Goal: Task Accomplishment & Management: Manage account settings

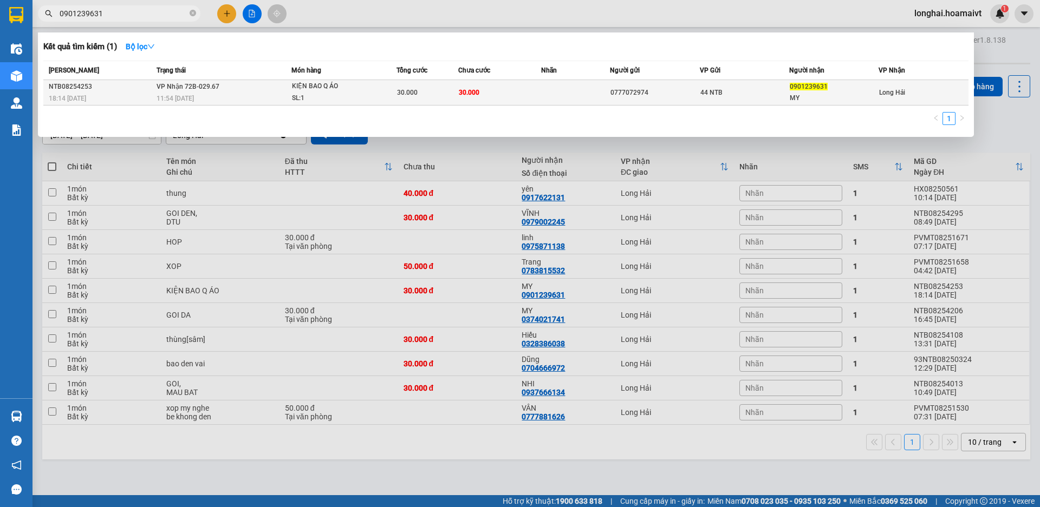
type input "0901239631"
click at [343, 96] on div "SL: 1" at bounding box center [332, 99] width 81 height 12
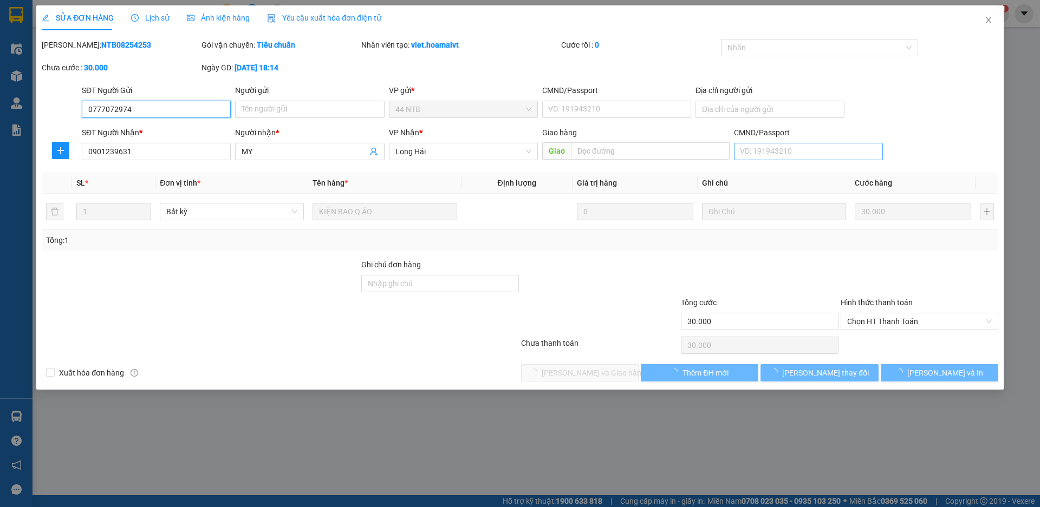
type input "0777072974"
type input "0901239631"
type input "MY"
type input "30.000"
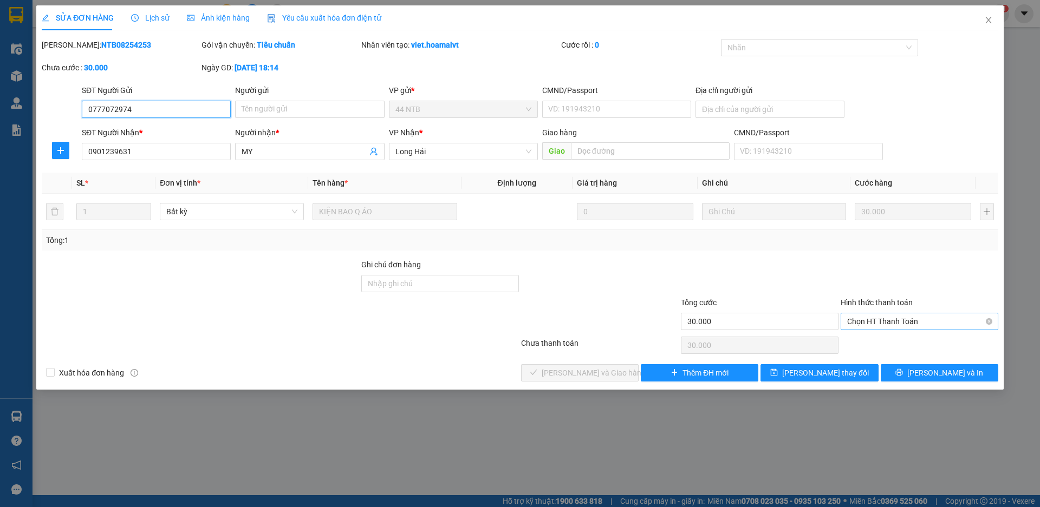
click at [915, 327] on span "Chọn HT Thanh Toán" at bounding box center [919, 322] width 145 height 16
click at [909, 340] on div "Tại văn phòng" at bounding box center [919, 343] width 145 height 12
type input "0"
click at [585, 375] on span "[PERSON_NAME] và Giao hàng" at bounding box center [594, 373] width 104 height 12
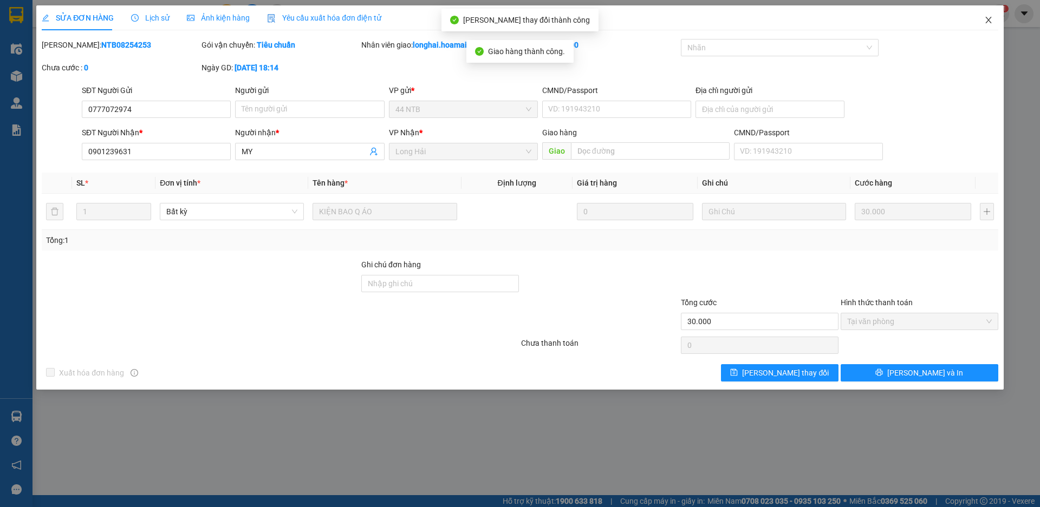
click at [988, 18] on icon "close" at bounding box center [988, 20] width 9 height 9
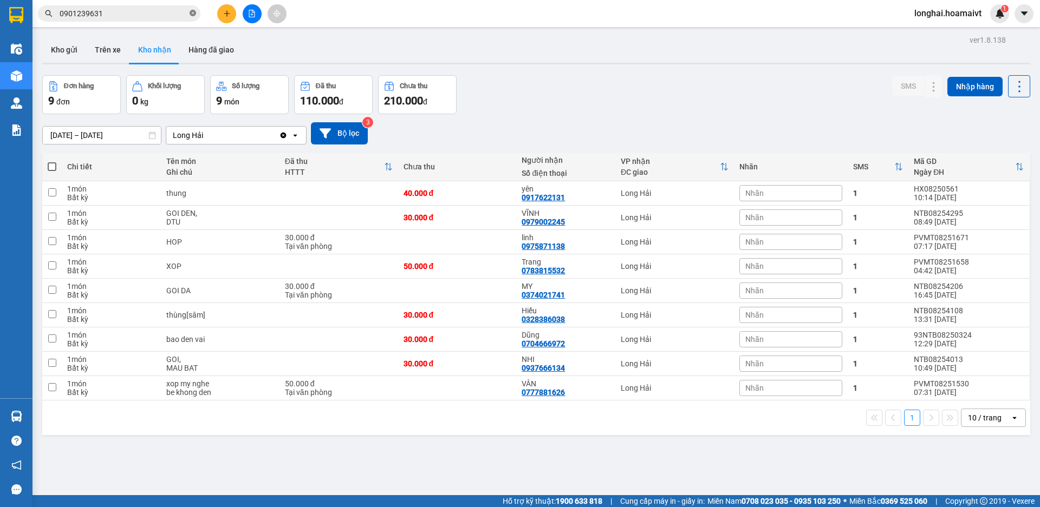
click at [194, 13] on icon "close-circle" at bounding box center [193, 13] width 6 height 6
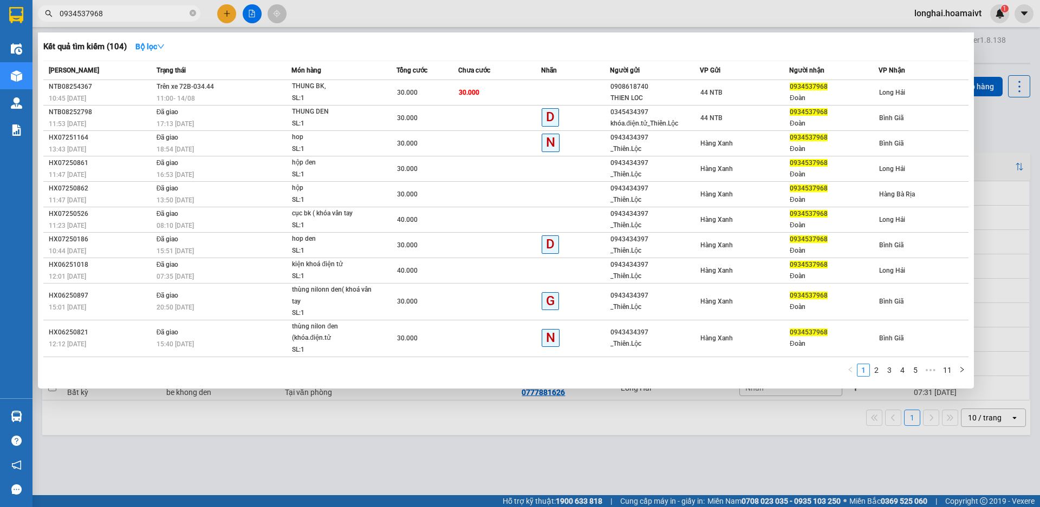
type input "0934537968"
click at [198, 11] on span "0934537968" at bounding box center [119, 13] width 162 height 16
click at [191, 15] on icon "close-circle" at bounding box center [193, 13] width 6 height 6
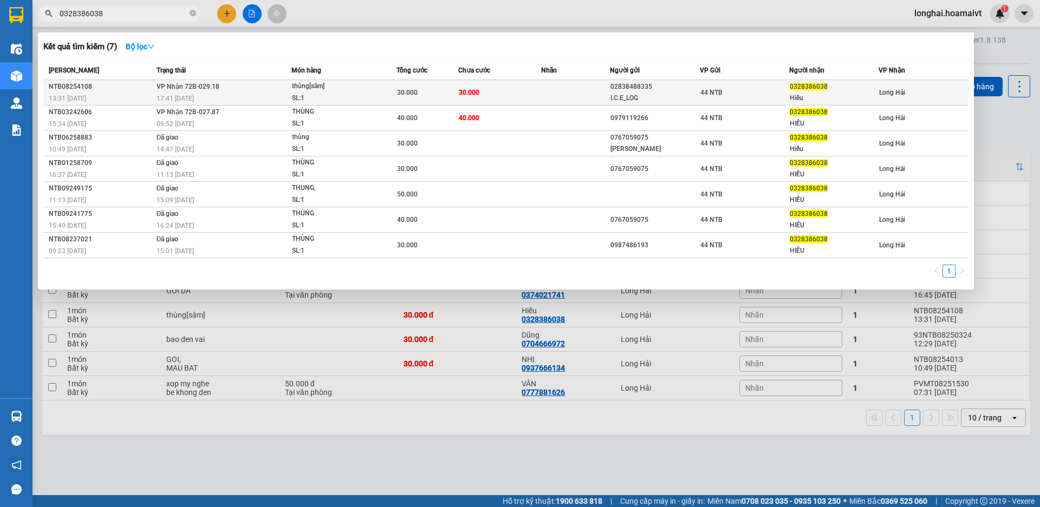
type input "0328386038"
click at [471, 88] on span "30.000" at bounding box center [469, 92] width 21 height 9
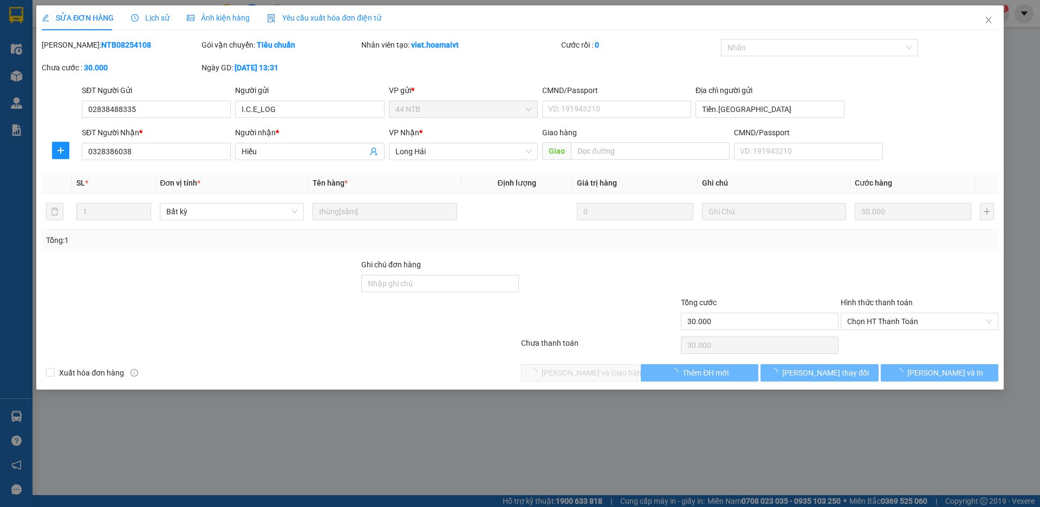
type input "02838488335"
type input "I.C.E_LOG"
type input "Tiền.Giang_Tân.Bình"
type input "0328386038"
type input "Hiếu"
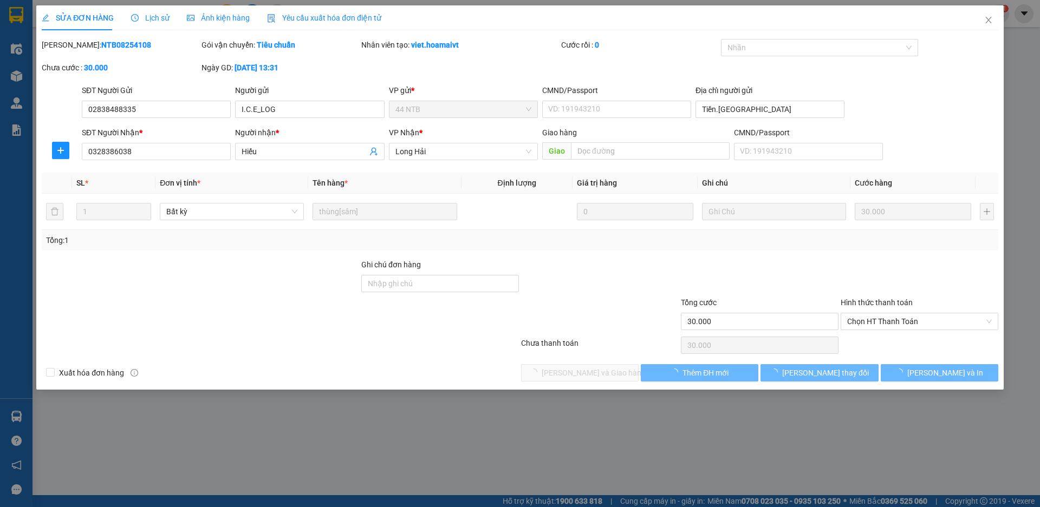
type input "30.000"
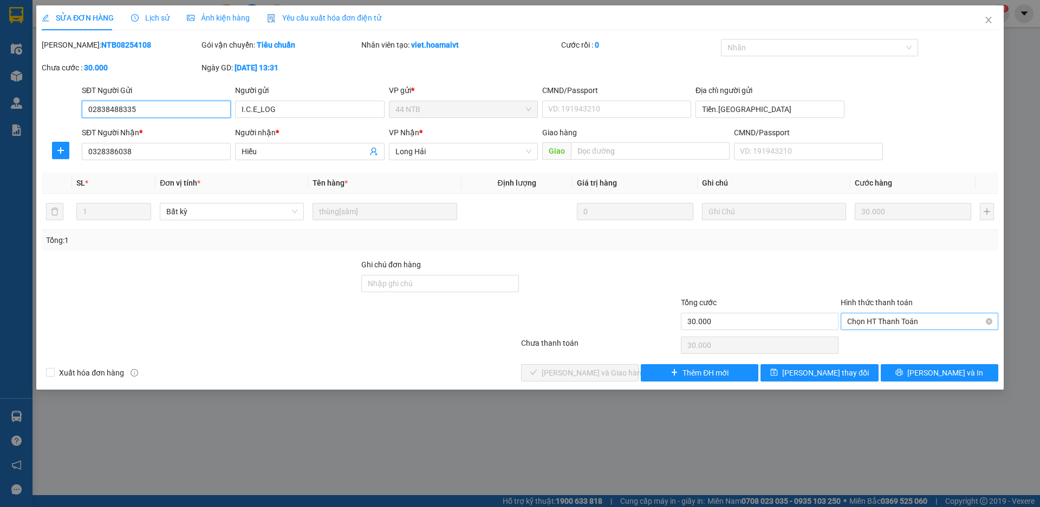
click at [944, 325] on span "Chọn HT Thanh Toán" at bounding box center [919, 322] width 145 height 16
click at [935, 343] on div "Tại văn phòng" at bounding box center [919, 343] width 145 height 12
type input "0"
click at [591, 368] on span "[PERSON_NAME] và Giao hàng" at bounding box center [594, 373] width 104 height 12
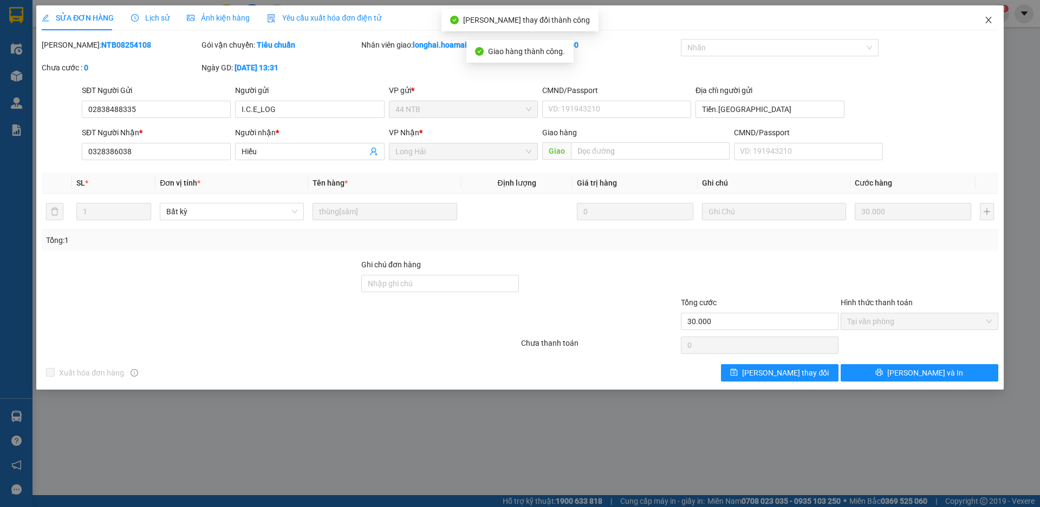
click at [990, 21] on icon "close" at bounding box center [988, 20] width 9 height 9
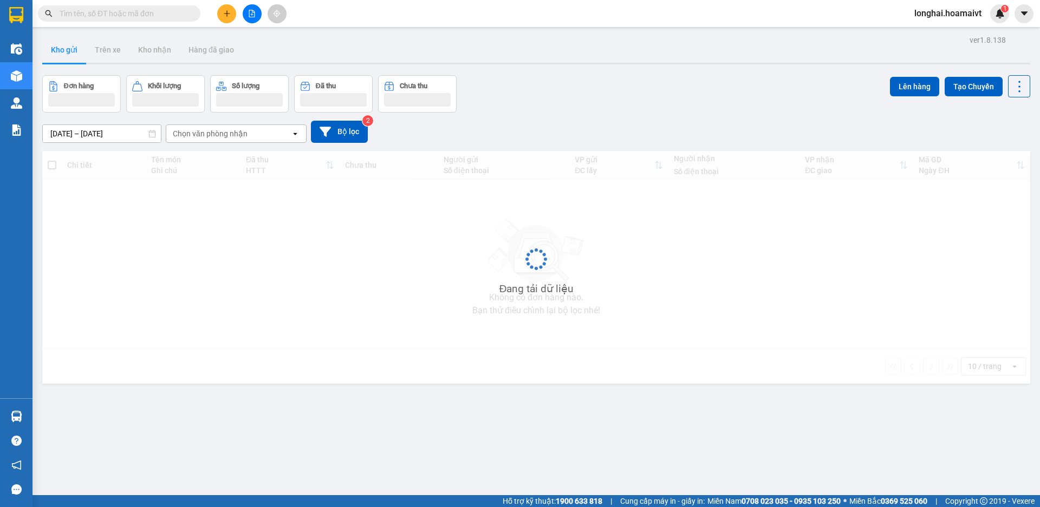
click at [216, 16] on div at bounding box center [251, 13] width 81 height 19
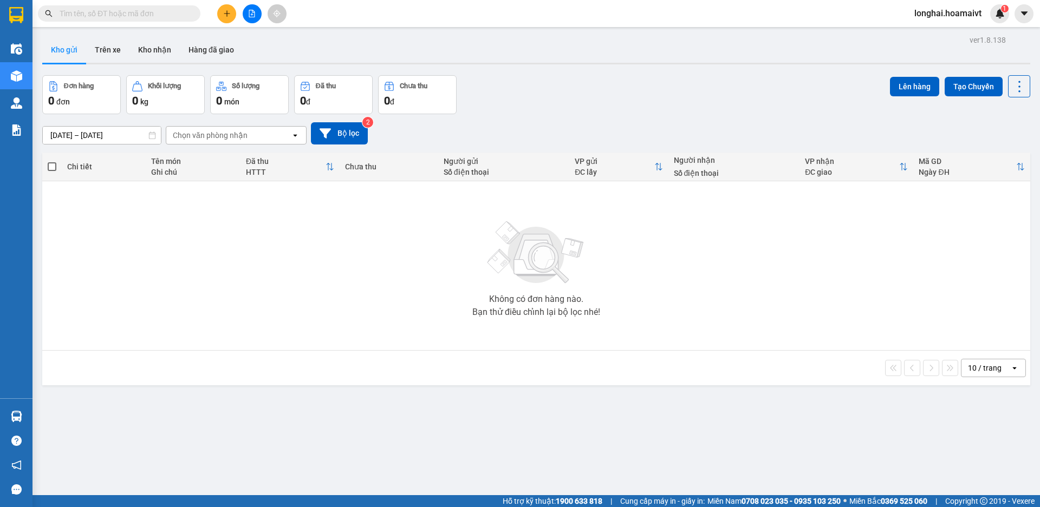
click at [224, 18] on button at bounding box center [226, 13] width 19 height 19
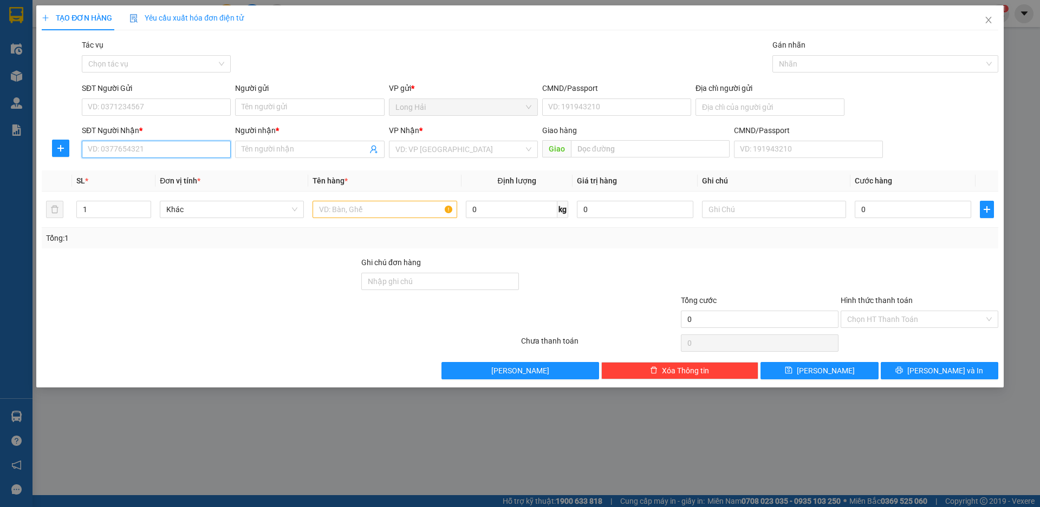
click at [146, 151] on input "SĐT Người Nhận *" at bounding box center [156, 149] width 149 height 17
click at [475, 160] on div "VP Nhận * VD: VP [GEOGRAPHIC_DATA]" at bounding box center [463, 144] width 149 height 38
click at [477, 142] on input "search" at bounding box center [459, 149] width 128 height 16
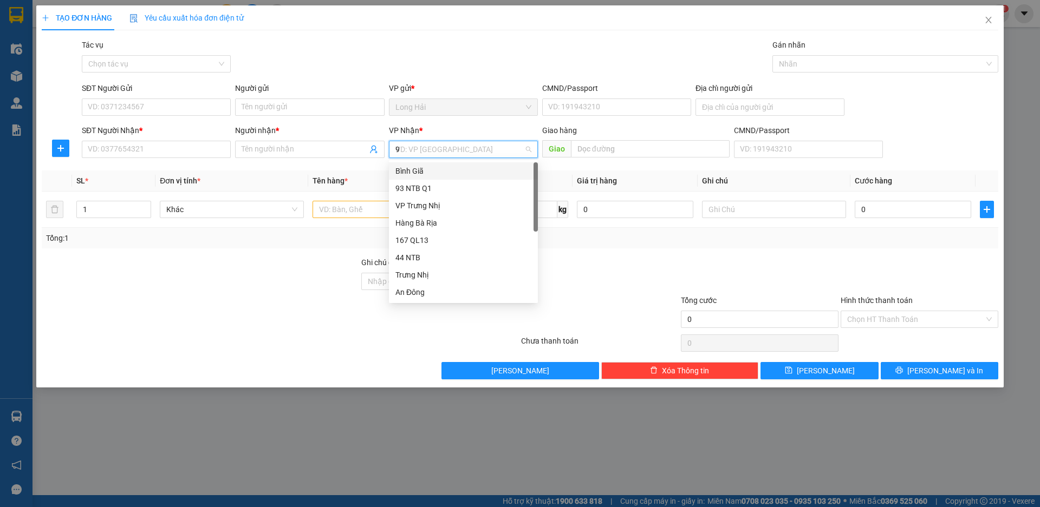
type input "93"
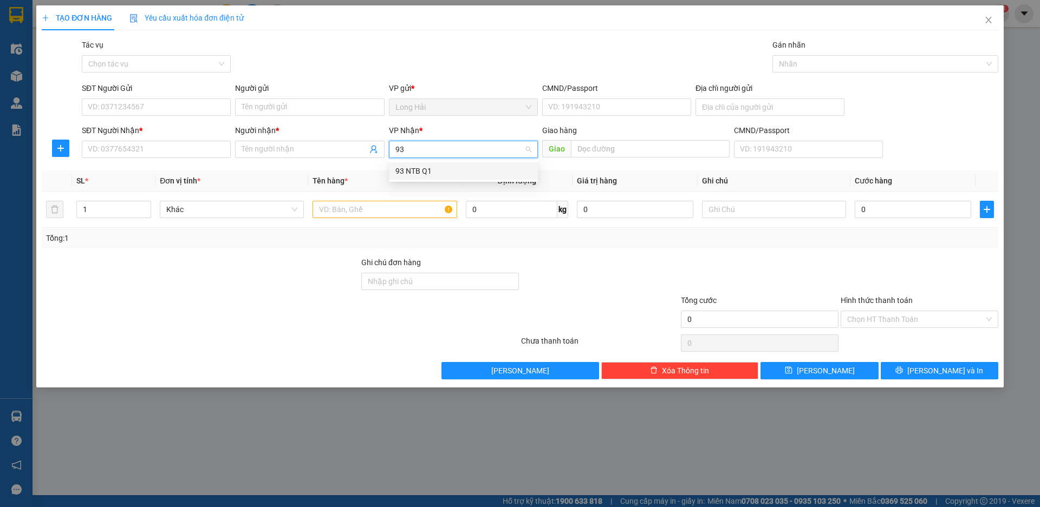
click at [473, 170] on div "93 NTB Q1" at bounding box center [463, 171] width 136 height 12
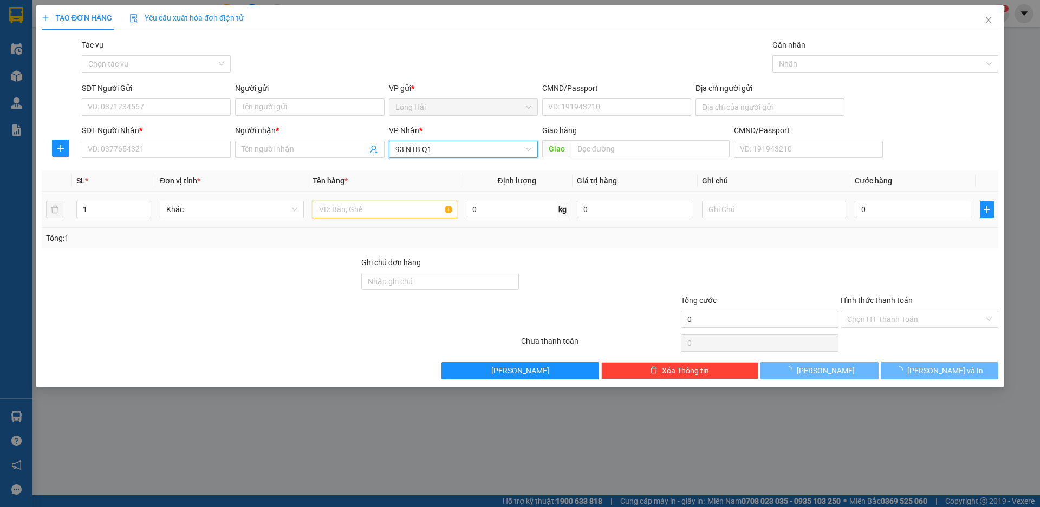
click at [398, 212] on input "text" at bounding box center [384, 209] width 144 height 17
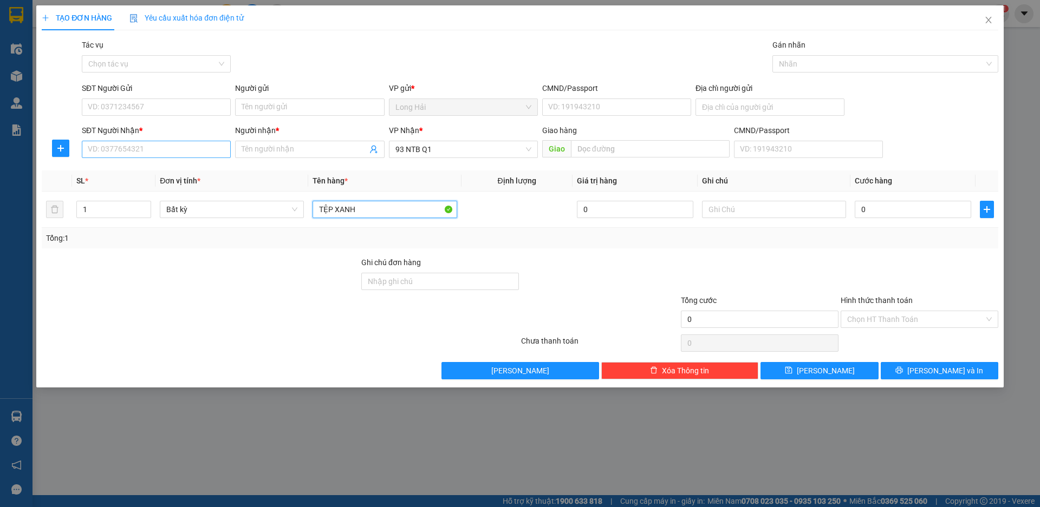
type input "TỆP XANH"
click at [145, 157] on input "SĐT Người Nhận *" at bounding box center [156, 149] width 149 height 17
click at [713, 206] on input "text" at bounding box center [774, 209] width 144 height 17
type input "HS"
click at [892, 211] on input "0" at bounding box center [913, 209] width 116 height 17
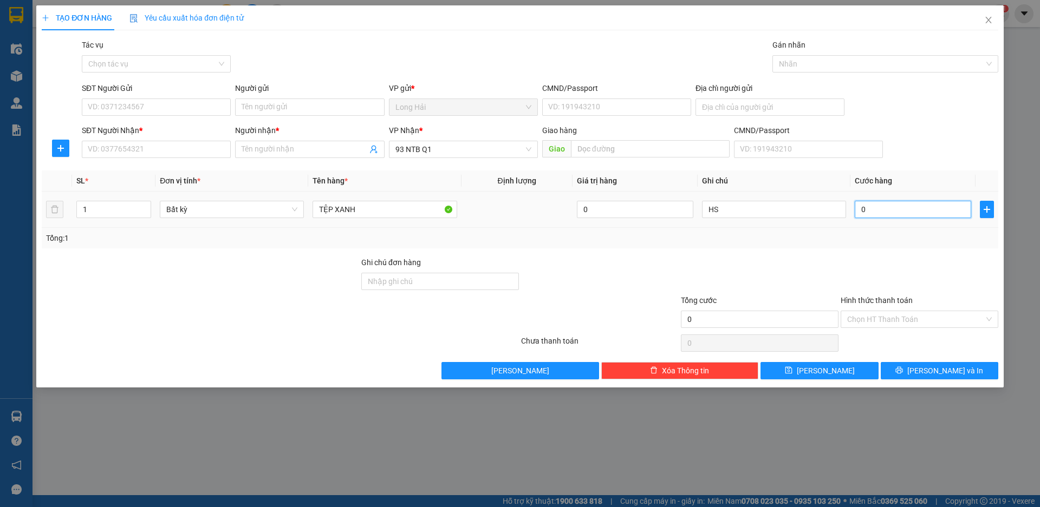
type input "3"
type input "30"
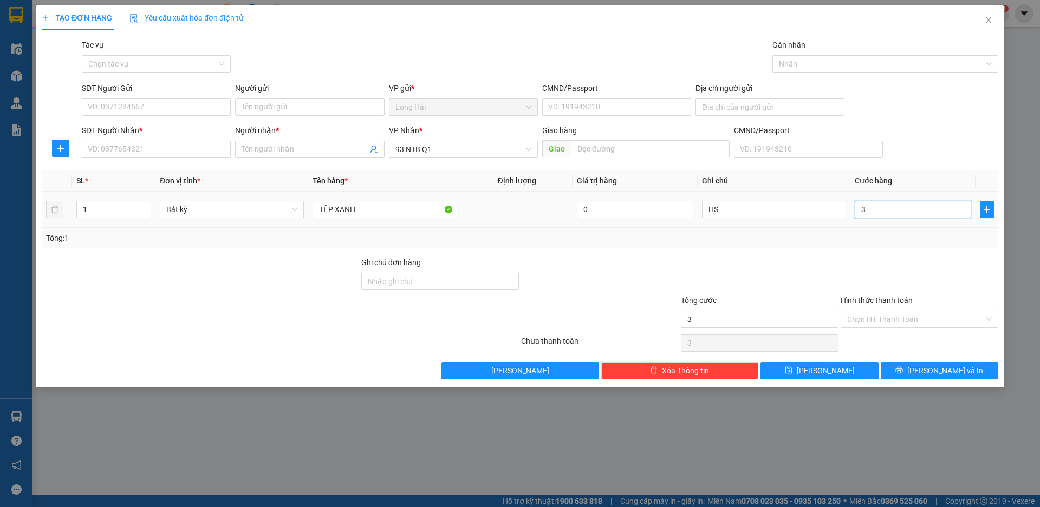
type input "30"
type input "30.000"
click at [181, 145] on input "SĐT Người Nhận *" at bounding box center [156, 149] width 149 height 17
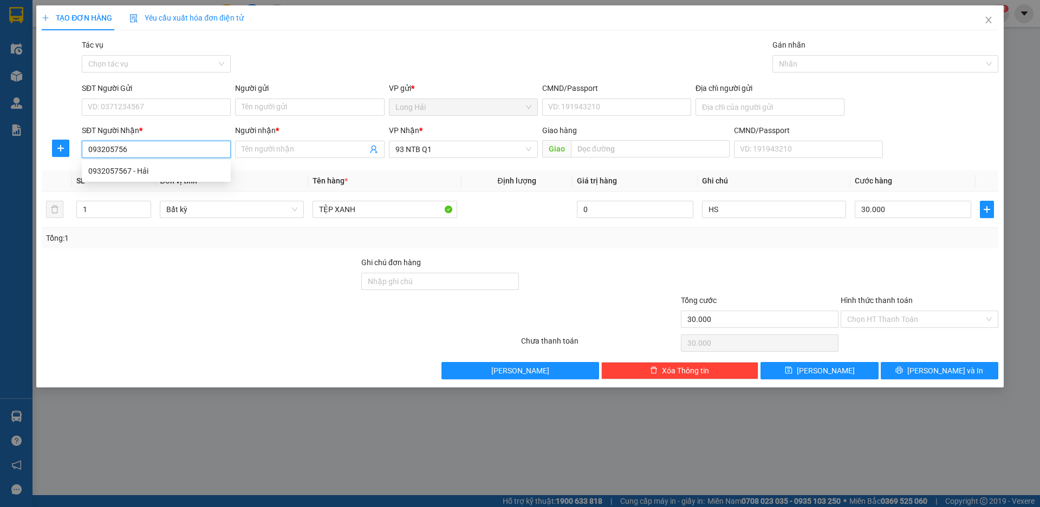
type input "0932057567"
click at [185, 169] on div "0932057567 - Hải" at bounding box center [156, 171] width 136 height 12
type input "Hải"
type input "0932057567"
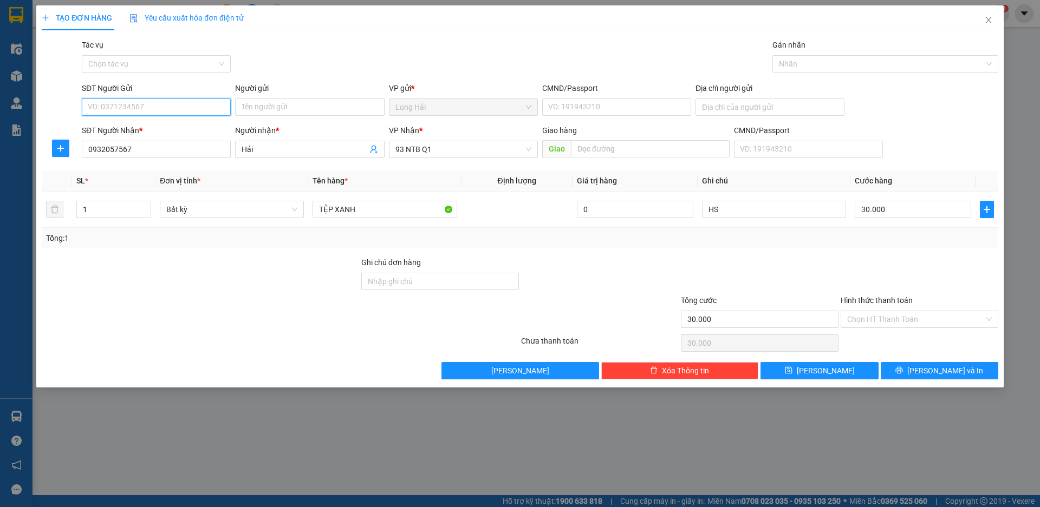
click at [140, 99] on input "SĐT Người Gửi" at bounding box center [156, 107] width 149 height 17
click at [174, 125] on div "0878664220 - Vịnh" at bounding box center [156, 129] width 136 height 12
type input "0878664220"
type input "Vịnh"
click at [930, 313] on input "Hình thức thanh toán" at bounding box center [915, 319] width 137 height 16
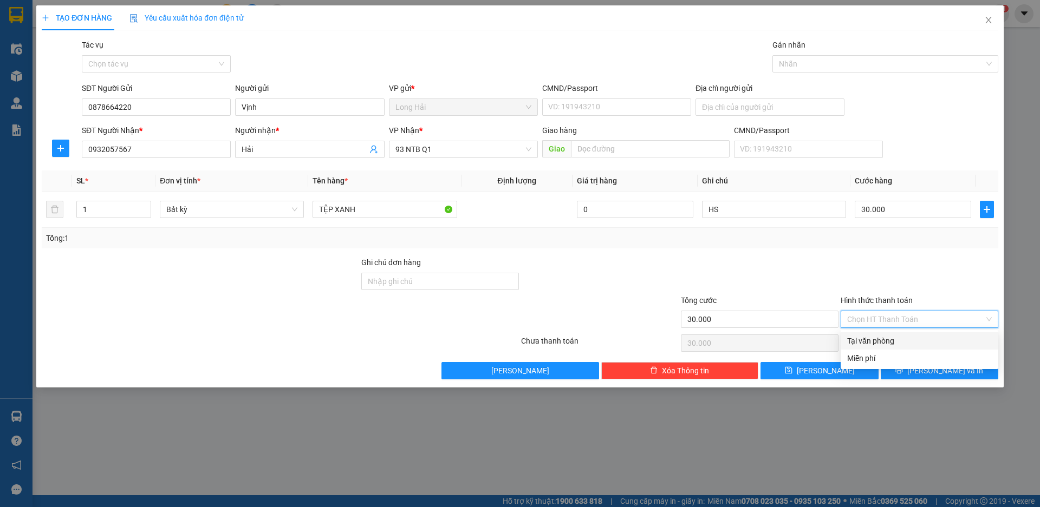
click at [929, 335] on div "Tại văn phòng" at bounding box center [919, 341] width 145 height 12
type input "0"
click at [943, 375] on span "[PERSON_NAME] và In" at bounding box center [945, 371] width 76 height 12
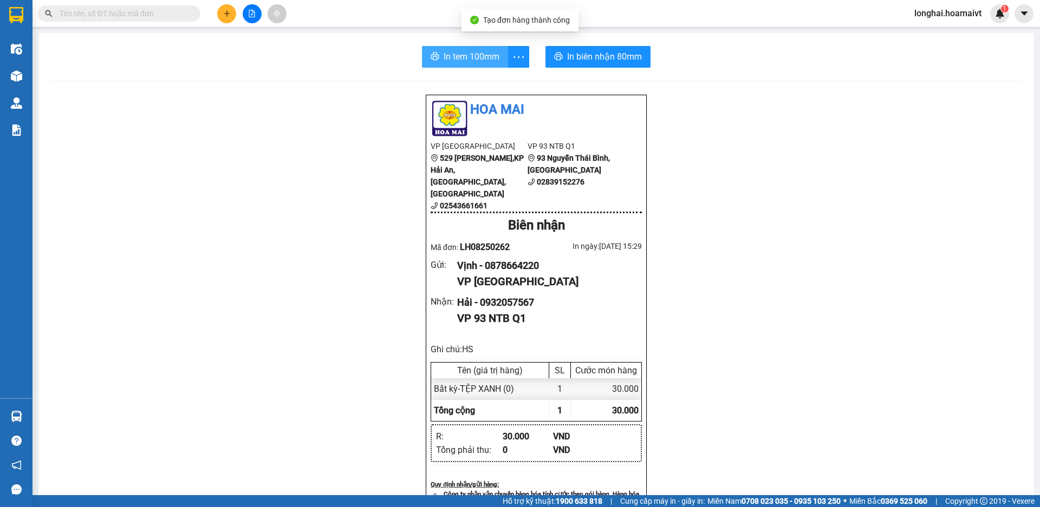
click at [480, 59] on span "In tem 100mm" at bounding box center [472, 57] width 56 height 14
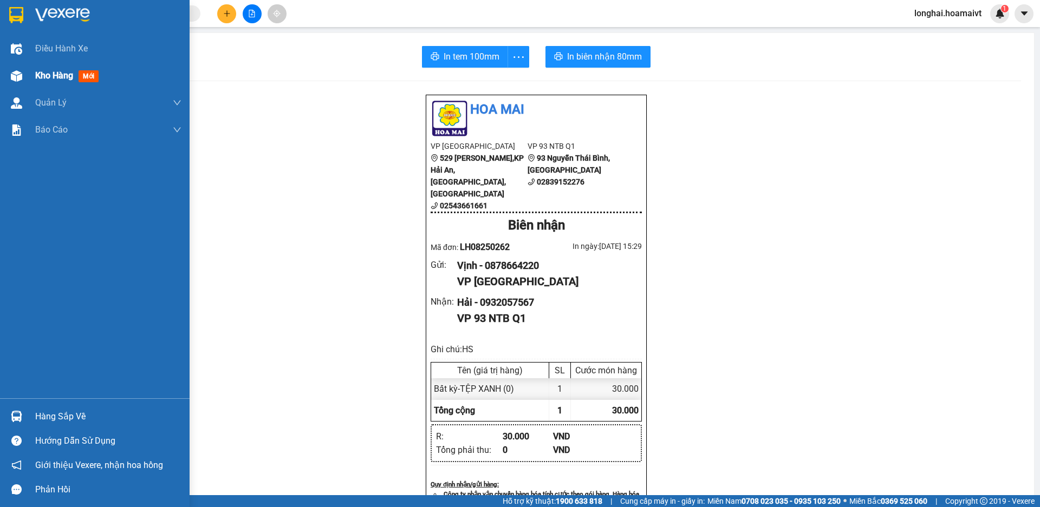
click at [38, 77] on span "Kho hàng" at bounding box center [54, 75] width 38 height 10
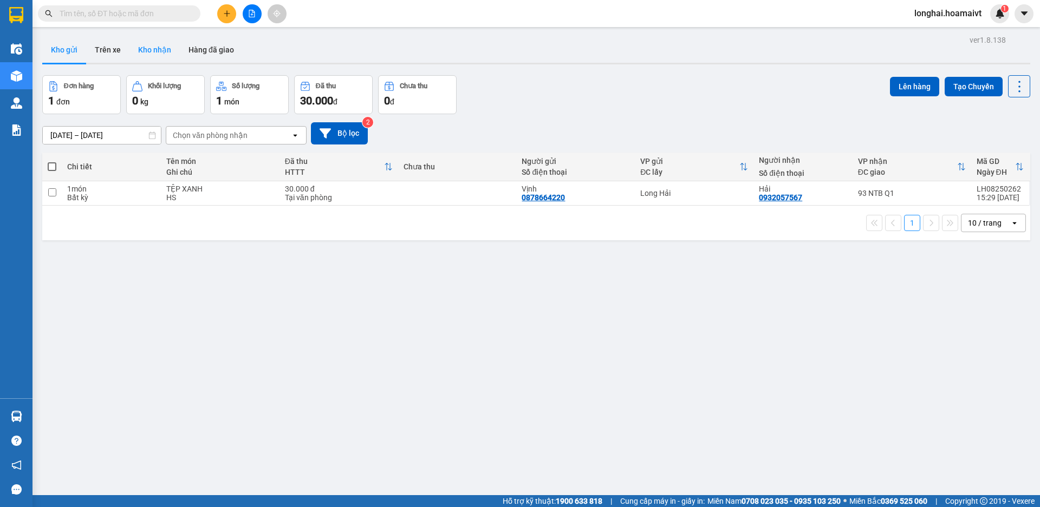
click at [153, 55] on button "Kho nhận" at bounding box center [154, 50] width 50 height 26
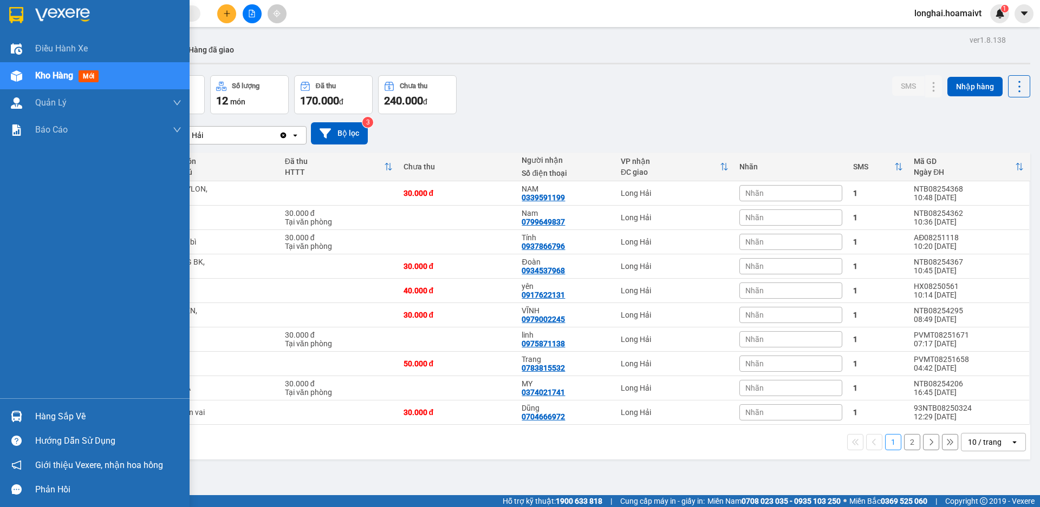
click at [26, 414] on div "Hàng sắp về" at bounding box center [95, 417] width 190 height 24
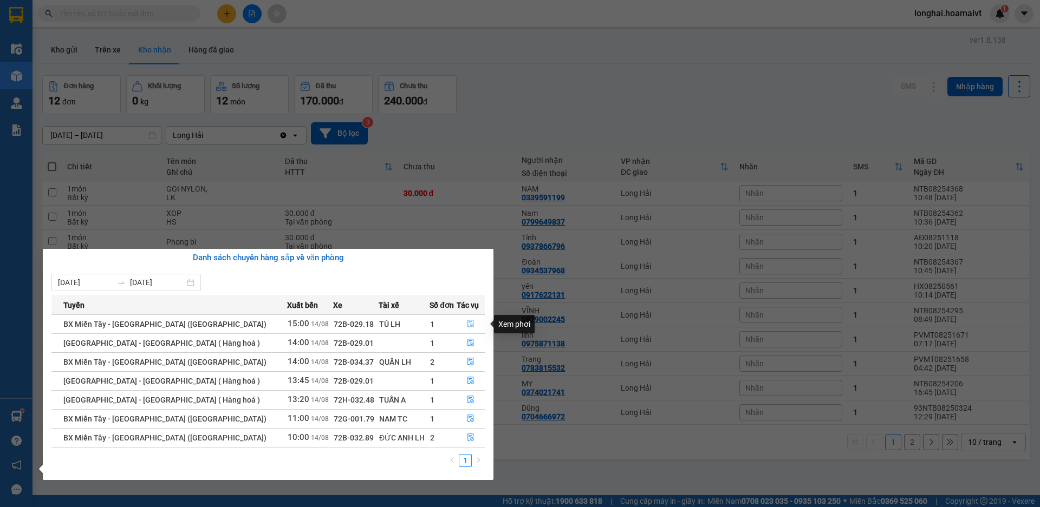
click at [467, 322] on icon "file-done" at bounding box center [470, 325] width 6 height 8
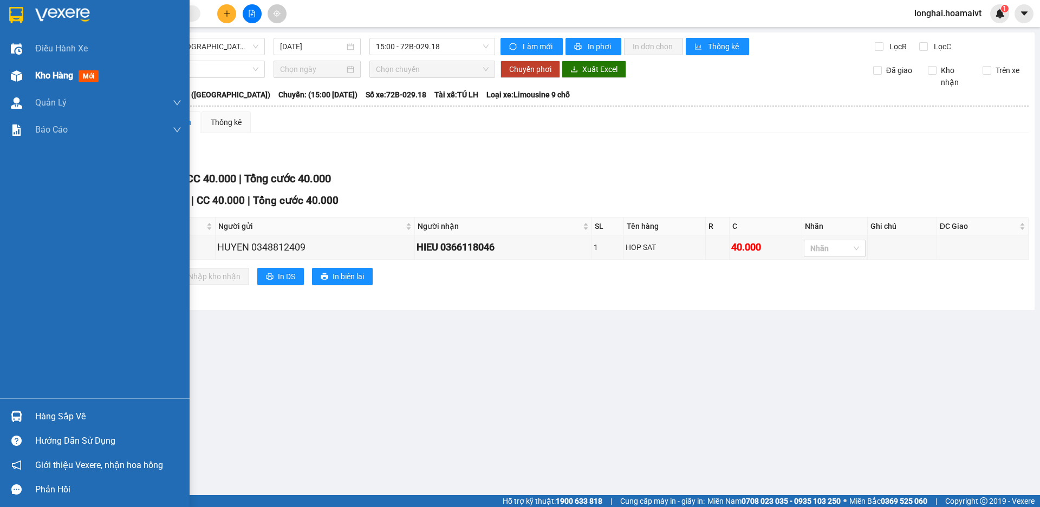
click at [50, 70] on span "Kho hàng" at bounding box center [54, 75] width 38 height 10
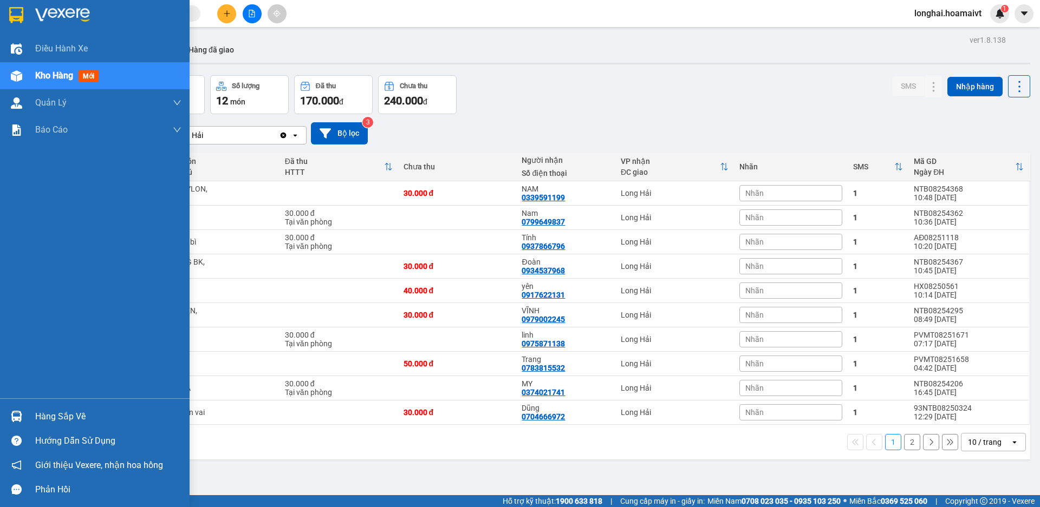
click at [42, 416] on div "Hàng sắp về" at bounding box center [108, 417] width 146 height 16
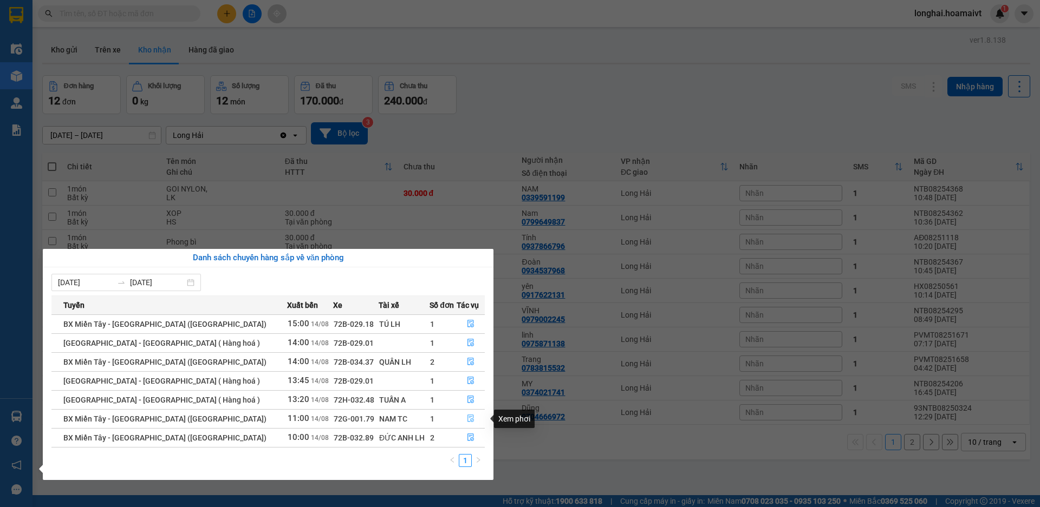
click at [468, 418] on icon "file-done" at bounding box center [471, 419] width 8 height 8
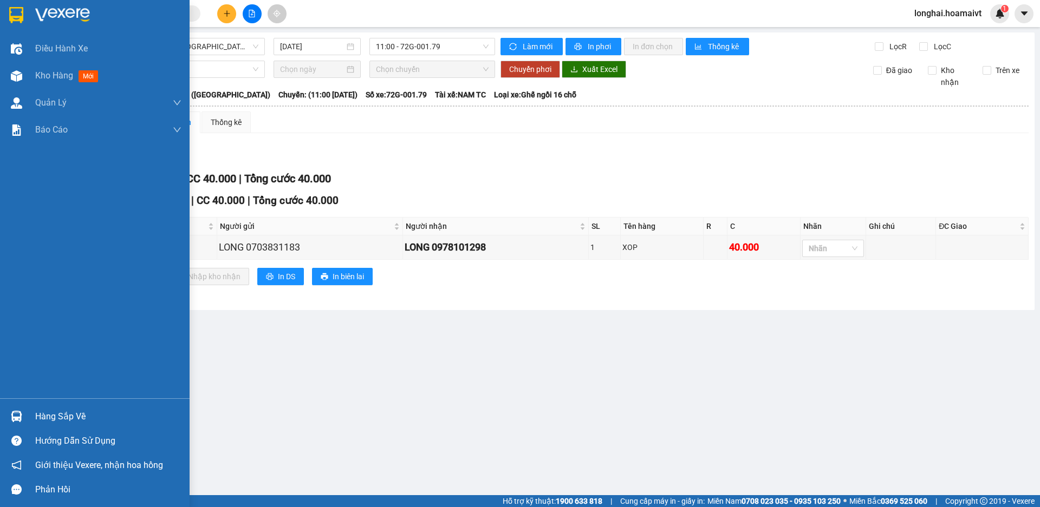
click at [52, 417] on div "Hàng sắp về" at bounding box center [108, 417] width 146 height 16
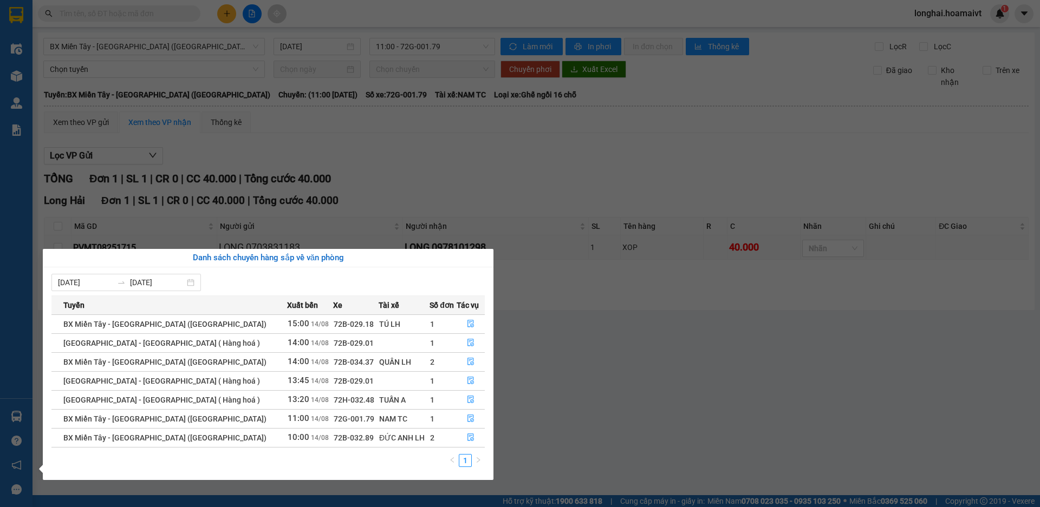
click at [595, 402] on section "Kết quả tìm kiếm ( 0 ) Bộ lọc No Data longhai.hoamaivt 1 Điều hành xe Kho hàng …" at bounding box center [520, 253] width 1040 height 507
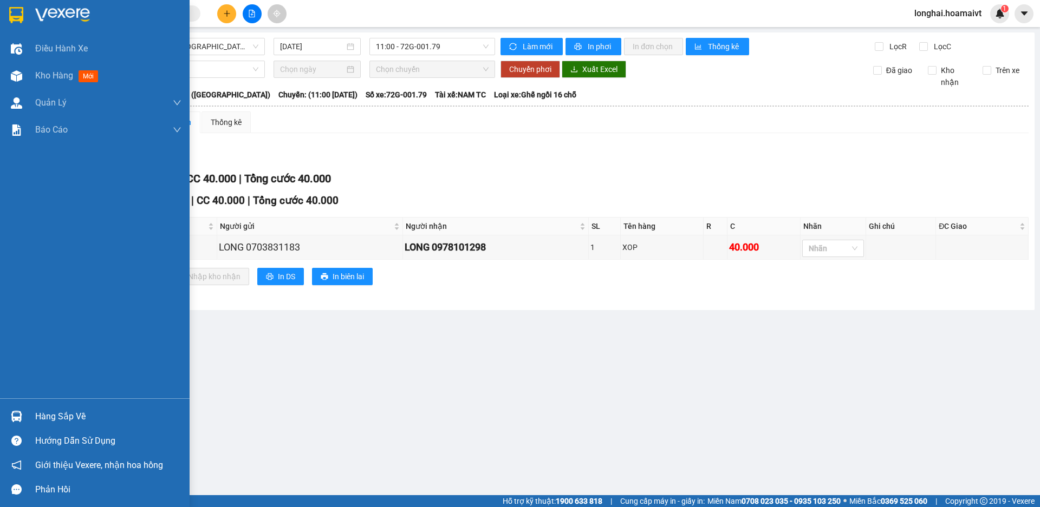
click at [40, 418] on div "Hàng sắp về" at bounding box center [108, 417] width 146 height 16
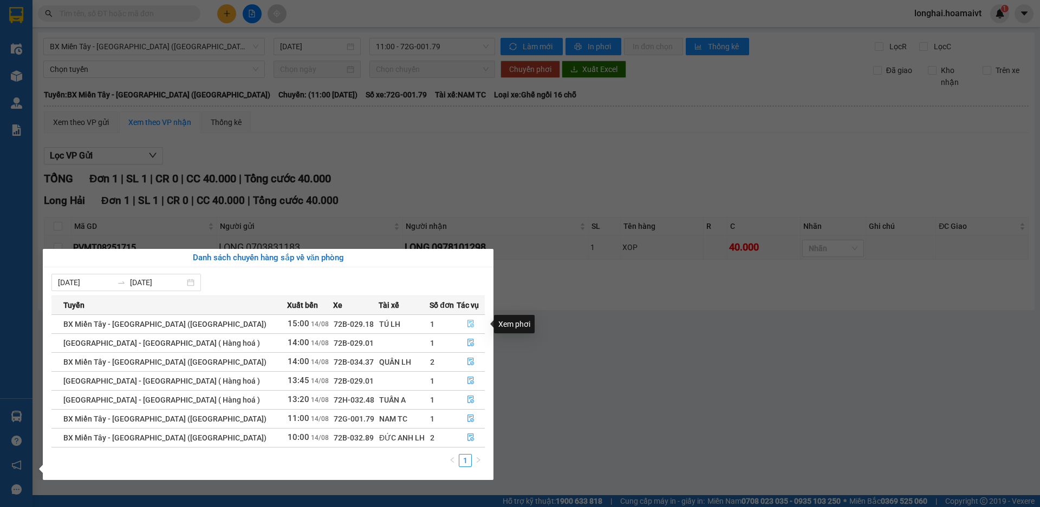
click at [467, 322] on icon "file-done" at bounding box center [470, 325] width 6 height 8
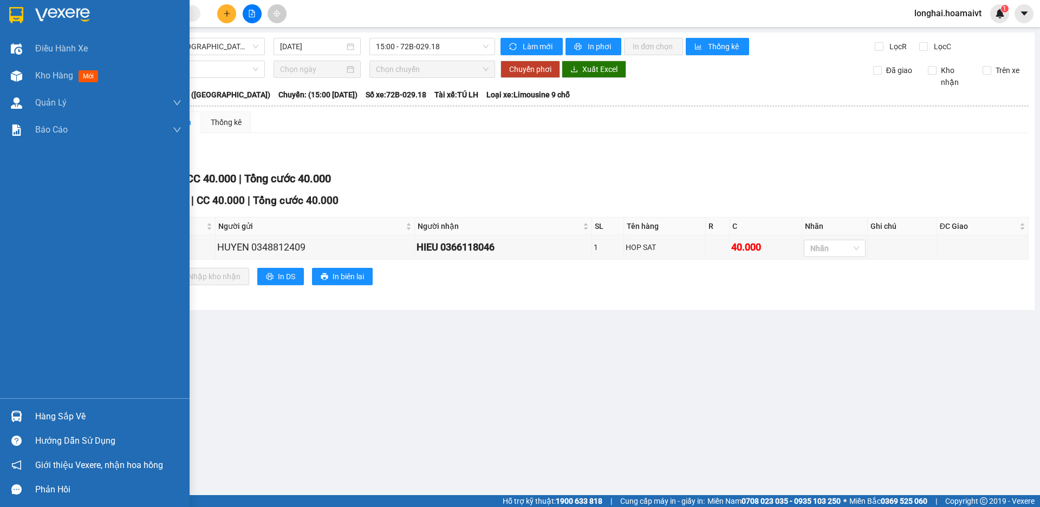
click at [53, 413] on div "Hàng sắp về" at bounding box center [108, 417] width 146 height 16
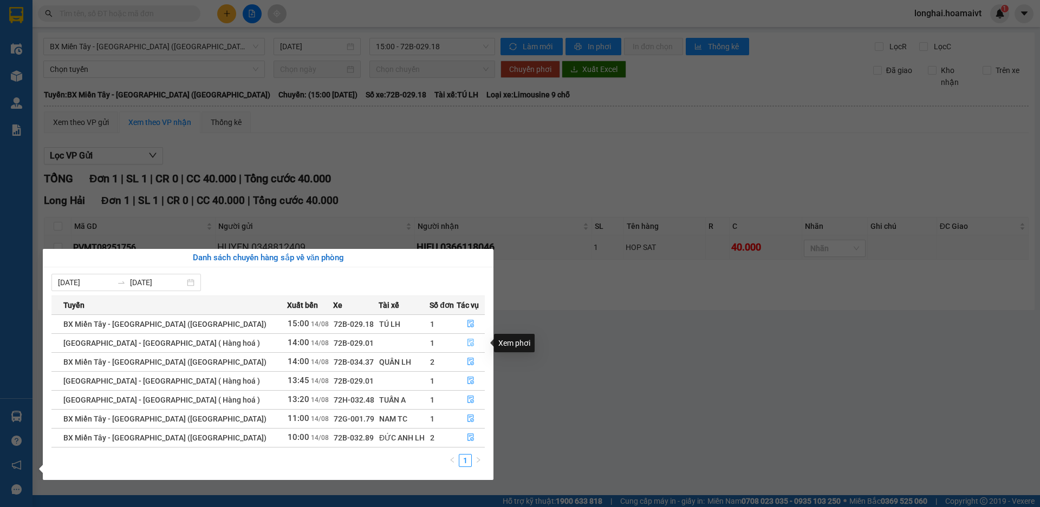
click at [461, 342] on button "button" at bounding box center [470, 343] width 27 height 17
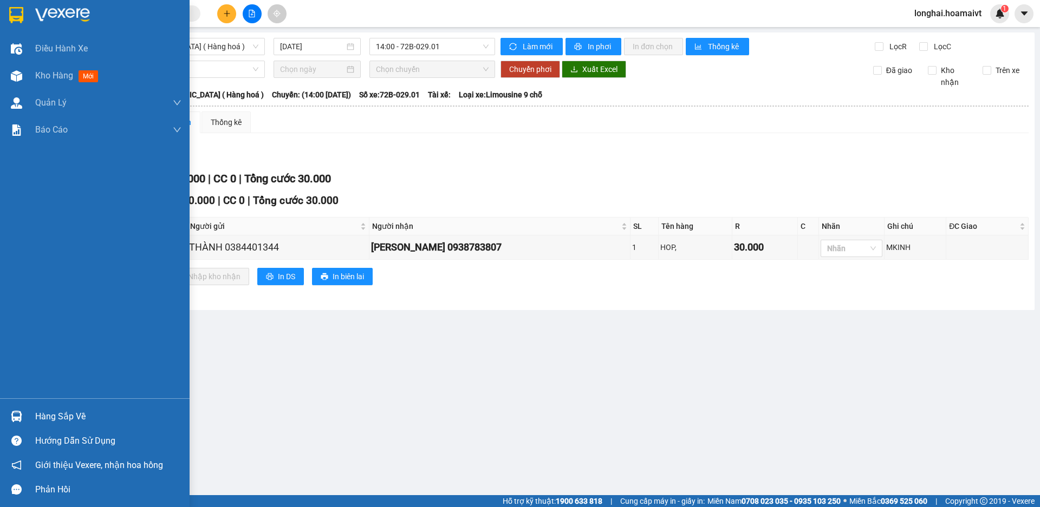
click at [41, 416] on div "Hàng sắp về" at bounding box center [108, 417] width 146 height 16
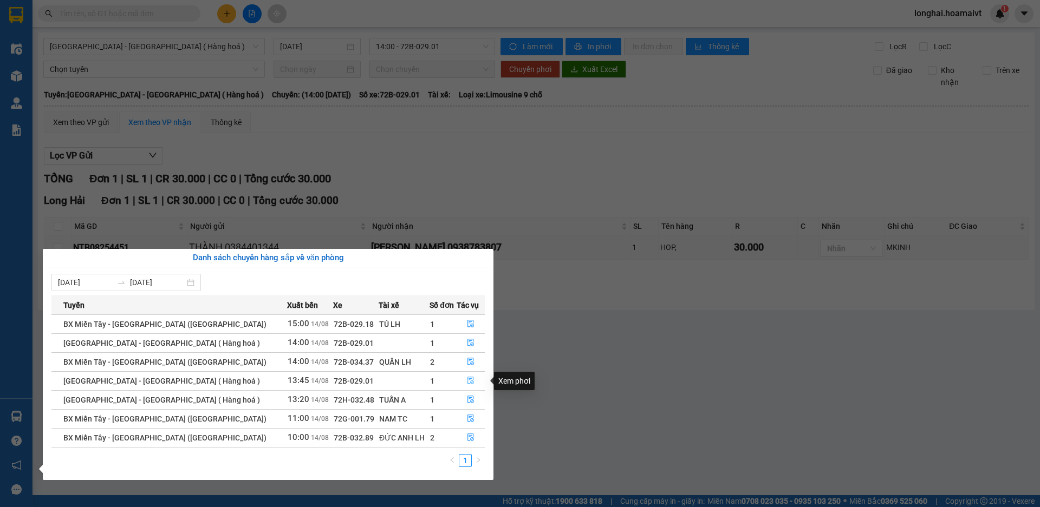
click at [467, 384] on icon "file-done" at bounding box center [471, 381] width 8 height 8
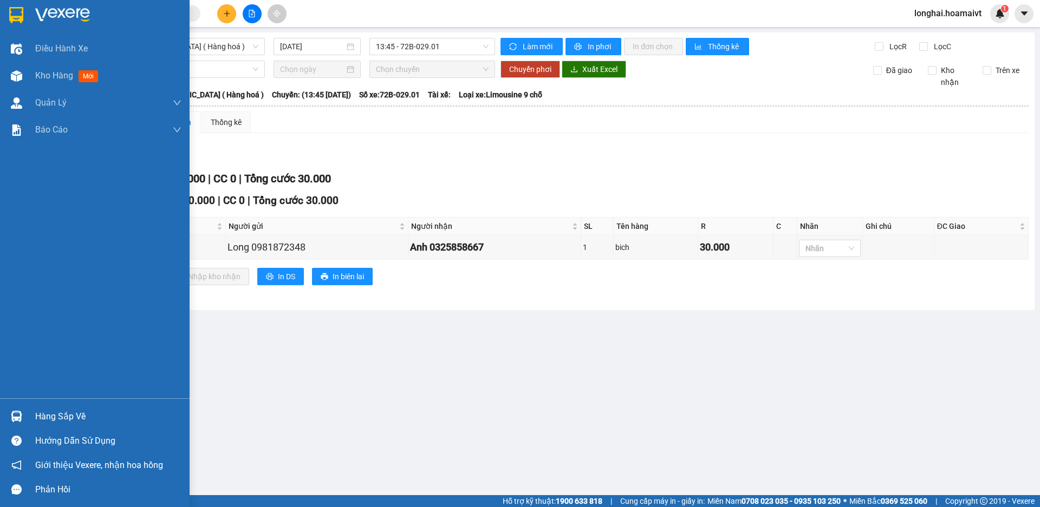
click at [39, 415] on div "Hàng sắp về" at bounding box center [108, 417] width 146 height 16
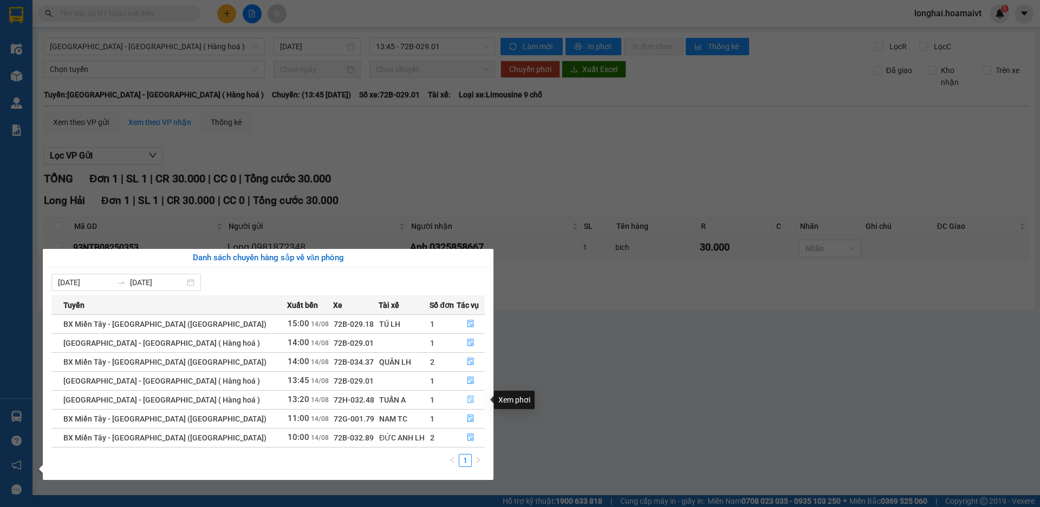
click at [467, 403] on icon "file-done" at bounding box center [471, 400] width 8 height 8
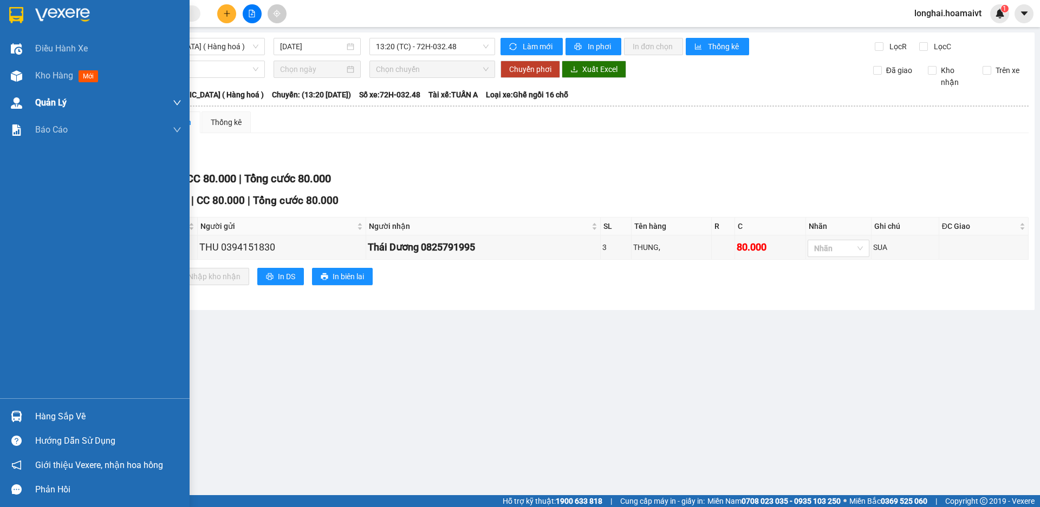
click at [15, 77] on img at bounding box center [16, 75] width 11 height 11
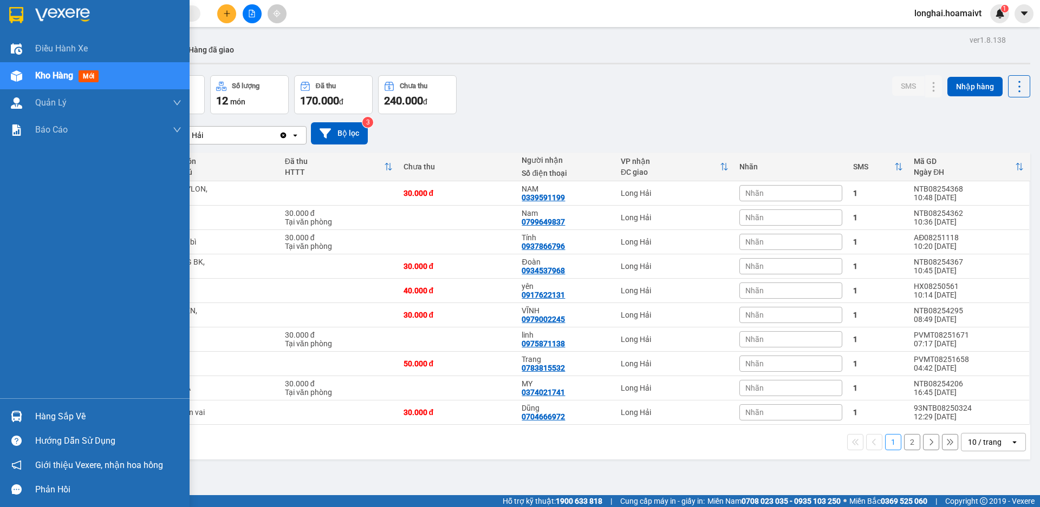
click at [31, 407] on div "Hàng sắp về" at bounding box center [95, 417] width 190 height 24
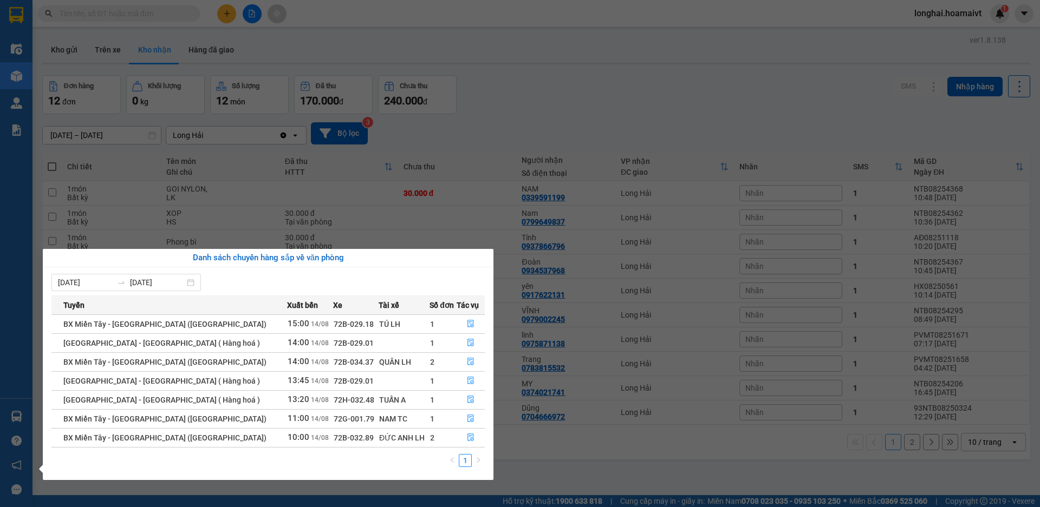
click at [589, 465] on section "Kết quả tìm kiếm ( 0 ) Bộ lọc No Data longhai.hoamaivt 1 Điều hành xe Kho hàng …" at bounding box center [520, 253] width 1040 height 507
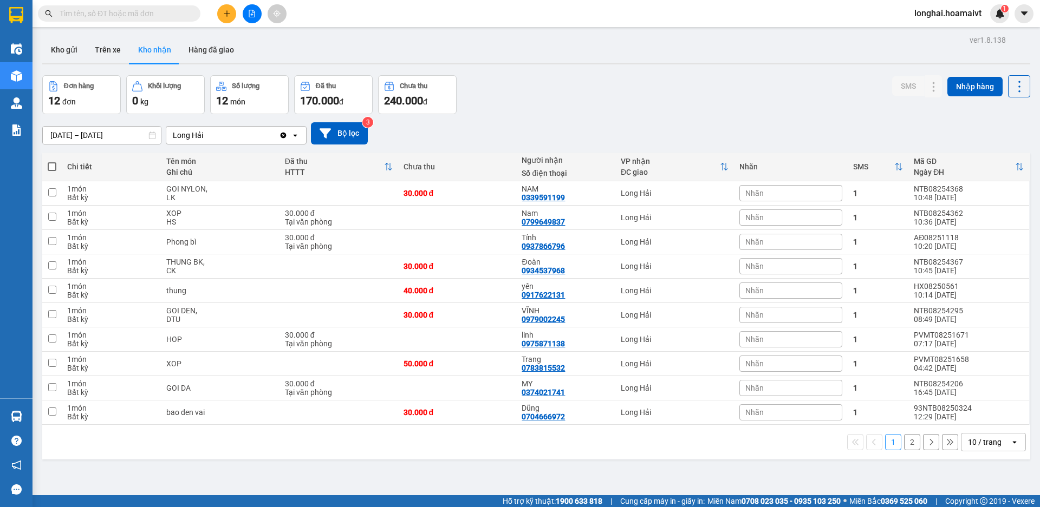
click at [151, 23] on div "Kết quả tìm kiếm ( 0 ) Bộ lọc No Data" at bounding box center [105, 13] width 211 height 19
click at [149, 17] on input "text" at bounding box center [124, 14] width 128 height 12
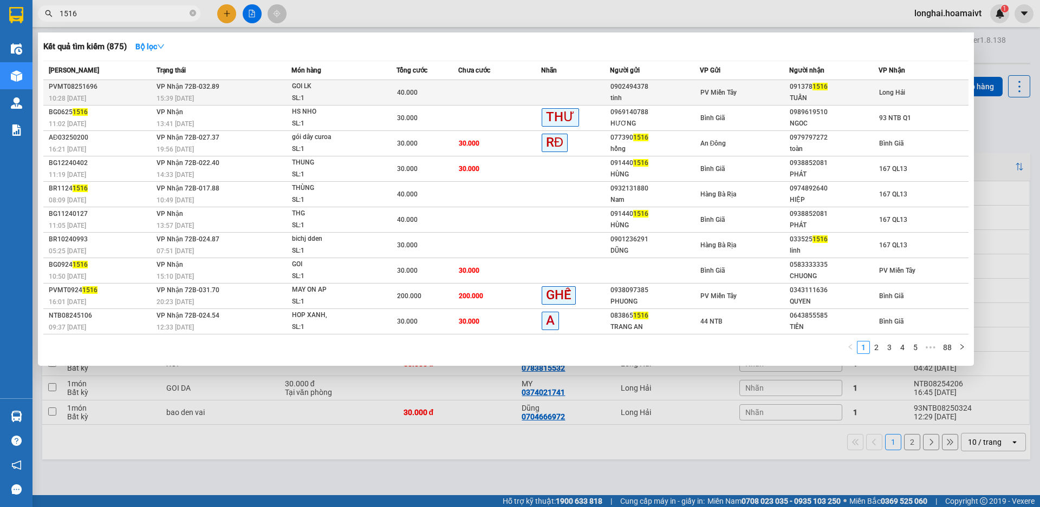
type input "1516"
click at [322, 82] on div "GOI LK" at bounding box center [332, 87] width 81 height 12
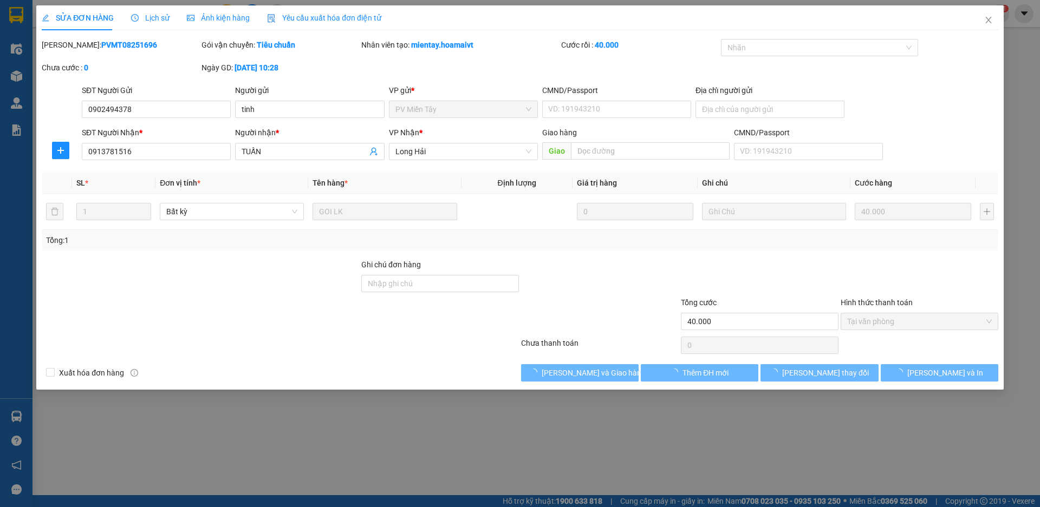
type input "0902494378"
type input "tinh"
type input "0913781516"
type input "TUẤN"
type input "40.000"
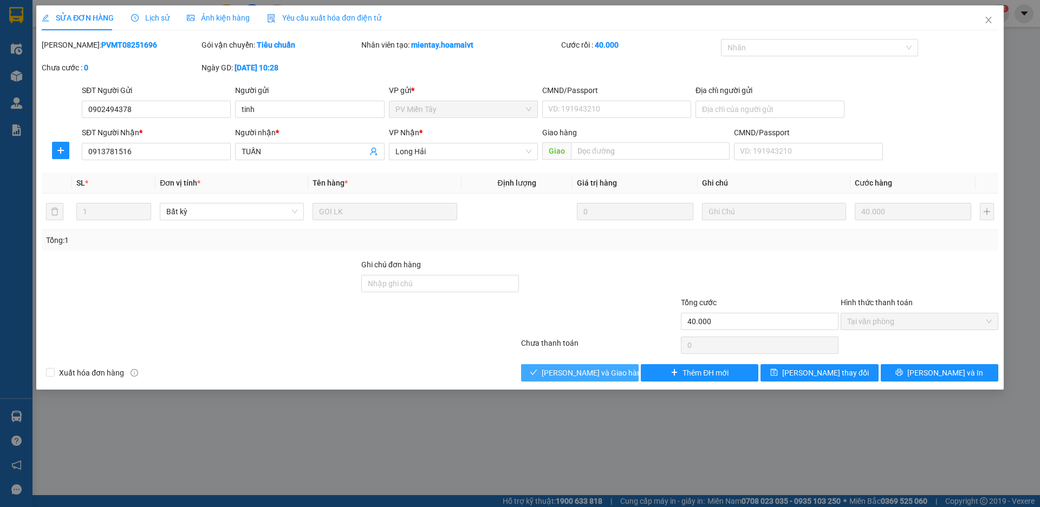
click at [604, 368] on span "[PERSON_NAME] và Giao hàng" at bounding box center [594, 373] width 104 height 12
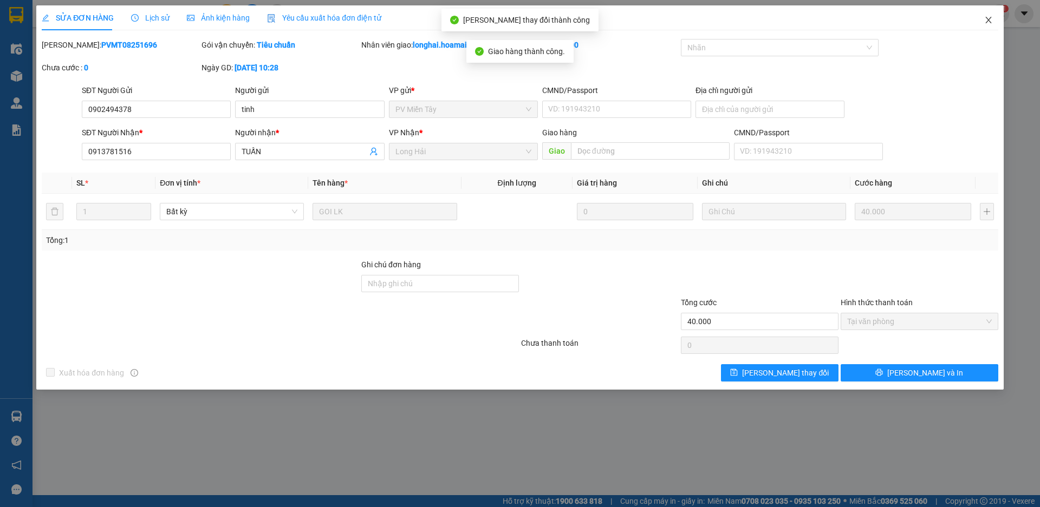
click at [983, 23] on span "Close" at bounding box center [988, 20] width 30 height 30
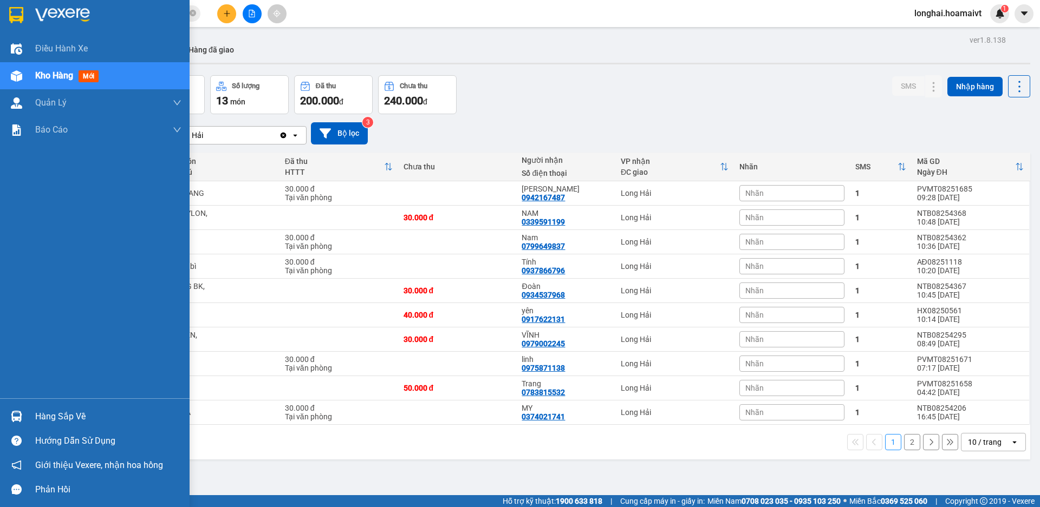
click at [34, 413] on div "Hàng sắp về" at bounding box center [95, 417] width 190 height 24
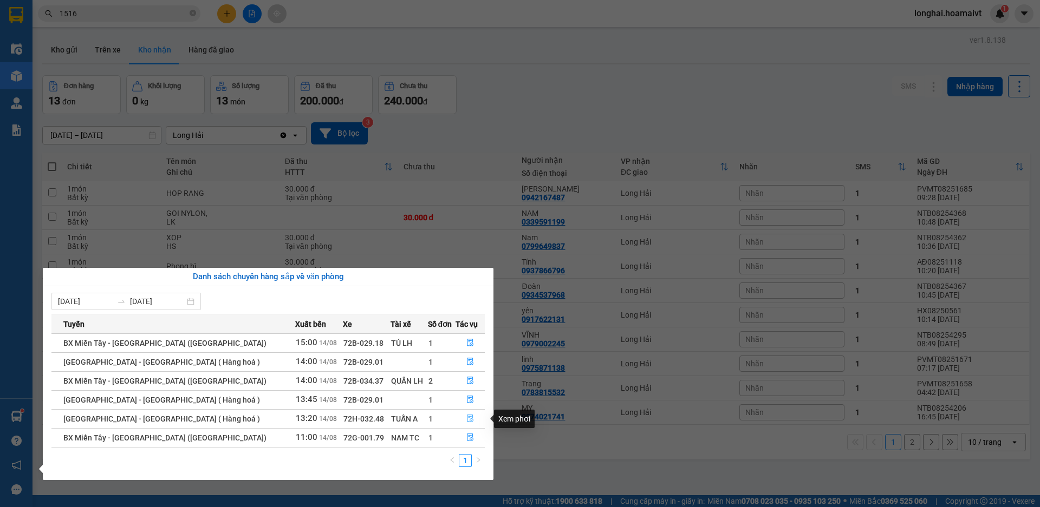
click at [466, 420] on icon "file-done" at bounding box center [470, 419] width 8 height 8
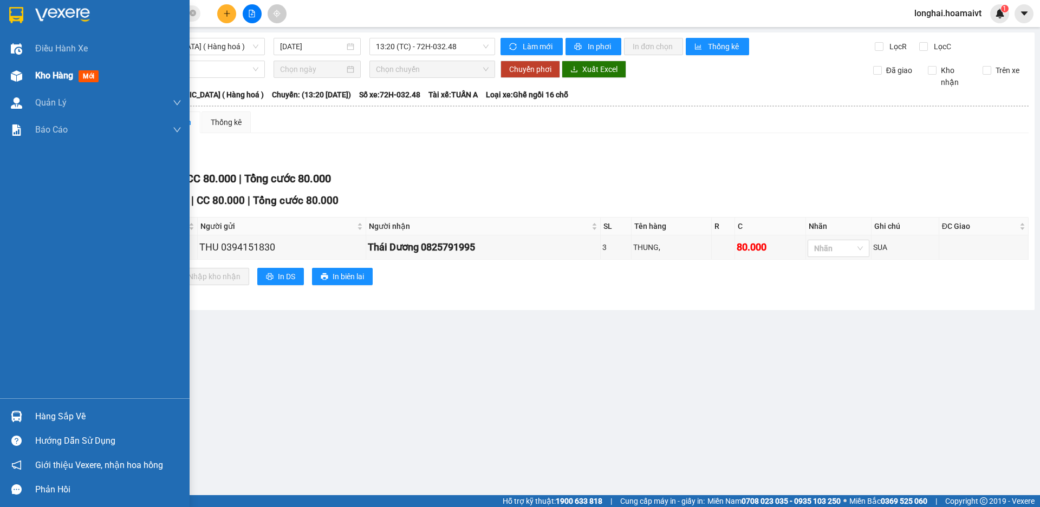
click at [28, 72] on div "Kho hàng mới" at bounding box center [95, 75] width 190 height 27
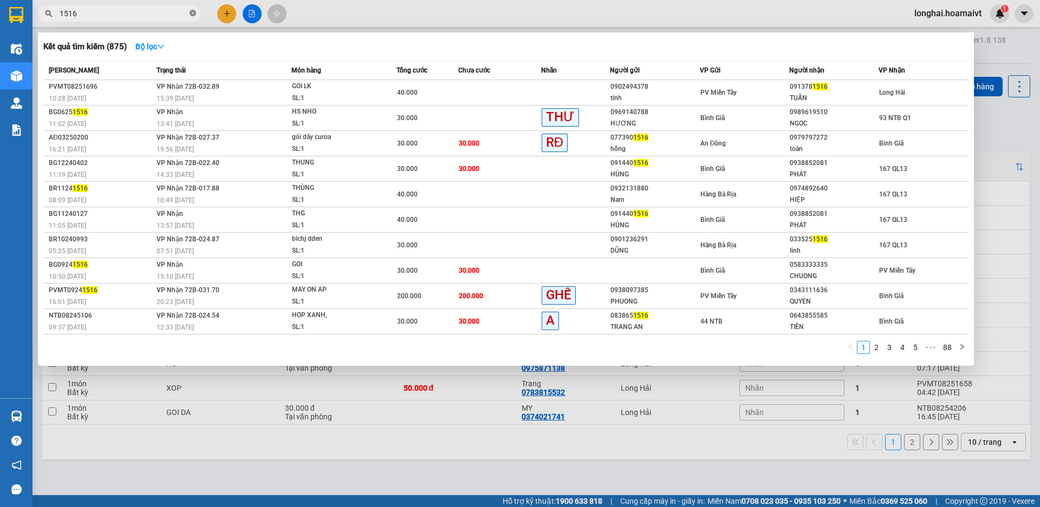
click at [195, 14] on icon "close-circle" at bounding box center [193, 13] width 6 height 6
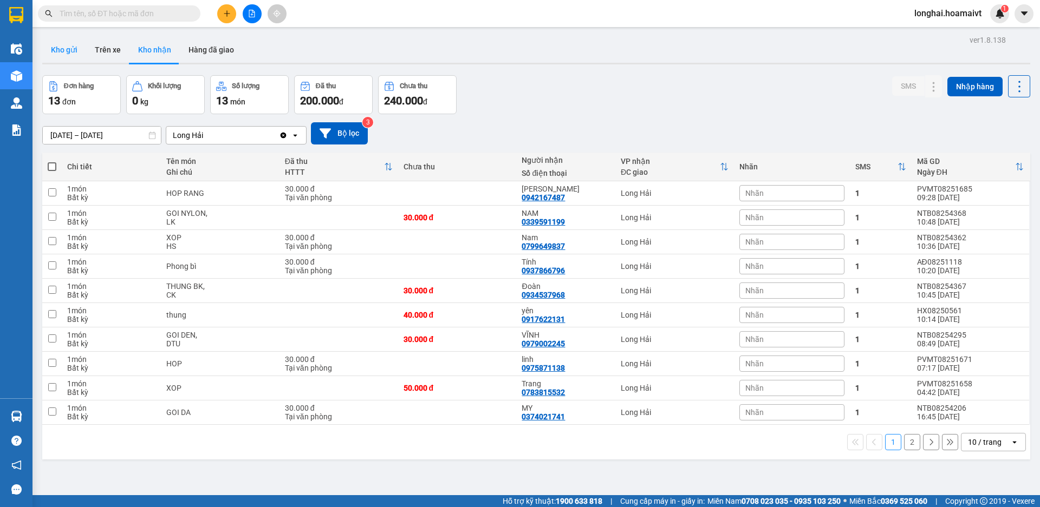
click at [58, 50] on button "Kho gửi" at bounding box center [64, 50] width 44 height 26
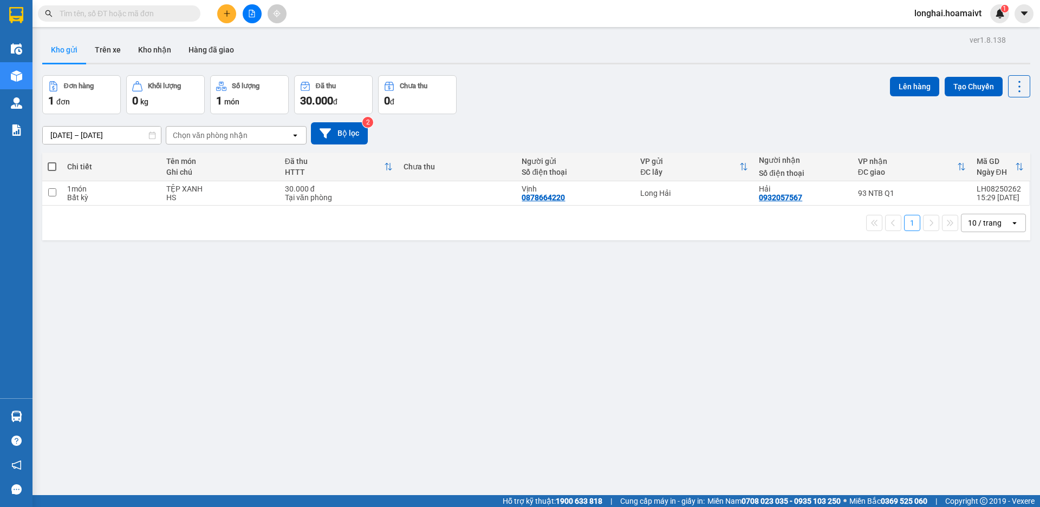
click at [54, 168] on span at bounding box center [52, 166] width 9 height 9
click at [52, 161] on input "checkbox" at bounding box center [52, 161] width 0 height 0
checkbox input "true"
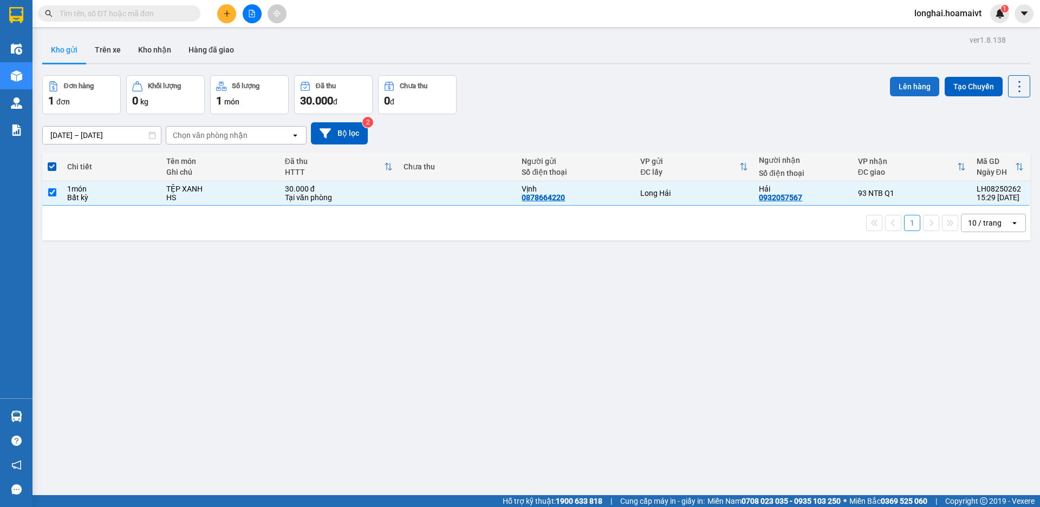
click at [914, 81] on button "Lên hàng" at bounding box center [914, 86] width 49 height 19
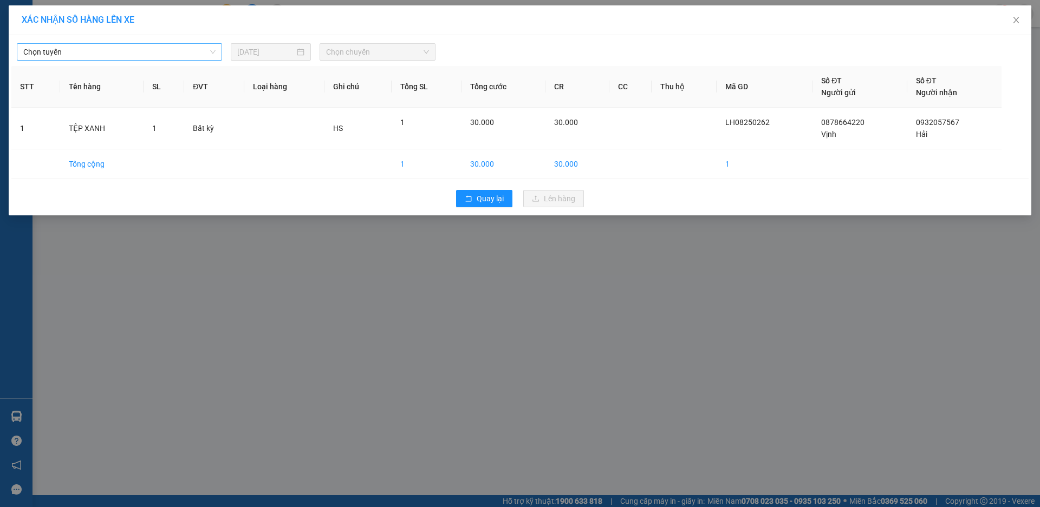
click at [44, 57] on span "Chọn tuyến" at bounding box center [119, 52] width 192 height 16
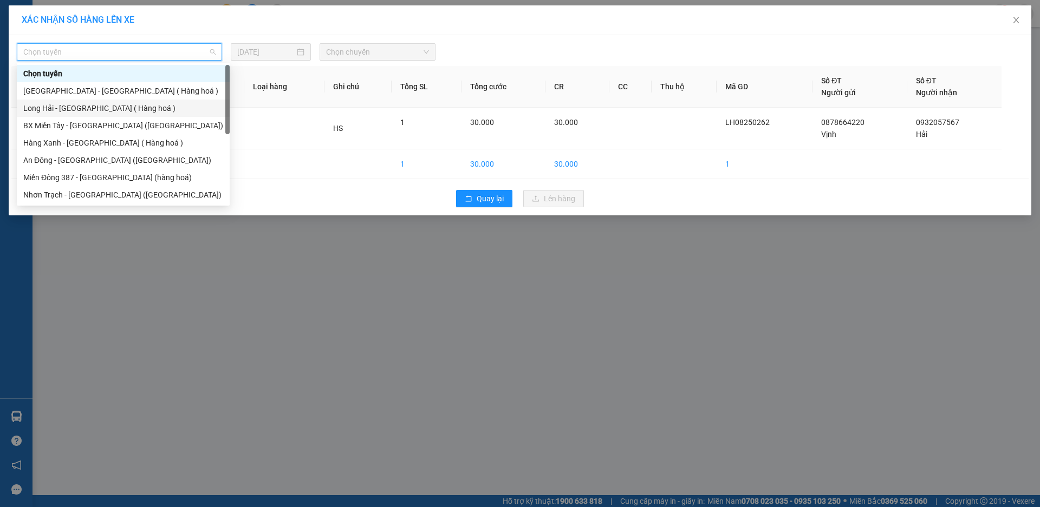
click at [68, 107] on div "Long Hải - [GEOGRAPHIC_DATA] ( Hàng hoá )" at bounding box center [123, 108] width 200 height 12
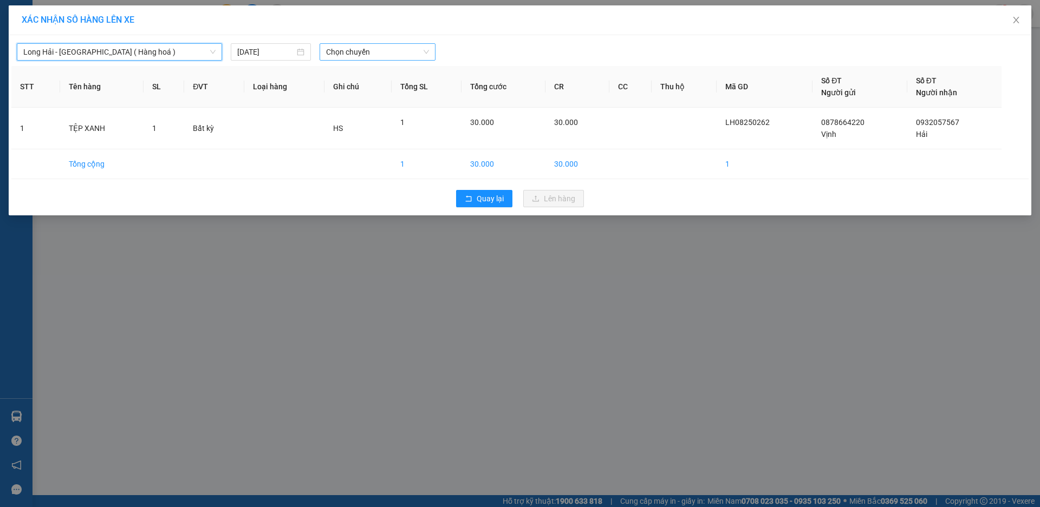
click at [337, 54] on span "Chọn chuyến" at bounding box center [377, 52] width 103 height 16
type input "16"
click at [370, 89] on div "Thêm chuyến " 16:00 "" at bounding box center [377, 91] width 115 height 18
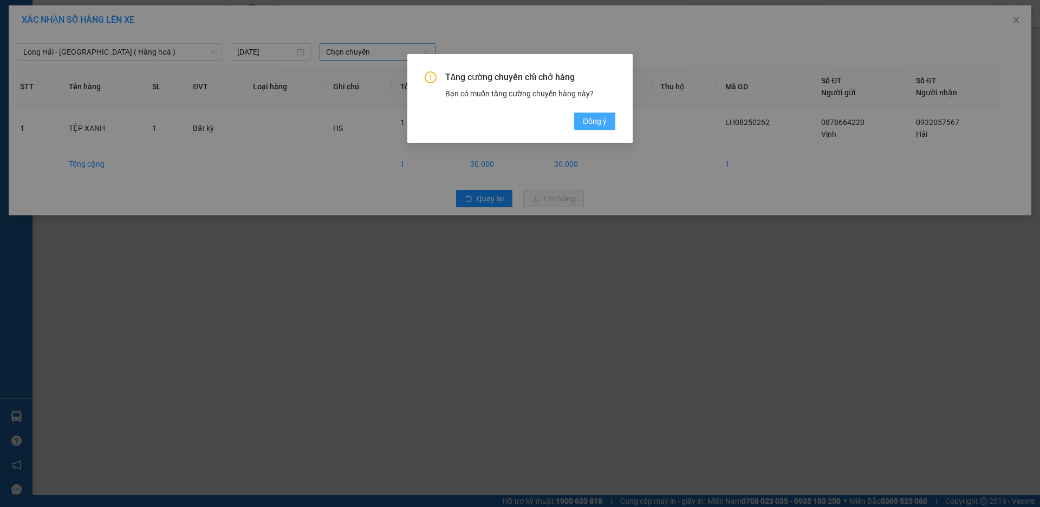
click at [604, 125] on span "Đồng ý" at bounding box center [595, 121] width 24 height 12
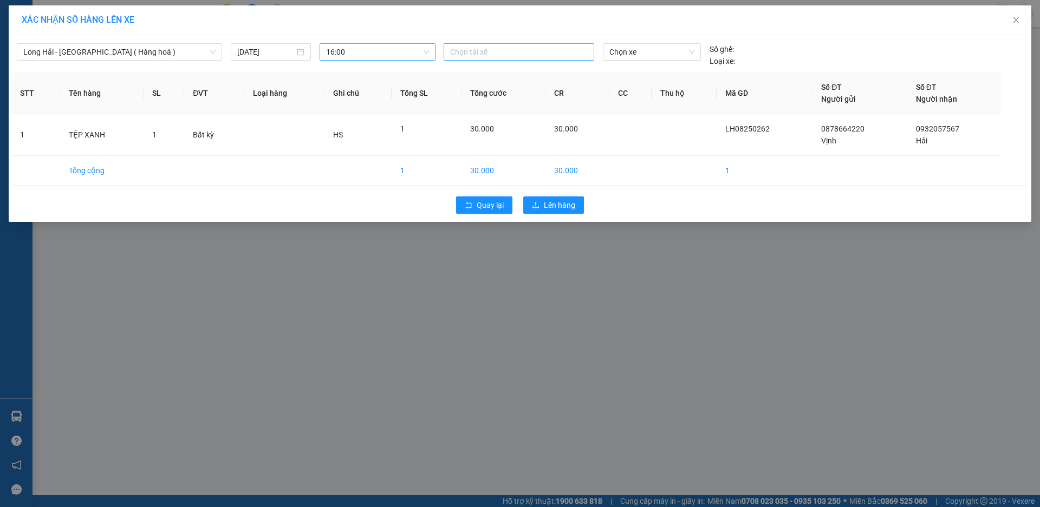
click at [473, 55] on div at bounding box center [518, 51] width 145 height 13
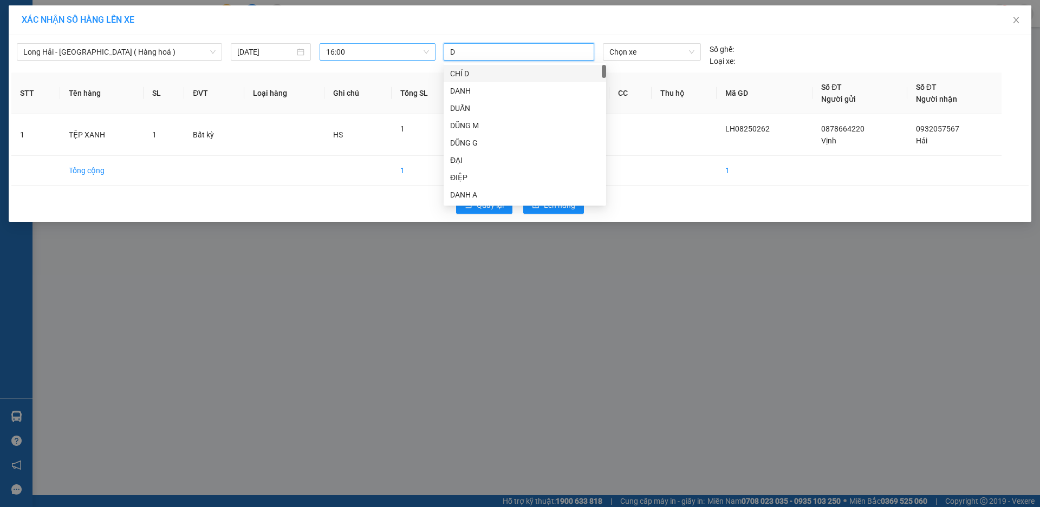
type input "D"
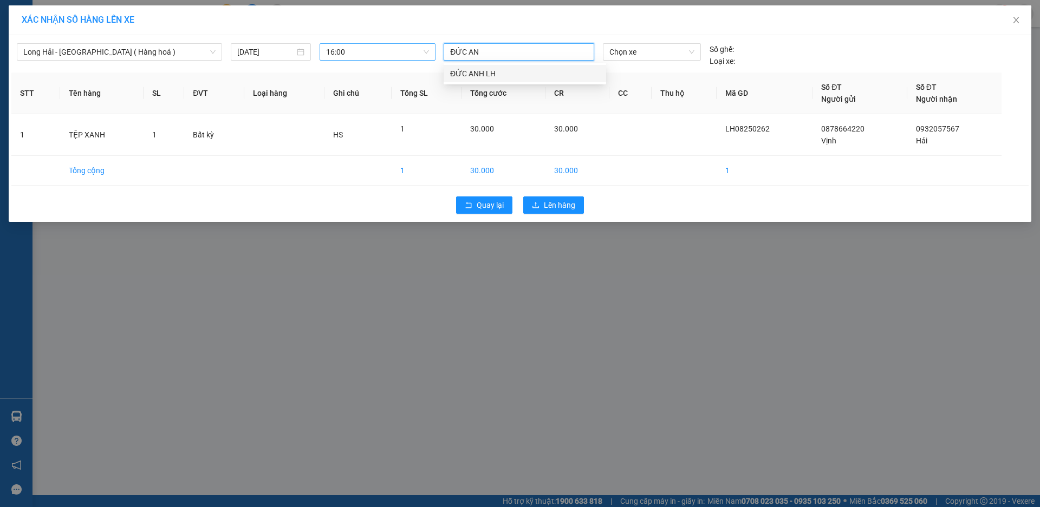
type input "ĐỨC ANH"
click at [497, 73] on div "ĐỨC ANH LH" at bounding box center [524, 74] width 149 height 12
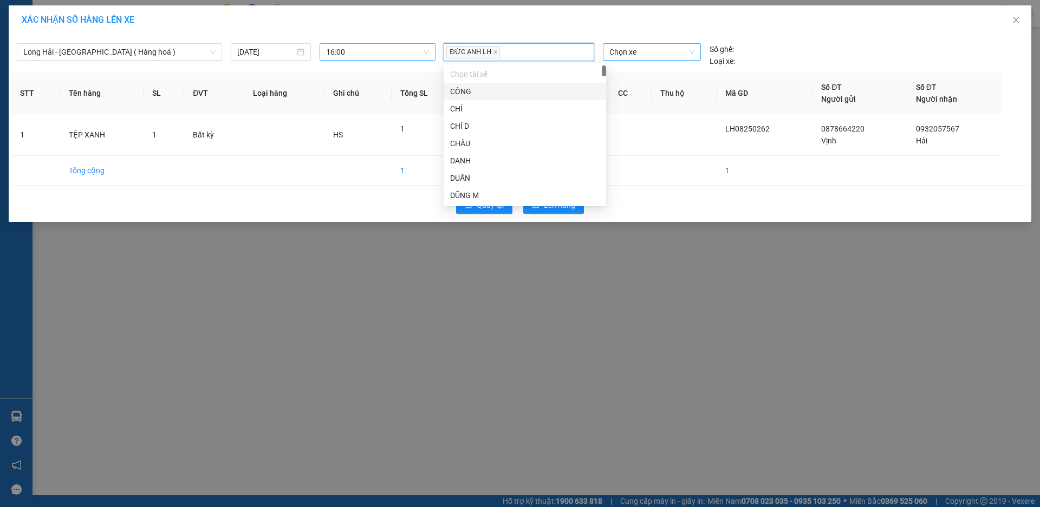
click at [634, 58] on span "Chọn xe" at bounding box center [651, 52] width 84 height 16
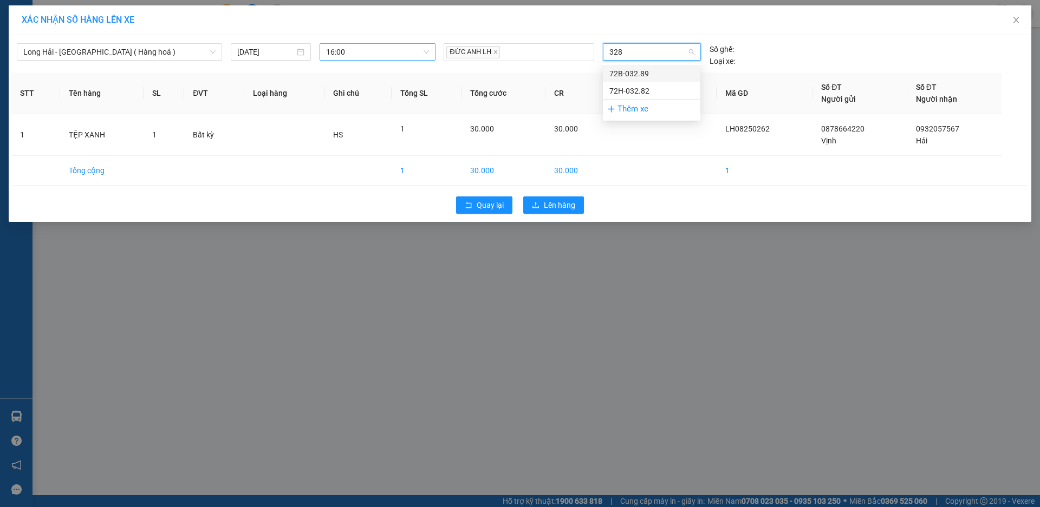
type input "3289"
click at [649, 74] on div "72B-032.89" at bounding box center [651, 74] width 84 height 12
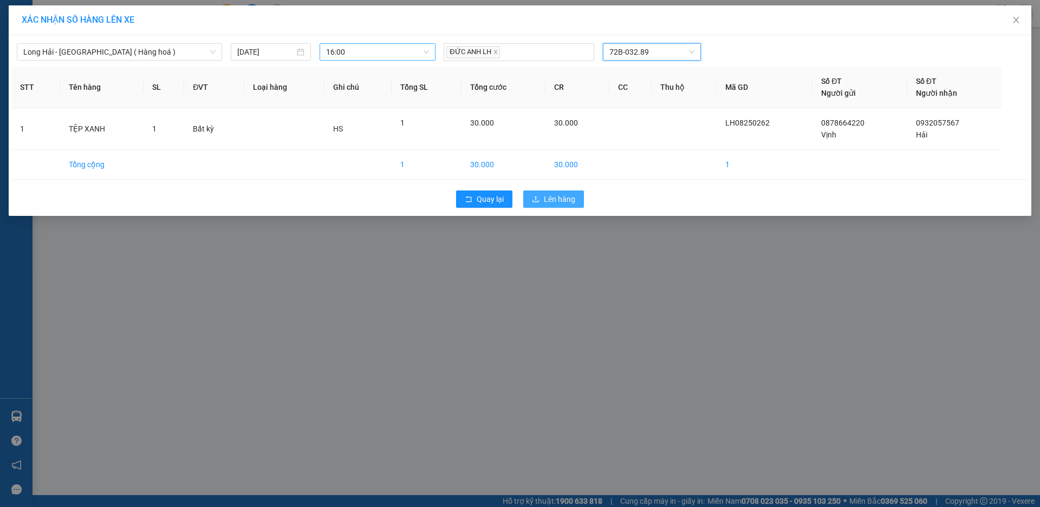
click at [567, 200] on span "Lên hàng" at bounding box center [559, 199] width 31 height 12
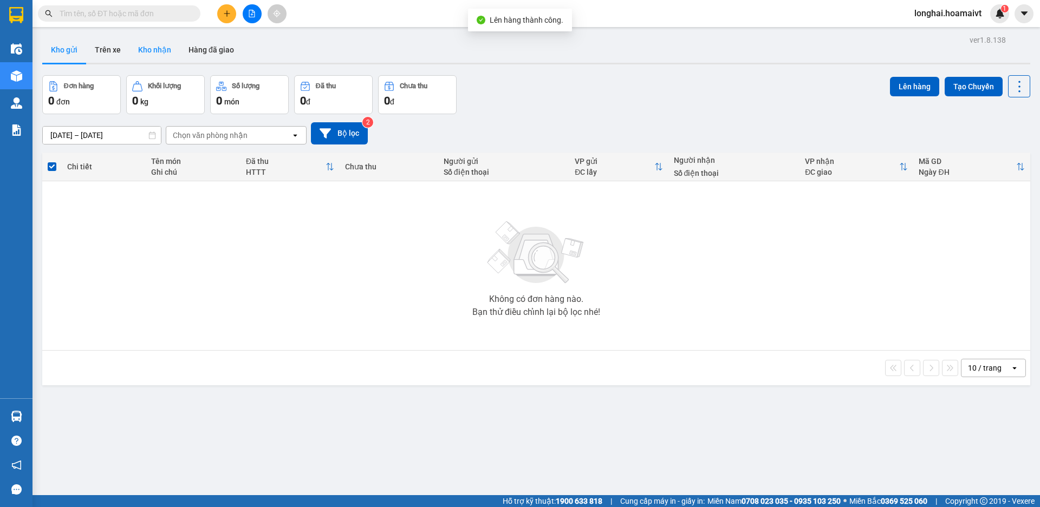
click at [159, 52] on button "Kho nhận" at bounding box center [154, 50] width 50 height 26
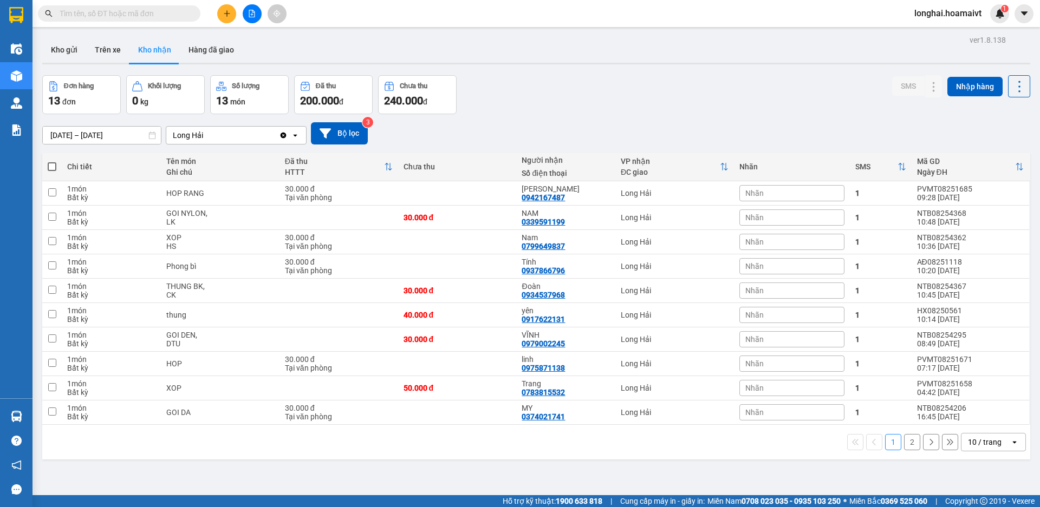
click at [171, 15] on input "text" at bounding box center [124, 14] width 128 height 12
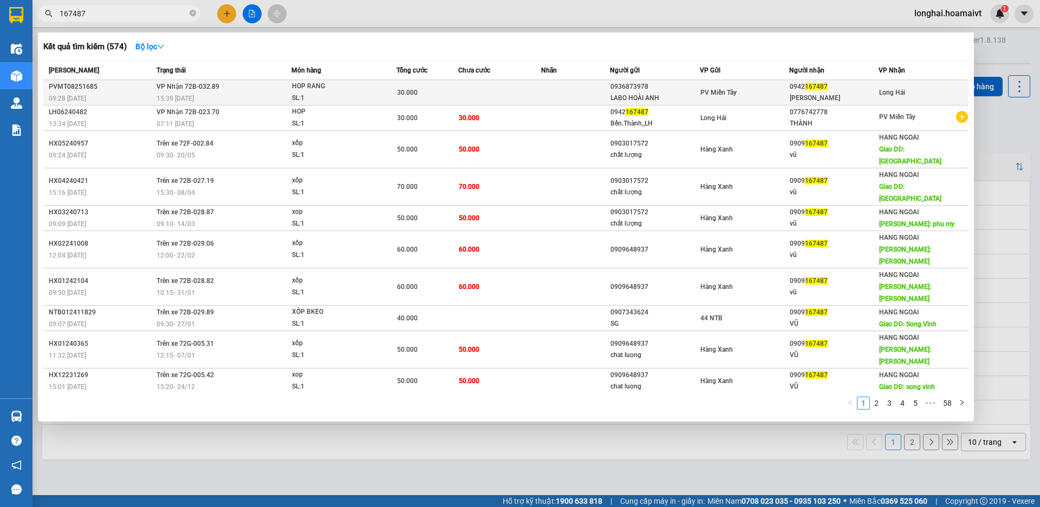
type input "167487"
click at [478, 88] on td at bounding box center [499, 92] width 83 height 25
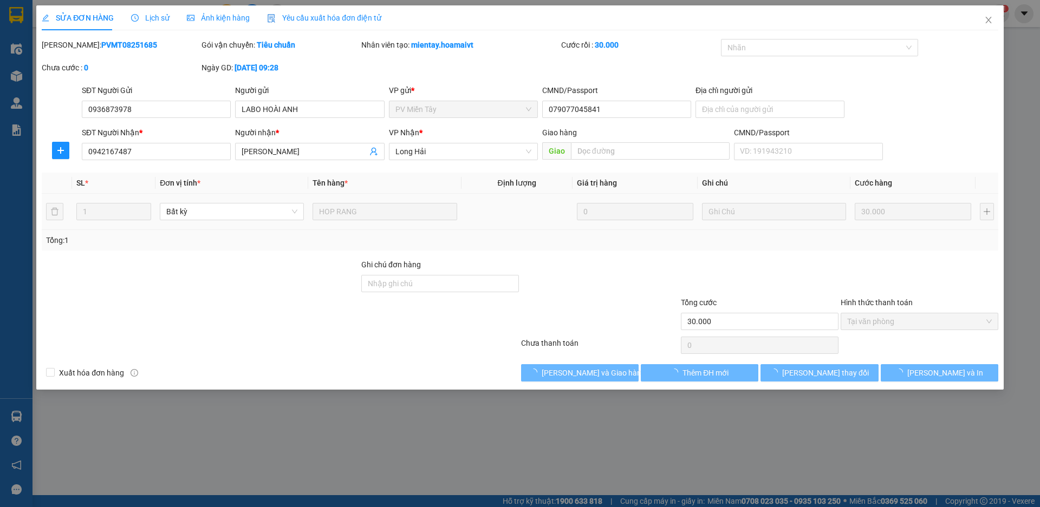
type input "0936873978"
type input "LABO HOÀI ANH"
type input "079077045841"
type input "0942167487"
type input "[PERSON_NAME]"
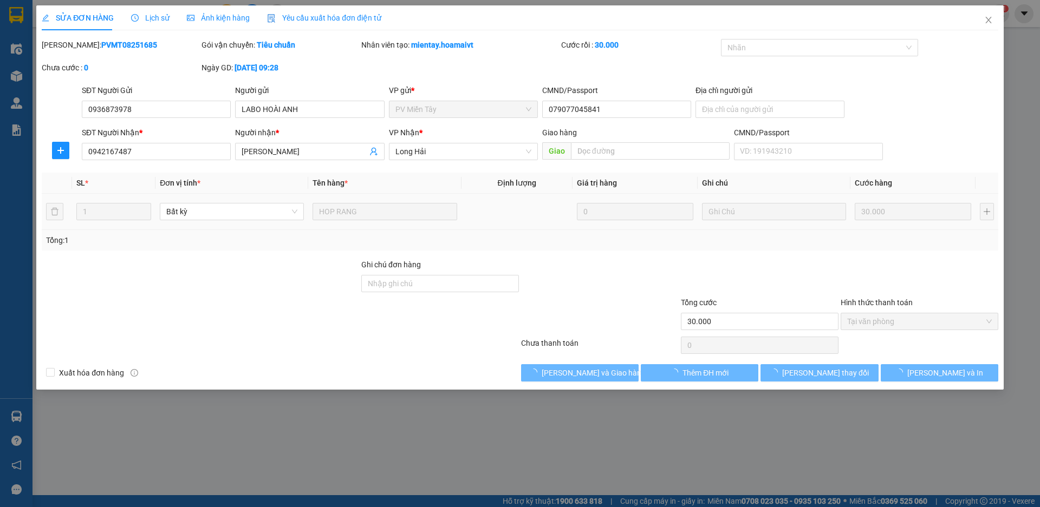
type input "30.000"
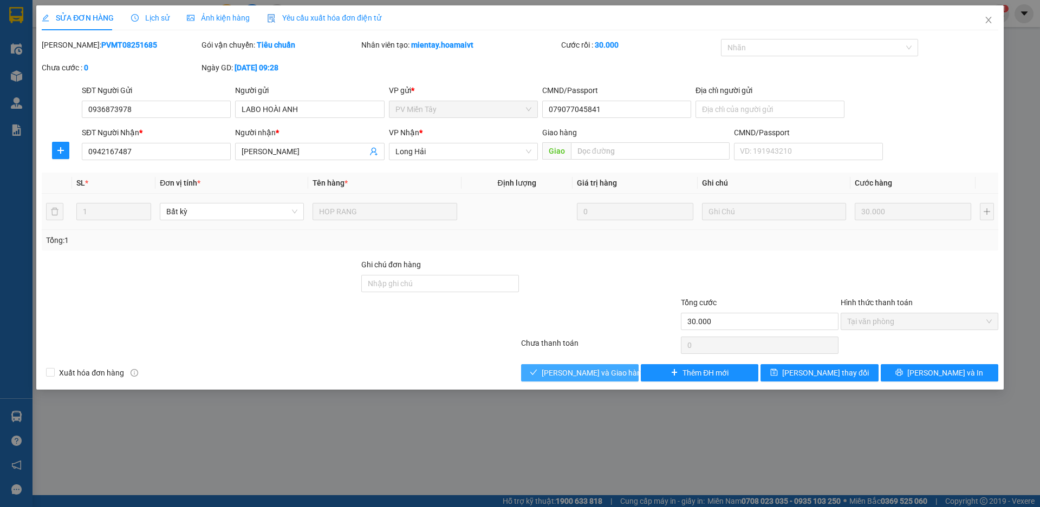
click at [589, 374] on span "[PERSON_NAME] và Giao hàng" at bounding box center [594, 373] width 104 height 12
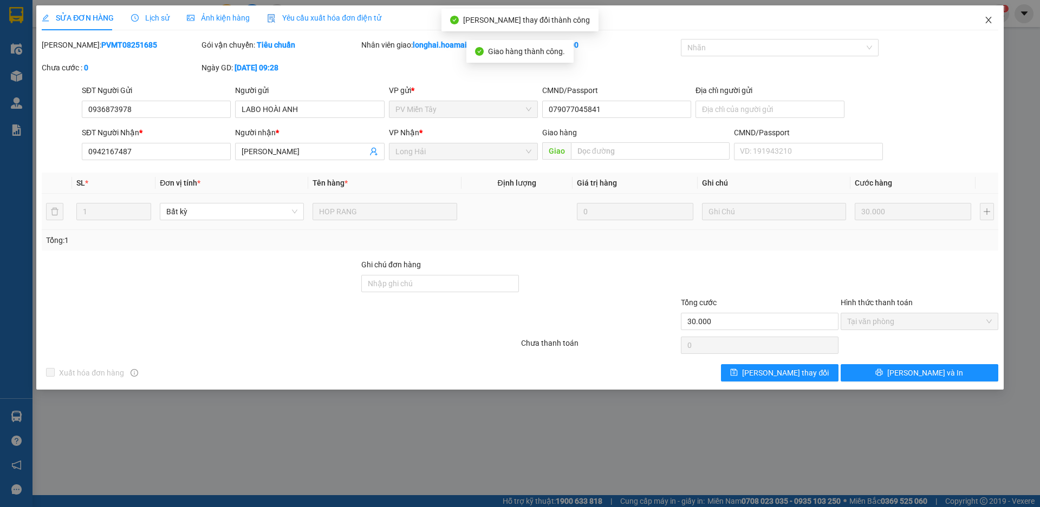
click at [988, 21] on icon "close" at bounding box center [988, 20] width 6 height 6
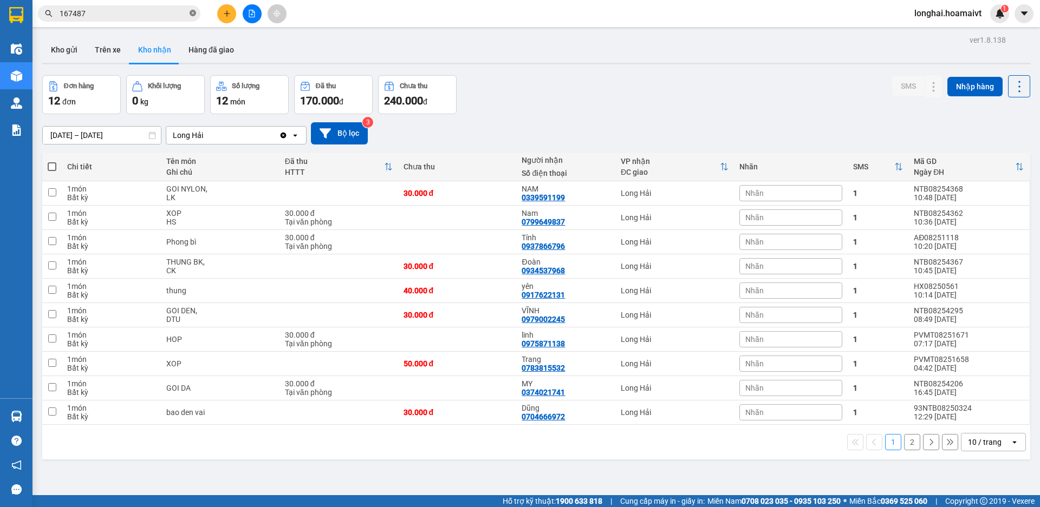
click at [194, 11] on icon "close-circle" at bounding box center [193, 13] width 6 height 6
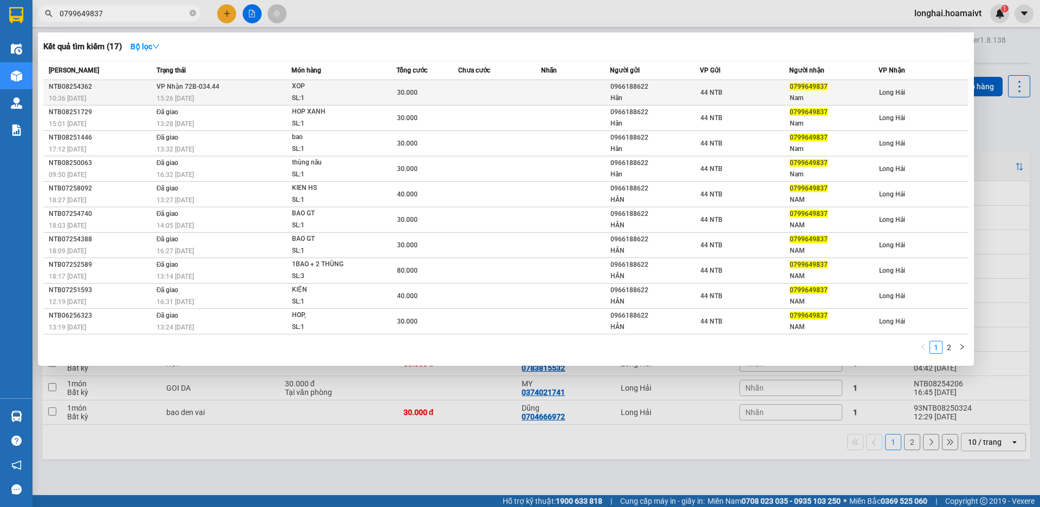
type input "0799649837"
click at [284, 86] on td "VP Nhận 72B-034.44 15:26 [DATE]" at bounding box center [223, 92] width 138 height 25
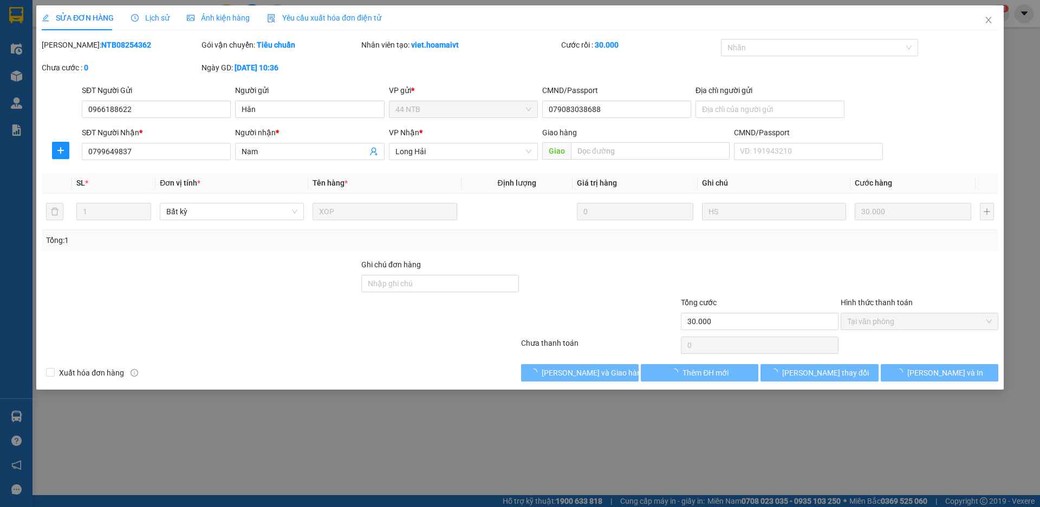
type input "0966188622"
type input "Hân"
type input "079083038688"
type input "0799649837"
type input "Nam"
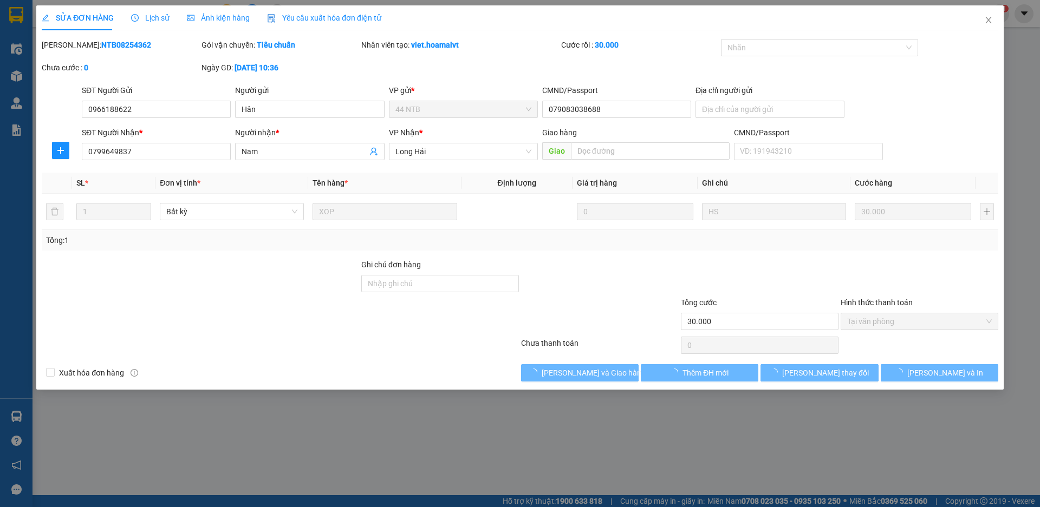
type input "30.000"
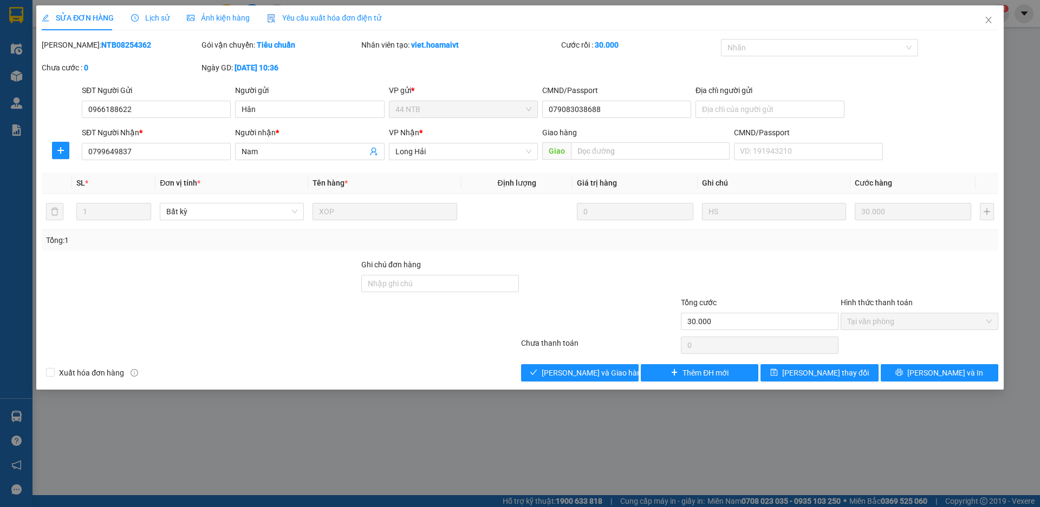
click at [589, 356] on div "Total Paid Fee 30.000 Total UnPaid Fee 0 Cash Collection Total Fee Mã ĐH: NTB08…" at bounding box center [520, 210] width 956 height 343
click at [588, 363] on div "Total Paid Fee 30.000 Total UnPaid Fee 0 Cash Collection Total Fee Mã ĐH: NTB08…" at bounding box center [520, 210] width 956 height 343
click at [563, 370] on span "[PERSON_NAME] và Giao hàng" at bounding box center [594, 373] width 104 height 12
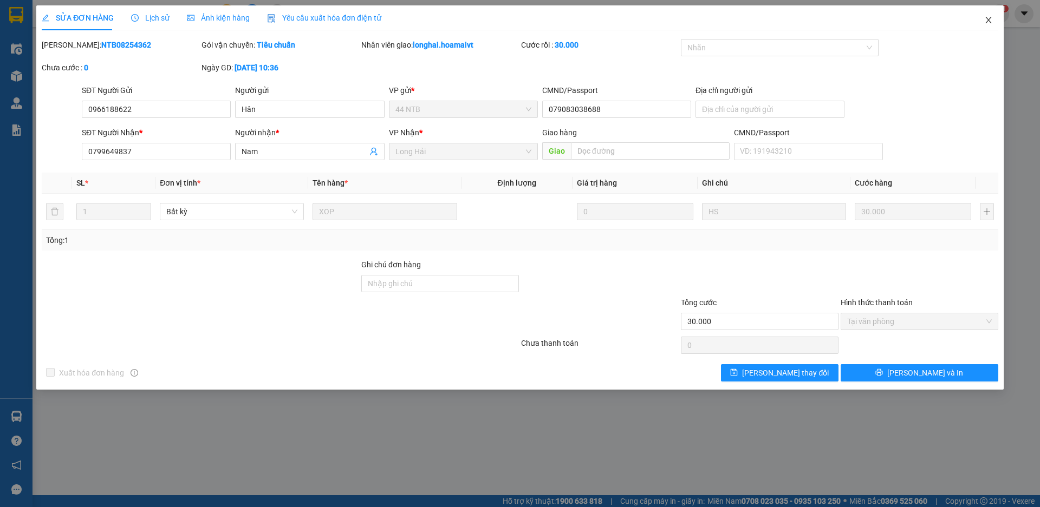
click at [987, 21] on icon "close" at bounding box center [988, 20] width 9 height 9
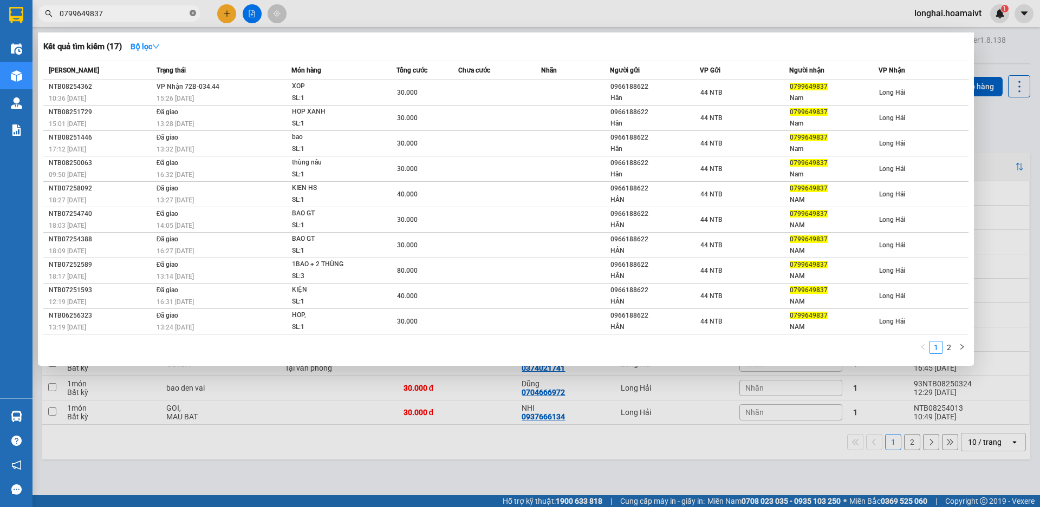
click at [191, 11] on icon "close-circle" at bounding box center [193, 13] width 6 height 6
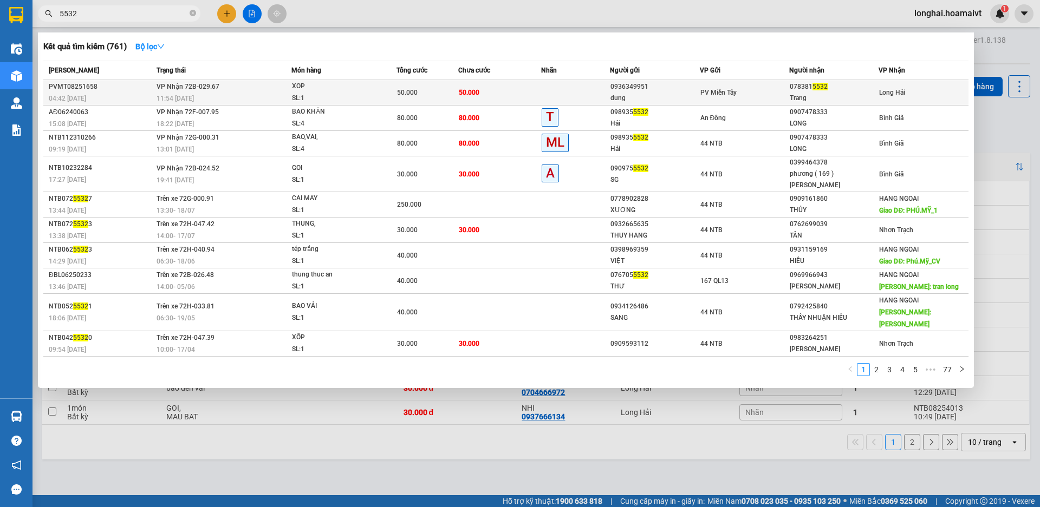
type input "5532"
click at [354, 86] on div "XOP" at bounding box center [332, 87] width 81 height 12
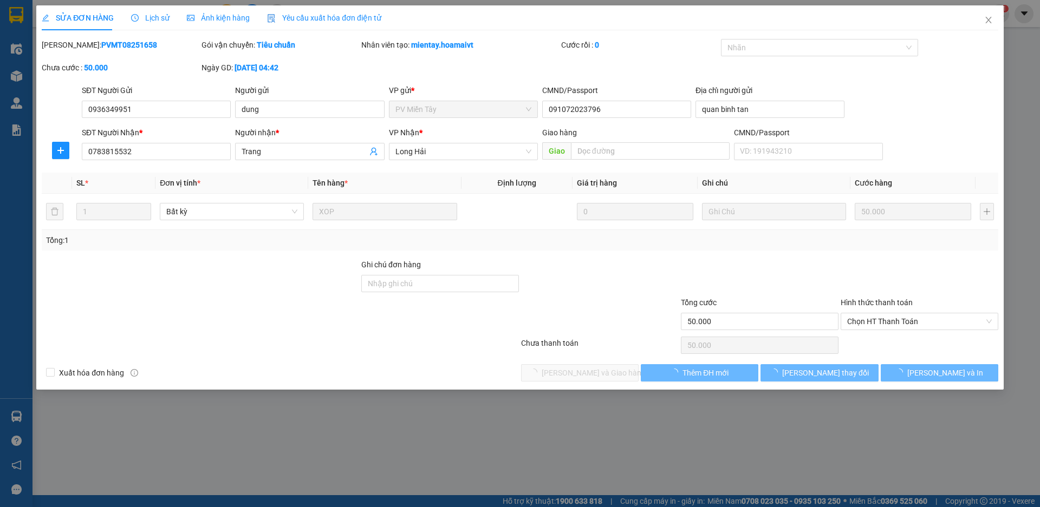
type input "0936349951"
type input "dung"
type input "091072023796"
type input "quan binh tan"
type input "0783815532"
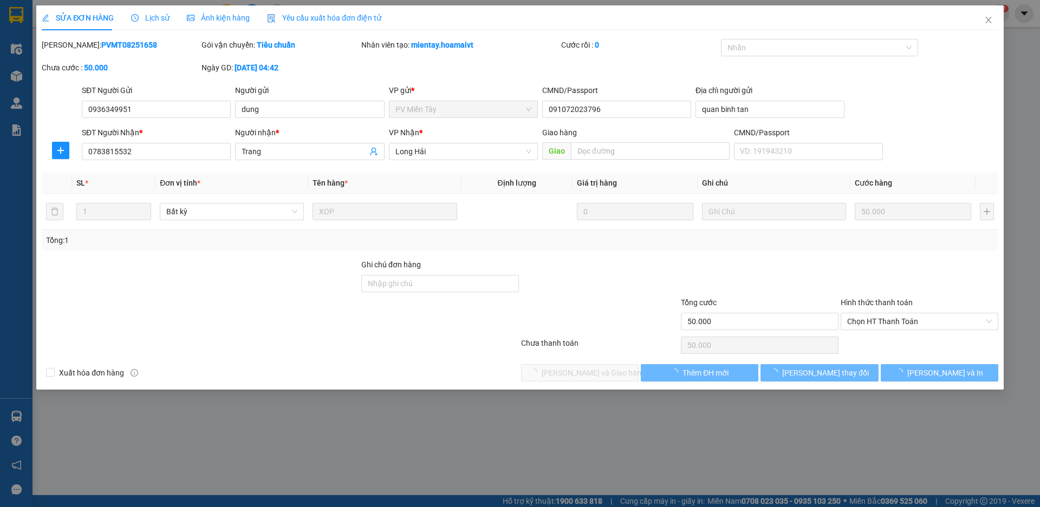
type input "Trang"
type input "50.000"
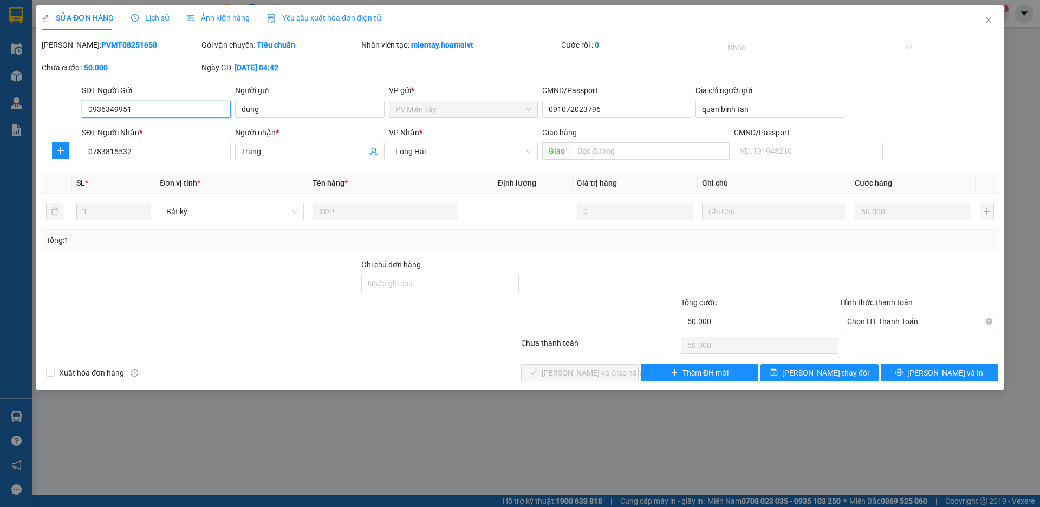
click at [852, 325] on span "Chọn HT Thanh Toán" at bounding box center [919, 322] width 145 height 16
click at [853, 339] on div "Tại văn phòng" at bounding box center [919, 343] width 145 height 12
type input "0"
click at [615, 366] on button "[PERSON_NAME] và Giao hàng" at bounding box center [580, 372] width 118 height 17
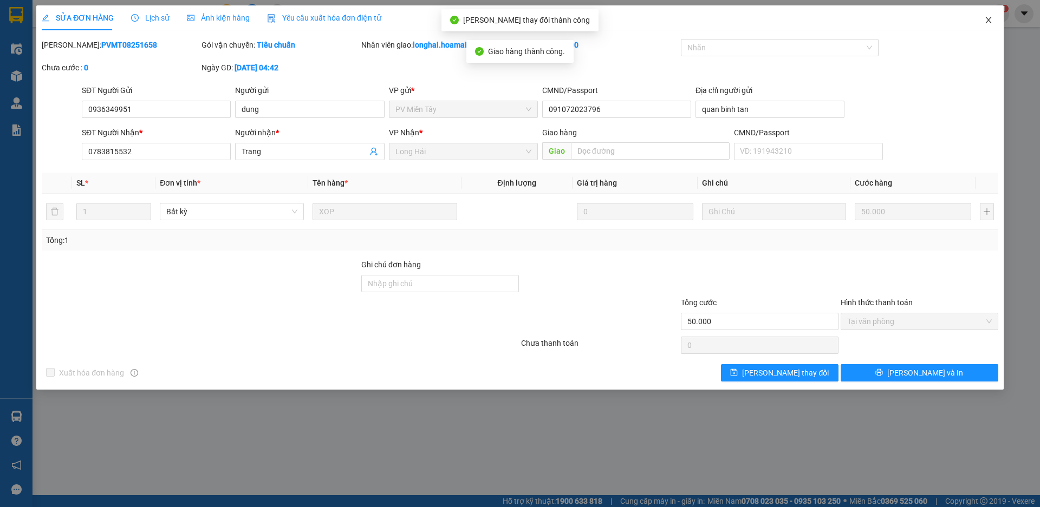
click at [987, 15] on span "Close" at bounding box center [988, 20] width 30 height 30
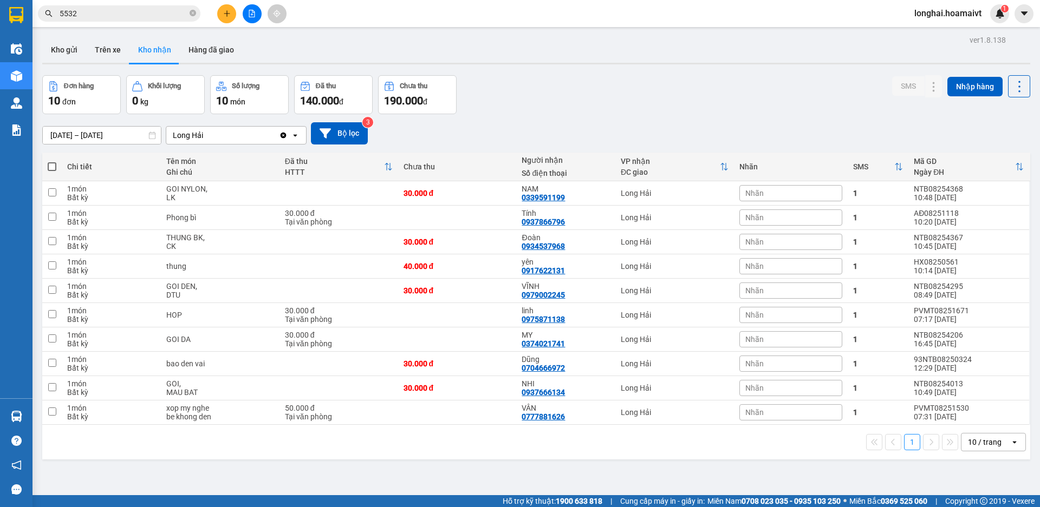
drag, startPoint x: 193, startPoint y: 13, endPoint x: 174, endPoint y: 0, distance: 23.0
click at [192, 13] on icon "close-circle" at bounding box center [193, 13] width 6 height 6
click at [227, 16] on icon "plus" at bounding box center [226, 13] width 1 height 6
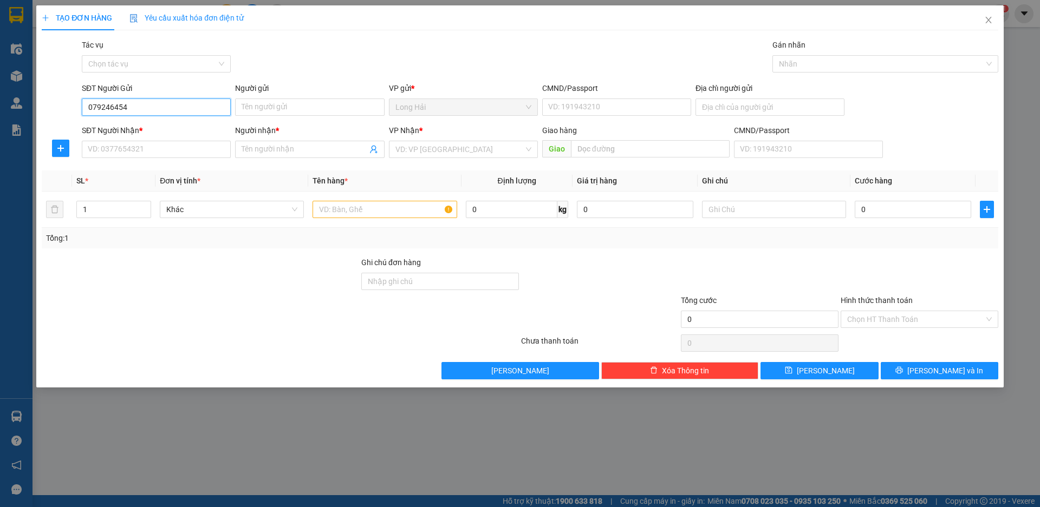
type input "0792464544"
click at [167, 132] on div "0792464544 - cong" at bounding box center [156, 129] width 136 height 12
type input "cong"
type input "077204002636"
type input "P HUNG"
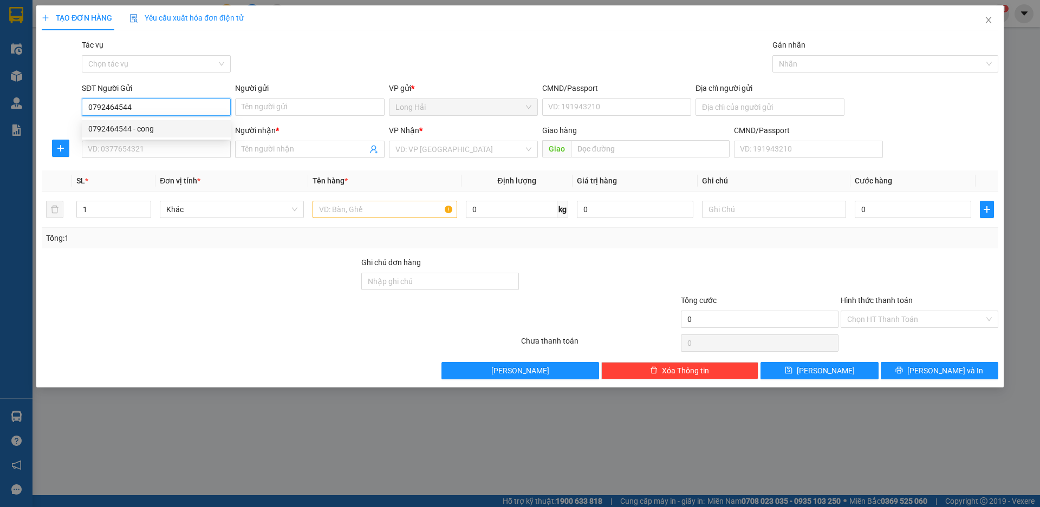
type input "0962807809"
type input "QUÝ"
type input "0792464544"
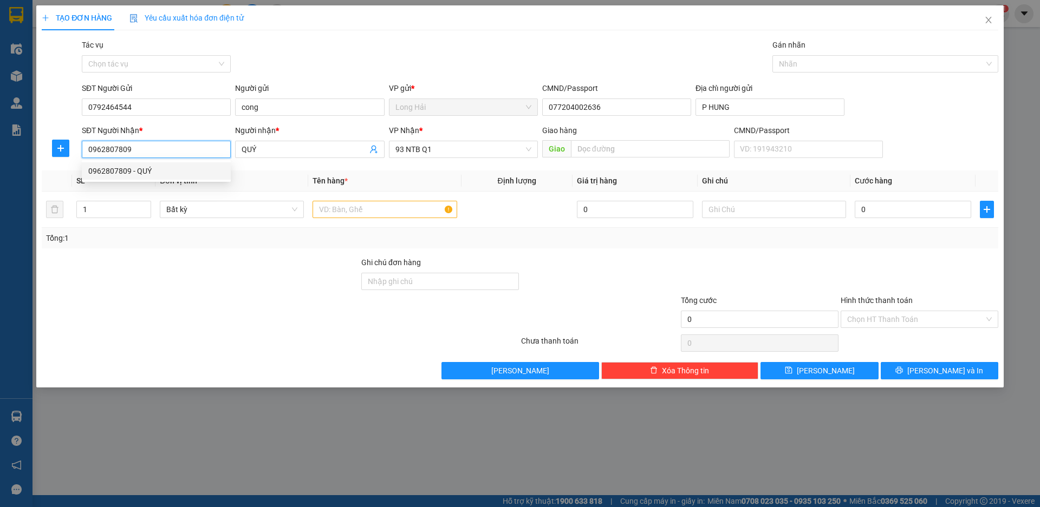
drag, startPoint x: 171, startPoint y: 153, endPoint x: 58, endPoint y: 167, distance: 113.5
click at [58, 167] on div "Transit Pickup Surcharge Ids Transit Deliver Surcharge Ids Transit Deliver Surc…" at bounding box center [520, 209] width 956 height 341
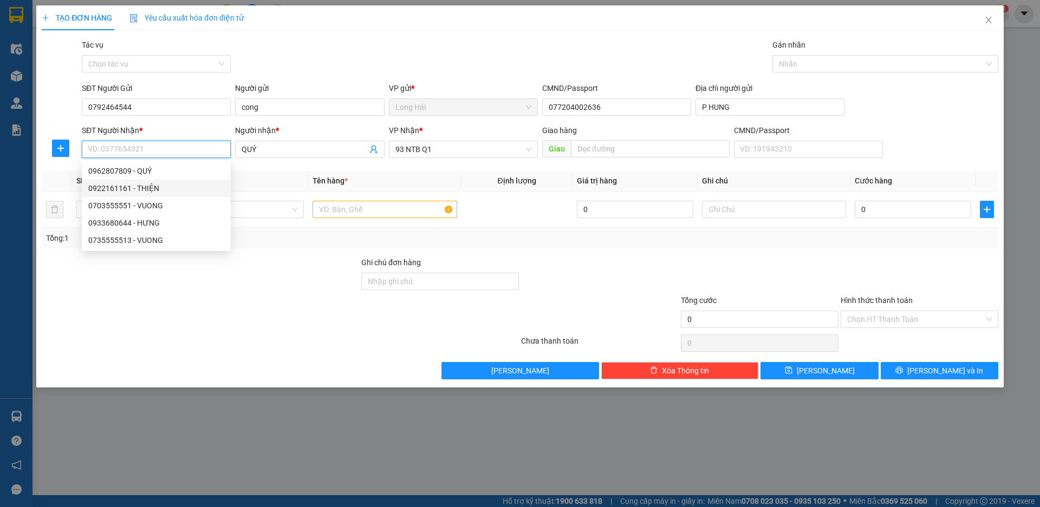
click at [111, 190] on div "0922161161 - THIỆN" at bounding box center [156, 188] width 136 height 12
type input "0922161161"
type input "THIỆN"
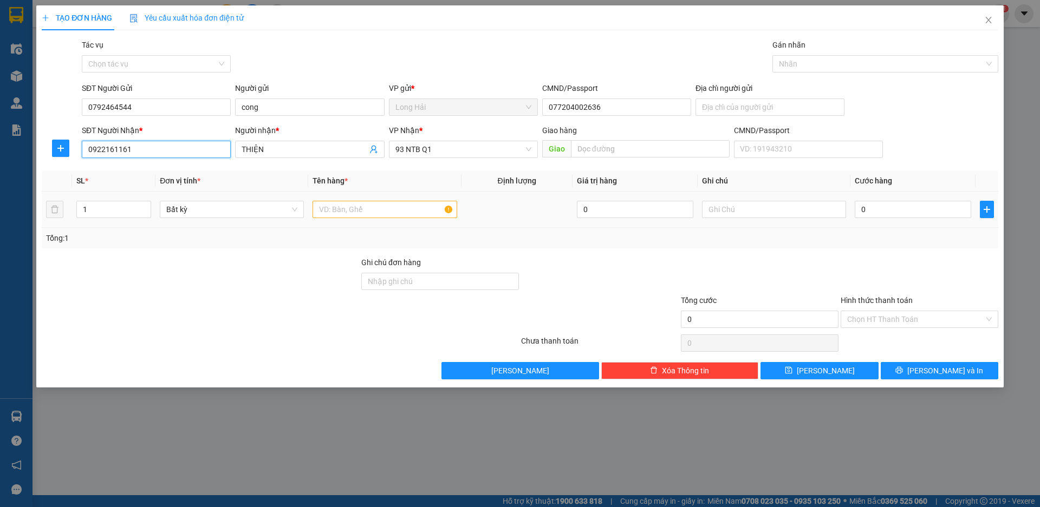
type input "0922161161"
click at [332, 207] on input "text" at bounding box center [384, 209] width 144 height 17
type input "HỘP"
click at [933, 208] on input "0" at bounding box center [913, 209] width 116 height 17
type input "3"
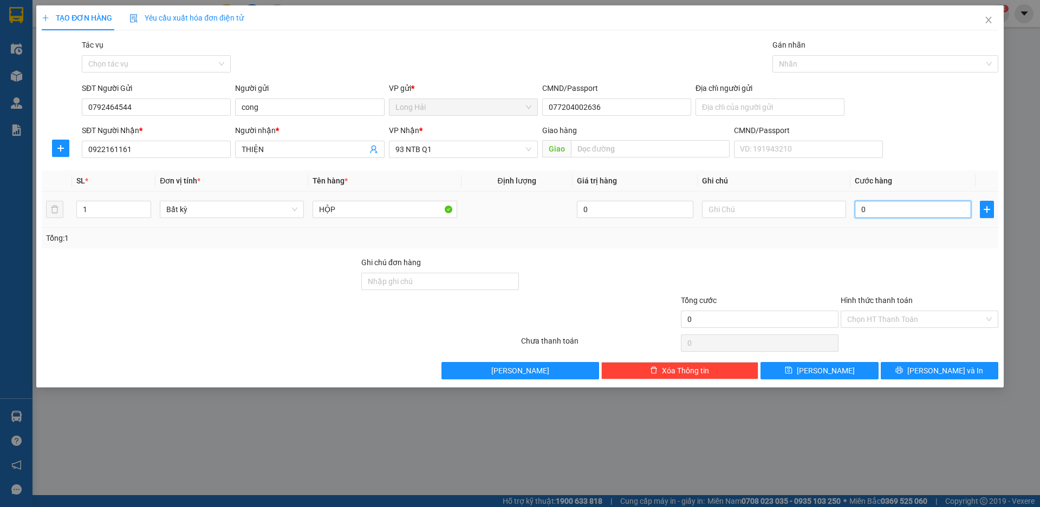
type input "3"
type input "30"
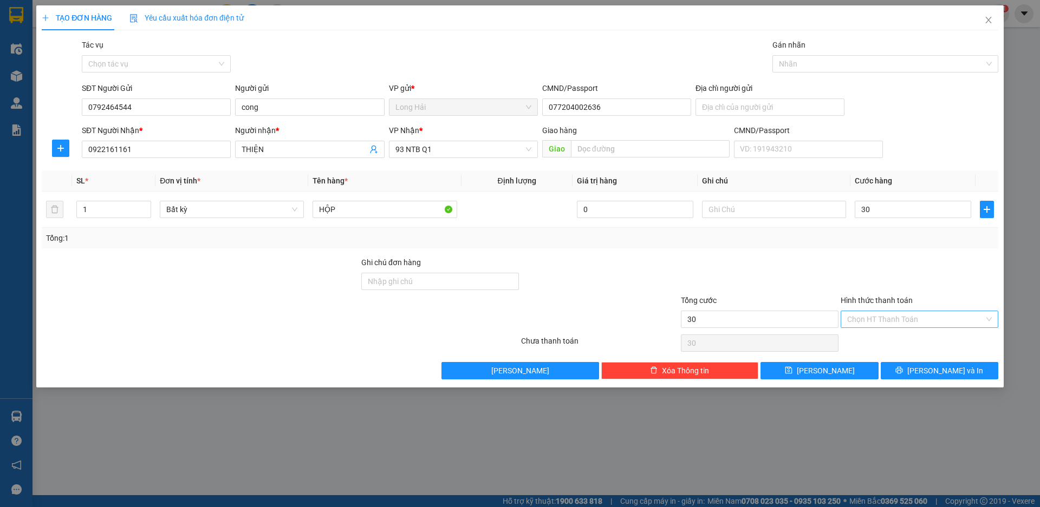
click at [925, 323] on input "Hình thức thanh toán" at bounding box center [915, 319] width 137 height 16
type input "30.000"
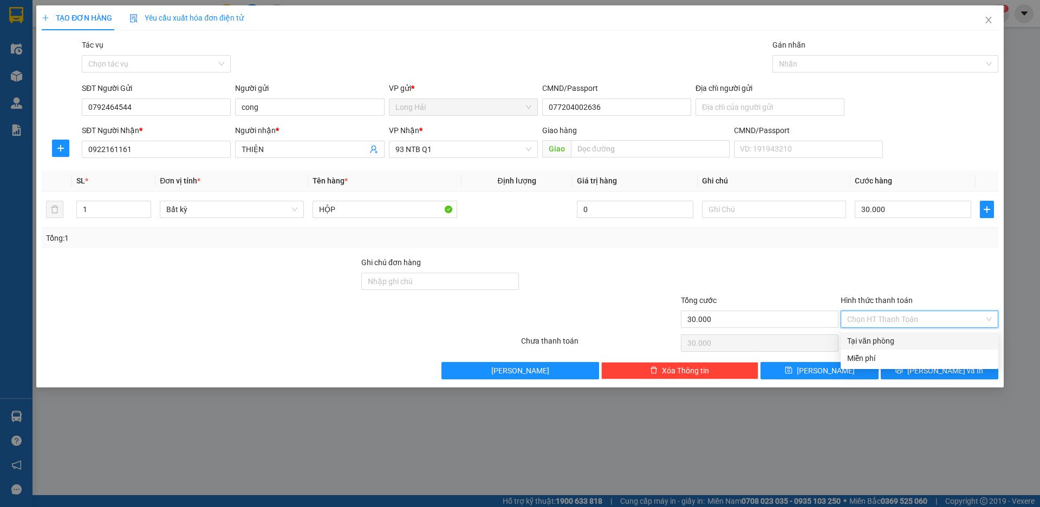
click at [921, 341] on div "Tại văn phòng" at bounding box center [919, 341] width 145 height 12
type input "0"
click at [927, 369] on button "[PERSON_NAME] và In" at bounding box center [940, 370] width 118 height 17
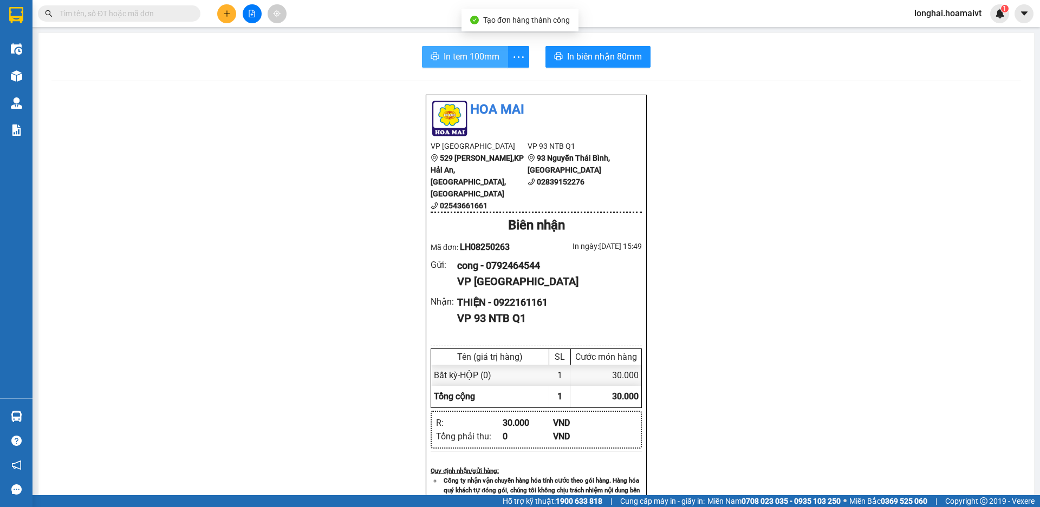
click at [464, 64] on button "In tem 100mm" at bounding box center [465, 57] width 86 height 22
click at [151, 12] on input "text" at bounding box center [124, 14] width 128 height 12
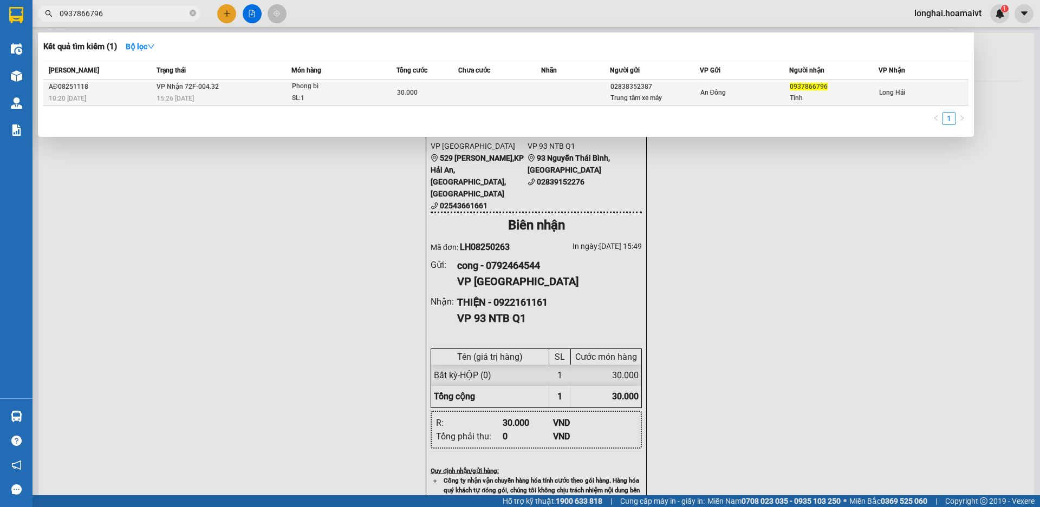
type input "0937866796"
click at [283, 95] on div "15:26 [DATE]" at bounding box center [224, 99] width 135 height 12
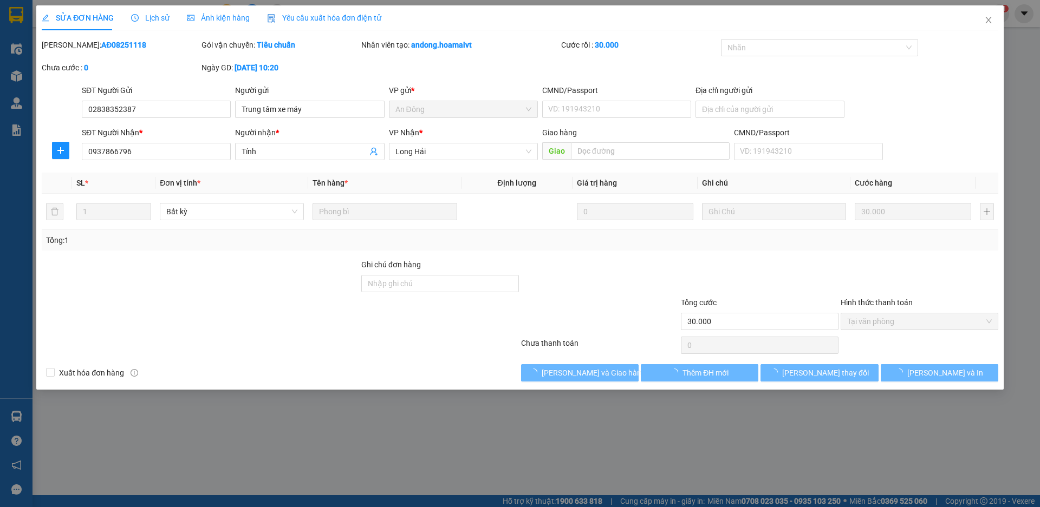
type input "02838352387"
type input "Trung tâm xe máy"
type input "0937866796"
type input "Tính"
type input "30.000"
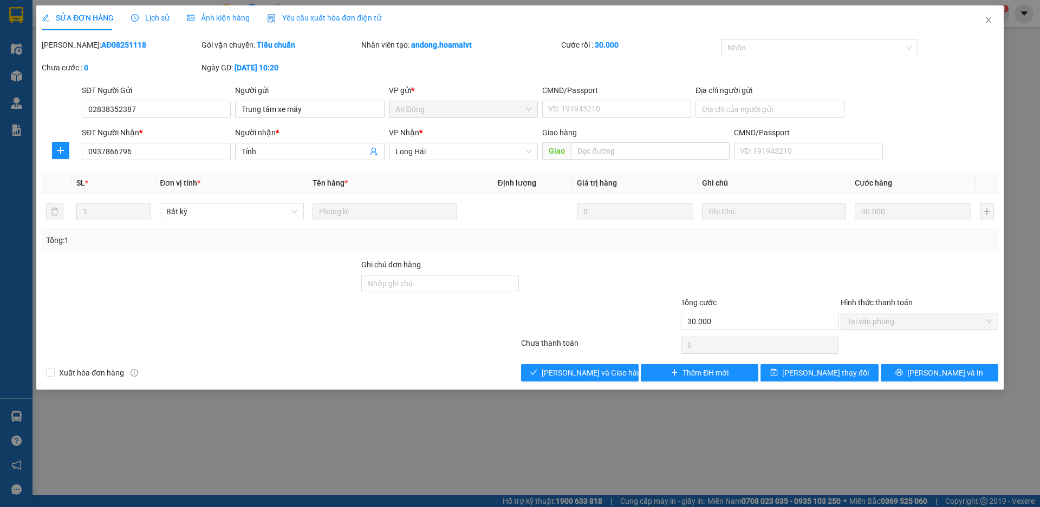
click at [534, 362] on div "Total Paid Fee 30.000 Total UnPaid Fee 0 Cash Collection Total Fee Mã ĐH: AĐ082…" at bounding box center [520, 210] width 956 height 343
click at [538, 377] on button "[PERSON_NAME] và Giao hàng" at bounding box center [580, 372] width 118 height 17
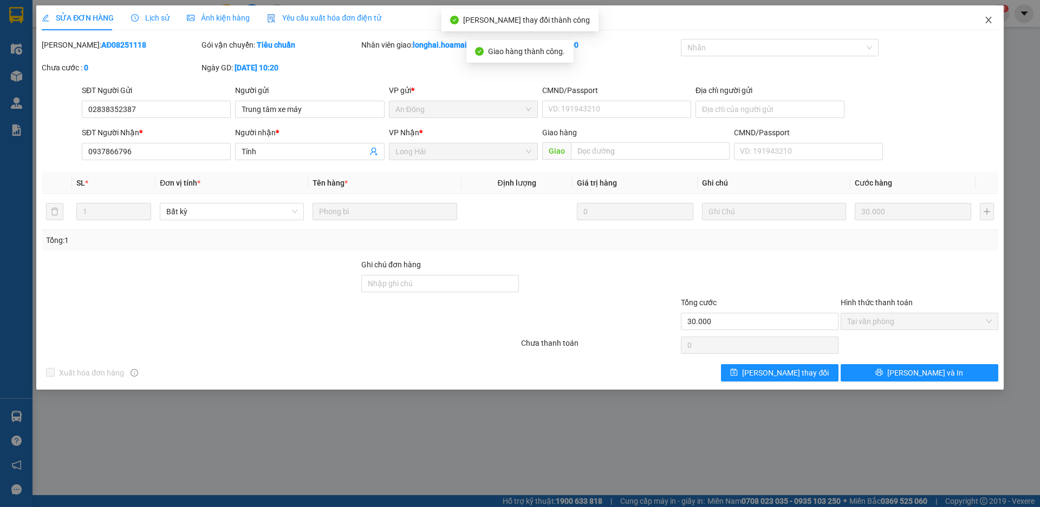
click at [981, 19] on span "Close" at bounding box center [988, 20] width 30 height 30
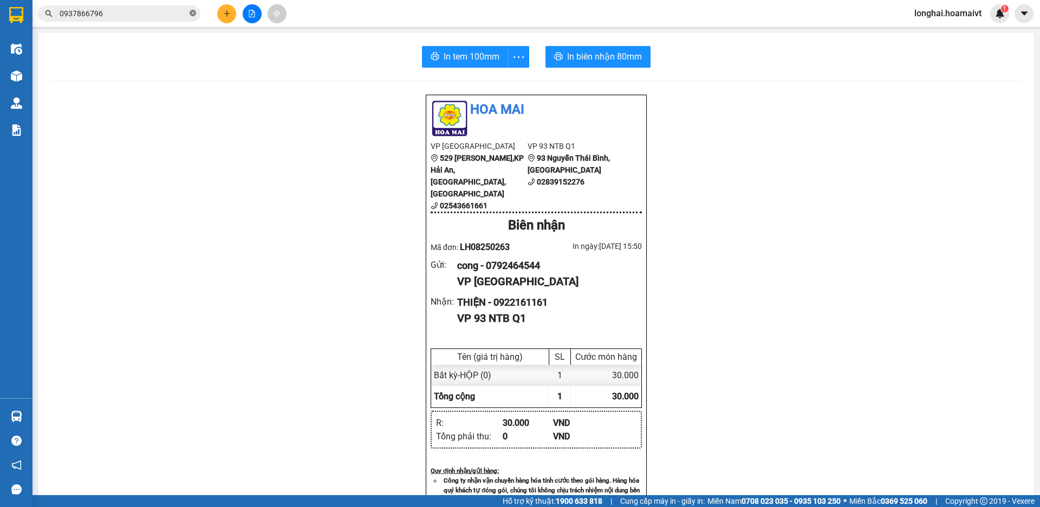
click at [193, 13] on icon "close-circle" at bounding box center [193, 13] width 6 height 6
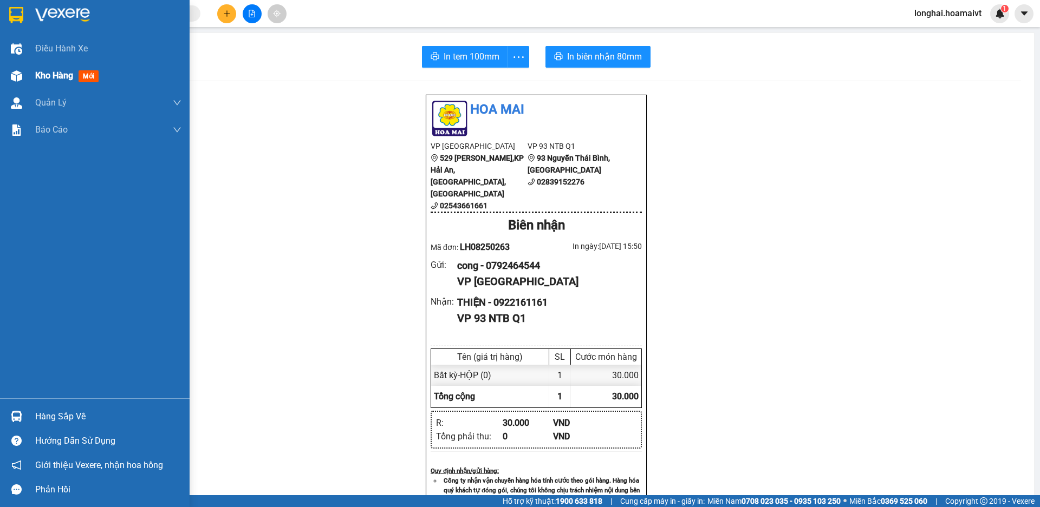
click at [42, 83] on div "Kho hàng mới" at bounding box center [108, 75] width 146 height 27
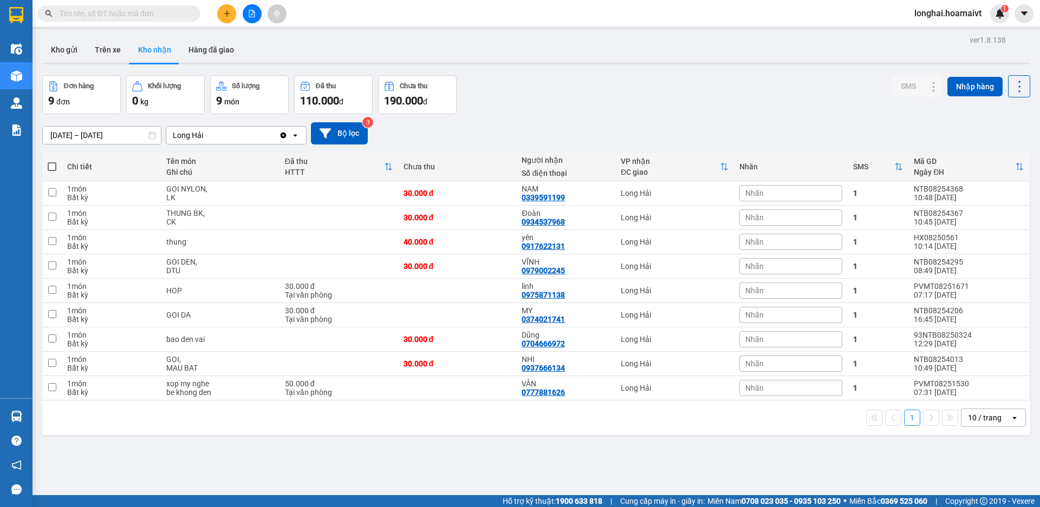
click at [141, 18] on input "text" at bounding box center [124, 14] width 128 height 12
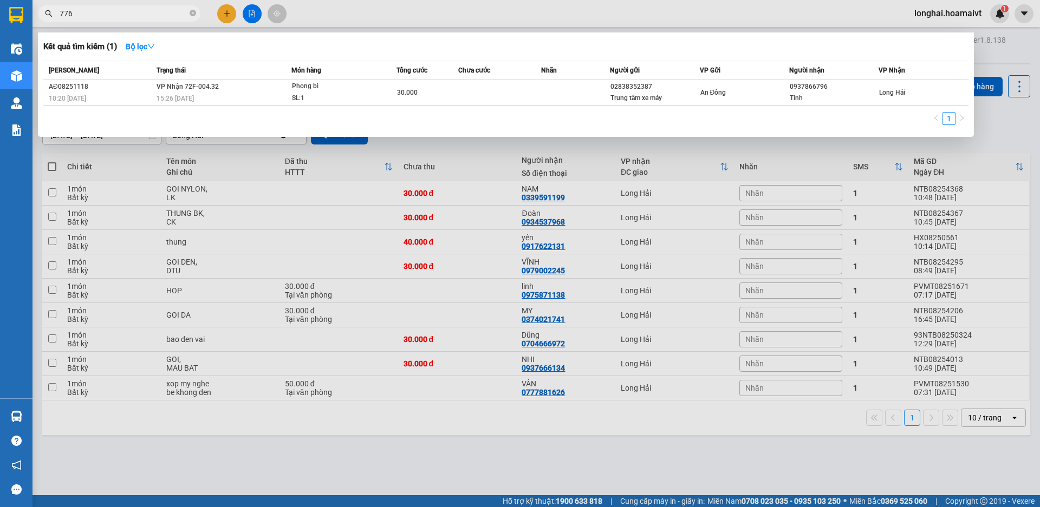
type input "7766"
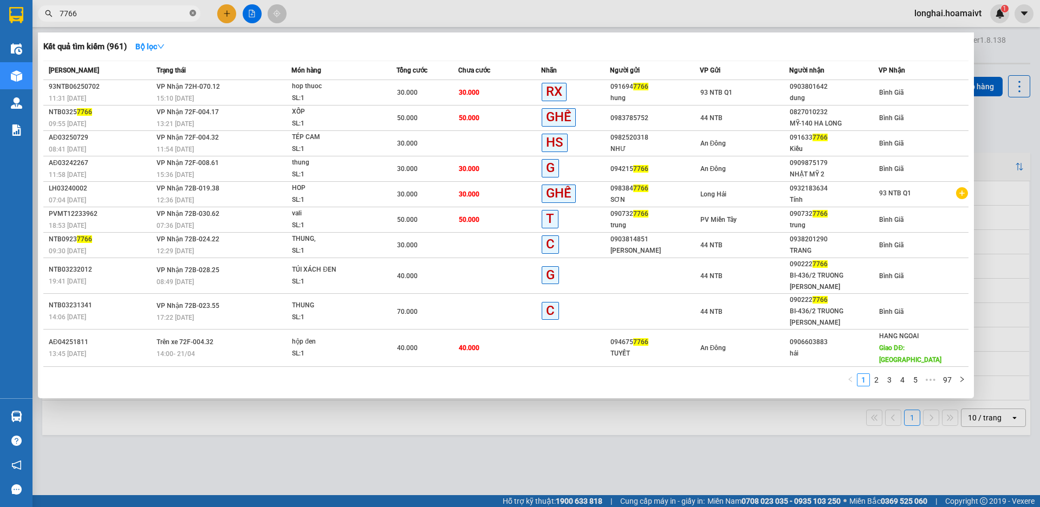
click at [195, 12] on icon "close-circle" at bounding box center [193, 13] width 6 height 6
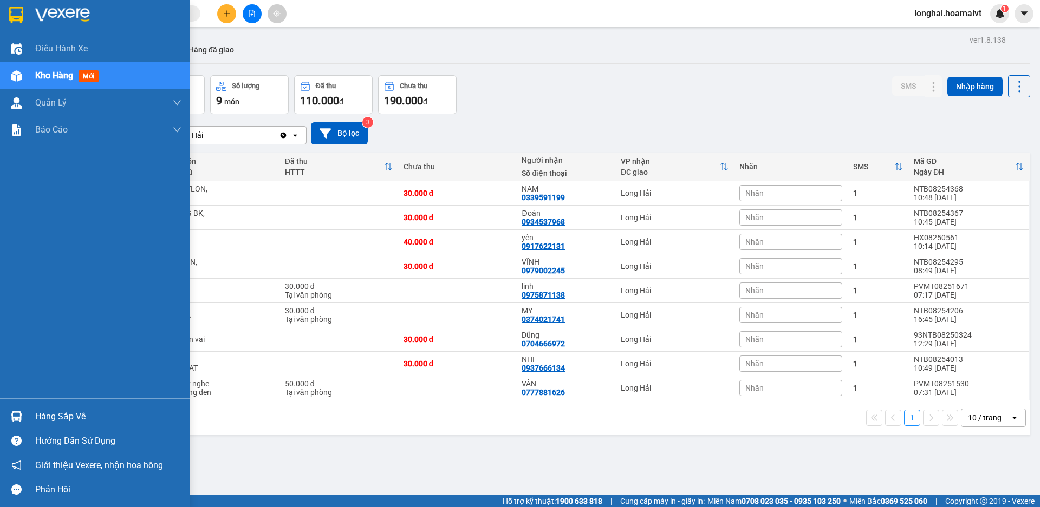
click at [63, 415] on div "Hàng sắp về" at bounding box center [108, 417] width 146 height 16
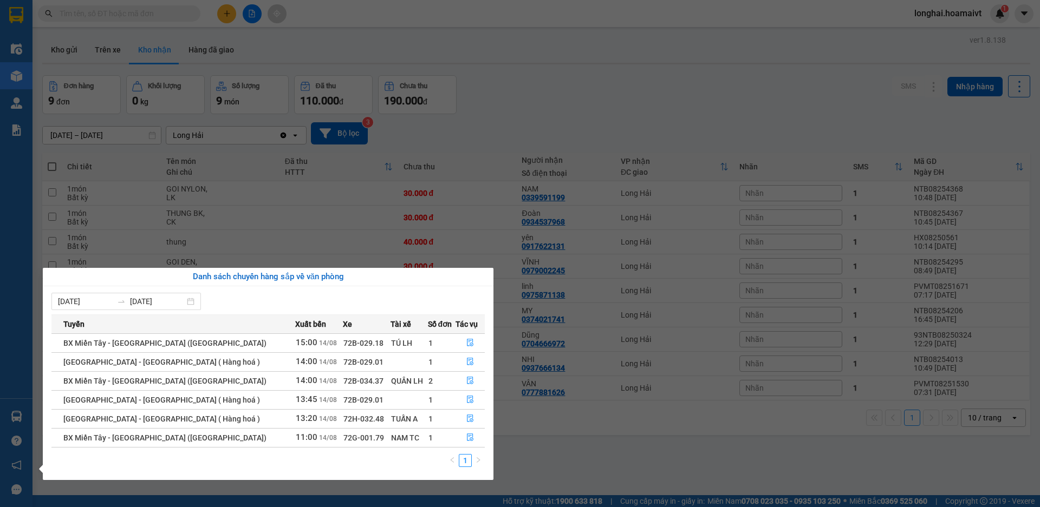
click at [520, 65] on section "Kết quả tìm kiếm ( 961 ) Bộ lọc Mã ĐH Trạng thái Món hàng Tổng cước Chưa cước N…" at bounding box center [520, 253] width 1040 height 507
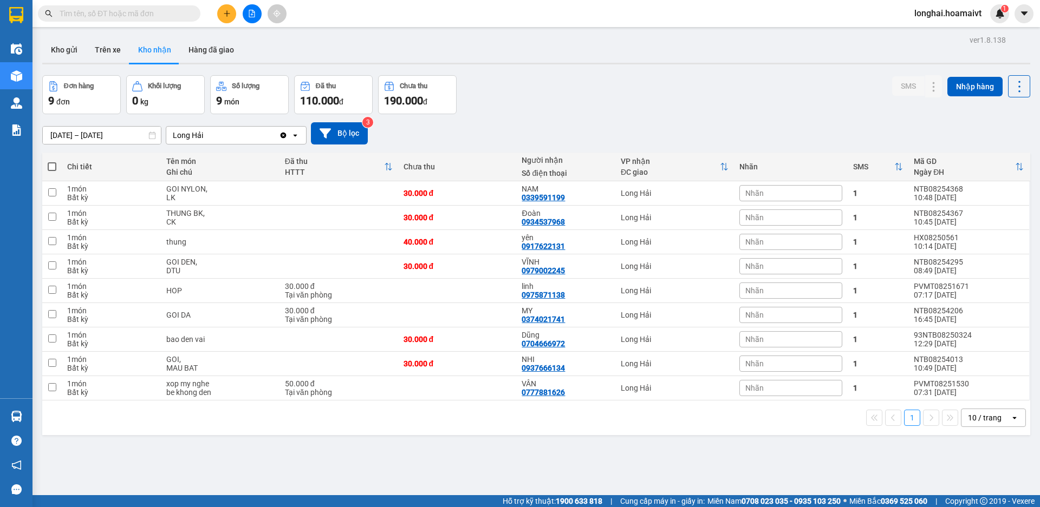
click at [140, 17] on input "text" at bounding box center [124, 14] width 128 height 12
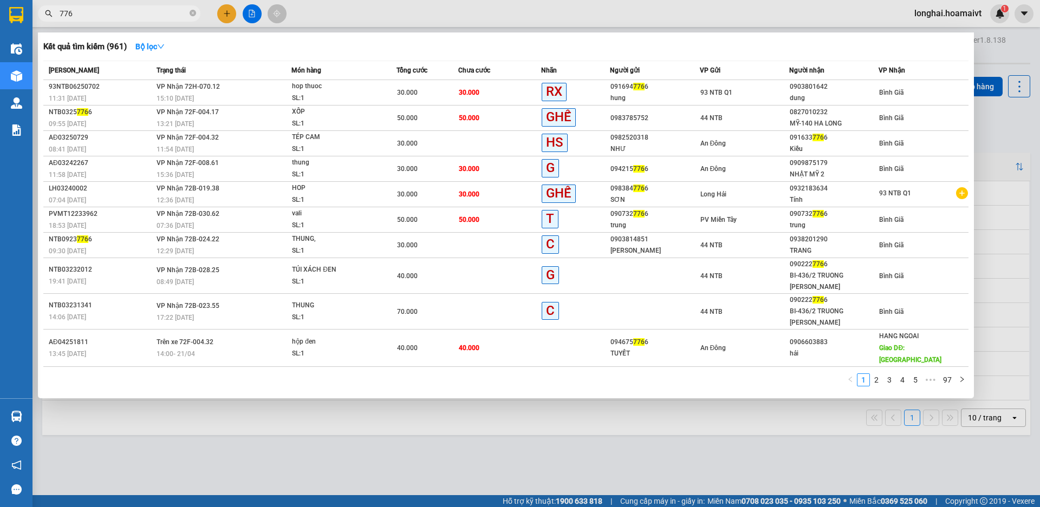
type input "7766"
click at [195, 14] on icon "close-circle" at bounding box center [193, 13] width 6 height 6
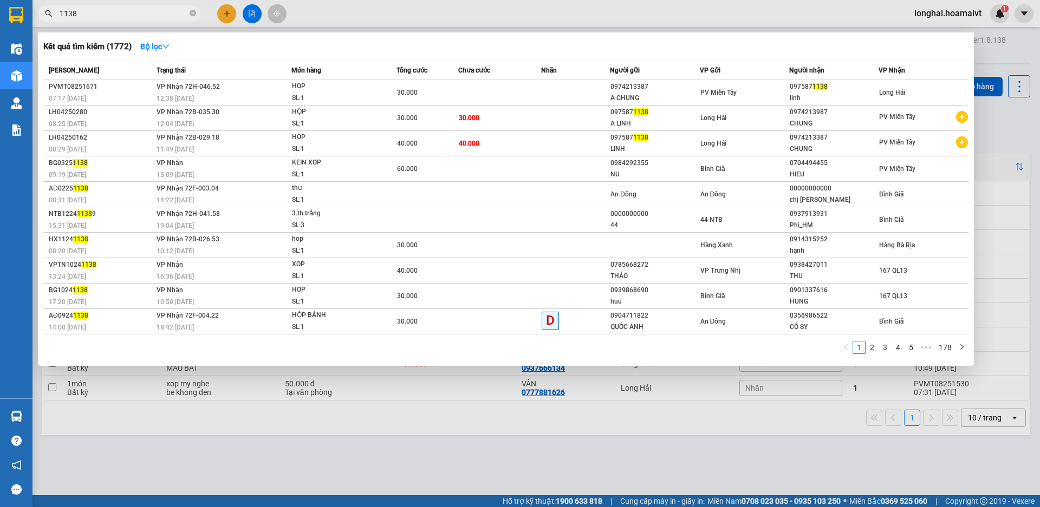
type input "1138"
click at [479, 79] on th "Chưa cước" at bounding box center [499, 70] width 83 height 19
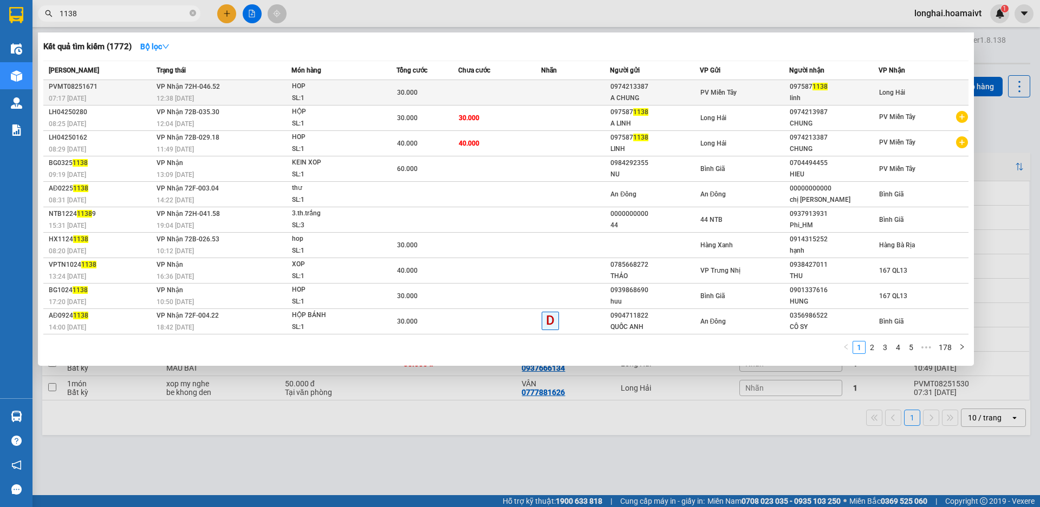
click at [480, 83] on td at bounding box center [499, 92] width 83 height 25
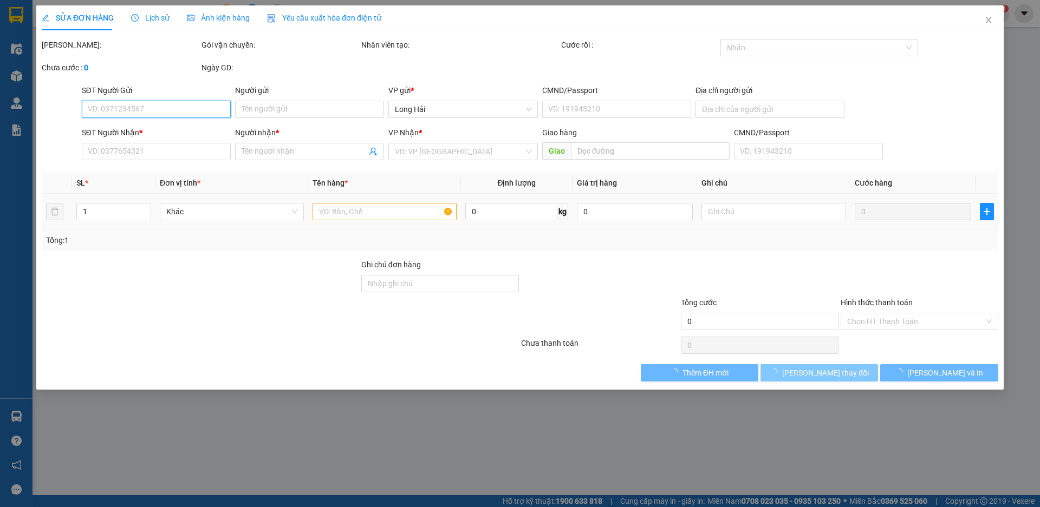
type input "0974213387"
type input "A CHUNG"
type input "038087019415"
type input "0975871138"
type input "linh"
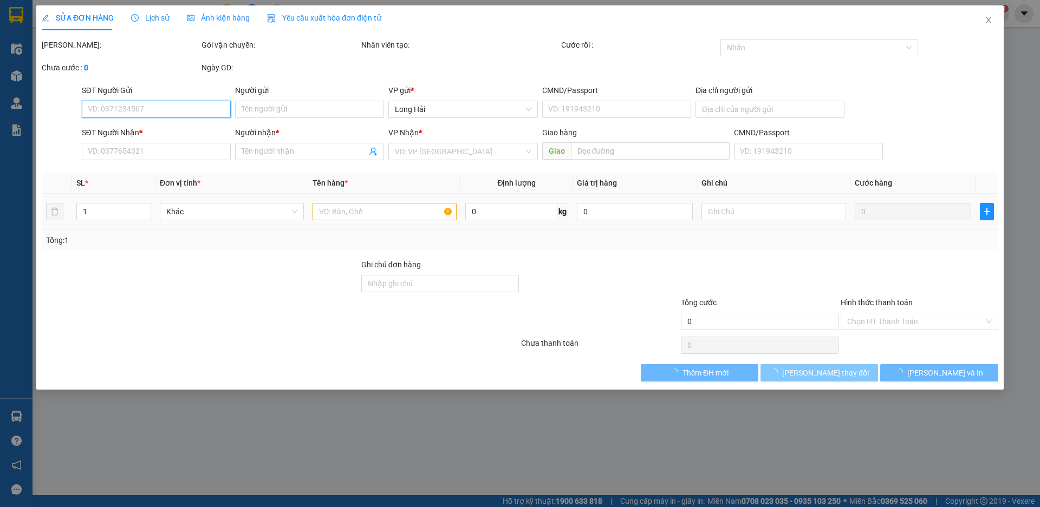
type input "30.000"
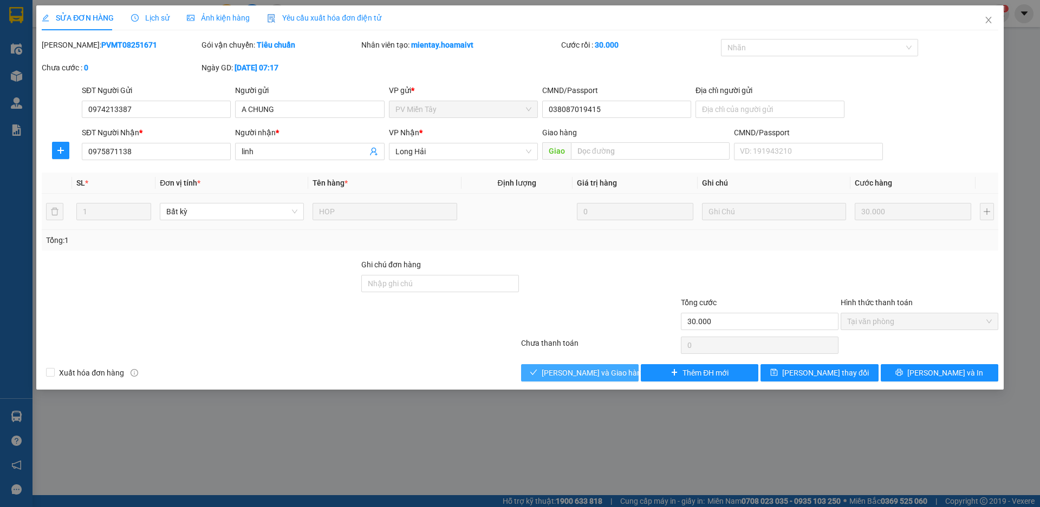
click at [572, 373] on span "[PERSON_NAME] và Giao hàng" at bounding box center [594, 373] width 104 height 12
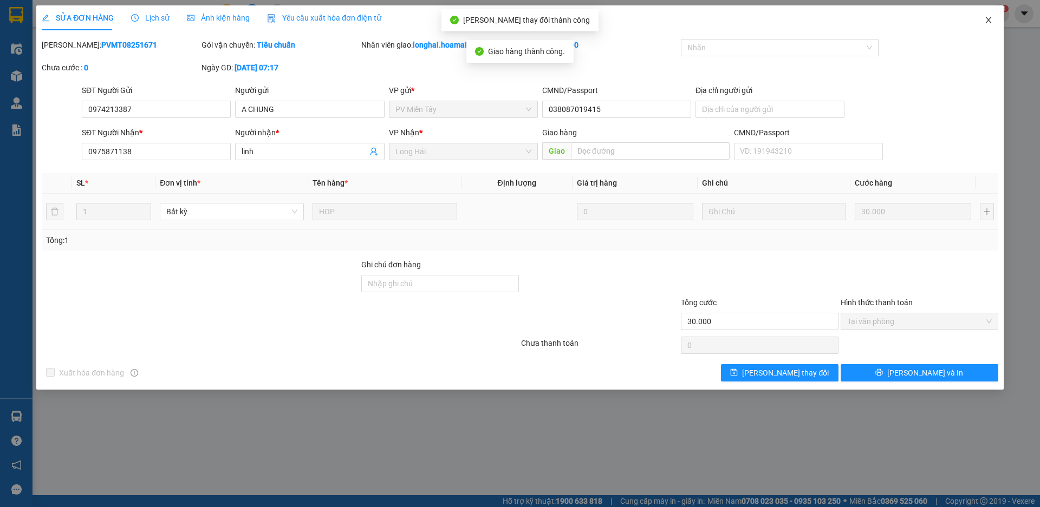
click at [989, 21] on icon "close" at bounding box center [988, 20] width 9 height 9
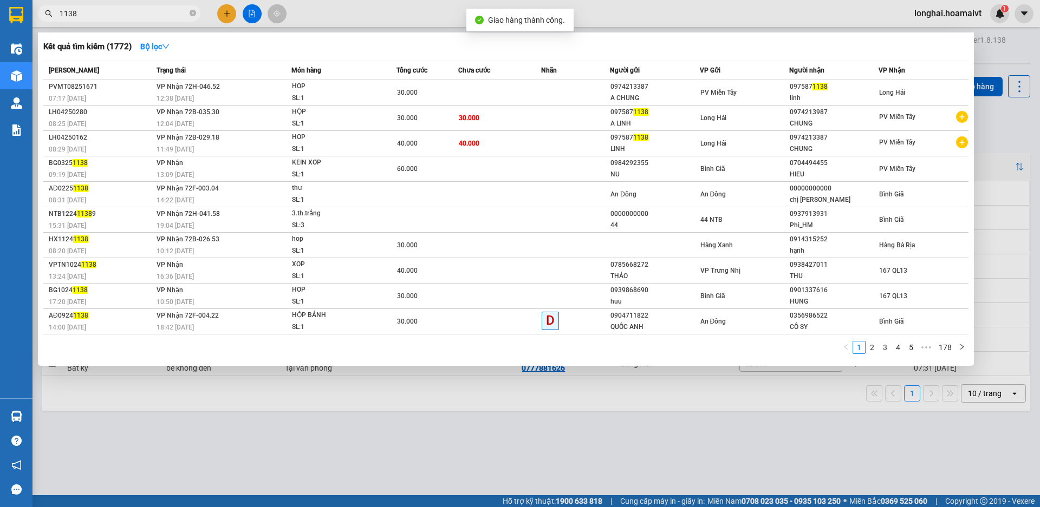
click at [196, 12] on span "1138" at bounding box center [119, 13] width 162 height 16
drag, startPoint x: 195, startPoint y: 12, endPoint x: 184, endPoint y: 7, distance: 12.6
click at [194, 12] on icon "close-circle" at bounding box center [193, 13] width 6 height 6
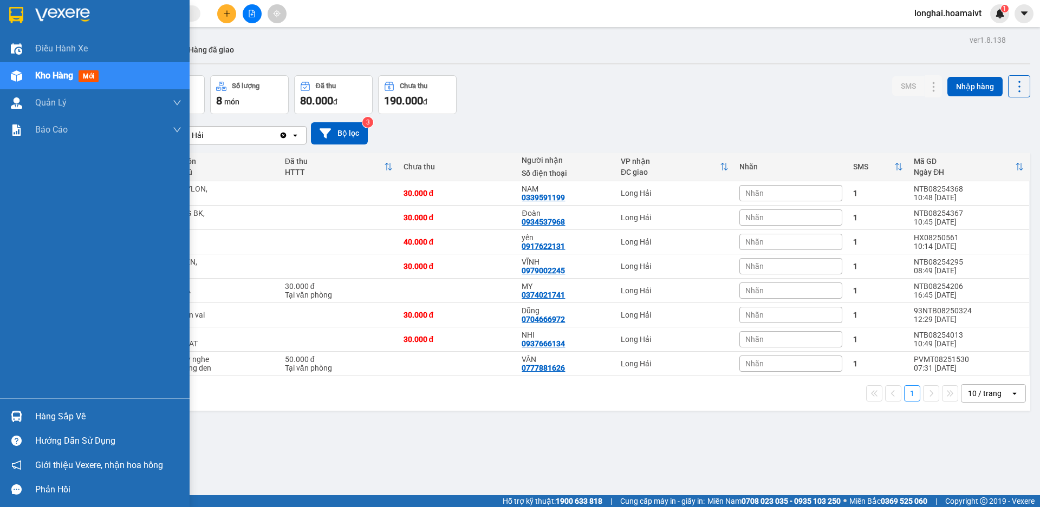
click at [31, 421] on div "Hàng sắp về" at bounding box center [95, 417] width 190 height 24
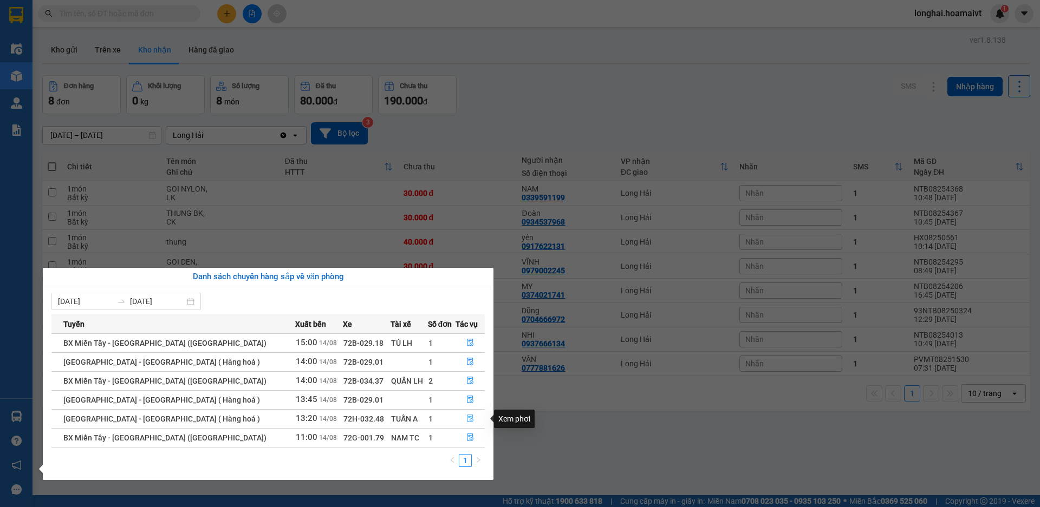
click at [458, 421] on button "button" at bounding box center [470, 418] width 28 height 17
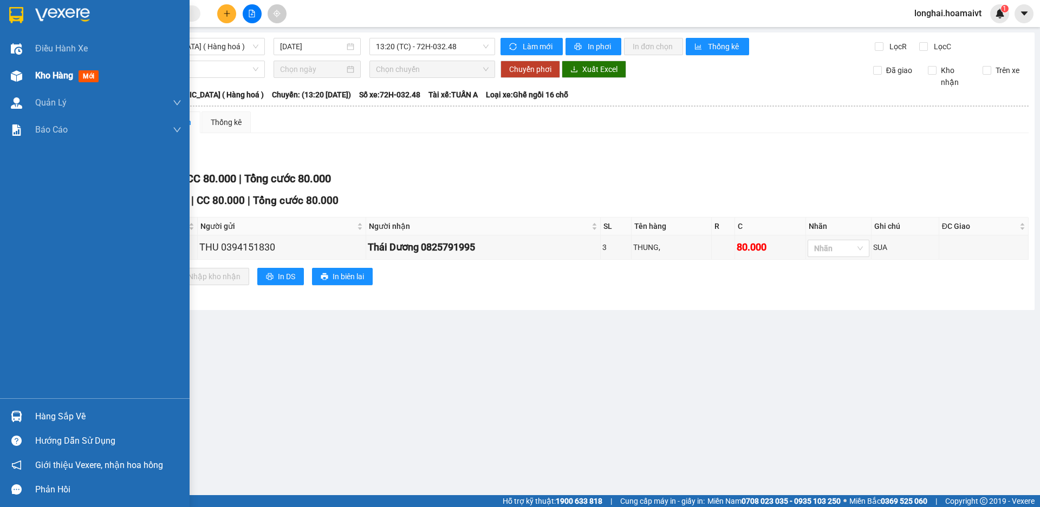
click at [22, 77] on img at bounding box center [16, 75] width 11 height 11
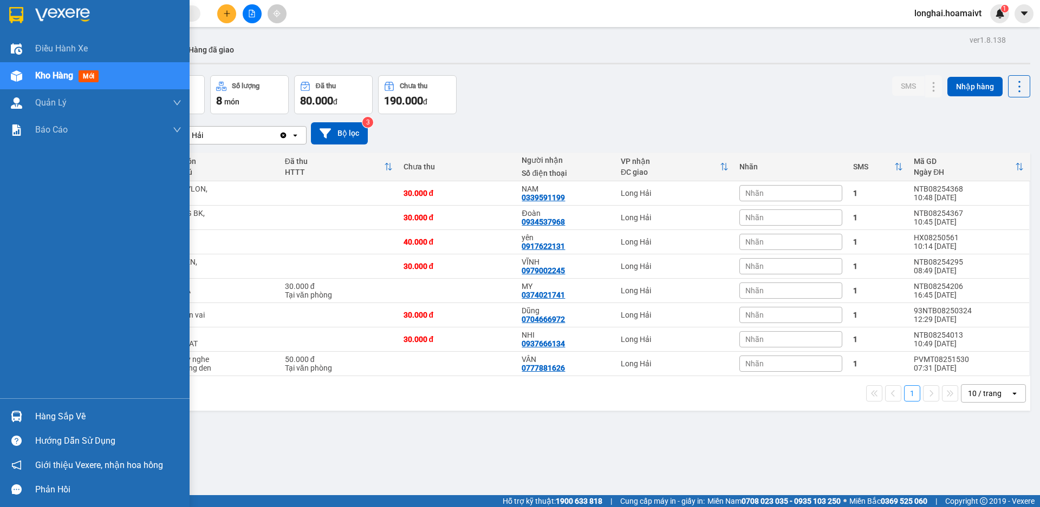
click at [39, 410] on div "Hàng sắp về" at bounding box center [108, 417] width 146 height 16
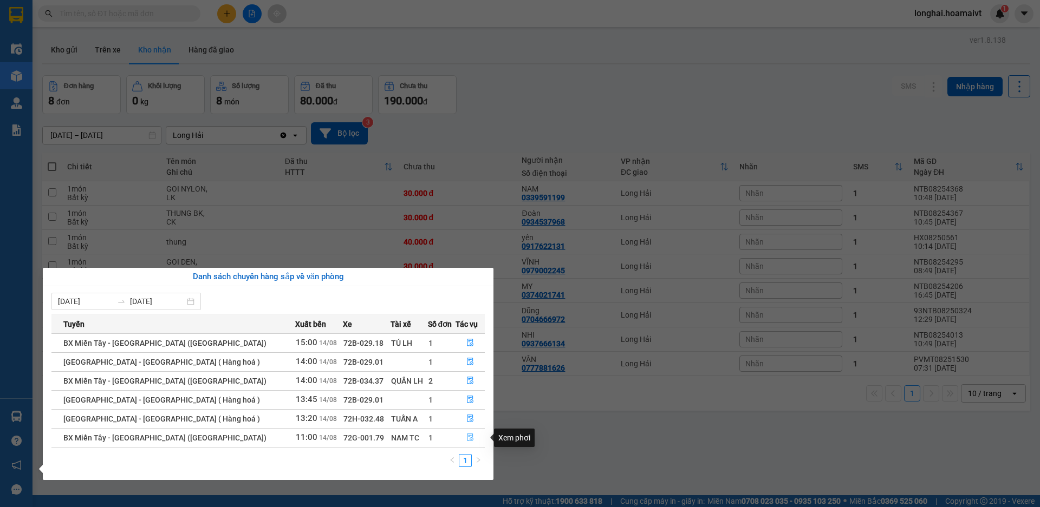
click at [456, 440] on button "button" at bounding box center [470, 437] width 28 height 17
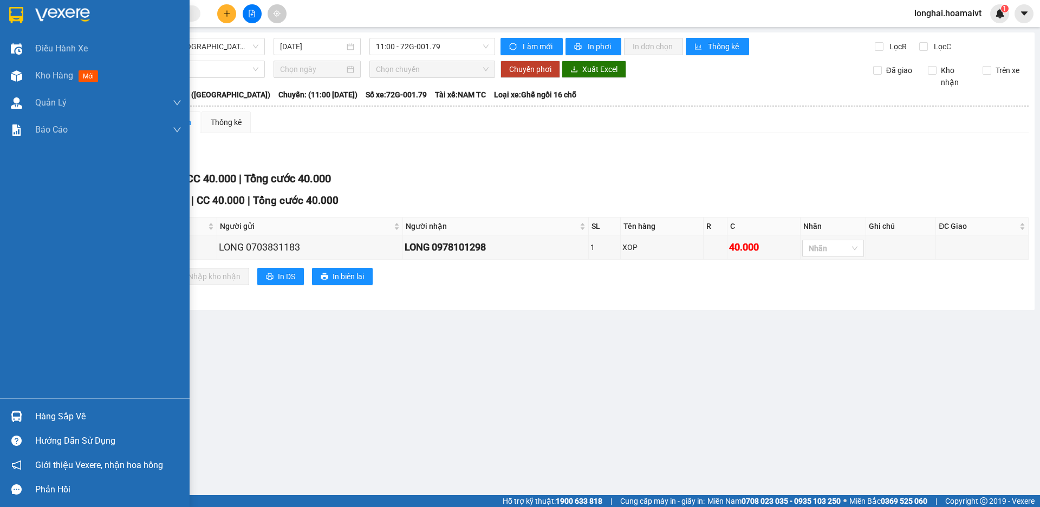
click at [50, 415] on div "Hàng sắp về" at bounding box center [108, 417] width 146 height 16
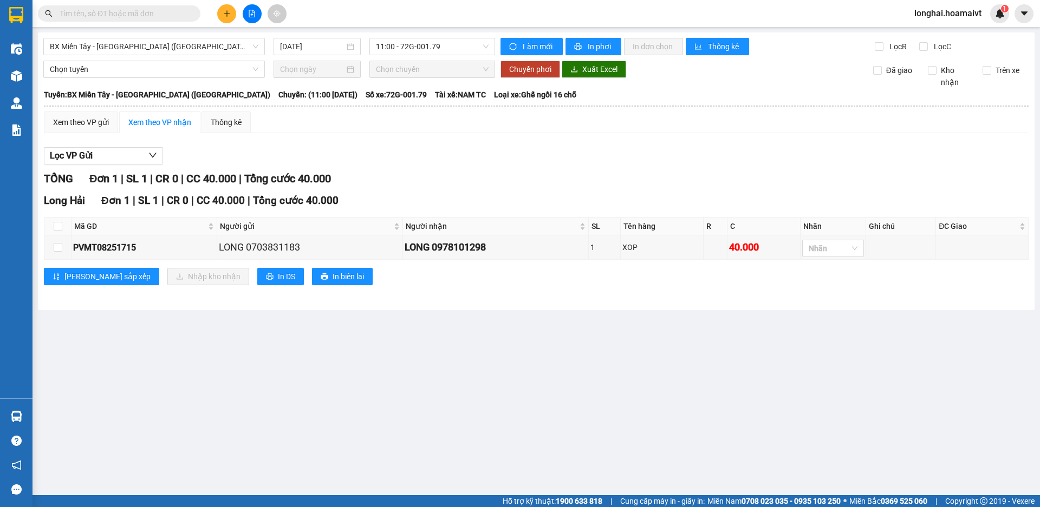
click at [538, 384] on section "Kết quả tìm kiếm ( 1772 ) Bộ lọc Mã ĐH Trạng thái Món hàng Tổng cước Chưa cước …" at bounding box center [520, 253] width 1040 height 507
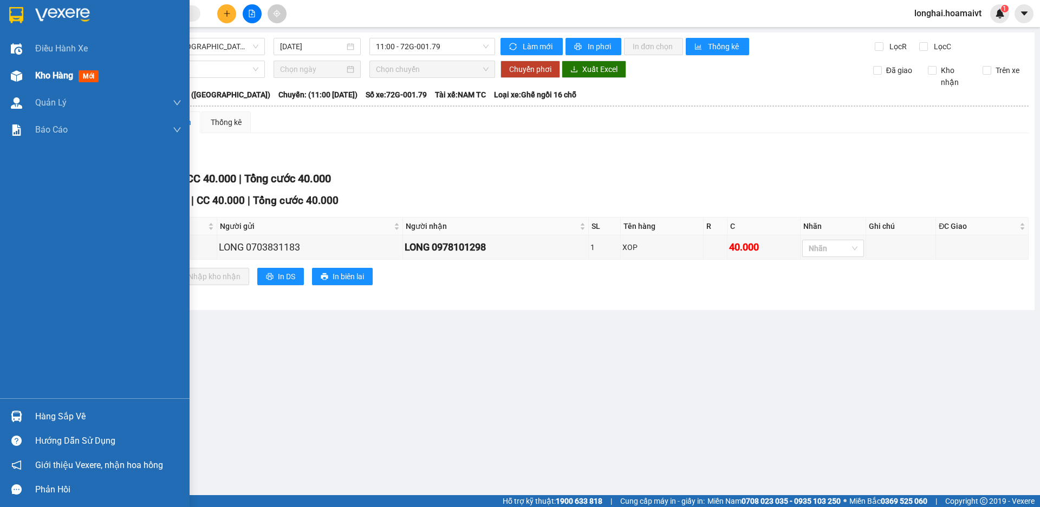
click at [46, 71] on span "Kho hàng" at bounding box center [54, 75] width 38 height 10
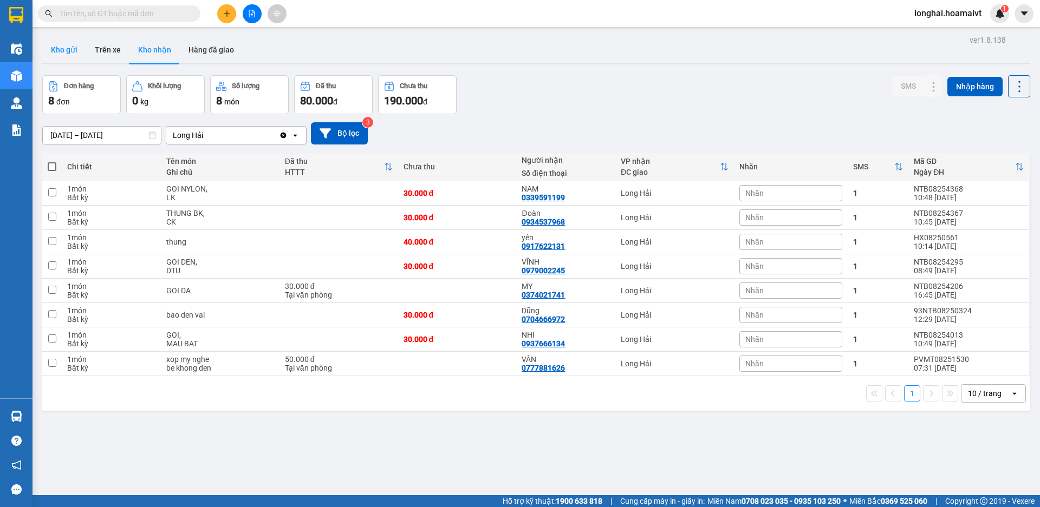
click at [65, 44] on button "Kho gửi" at bounding box center [64, 50] width 44 height 26
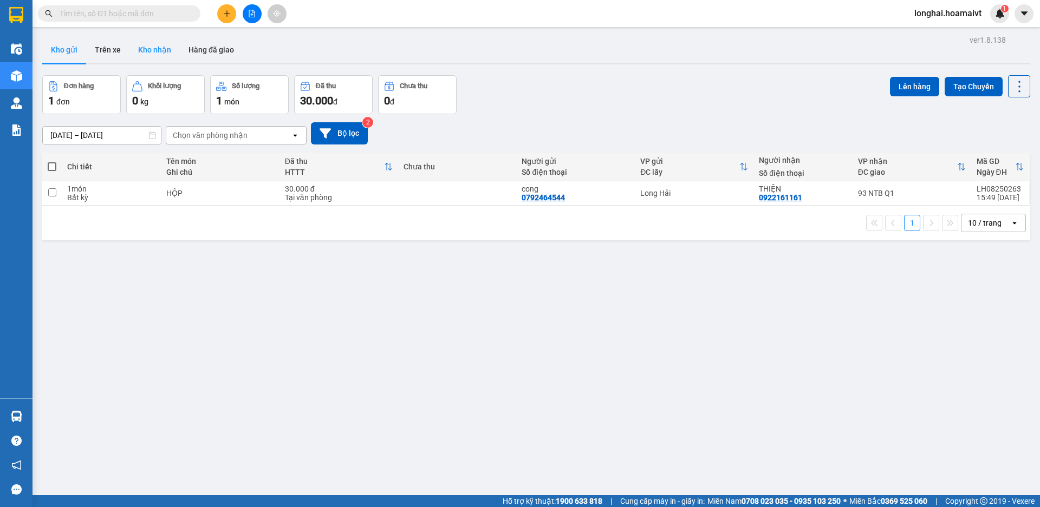
click at [154, 53] on button "Kho nhận" at bounding box center [154, 50] width 50 height 26
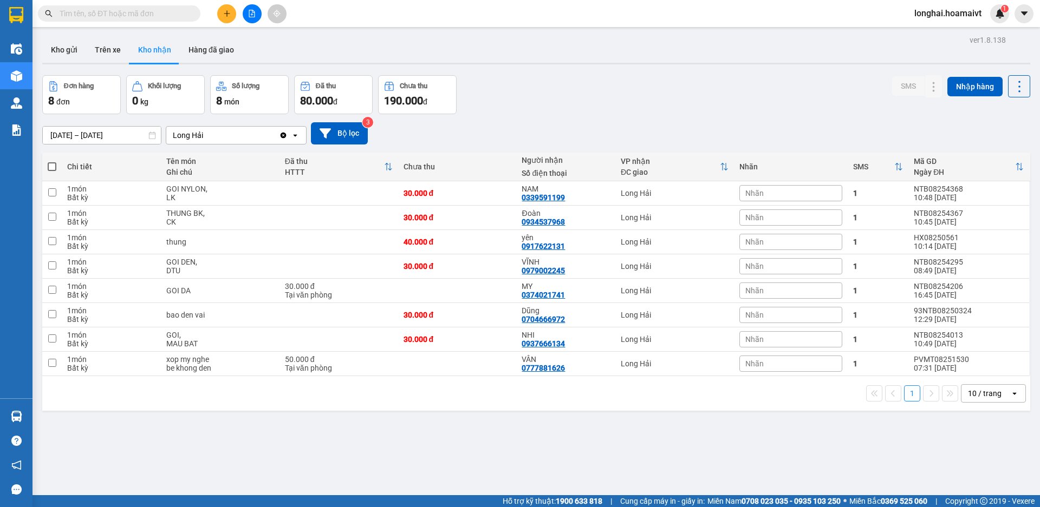
click at [135, 17] on input "text" at bounding box center [124, 14] width 128 height 12
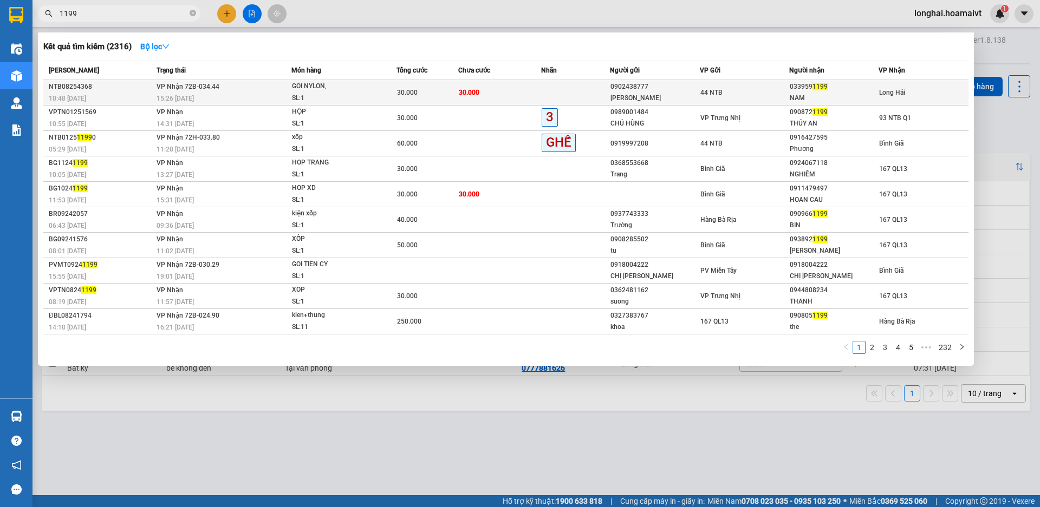
type input "1199"
click at [345, 82] on div "GOI NYLON," at bounding box center [332, 87] width 81 height 12
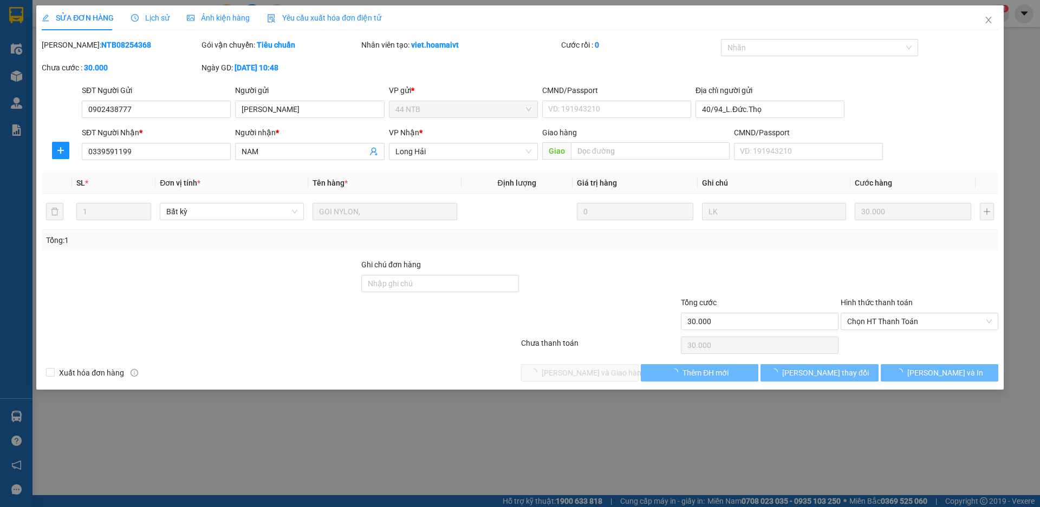
type input "0902438777"
type input "[PERSON_NAME]"
type input "40/94_L.Đức.Thọ"
type input "0339591199"
type input "NAM"
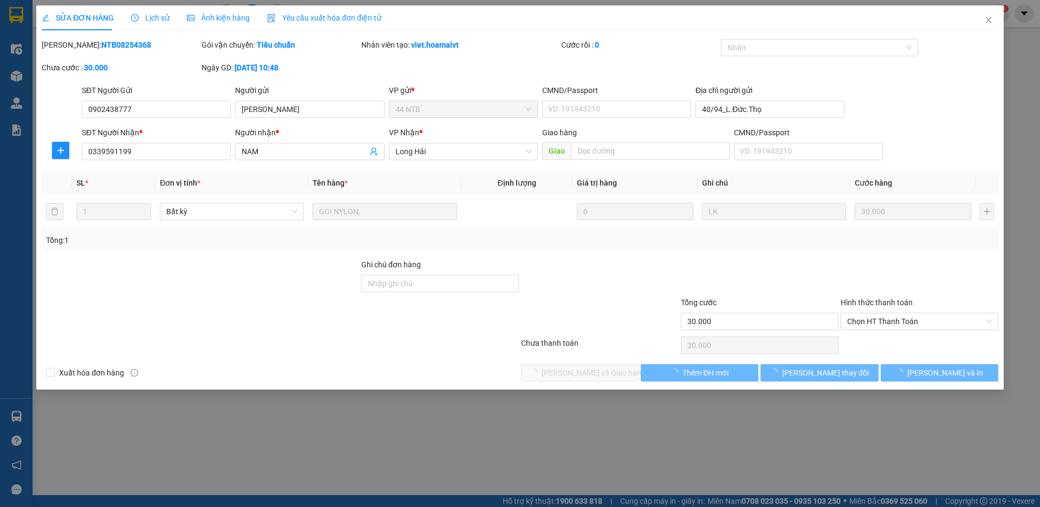
type input "30.000"
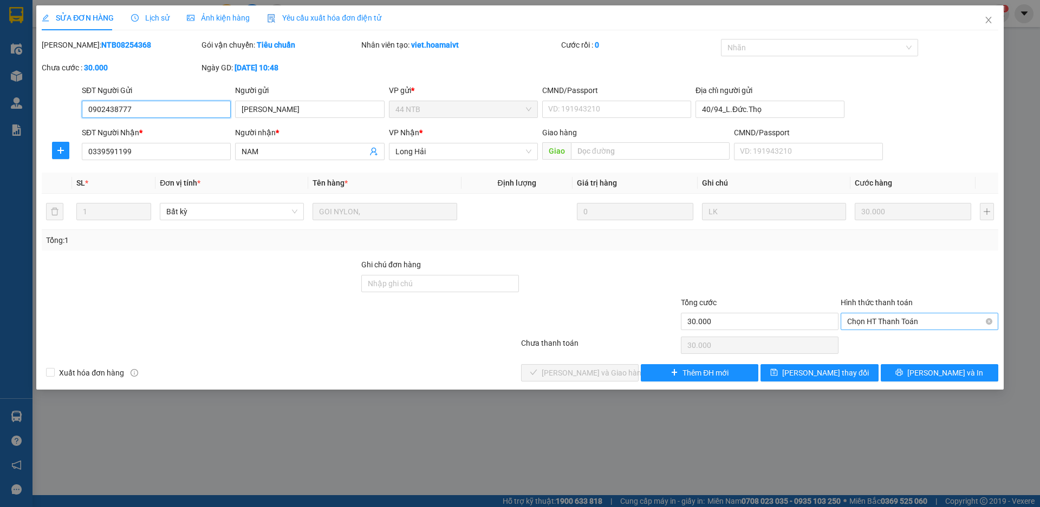
click at [868, 322] on span "Chọn HT Thanh Toán" at bounding box center [919, 322] width 145 height 16
click at [875, 344] on div "Tại văn phòng" at bounding box center [919, 343] width 145 height 12
type input "0"
click at [595, 367] on span "[PERSON_NAME] và Giao hàng" at bounding box center [594, 373] width 104 height 12
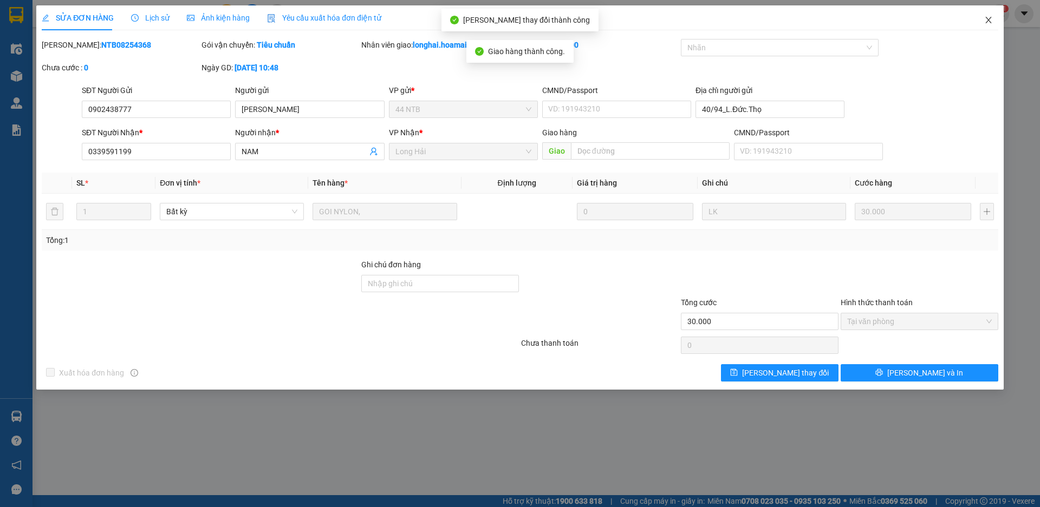
click at [988, 25] on span "Close" at bounding box center [988, 20] width 30 height 30
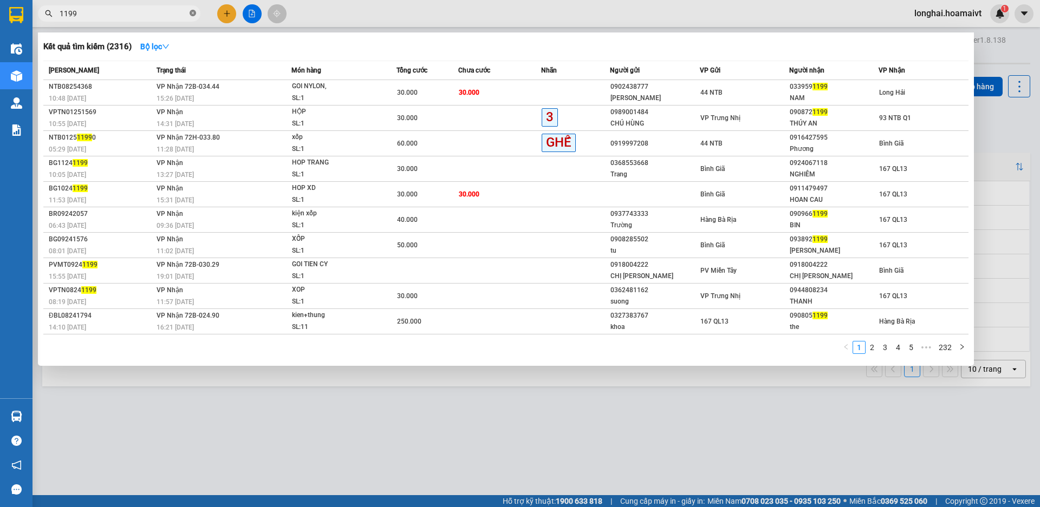
click at [193, 16] on icon "close-circle" at bounding box center [193, 13] width 6 height 6
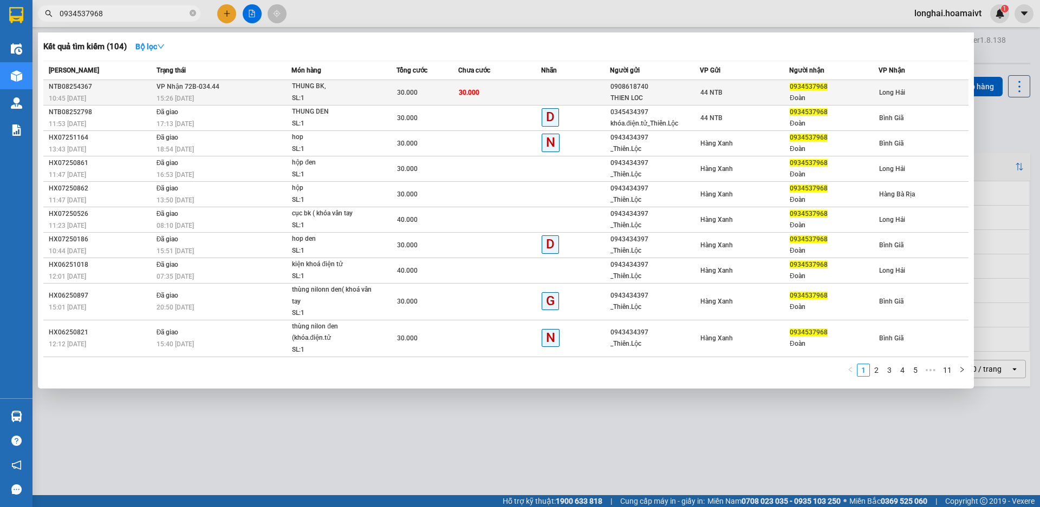
type input "0934537968"
click at [283, 87] on td "VP Nhận 72B-034.44 15:26 [DATE]" at bounding box center [223, 92] width 138 height 25
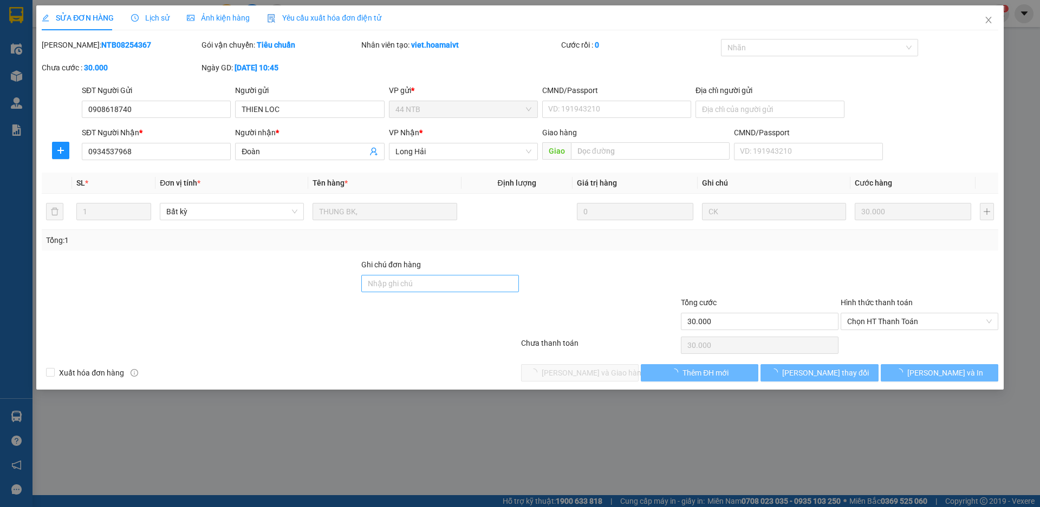
type input "0908618740"
type input "THIEN LOC"
type input "0934537968"
type input "Đoàn"
type input "30.000"
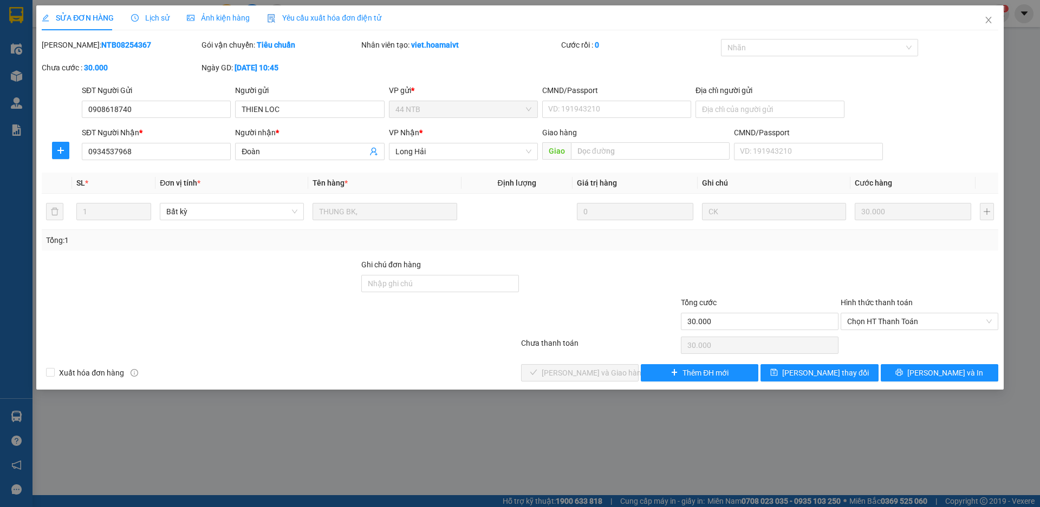
click at [866, 331] on div "Hình thức thanh toán Chọn HT Thanh Toán" at bounding box center [919, 316] width 158 height 38
click at [869, 324] on span "Chọn HT Thanh Toán" at bounding box center [919, 322] width 145 height 16
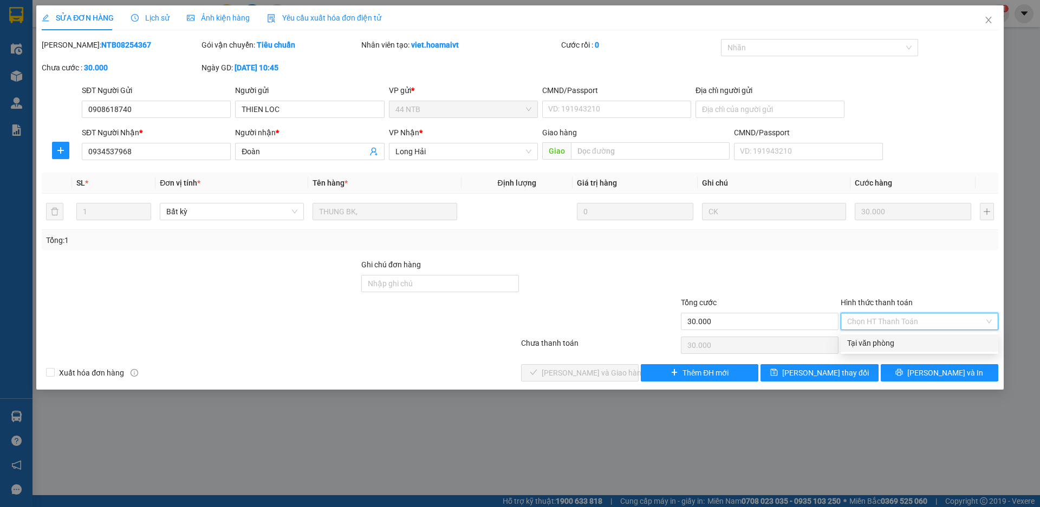
click at [872, 336] on div "Tại văn phòng" at bounding box center [919, 343] width 158 height 17
type input "0"
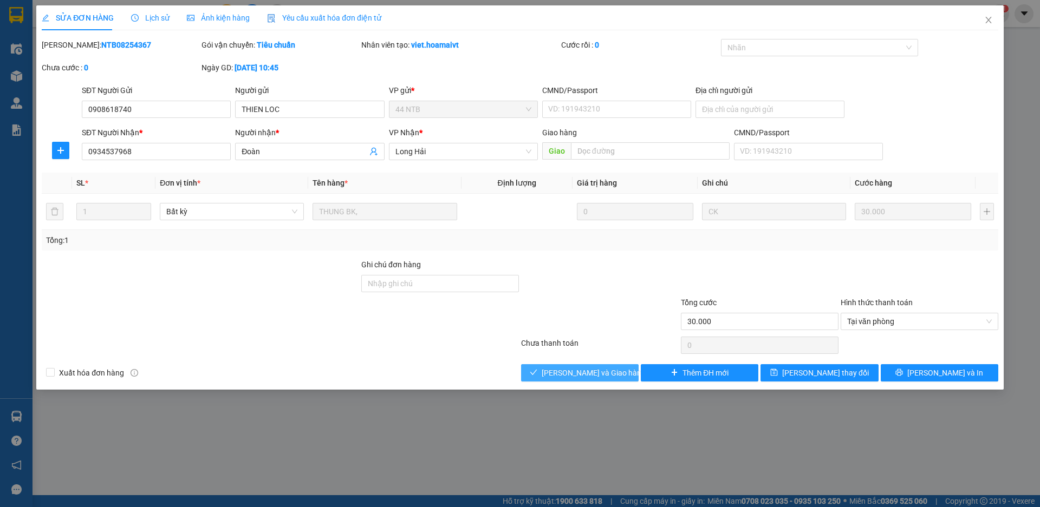
click at [600, 371] on span "[PERSON_NAME] và Giao hàng" at bounding box center [594, 373] width 104 height 12
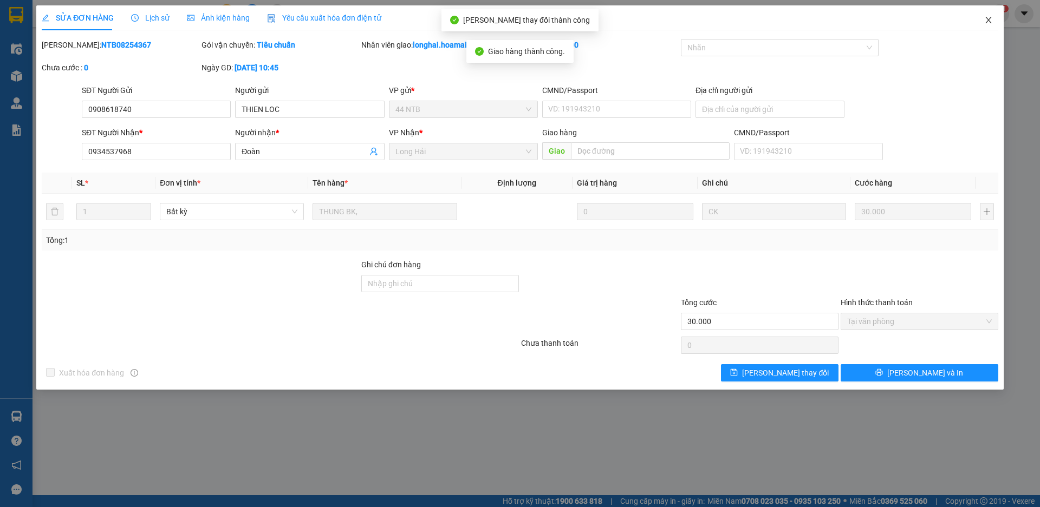
click at [987, 19] on icon "close" at bounding box center [988, 20] width 9 height 9
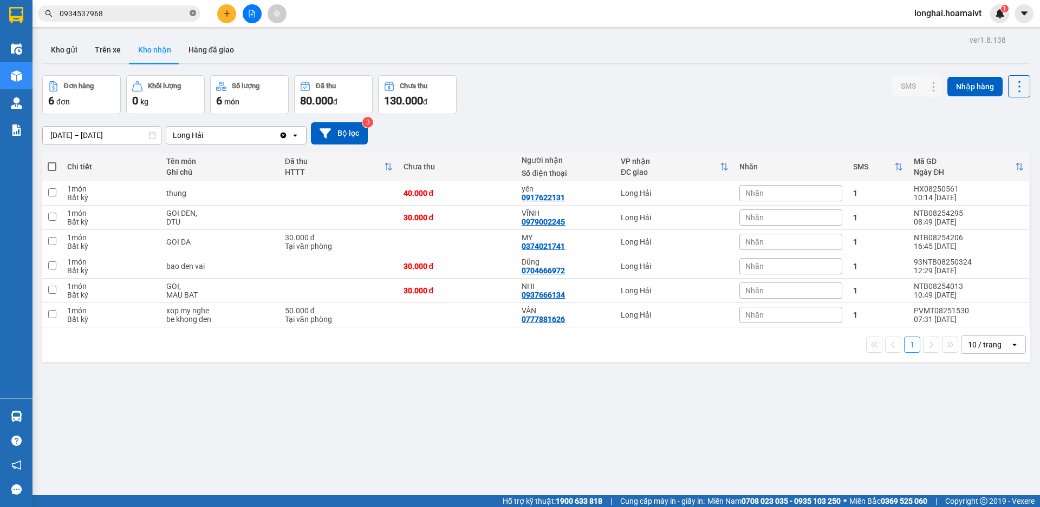
click at [192, 16] on icon "close-circle" at bounding box center [193, 13] width 6 height 6
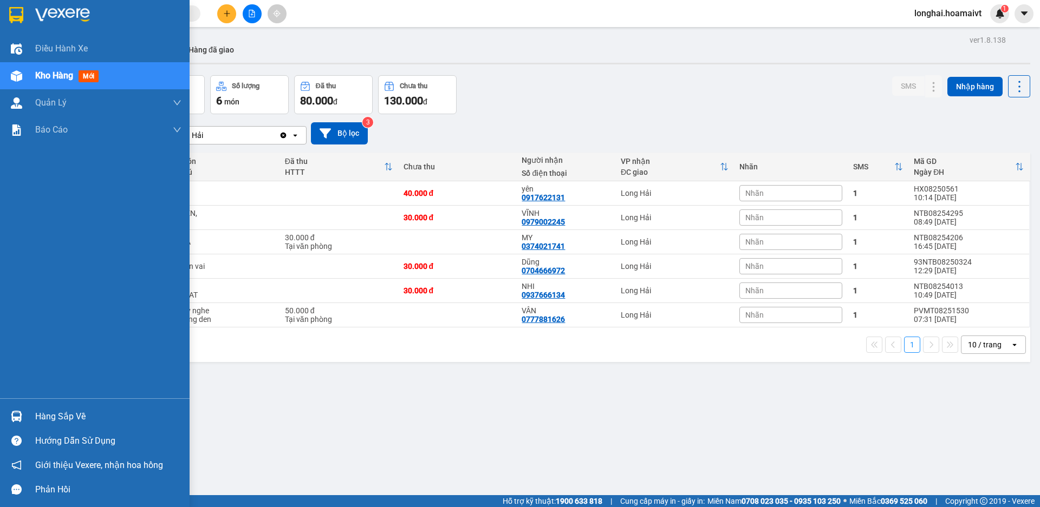
click at [62, 418] on div "Hàng sắp về" at bounding box center [108, 417] width 146 height 16
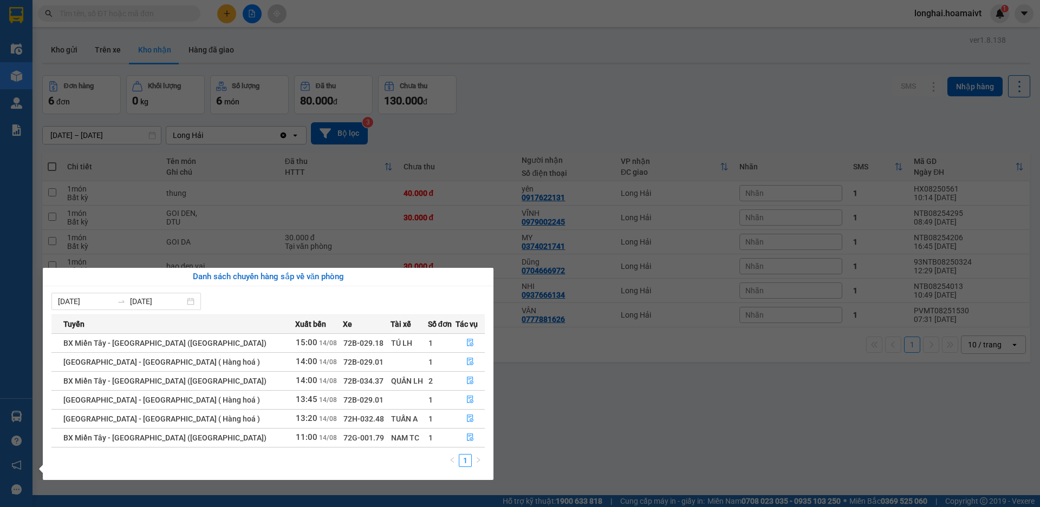
click at [520, 419] on section "Kết quả tìm kiếm ( 104 ) Bộ lọc Mã ĐH Trạng thái Món hàng Tổng cước Chưa cước N…" at bounding box center [520, 253] width 1040 height 507
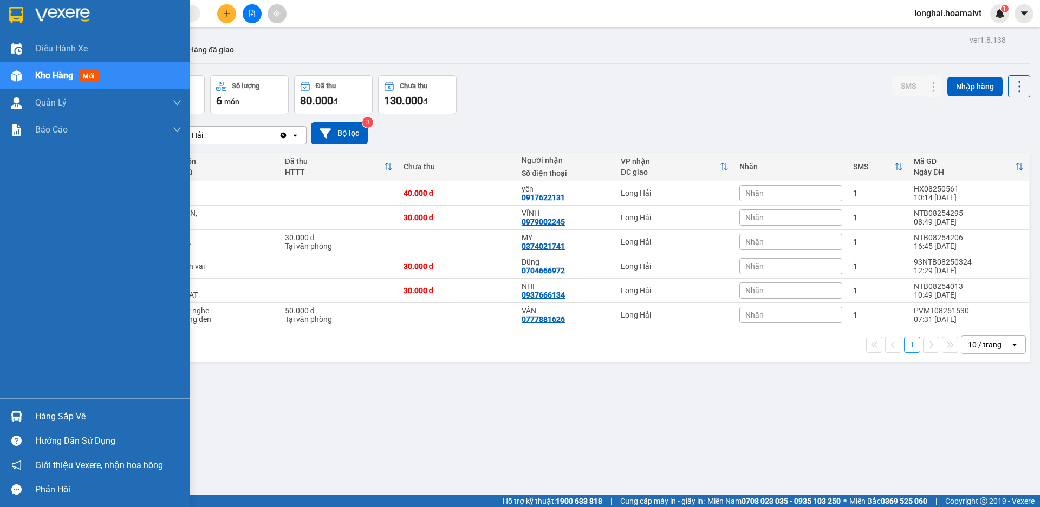
click at [40, 413] on div "Hàng sắp về" at bounding box center [108, 417] width 146 height 16
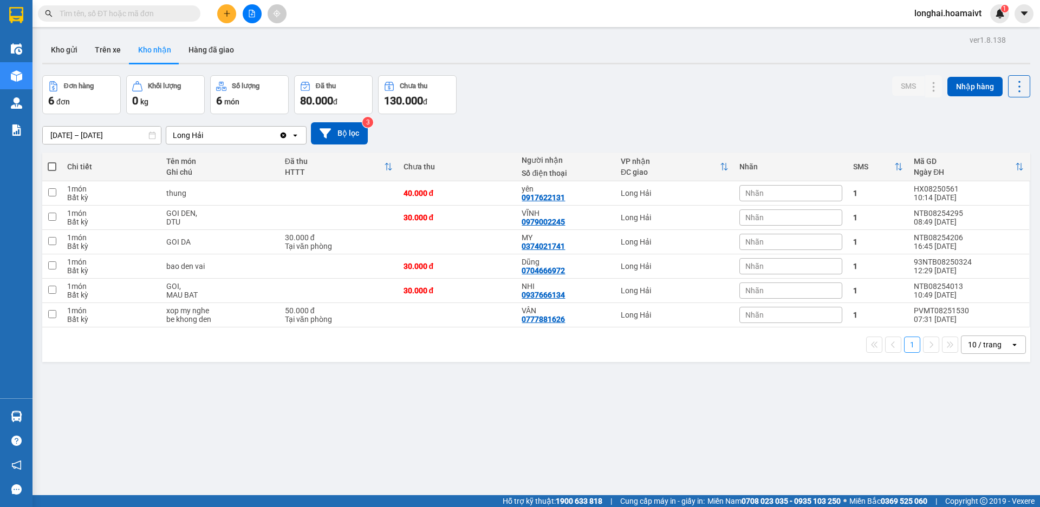
click at [552, 402] on section "Kết quả tìm kiếm ( 104 ) Bộ lọc Mã ĐH Trạng thái Món hàng Tổng cước Chưa cước N…" at bounding box center [520, 253] width 1040 height 507
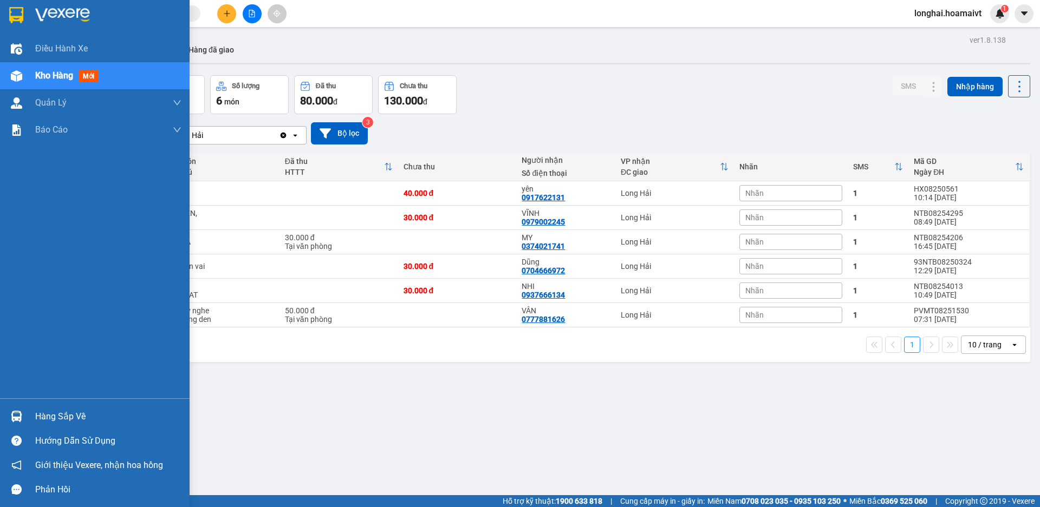
click at [47, 409] on div "Hàng sắp về" at bounding box center [108, 417] width 146 height 16
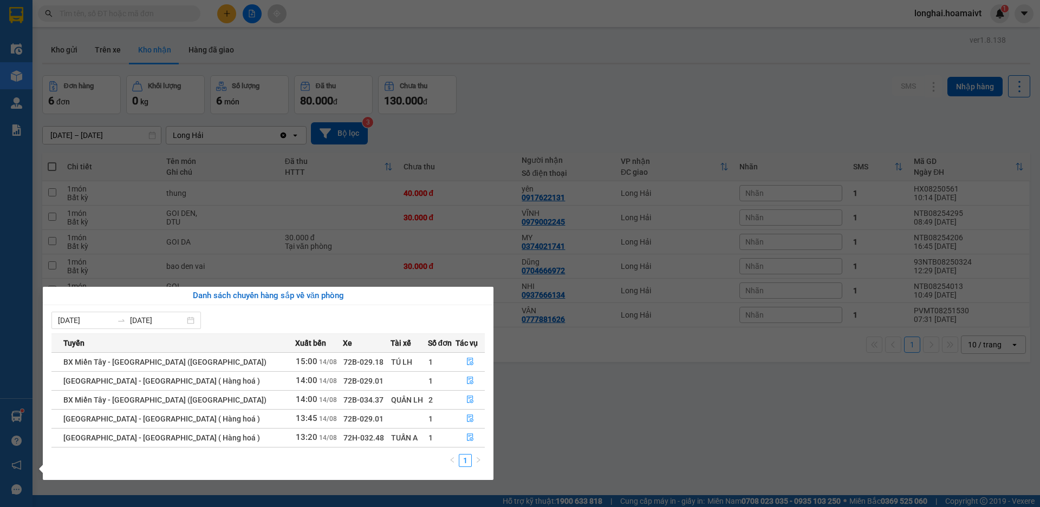
click at [552, 415] on section "Kết quả tìm kiếm ( 104 ) Bộ lọc Mã ĐH Trạng thái Món hàng Tổng cước Chưa cước N…" at bounding box center [520, 253] width 1040 height 507
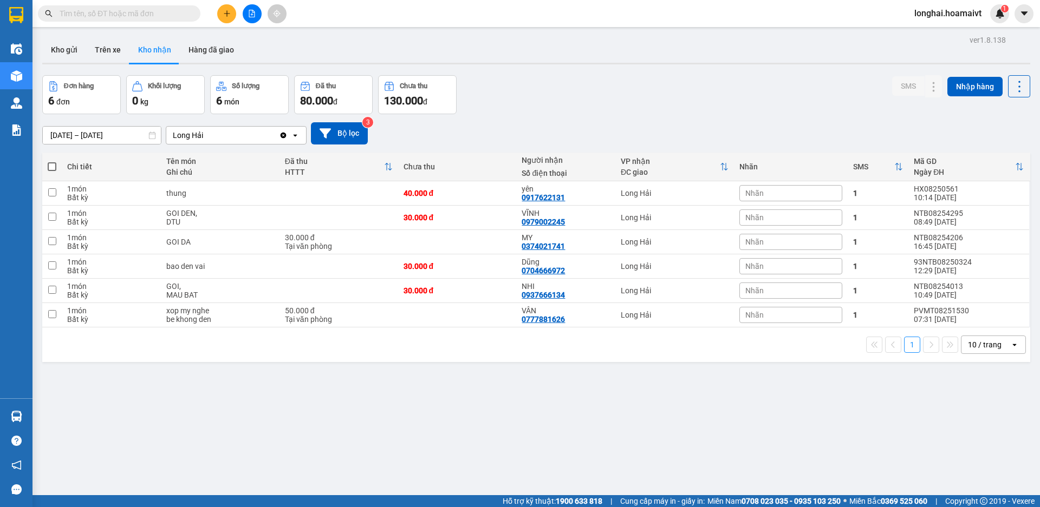
click at [42, 44] on div "ver 1.8.138 Kho gửi Trên xe Kho nhận Hàng đã giao Đơn hàng 6 đơn Khối lượng 0 k…" at bounding box center [536, 285] width 996 height 507
click at [55, 50] on button "Kho gửi" at bounding box center [64, 50] width 44 height 26
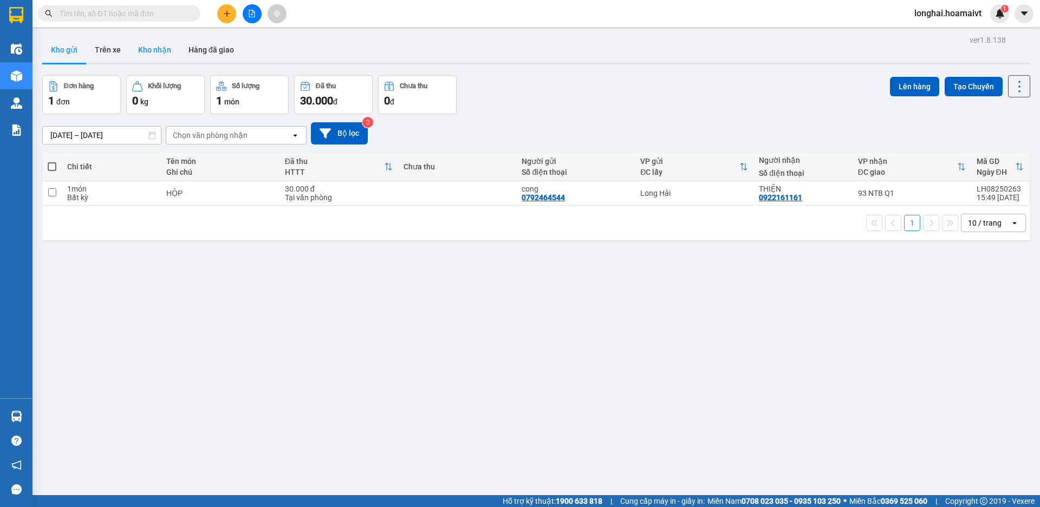
click at [164, 52] on button "Kho nhận" at bounding box center [154, 50] width 50 height 26
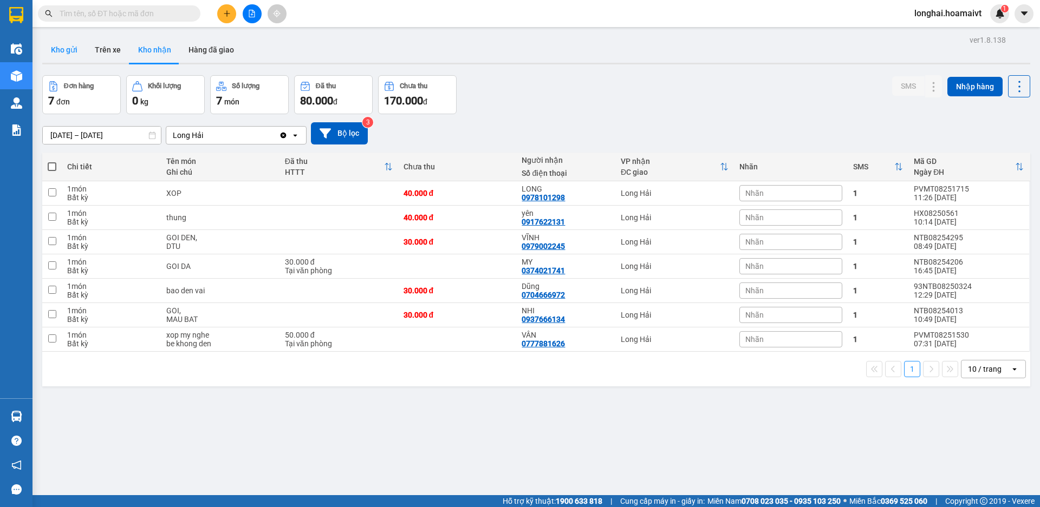
click at [71, 47] on button "Kho gửi" at bounding box center [64, 50] width 44 height 26
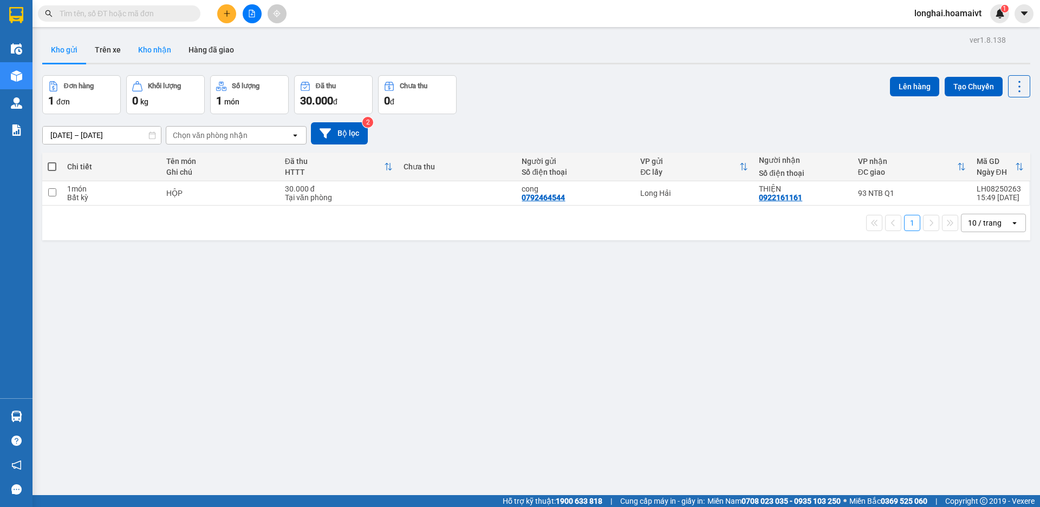
click at [157, 53] on button "Kho nhận" at bounding box center [154, 50] width 50 height 26
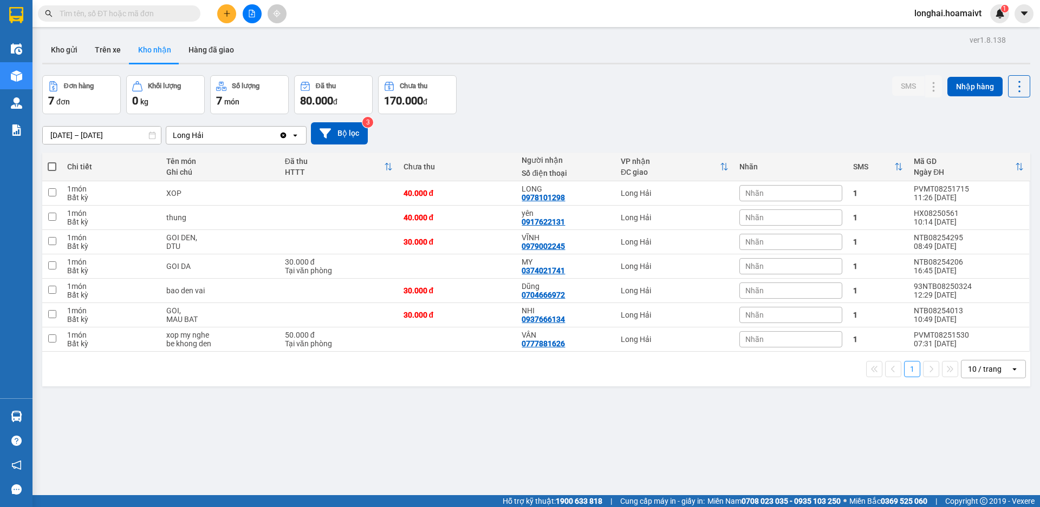
click at [134, 15] on input "text" at bounding box center [124, 14] width 128 height 12
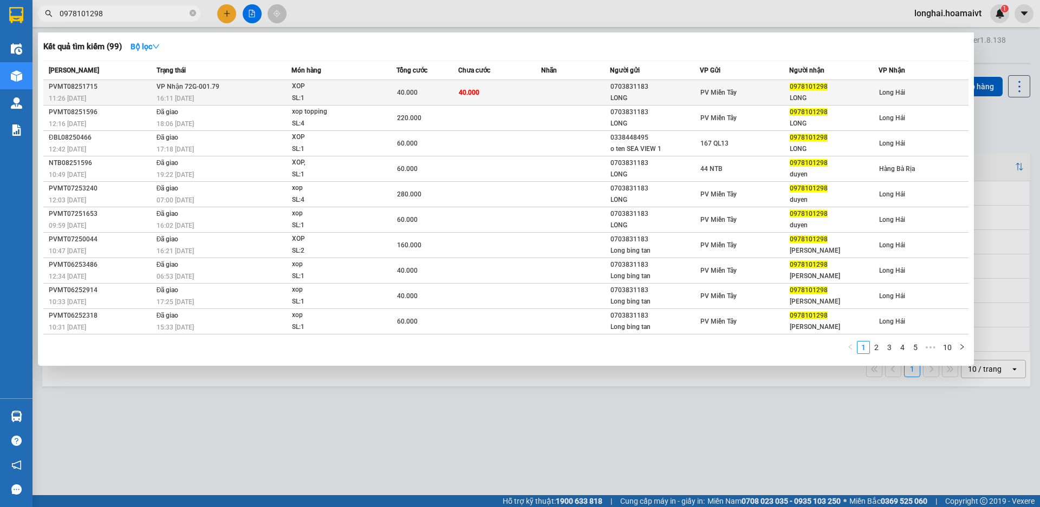
type input "0978101298"
click at [215, 90] on span "VP Nhận 72G-001.79" at bounding box center [188, 86] width 63 height 9
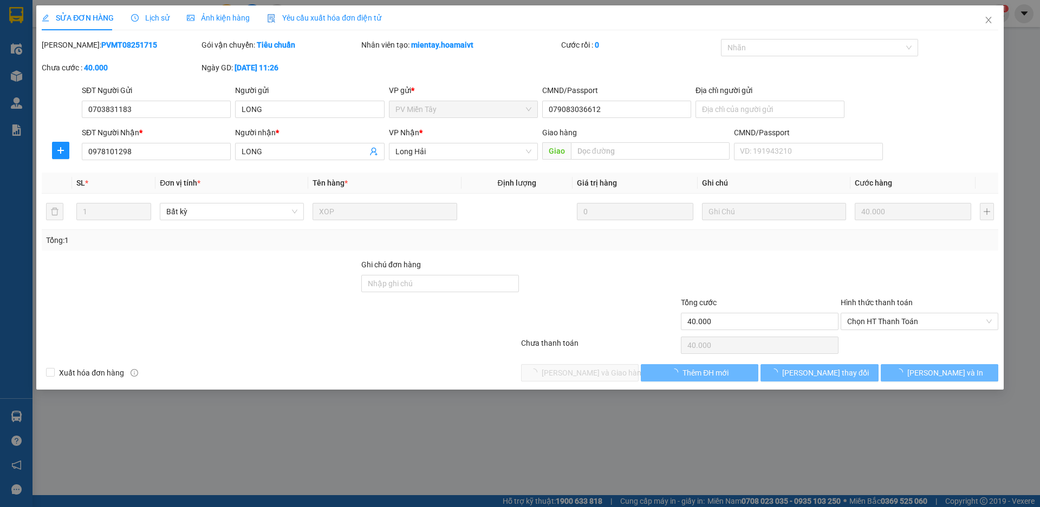
type input "0703831183"
type input "LONG"
type input "079083036612"
type input "0978101298"
type input "LONG"
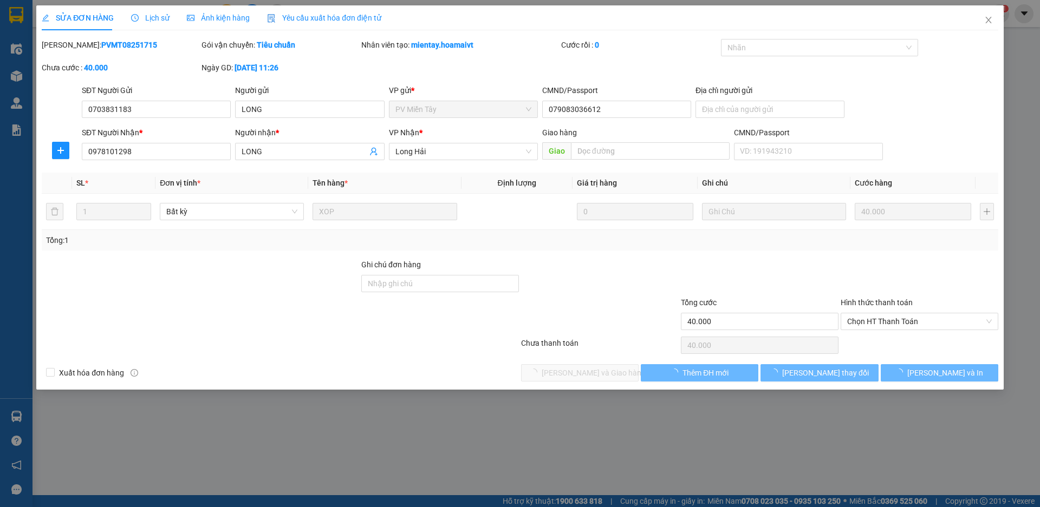
type input "40.000"
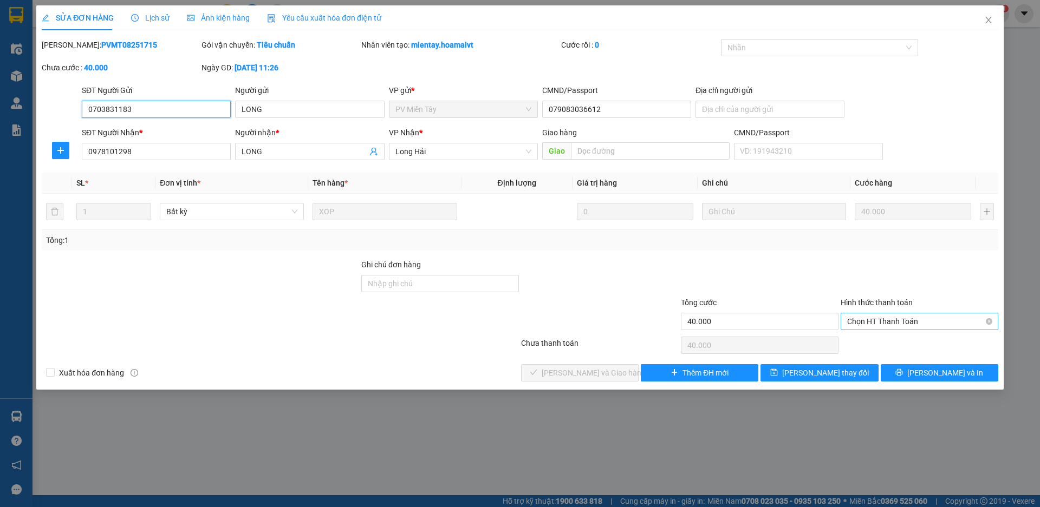
click at [867, 322] on span "Chọn HT Thanh Toán" at bounding box center [919, 322] width 145 height 16
click at [871, 335] on div "Tại văn phòng" at bounding box center [919, 343] width 158 height 17
type input "0"
click at [620, 371] on button "[PERSON_NAME] và Giao hàng" at bounding box center [580, 372] width 118 height 17
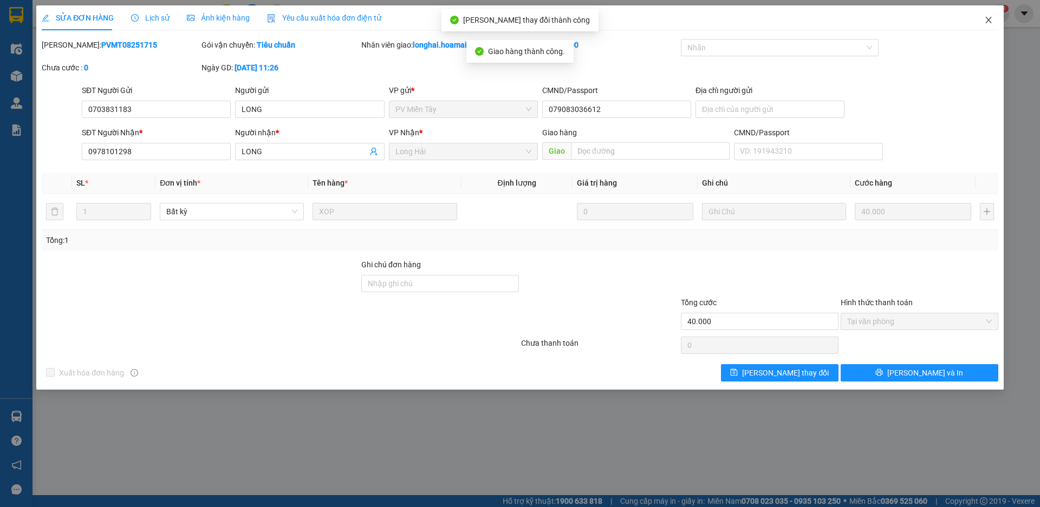
click at [988, 19] on icon "close" at bounding box center [988, 20] width 9 height 9
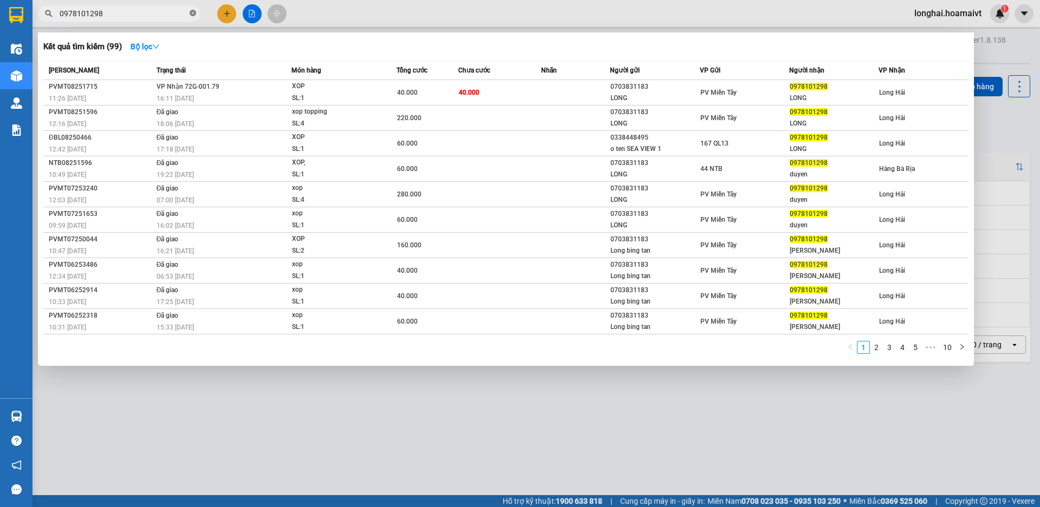
click at [192, 14] on icon "close-circle" at bounding box center [193, 13] width 6 height 6
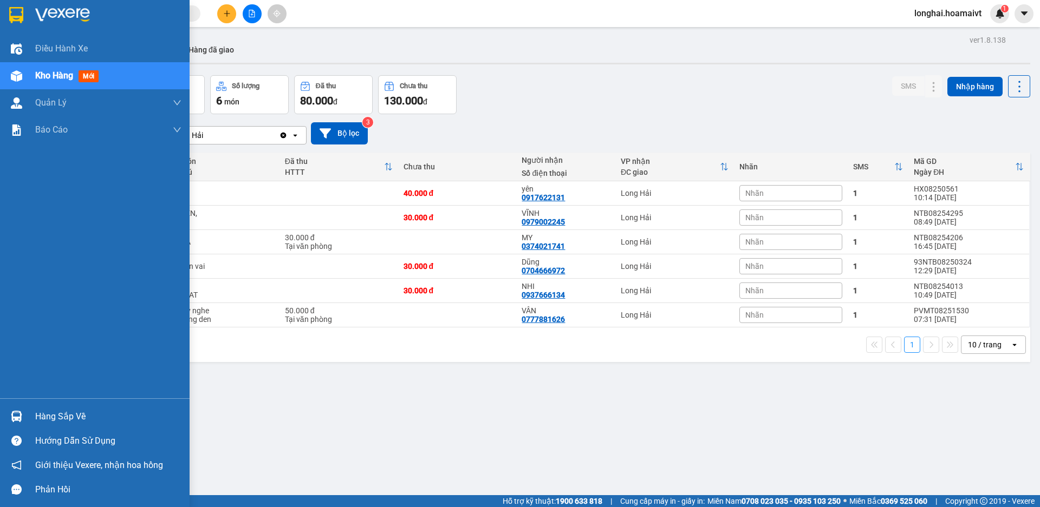
drag, startPoint x: 46, startPoint y: 417, endPoint x: 53, endPoint y: 412, distance: 8.5
click at [48, 417] on div "Hàng sắp về" at bounding box center [108, 417] width 146 height 16
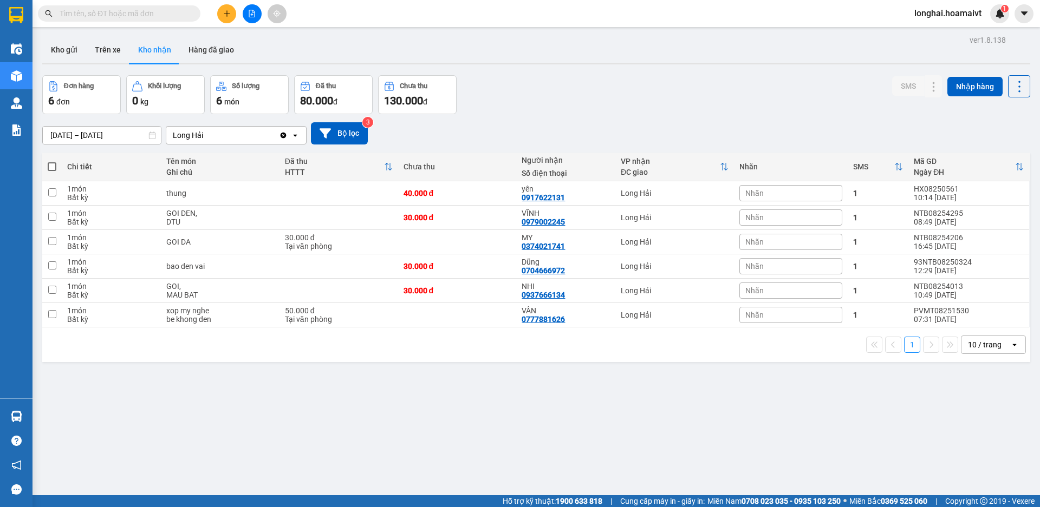
click at [549, 407] on section "Kết quả tìm kiếm ( 99 ) Bộ lọc Mã ĐH Trạng thái Món hàng Tổng cước Chưa cước Nh…" at bounding box center [520, 253] width 1040 height 507
click at [67, 56] on button "Kho gửi" at bounding box center [64, 50] width 44 height 26
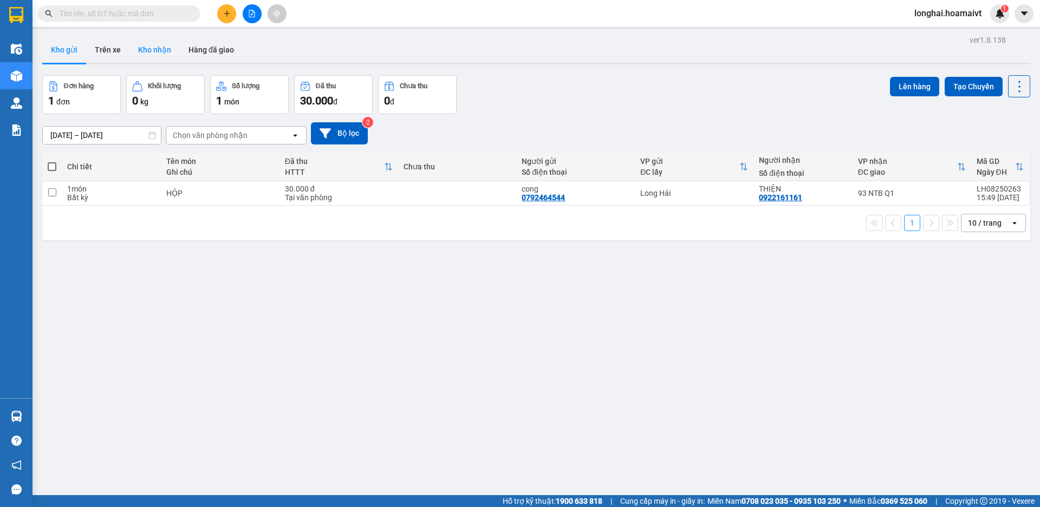
click at [157, 51] on button "Kho nhận" at bounding box center [154, 50] width 50 height 26
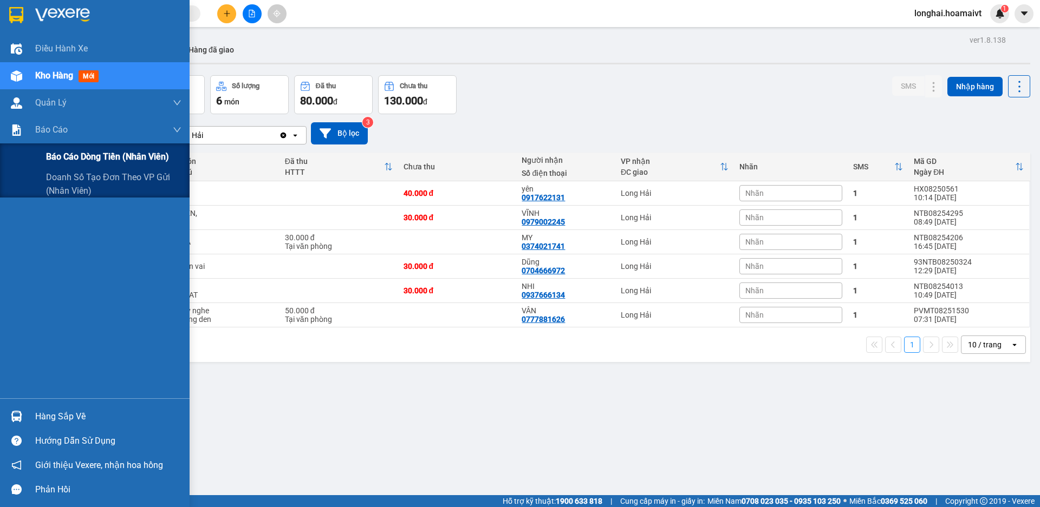
click at [73, 158] on span "Báo cáo dòng tiền (nhân viên)" at bounding box center [107, 157] width 123 height 14
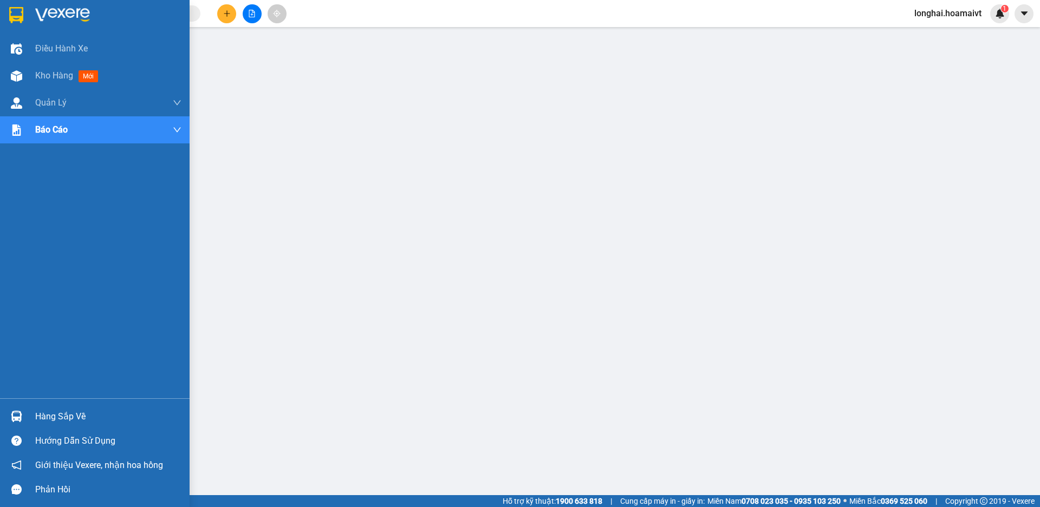
click at [61, 407] on div "Hàng sắp về" at bounding box center [95, 417] width 190 height 24
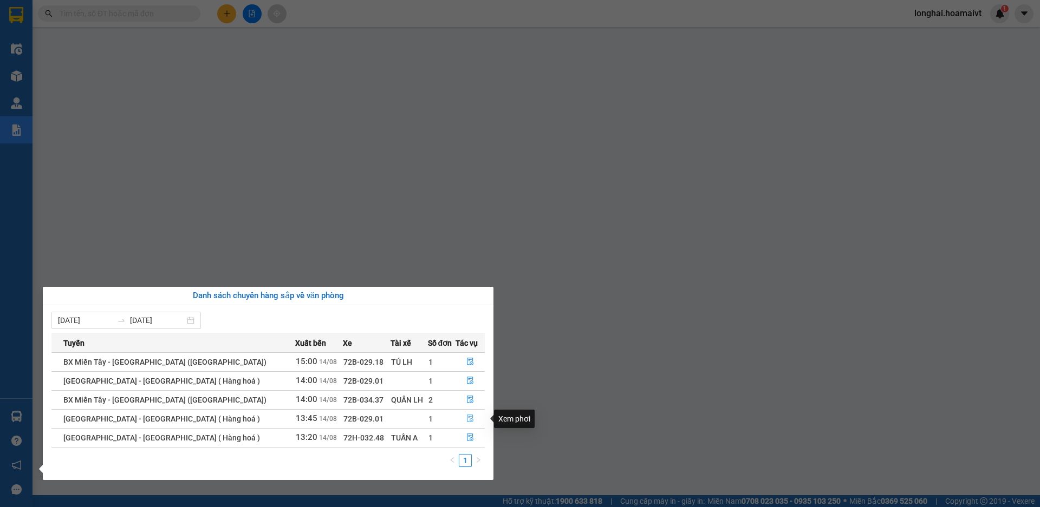
click at [466, 417] on icon "file-done" at bounding box center [470, 419] width 8 height 8
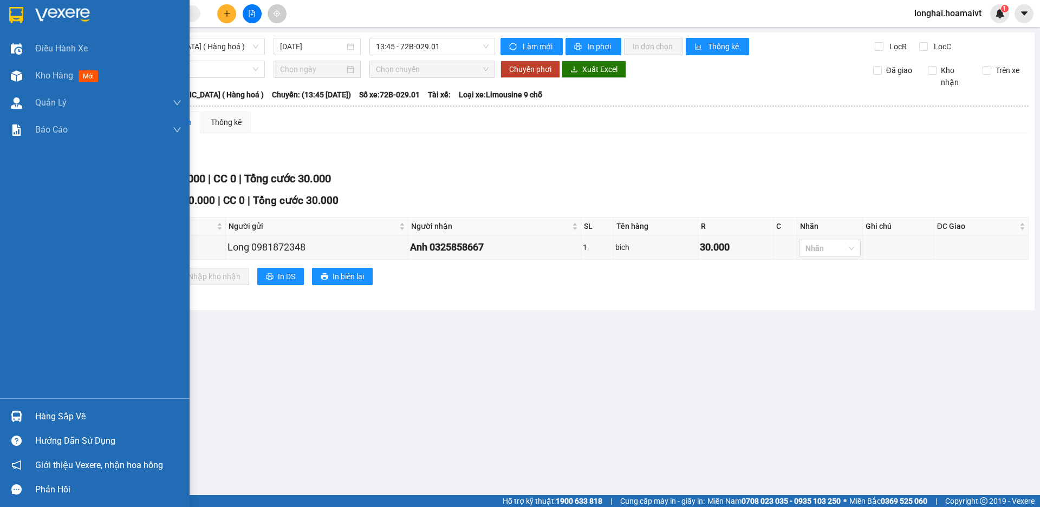
click at [44, 413] on div "Hàng sắp về" at bounding box center [108, 417] width 146 height 16
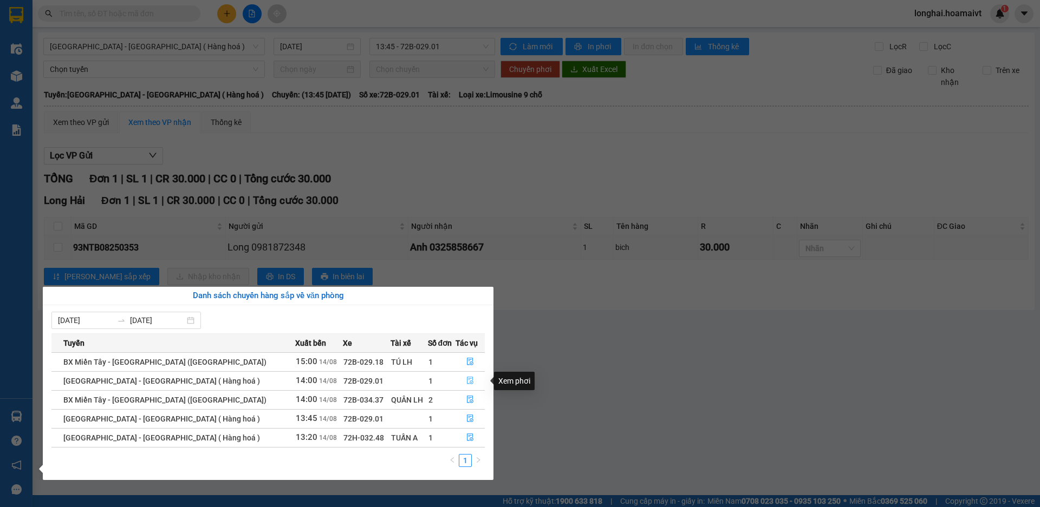
click at [466, 379] on icon "file-done" at bounding box center [470, 381] width 8 height 8
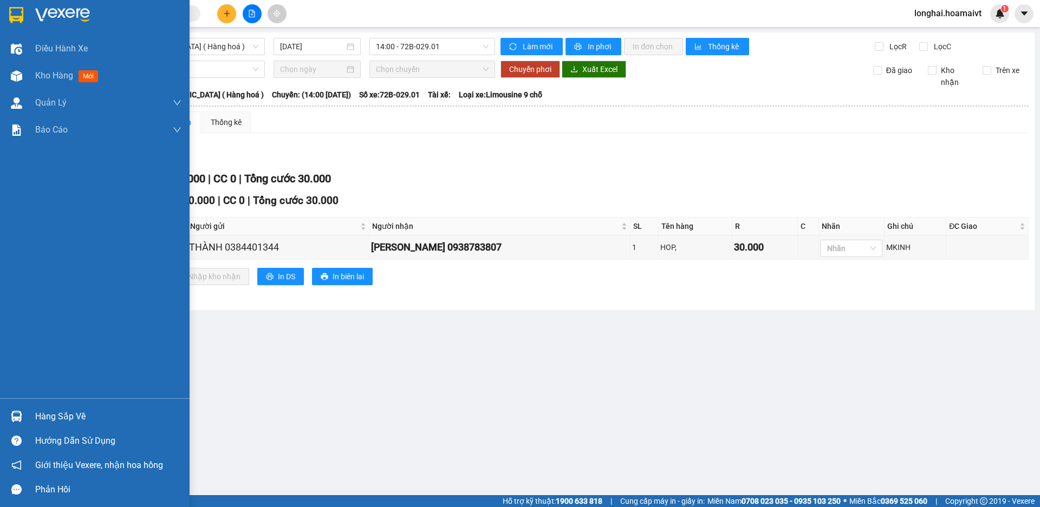
click at [60, 418] on div "Hàng sắp về" at bounding box center [108, 417] width 146 height 16
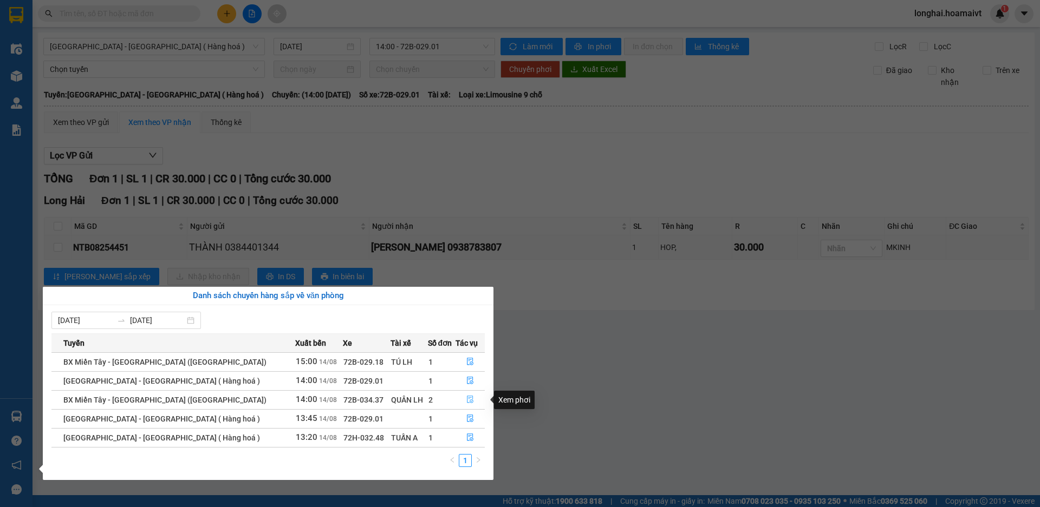
click at [461, 399] on button "button" at bounding box center [470, 400] width 28 height 17
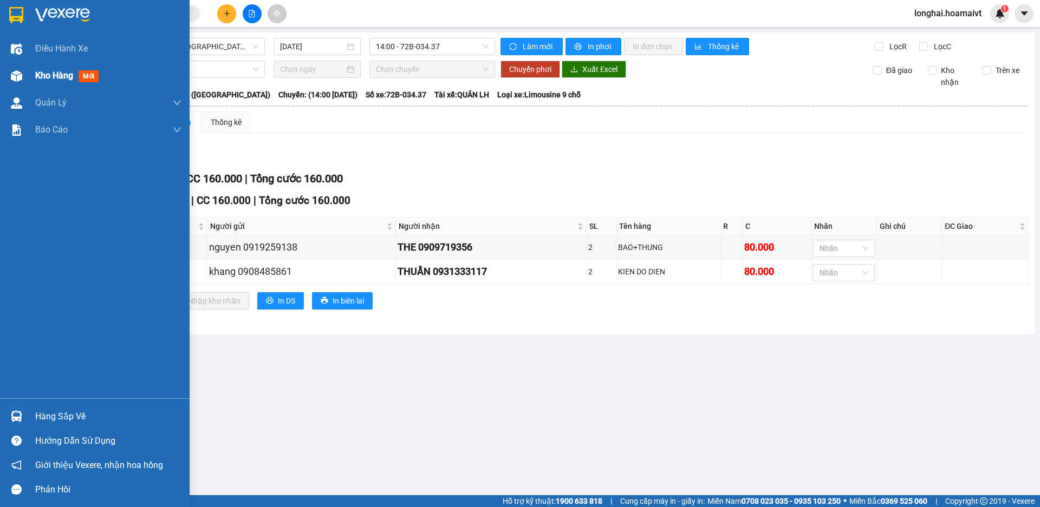
click at [59, 80] on span "Kho hàng" at bounding box center [54, 75] width 38 height 10
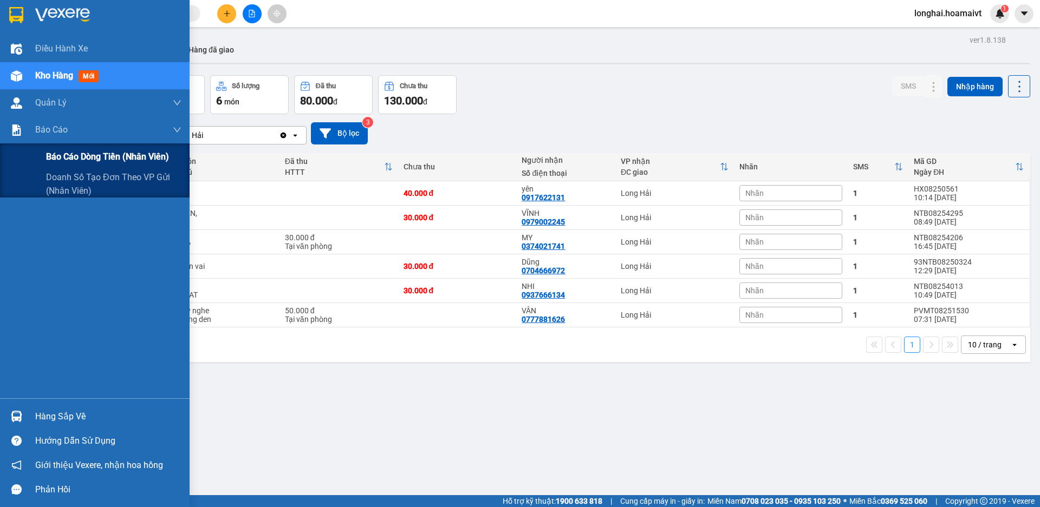
click at [50, 156] on span "Báo cáo dòng tiền (nhân viên)" at bounding box center [107, 157] width 123 height 14
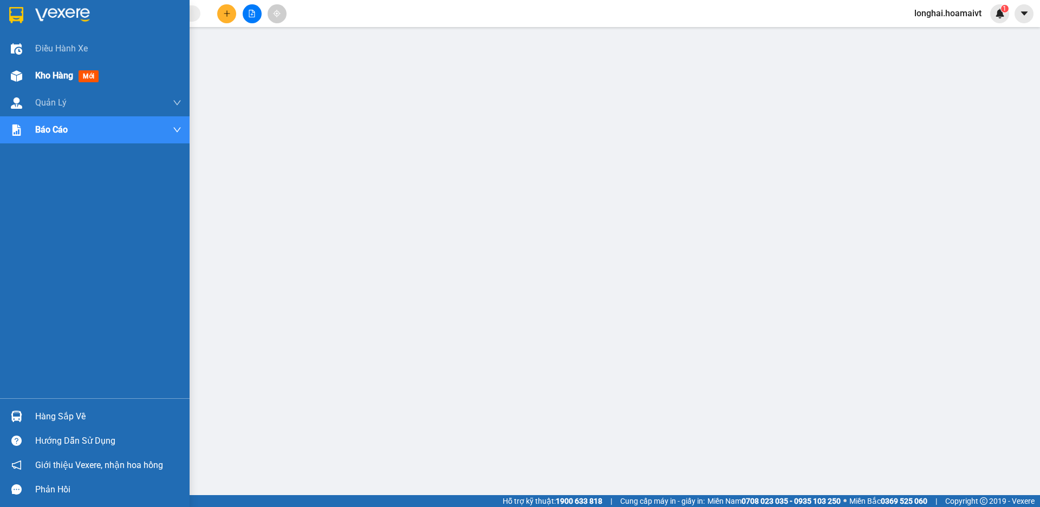
click at [48, 71] on span "Kho hàng" at bounding box center [54, 75] width 38 height 10
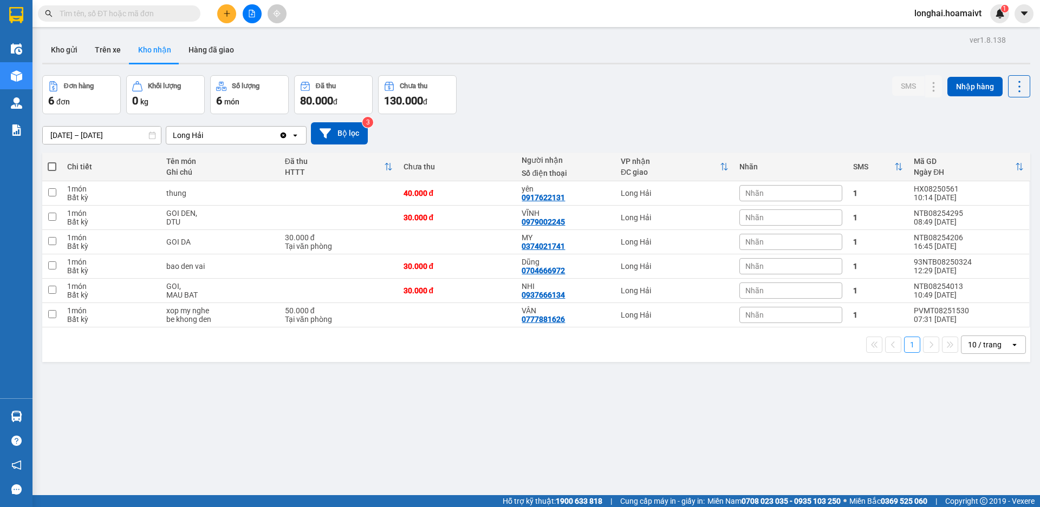
click at [168, 13] on input "text" at bounding box center [124, 14] width 128 height 12
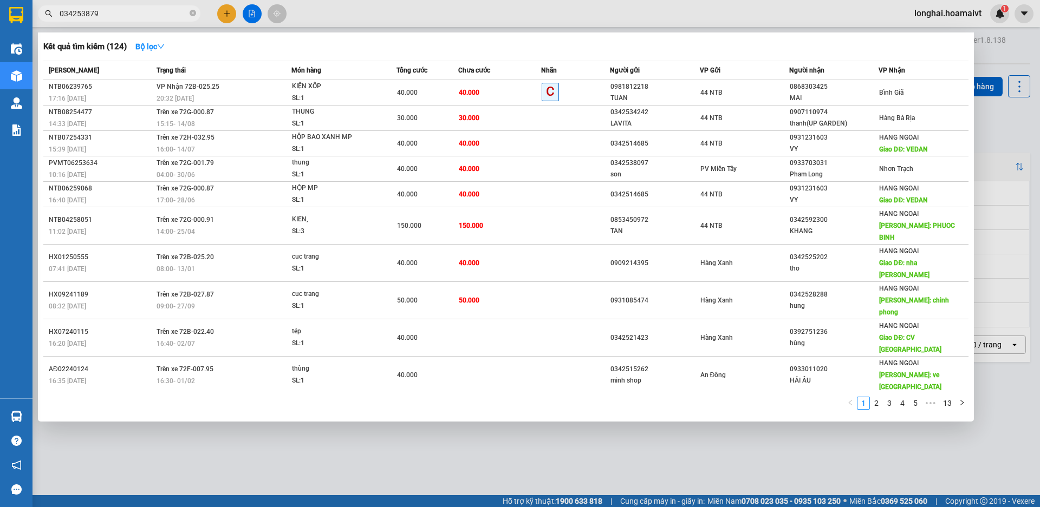
type input "0342538791"
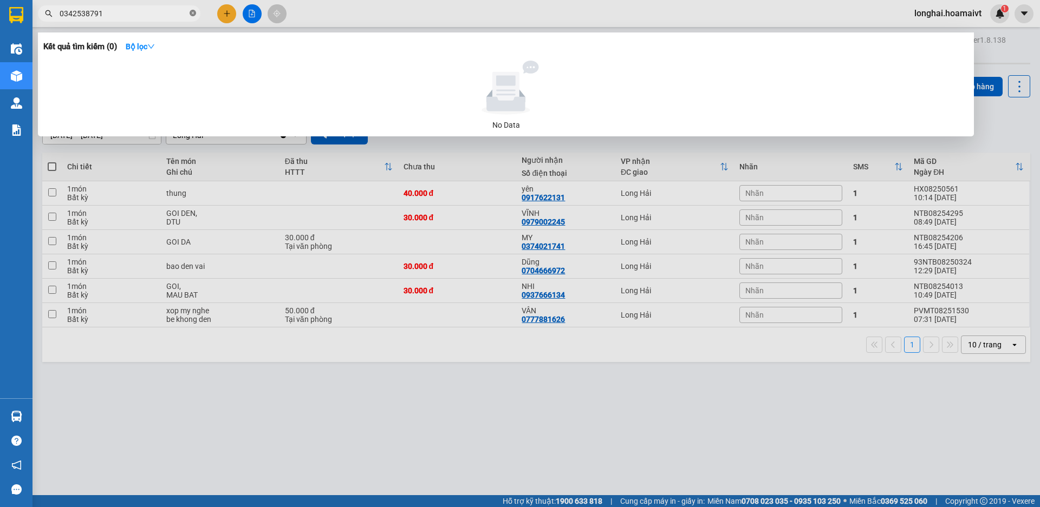
click at [192, 10] on icon "close-circle" at bounding box center [193, 13] width 6 height 6
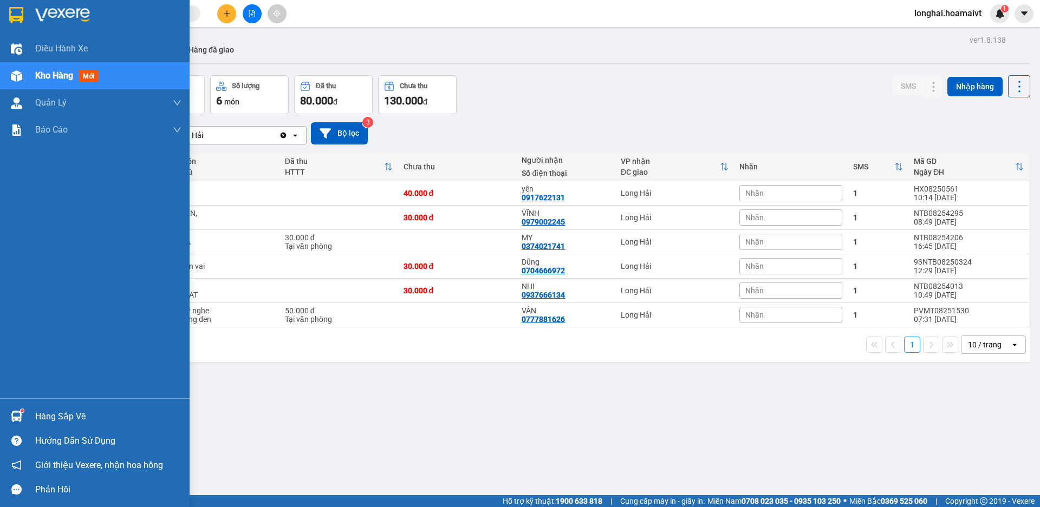
click at [40, 415] on div "Hàng sắp về" at bounding box center [108, 417] width 146 height 16
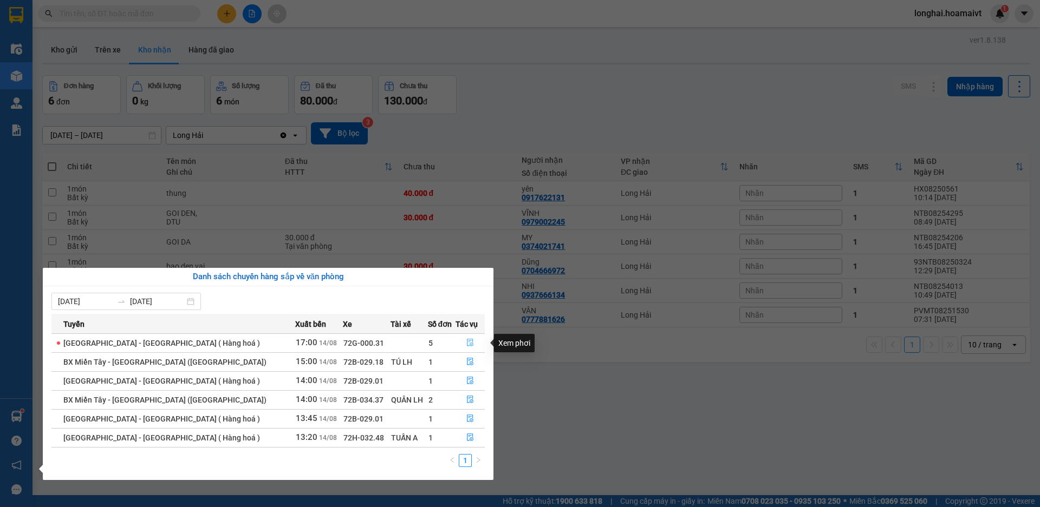
click at [466, 342] on icon "file-done" at bounding box center [470, 343] width 8 height 8
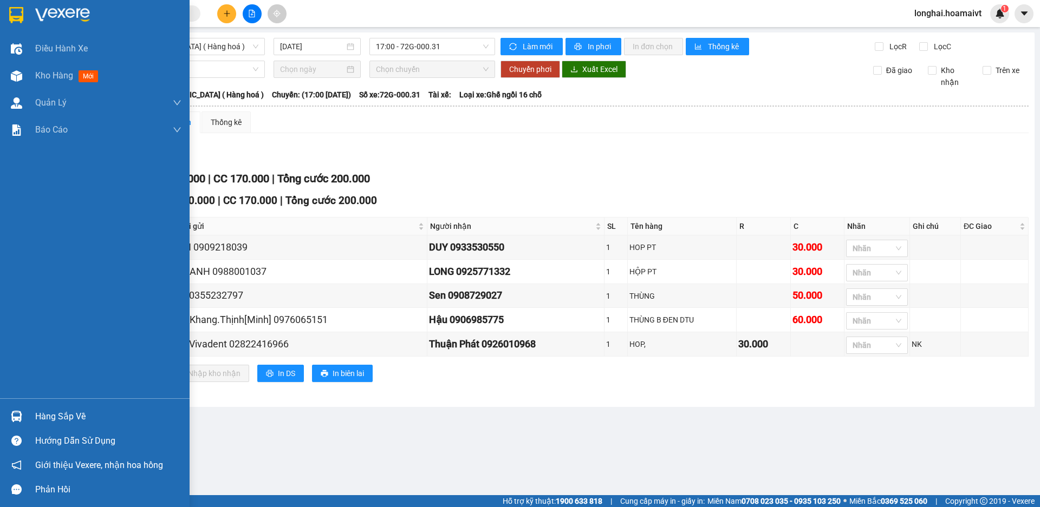
click at [39, 417] on div "Hàng sắp về" at bounding box center [108, 417] width 146 height 16
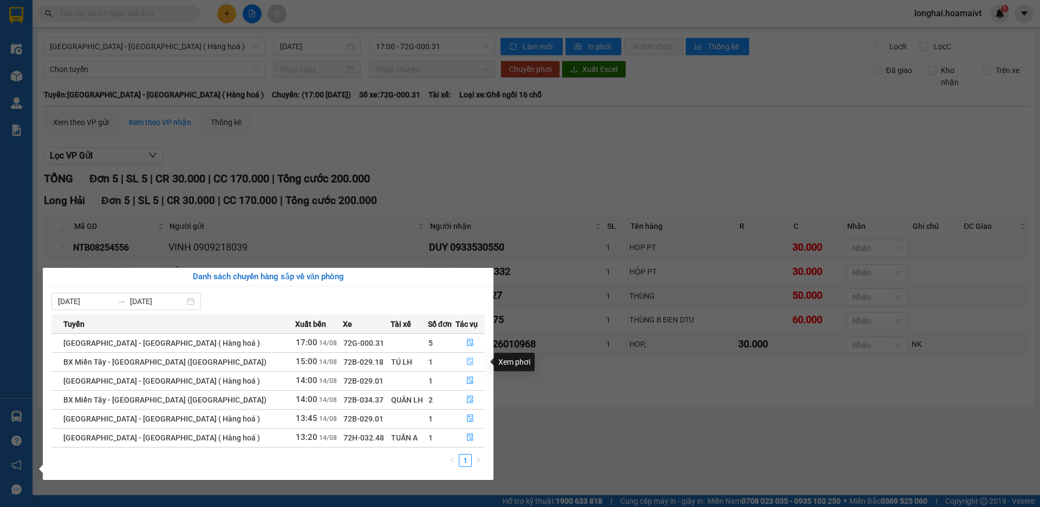
click at [466, 365] on icon "file-done" at bounding box center [470, 362] width 8 height 8
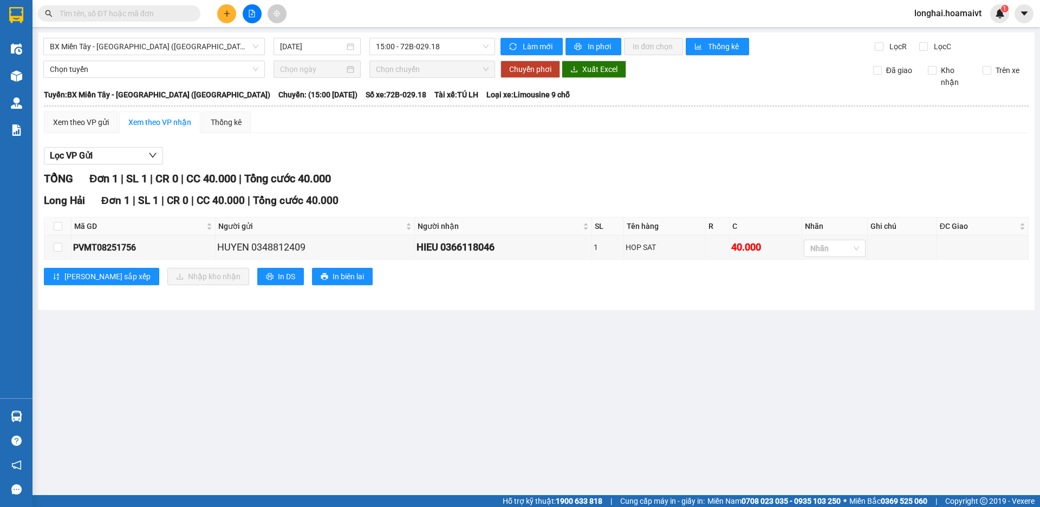
click at [53, 413] on main "BX Miền Tây - [GEOGRAPHIC_DATA] ([GEOGRAPHIC_DATA]) [DATE] 15:00 - 72B-029.18 L…" at bounding box center [520, 248] width 1040 height 496
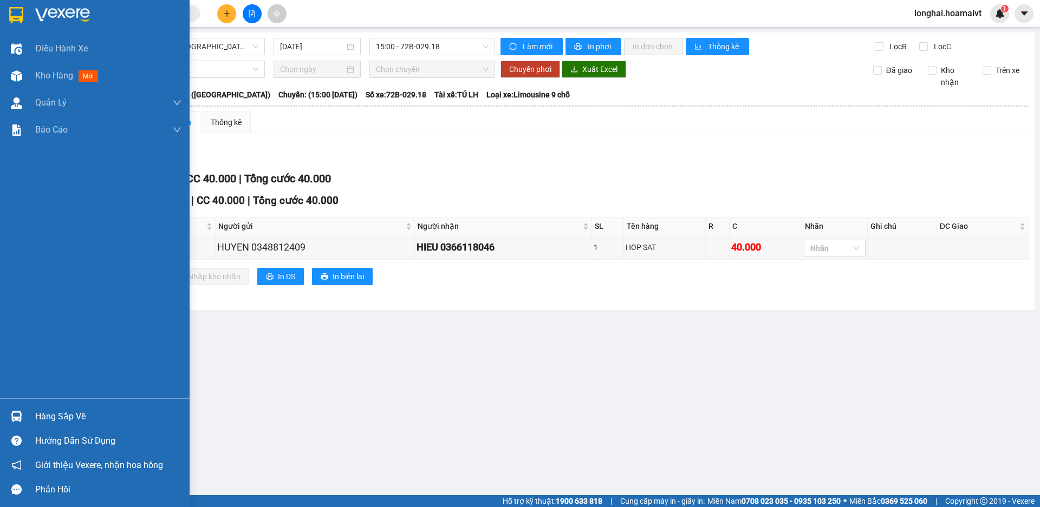
click at [25, 413] on div at bounding box center [16, 416] width 19 height 19
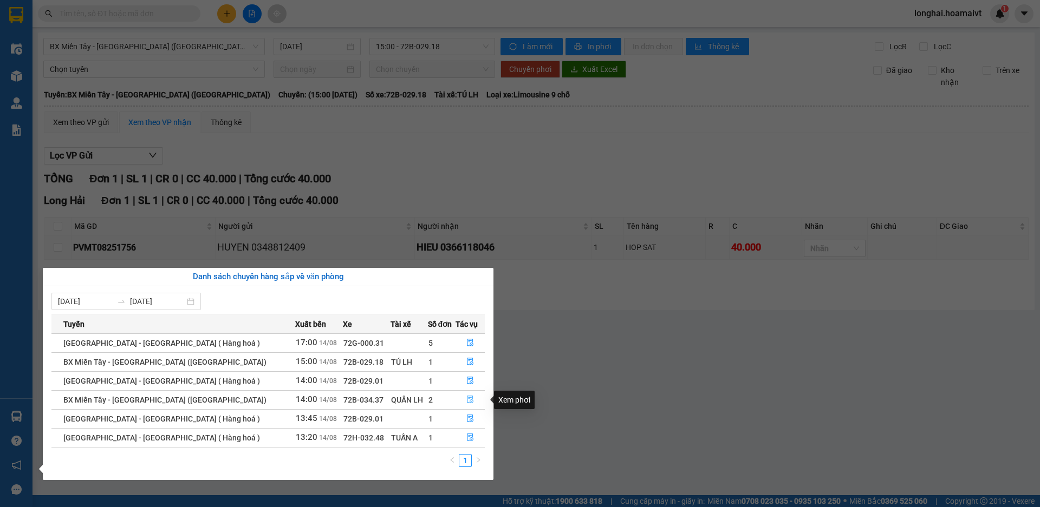
click at [466, 399] on icon "file-done" at bounding box center [470, 400] width 8 height 8
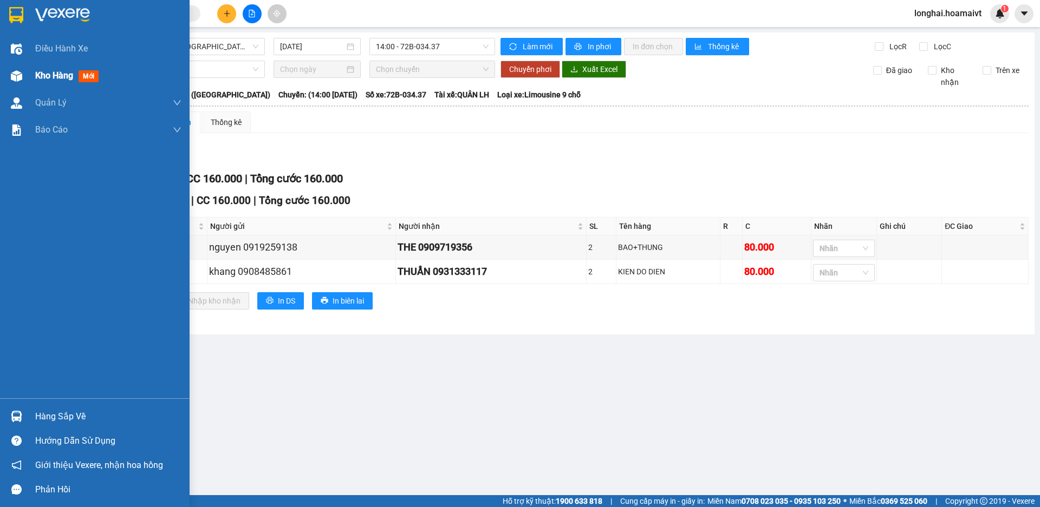
click at [27, 75] on div "Kho hàng mới" at bounding box center [95, 75] width 190 height 27
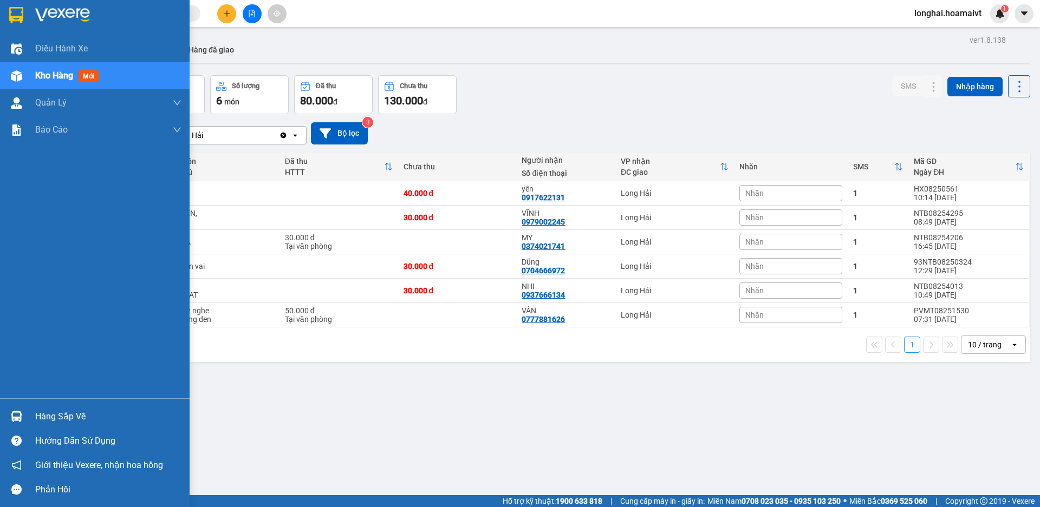
click at [34, 405] on div "Hàng sắp về" at bounding box center [95, 417] width 190 height 24
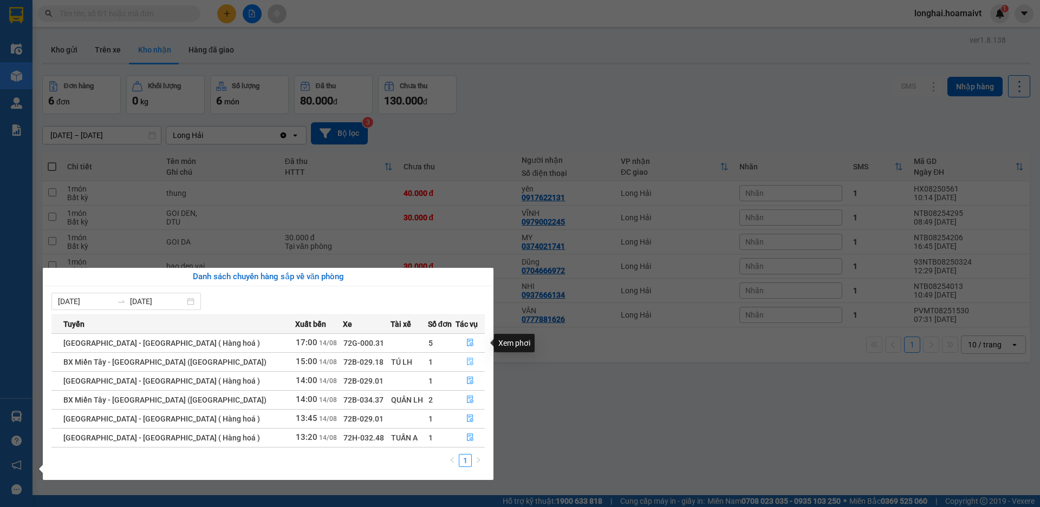
click at [469, 360] on icon "file-done" at bounding box center [470, 362] width 8 height 8
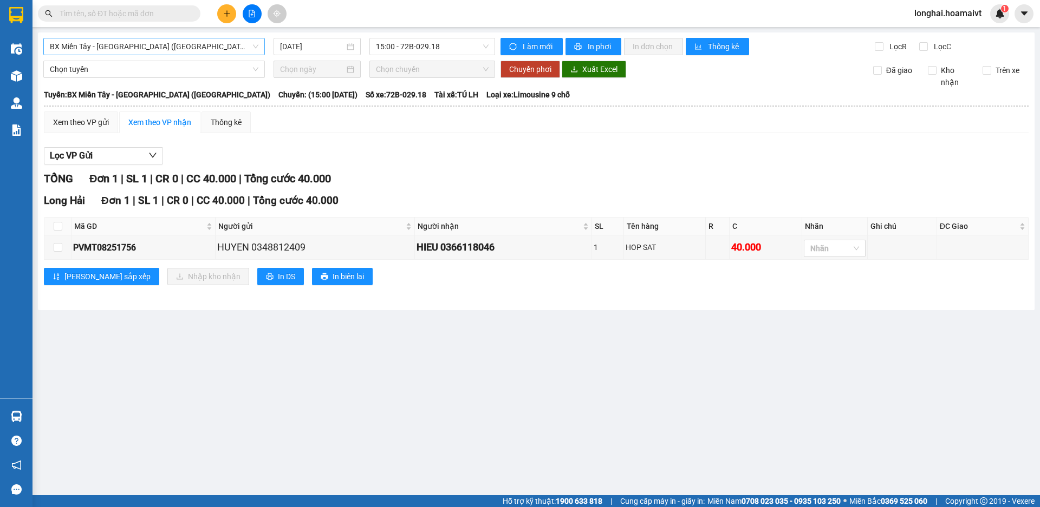
click at [108, 48] on span "BX Miền Tây - [GEOGRAPHIC_DATA] ([GEOGRAPHIC_DATA])" at bounding box center [154, 46] width 208 height 16
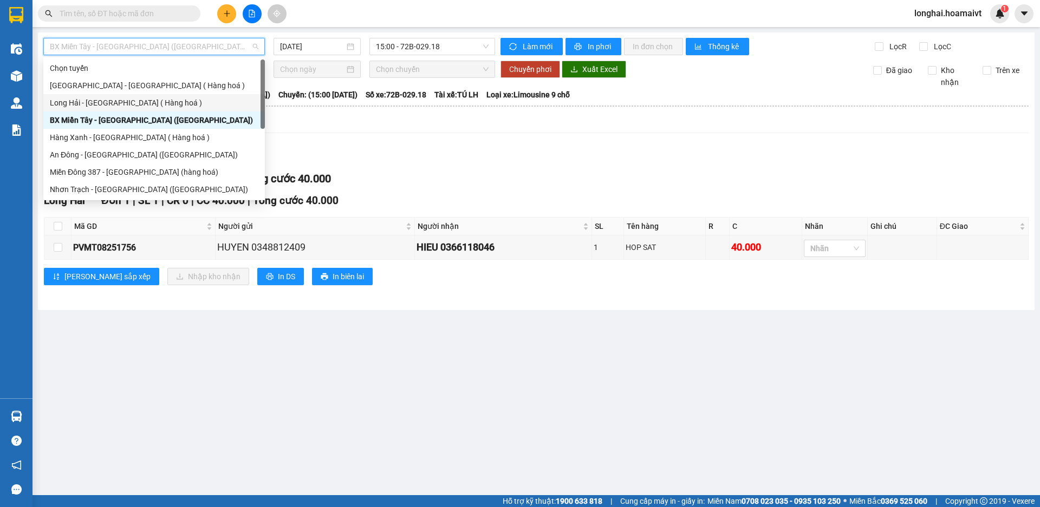
click at [125, 101] on div "Long Hải - [GEOGRAPHIC_DATA] ( Hàng hoá )" at bounding box center [154, 103] width 208 height 12
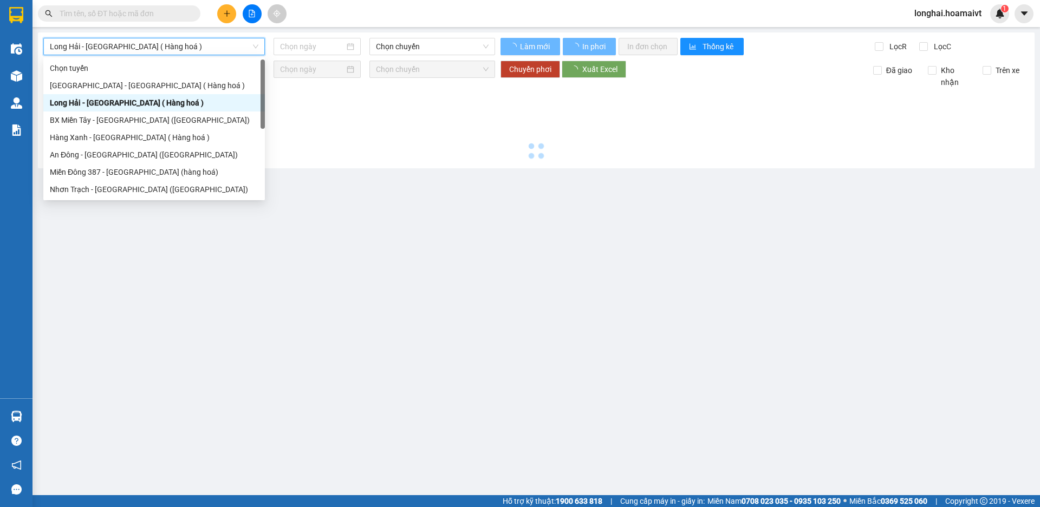
type input "[DATE]"
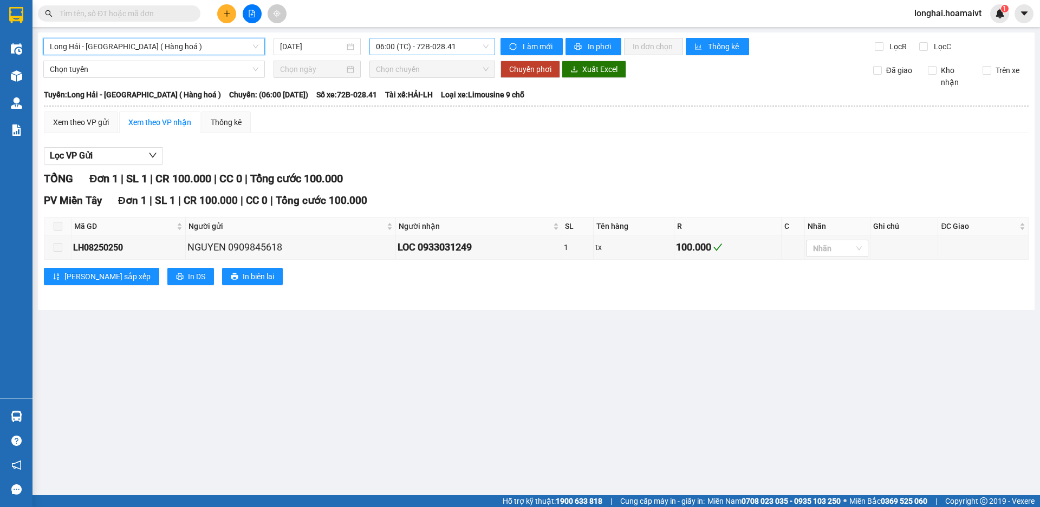
click at [404, 41] on span "06:00 (TC) - 72B-028.41" at bounding box center [432, 46] width 113 height 16
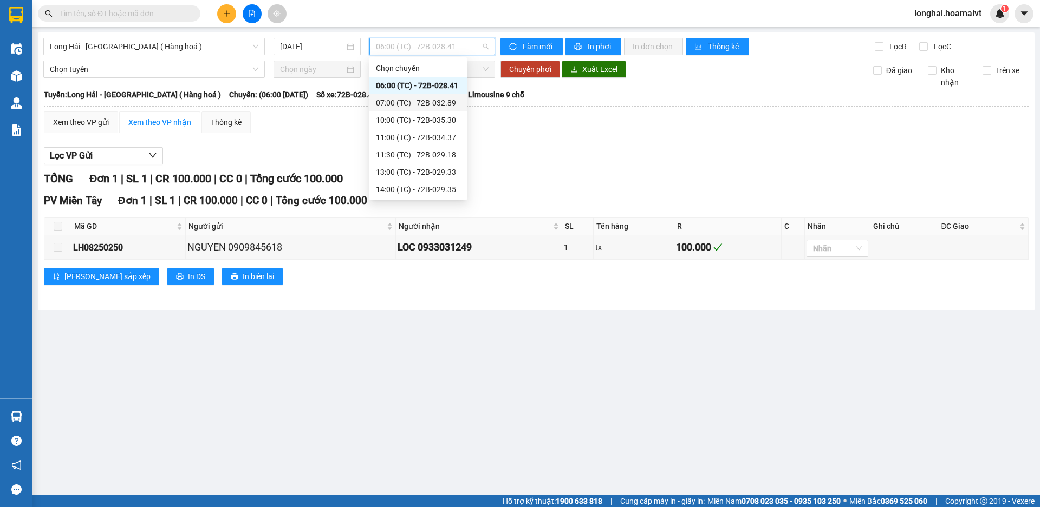
click at [419, 100] on div "07:00 (TC) - 72B-032.89" at bounding box center [418, 103] width 84 height 12
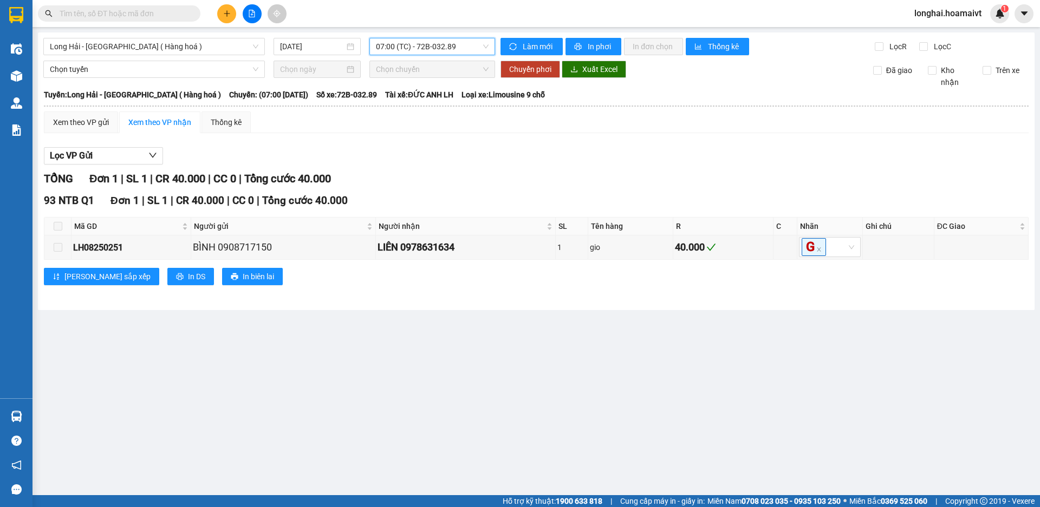
click at [456, 38] on div "07:00 (TC) - 72B-032.89" at bounding box center [432, 46] width 126 height 17
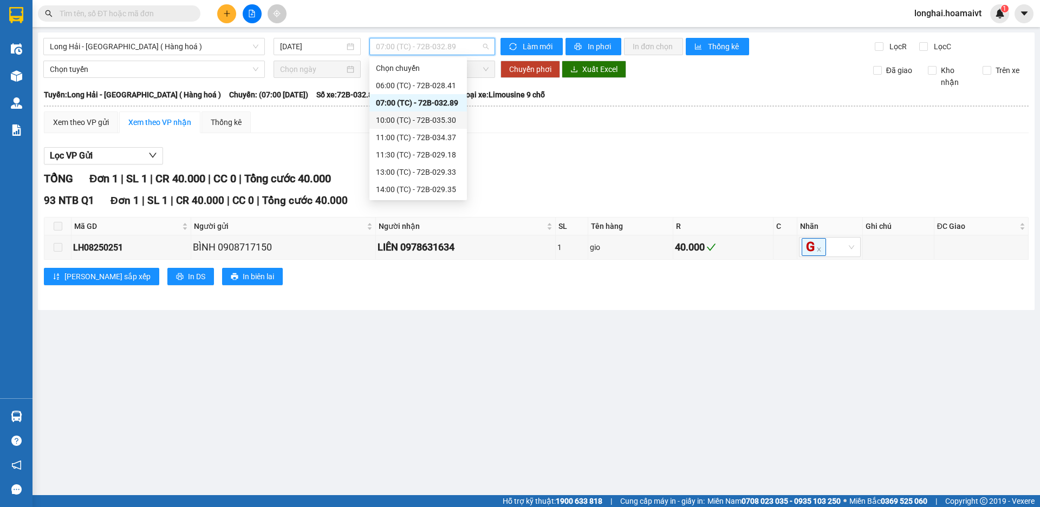
click at [442, 118] on div "10:00 (TC) - 72B-035.30" at bounding box center [418, 120] width 84 height 12
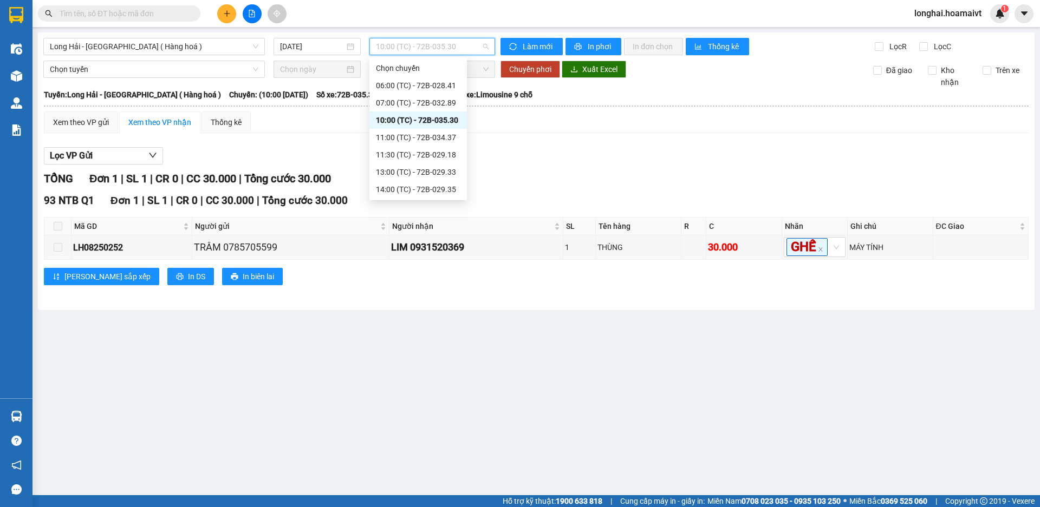
click at [421, 43] on span "10:00 (TC) - 72B-035.30" at bounding box center [432, 46] width 113 height 16
click at [429, 140] on div "11:00 (TC) - 72B-034.37" at bounding box center [418, 138] width 84 height 12
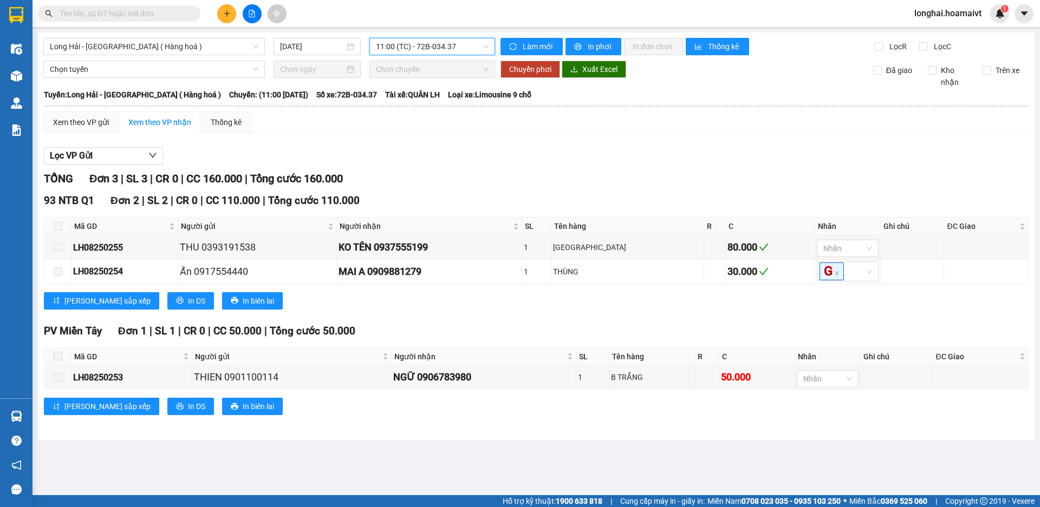
click at [415, 51] on span "11:00 (TC) - 72B-034.37" at bounding box center [432, 46] width 113 height 16
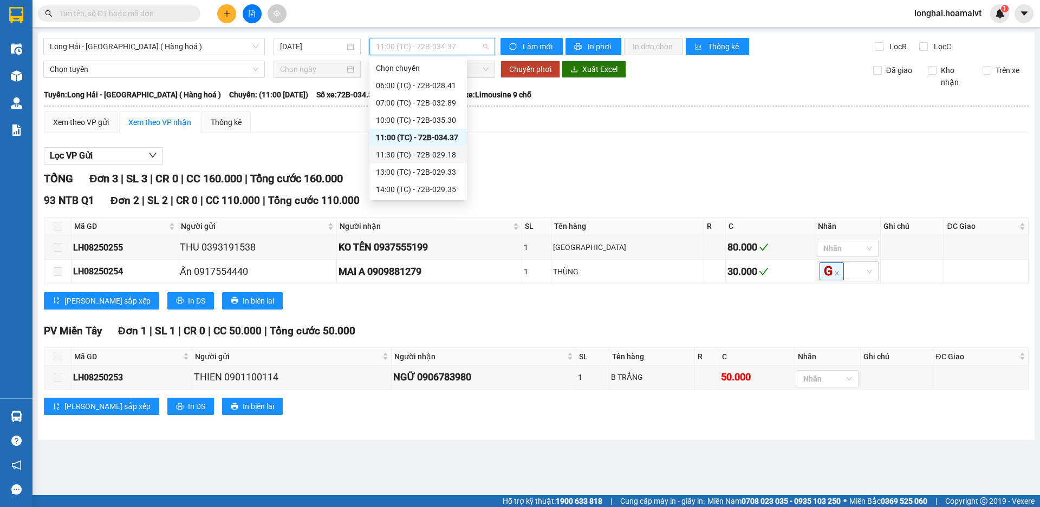
click at [424, 156] on div "11:30 (TC) - 72B-029.18" at bounding box center [418, 155] width 84 height 12
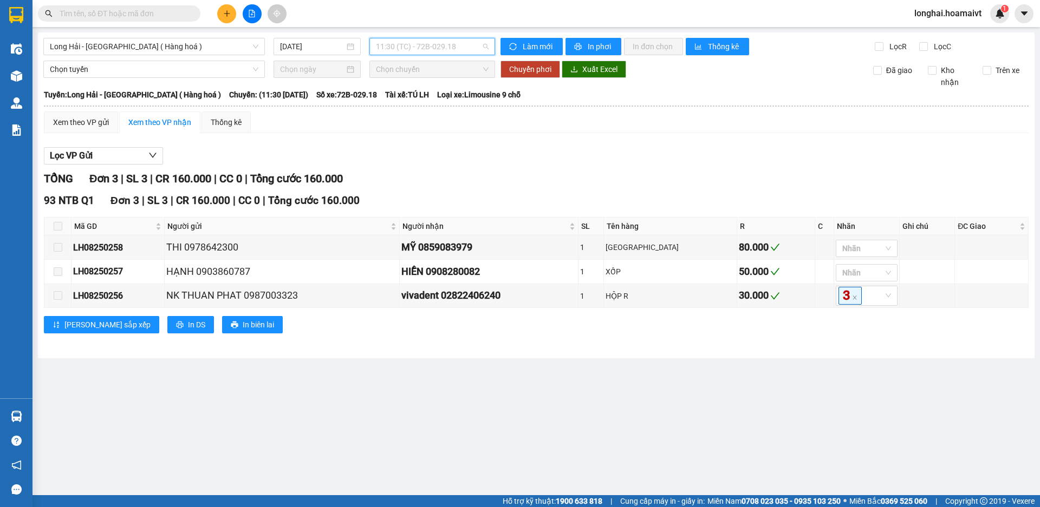
click at [421, 52] on span "11:30 (TC) - 72B-029.18" at bounding box center [432, 46] width 113 height 16
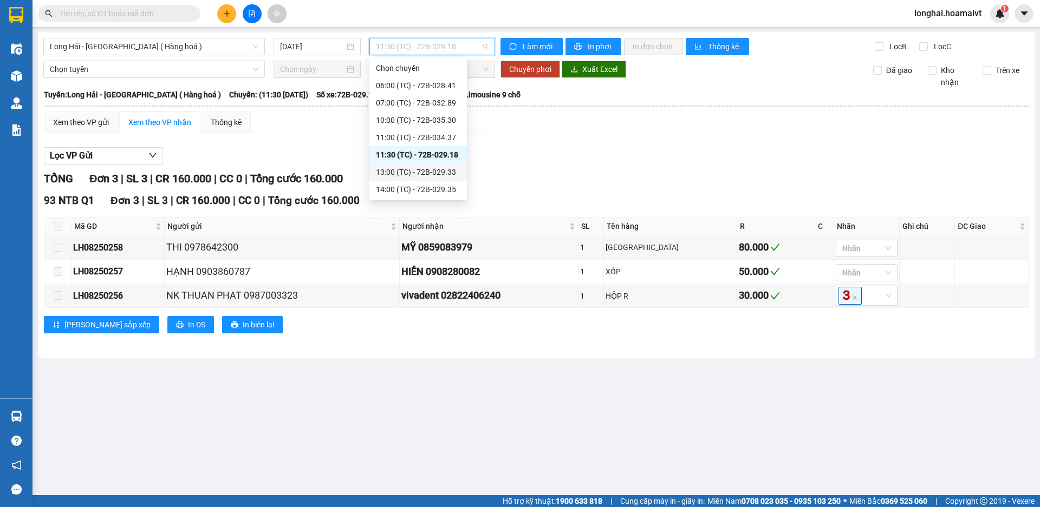
click at [422, 172] on div "13:00 (TC) - 72B-029.33" at bounding box center [418, 172] width 84 height 12
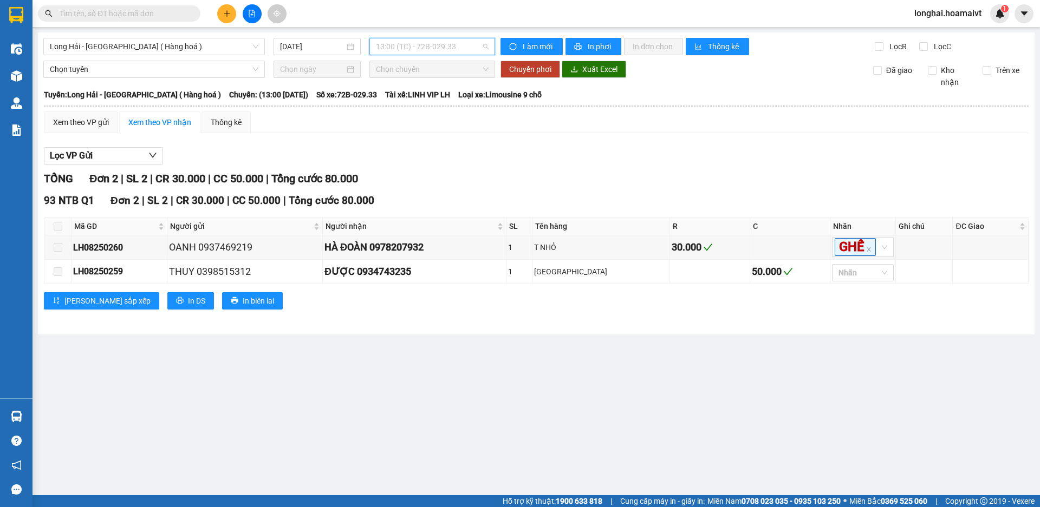
click at [389, 49] on span "13:00 (TC) - 72B-029.33" at bounding box center [432, 46] width 113 height 16
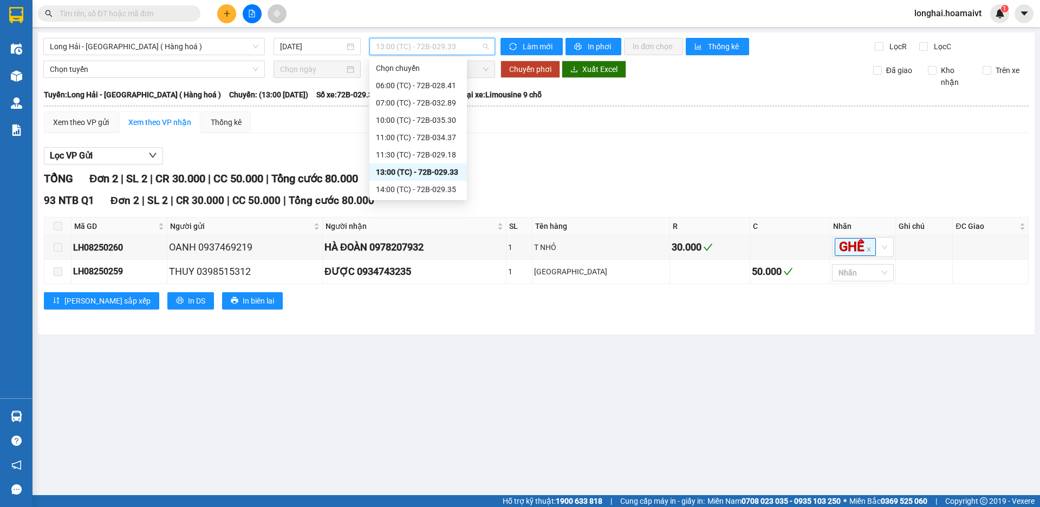
scroll to position [17, 0]
click at [414, 168] on div "14:00 (TC) - 72B-029.35" at bounding box center [418, 172] width 84 height 12
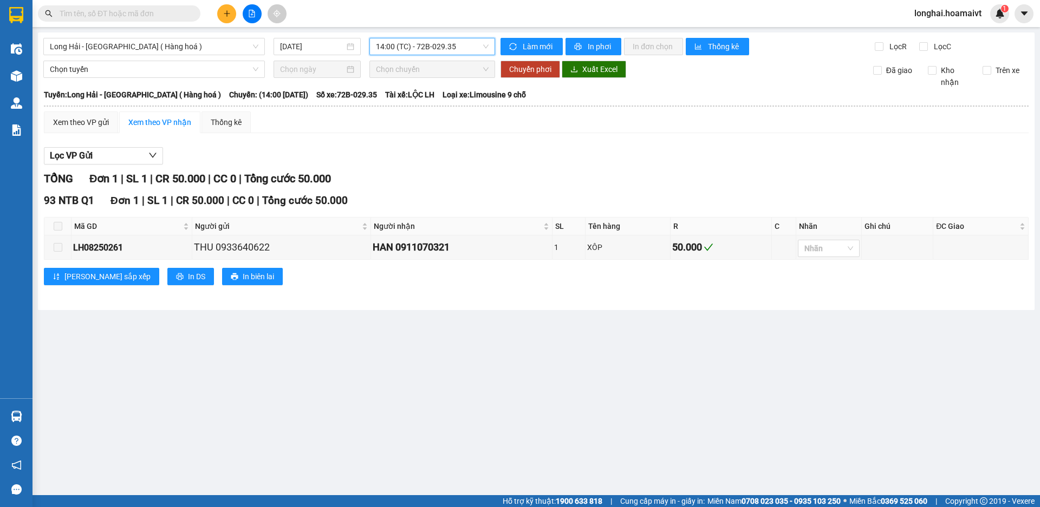
click at [464, 45] on span "14:00 (TC) - 72B-029.35" at bounding box center [432, 46] width 113 height 16
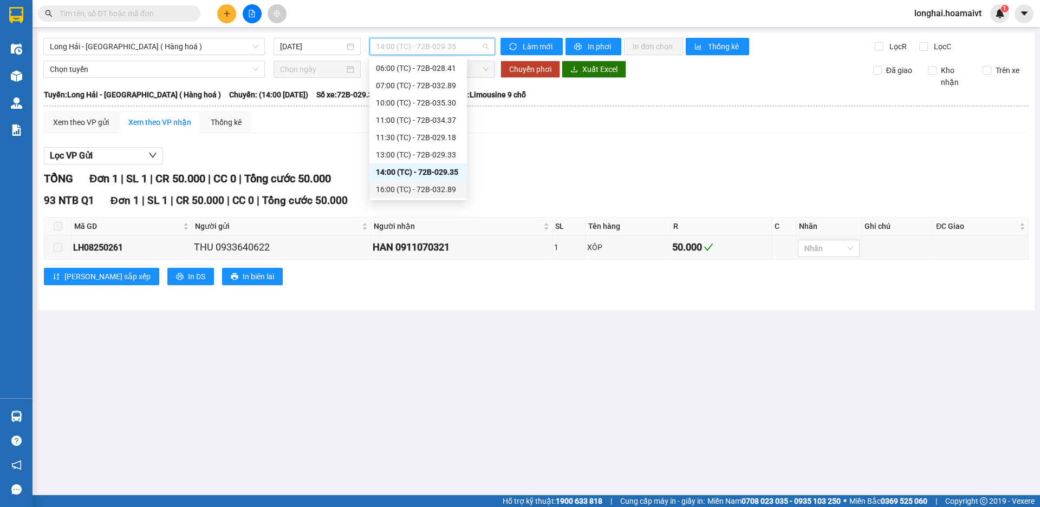
click at [416, 191] on div "16:00 (TC) - 72B-032.89" at bounding box center [418, 190] width 84 height 12
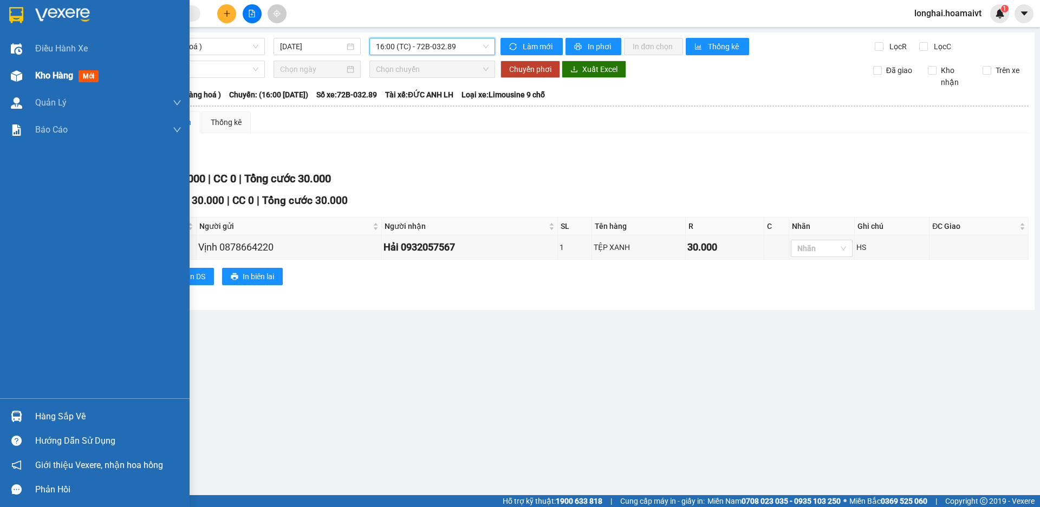
click at [22, 75] on div at bounding box center [16, 76] width 19 height 19
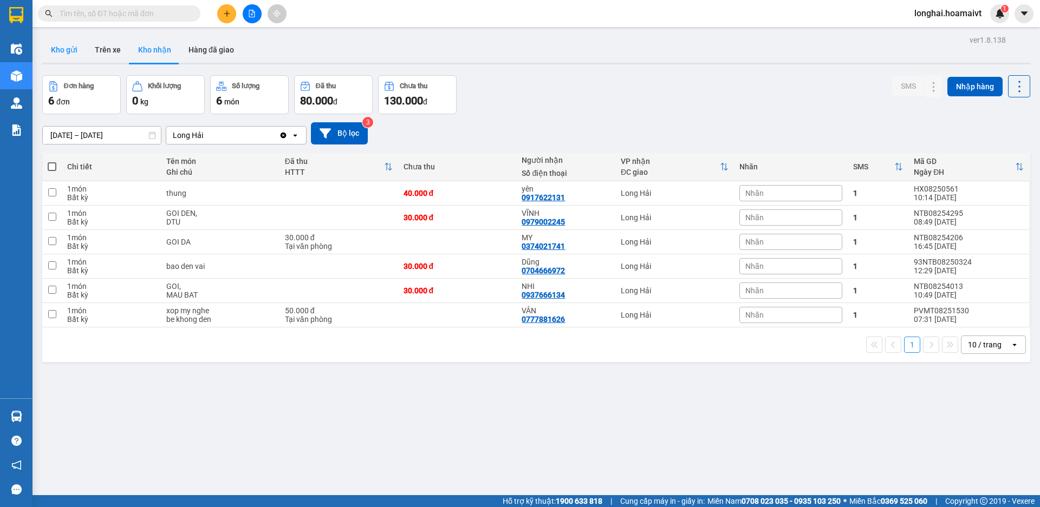
click at [49, 47] on button "Kho gửi" at bounding box center [64, 50] width 44 height 26
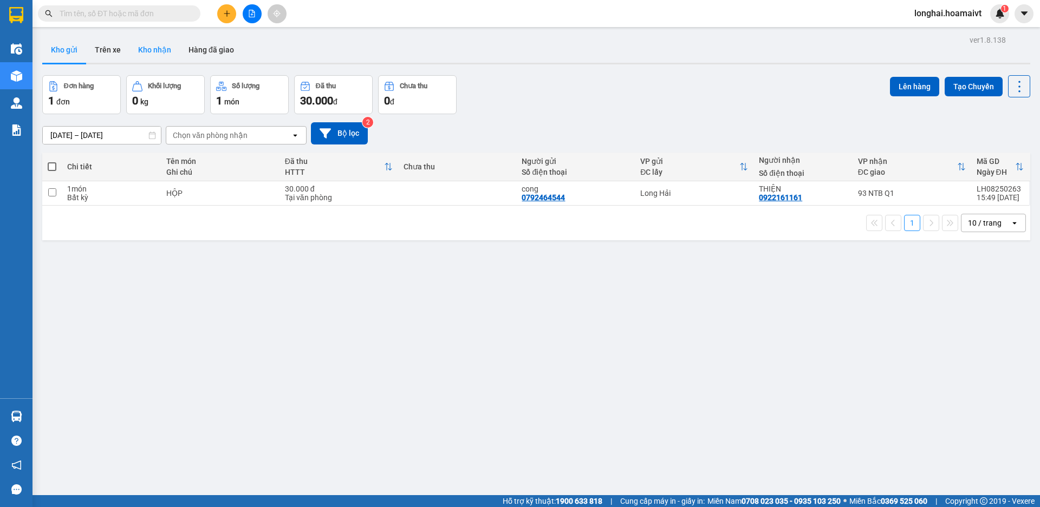
click at [166, 51] on button "Kho nhận" at bounding box center [154, 50] width 50 height 26
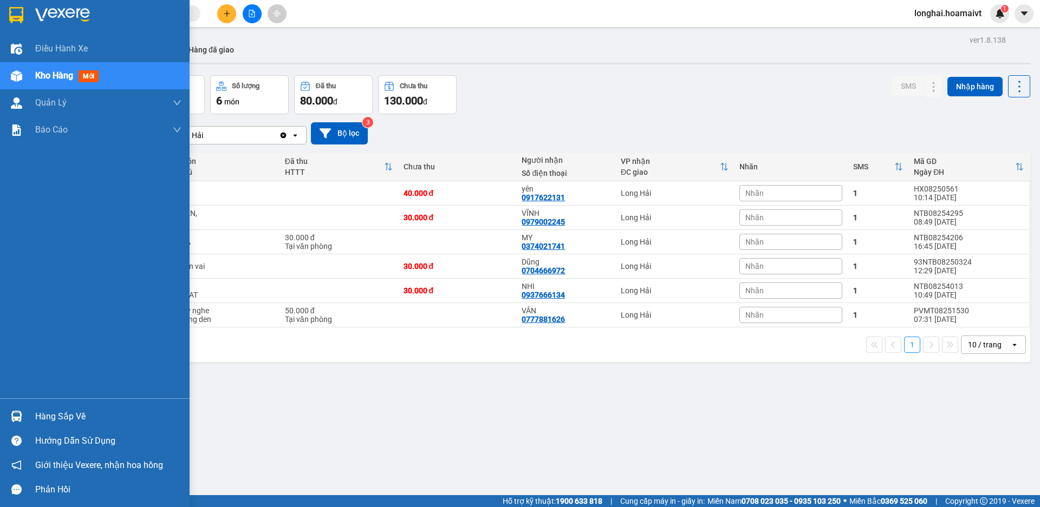
click at [34, 420] on div "Hàng sắp về" at bounding box center [95, 417] width 190 height 24
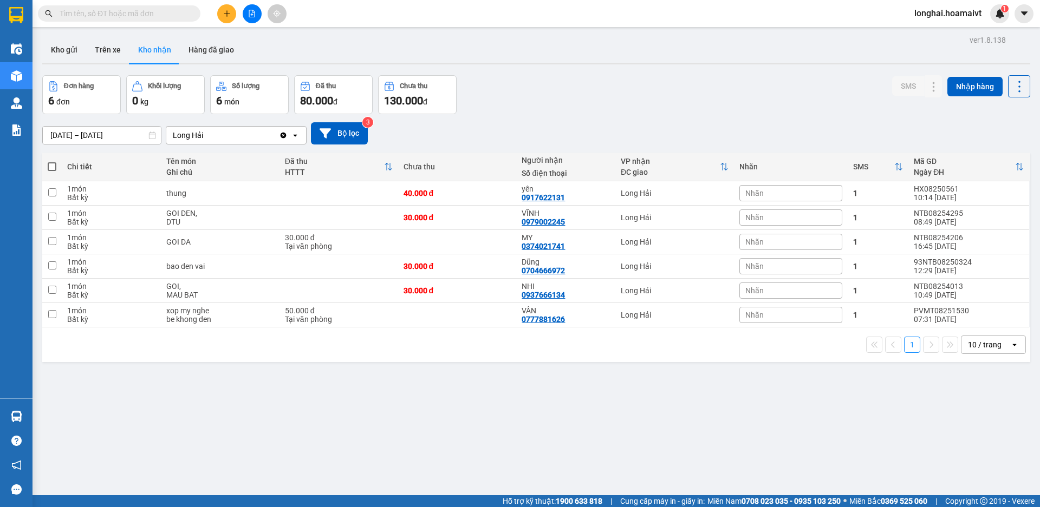
click at [510, 412] on section "Kết quả tìm kiếm ( 0 ) Bộ lọc No Data longhai.hoamaivt 1 Điều hành xe Kho hàng …" at bounding box center [520, 253] width 1040 height 507
click at [69, 51] on button "Kho gửi" at bounding box center [64, 50] width 44 height 26
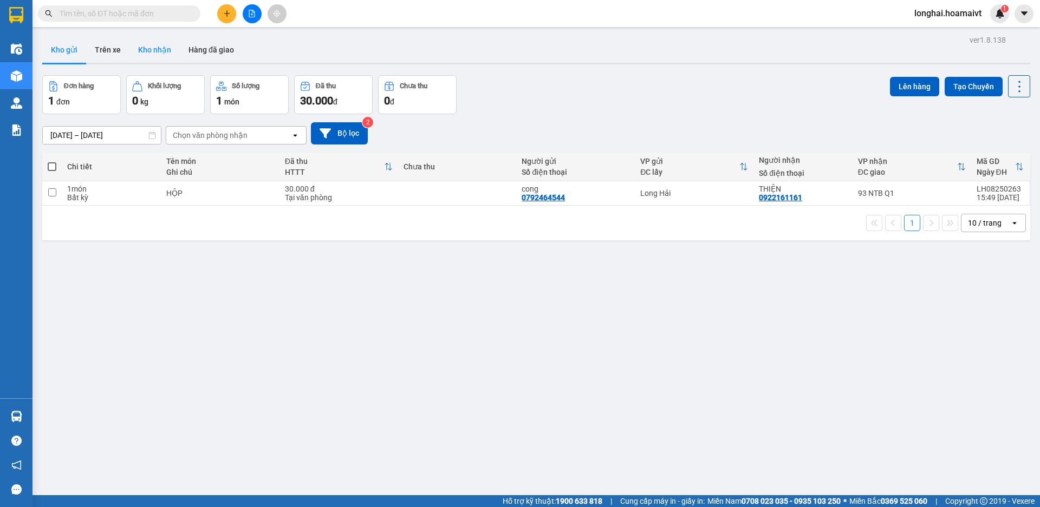
click at [159, 51] on button "Kho nhận" at bounding box center [154, 50] width 50 height 26
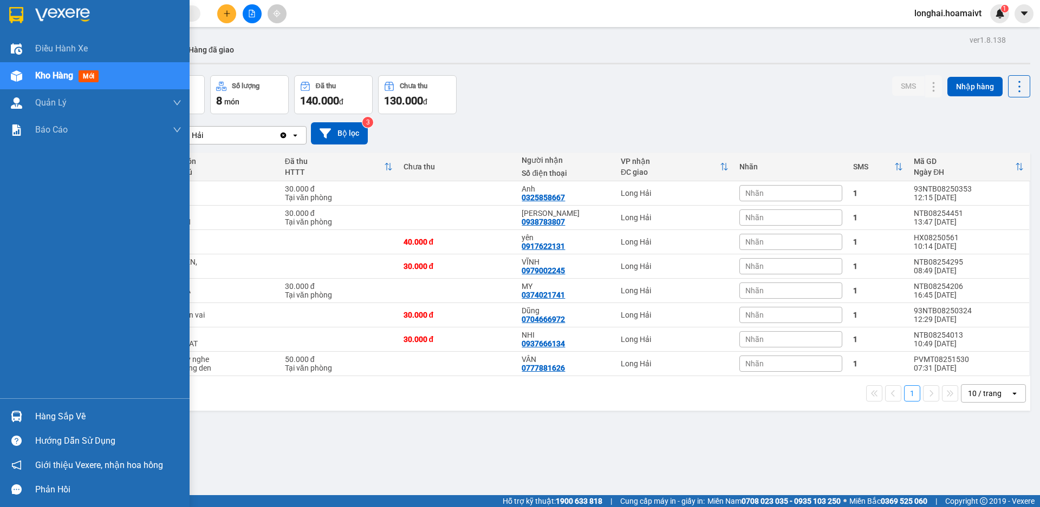
click at [45, 414] on div "Hàng sắp về" at bounding box center [108, 417] width 146 height 16
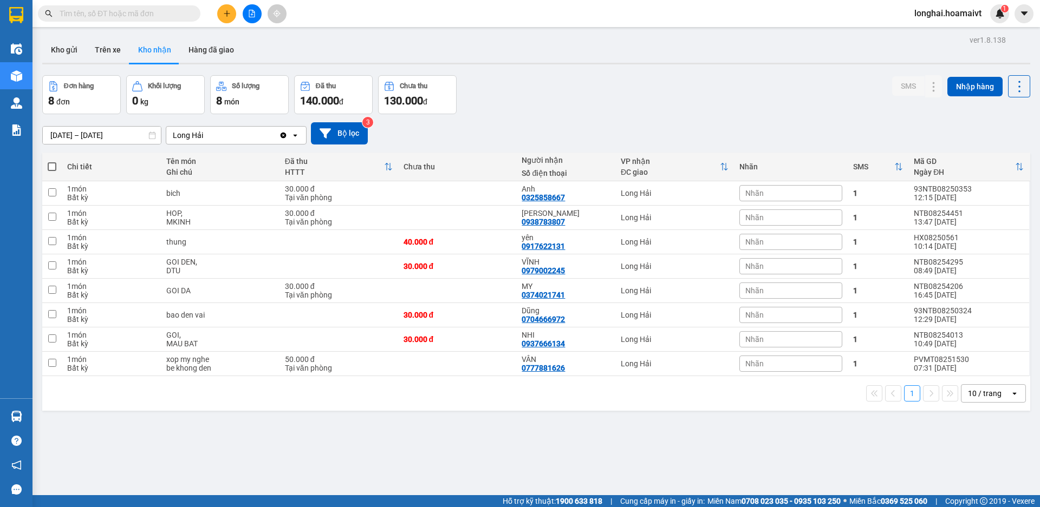
click at [530, 442] on section "Kết quả tìm kiếm ( 0 ) Bộ lọc No Data longhai.hoamaivt 1 Điều hành xe Kho hàng …" at bounding box center [520, 253] width 1040 height 507
click at [97, 10] on input "text" at bounding box center [124, 14] width 128 height 12
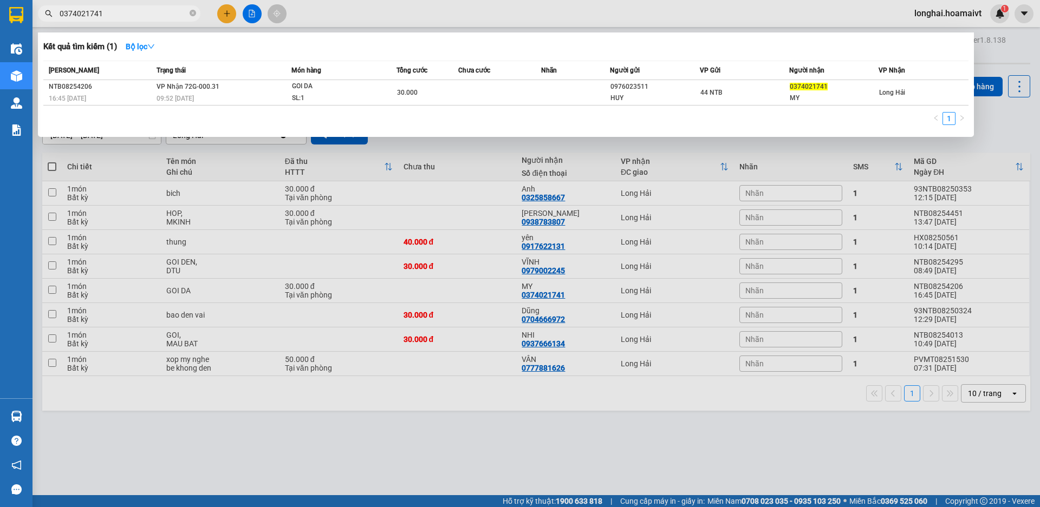
type input "0374021741"
click at [188, 14] on span "0374021741" at bounding box center [119, 13] width 162 height 16
click at [192, 15] on icon "close-circle" at bounding box center [193, 13] width 6 height 6
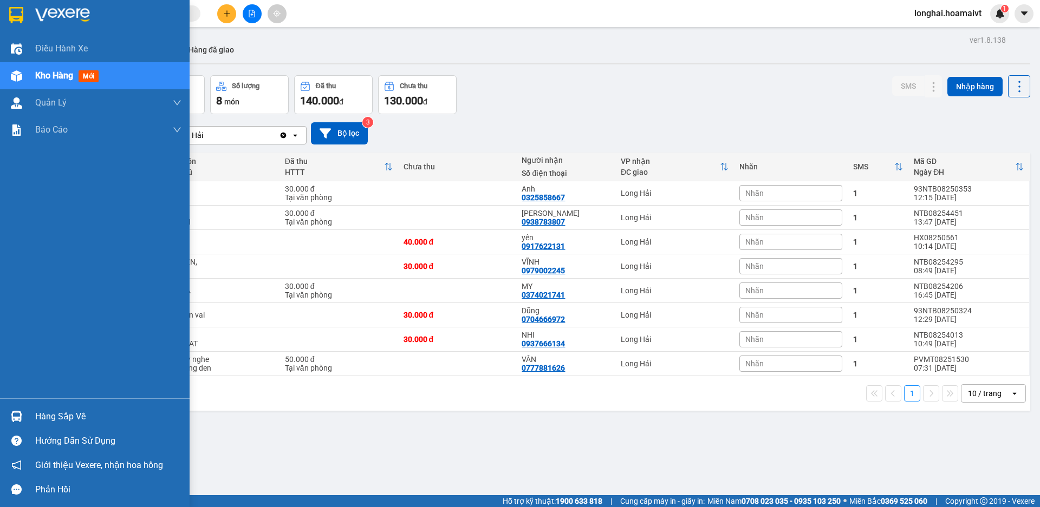
click at [51, 418] on div "Hàng sắp về" at bounding box center [108, 417] width 146 height 16
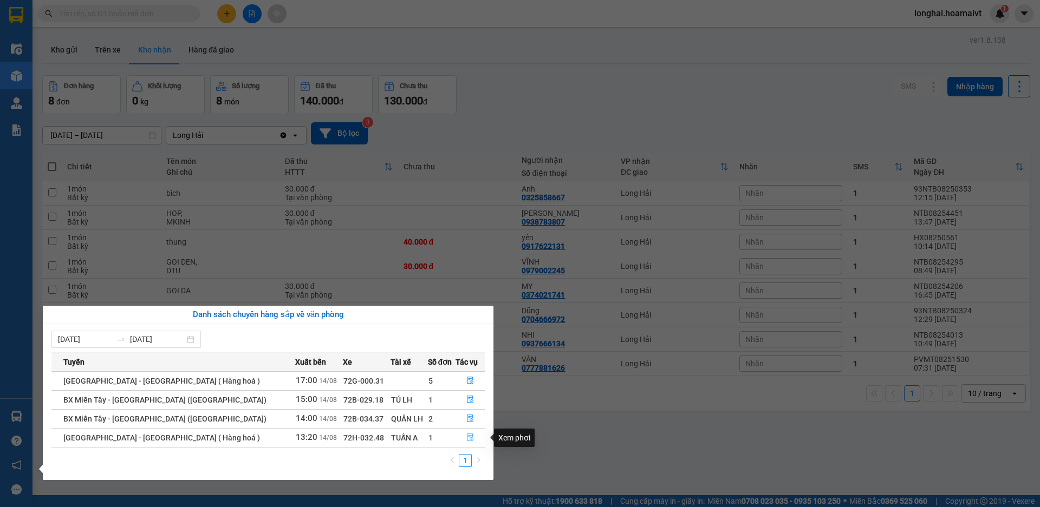
click at [466, 437] on icon "file-done" at bounding box center [470, 438] width 8 height 8
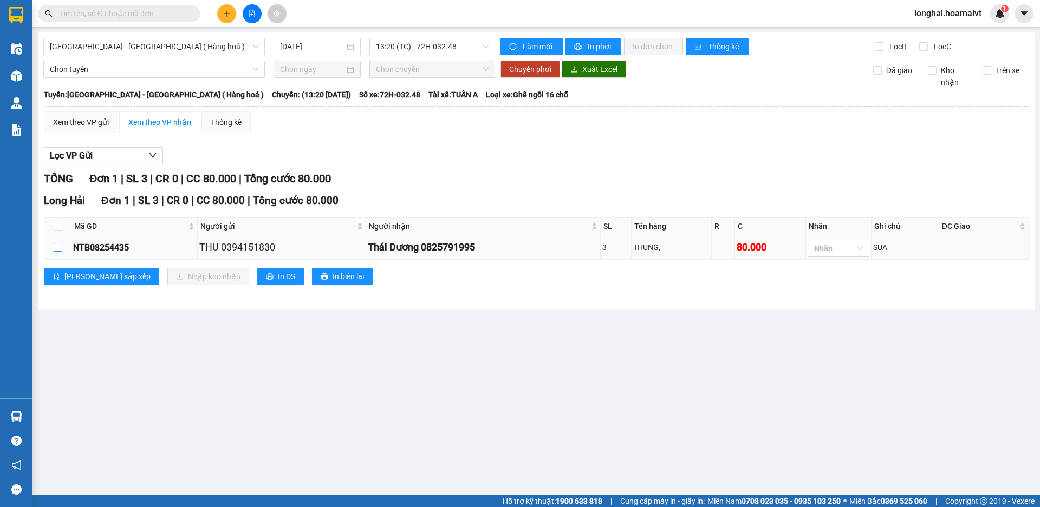
click at [61, 252] on input "checkbox" at bounding box center [58, 247] width 9 height 9
checkbox input "true"
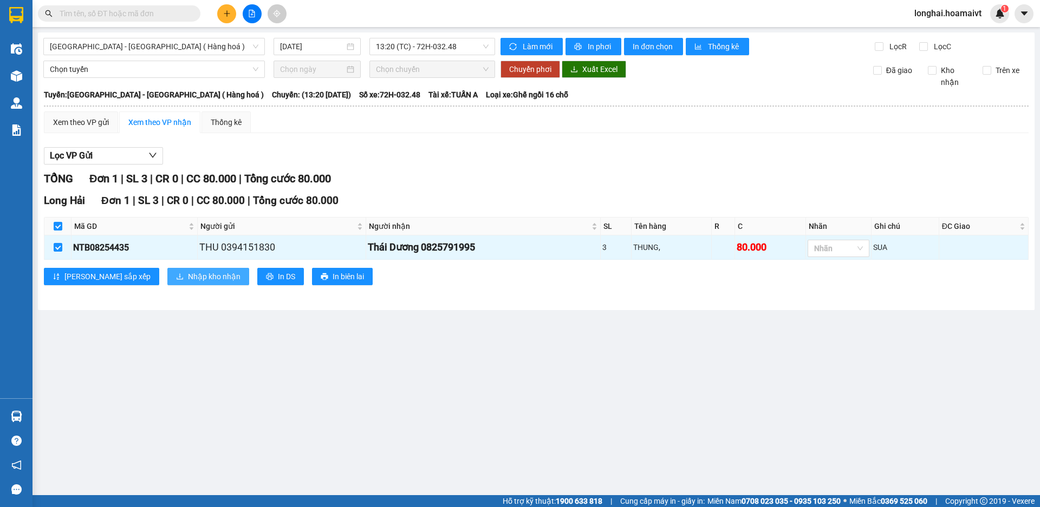
click at [188, 279] on span "Nhập kho nhận" at bounding box center [214, 277] width 53 height 12
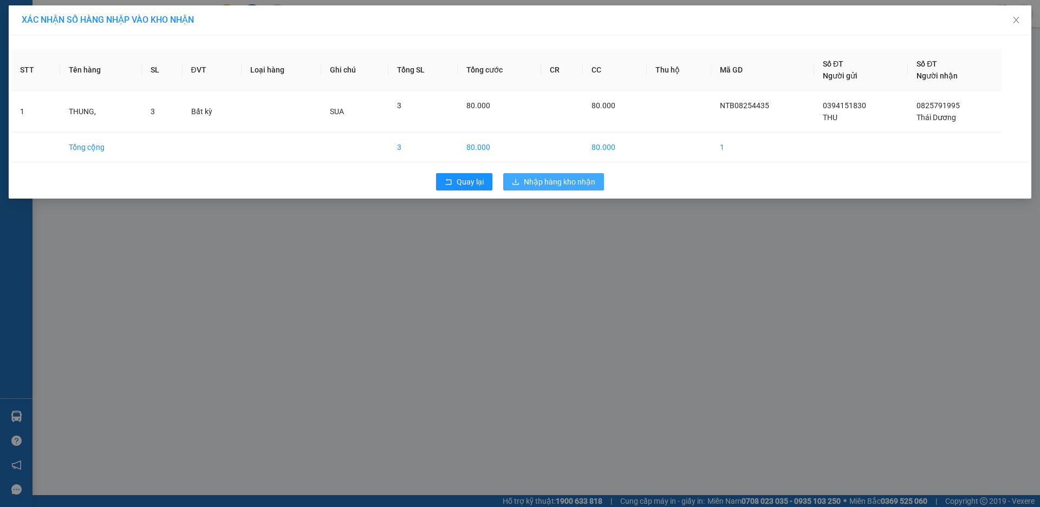
click at [569, 190] on button "Nhập hàng kho nhận" at bounding box center [553, 181] width 101 height 17
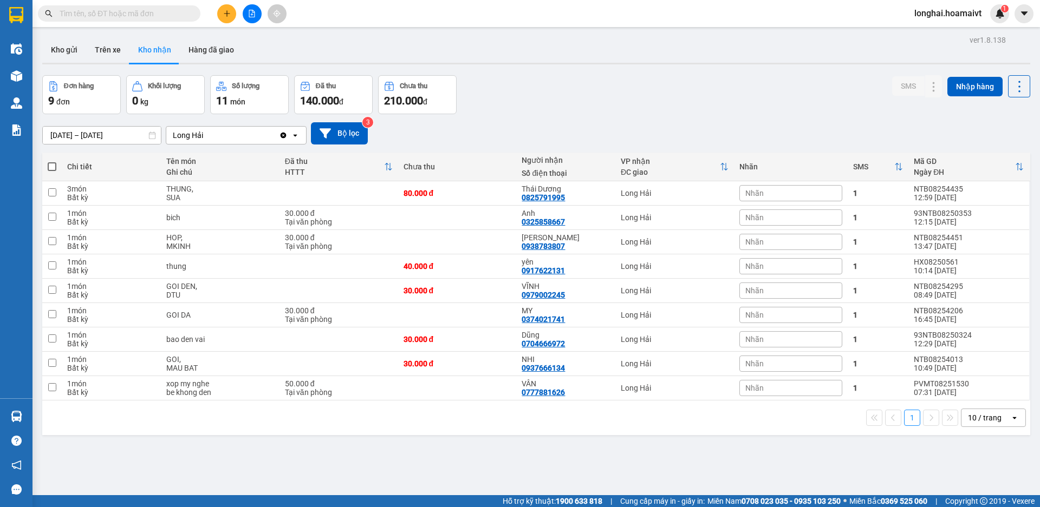
click at [130, 17] on input "text" at bounding box center [124, 14] width 128 height 12
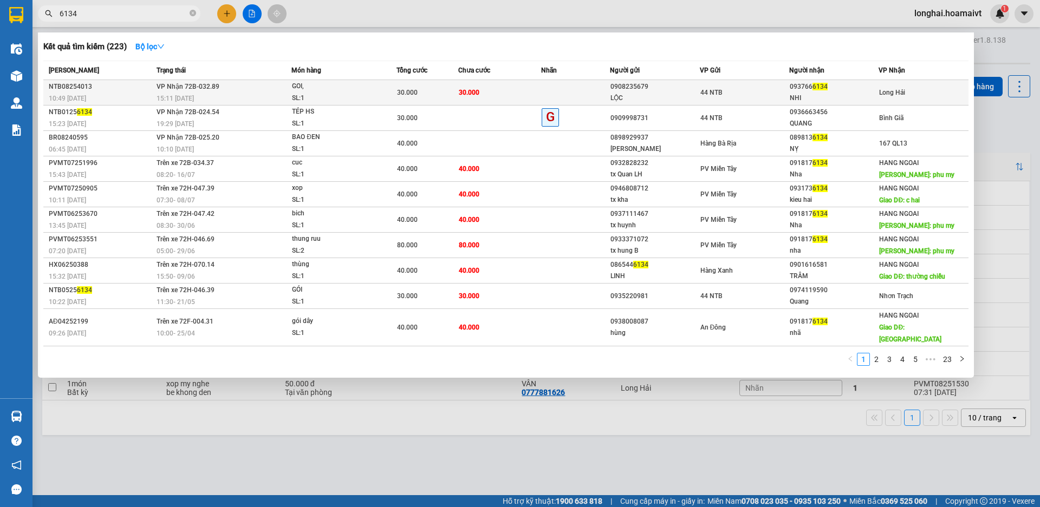
type input "6134"
click at [238, 89] on td "VP Nhận 72B-032.89 15:11 [DATE]" at bounding box center [223, 92] width 138 height 25
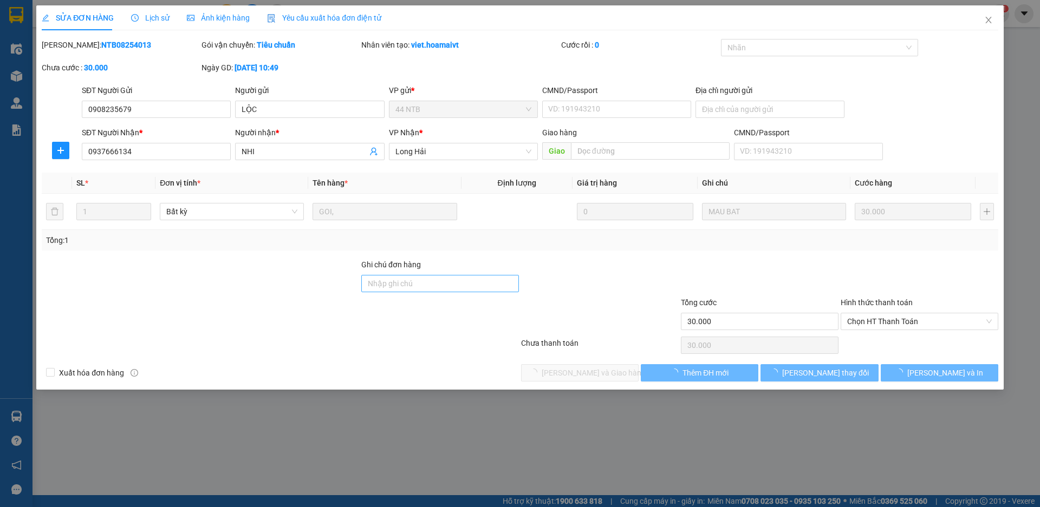
type input "0908235679"
type input "LỘC"
type input "0937666134"
type input "NHI"
type input "30.000"
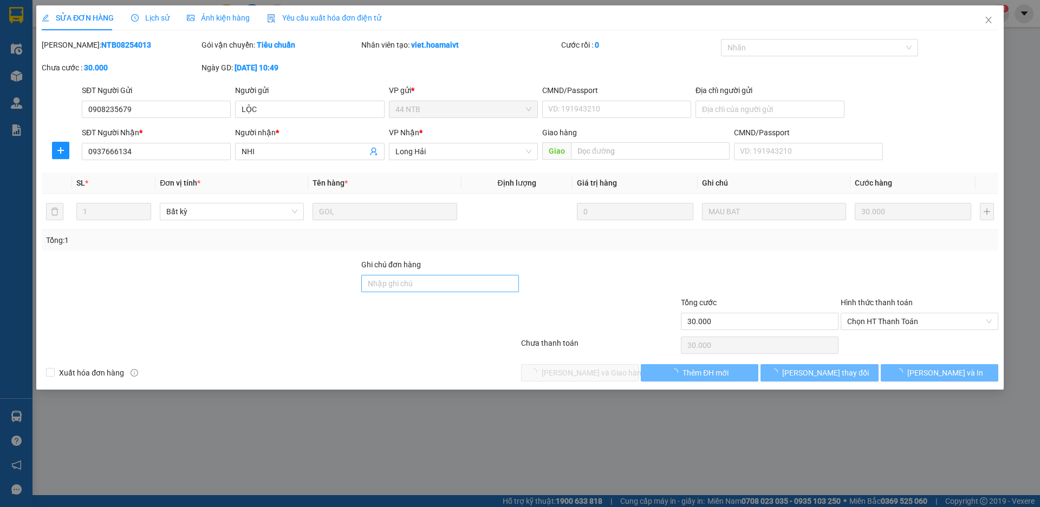
type input "30.000"
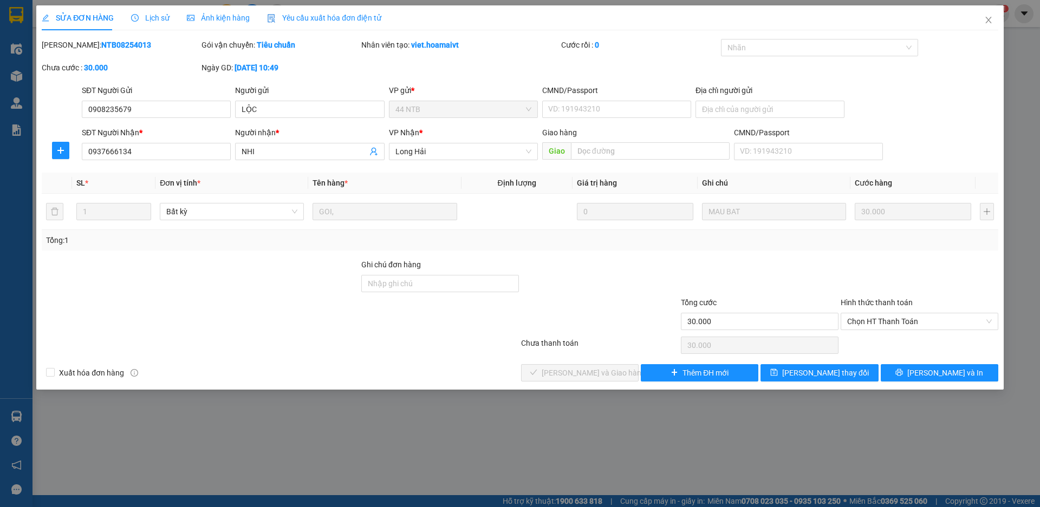
click at [159, 14] on span "Lịch sử" at bounding box center [150, 18] width 38 height 9
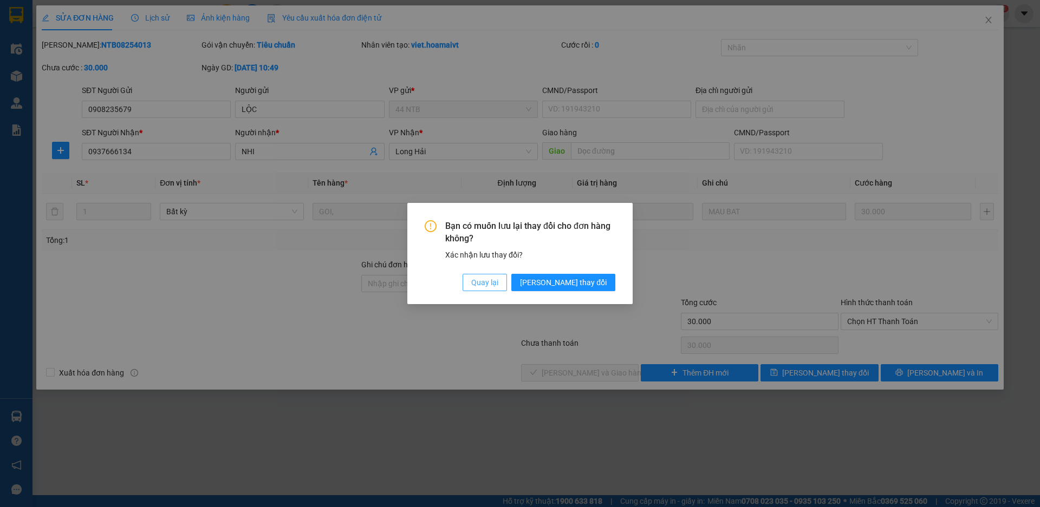
click at [498, 282] on span "Quay lại" at bounding box center [484, 283] width 27 height 12
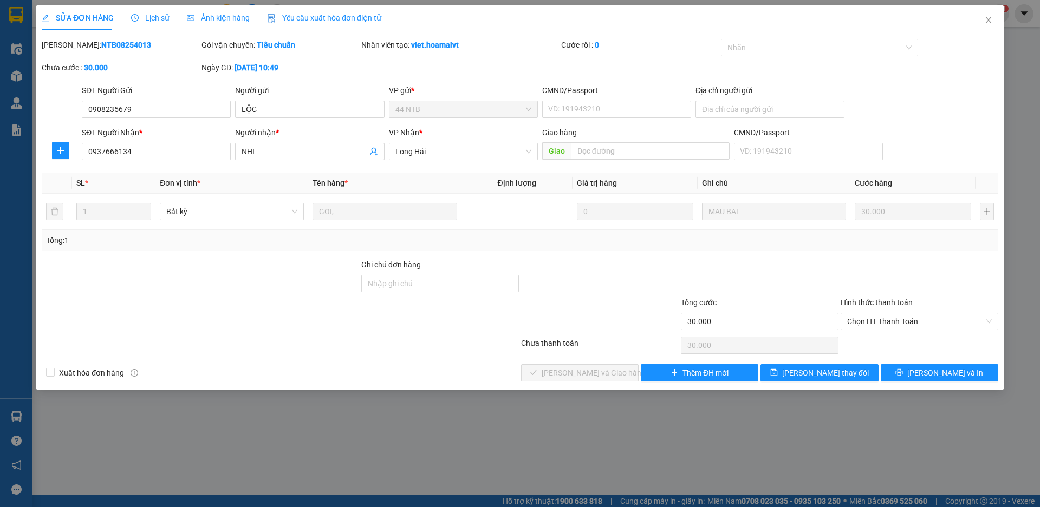
click at [160, 18] on span "Lịch sử" at bounding box center [150, 18] width 38 height 9
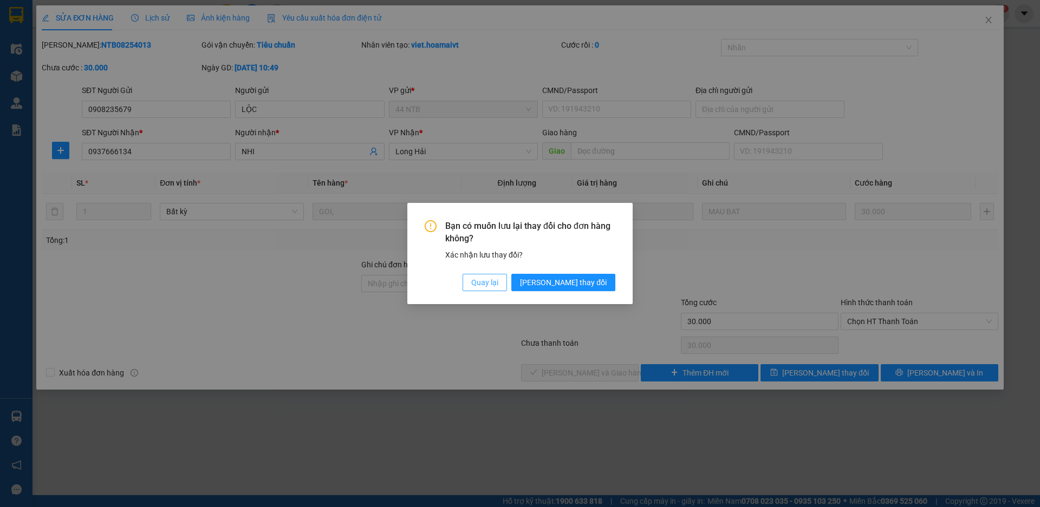
click at [498, 281] on span "Quay lại" at bounding box center [484, 283] width 27 height 12
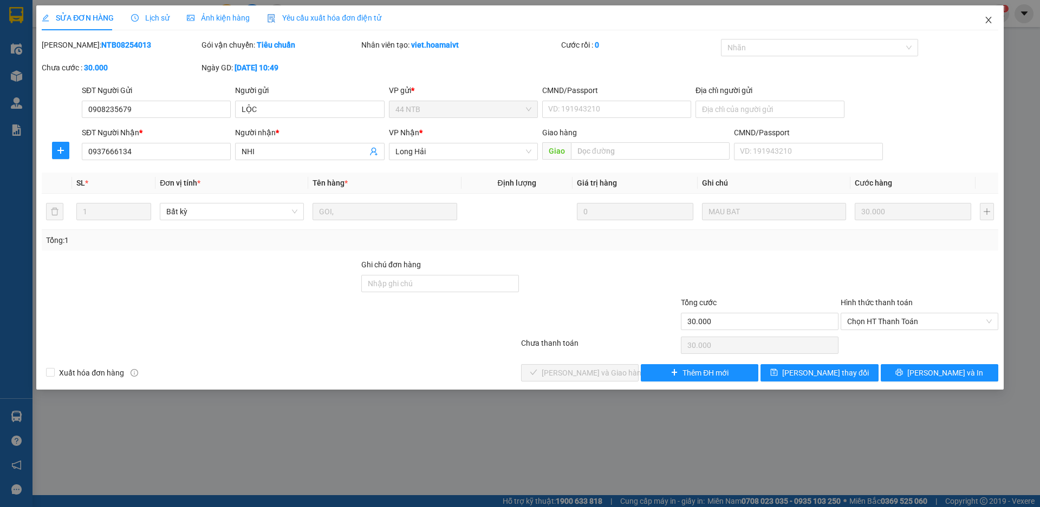
click at [988, 22] on icon "close" at bounding box center [988, 20] width 9 height 9
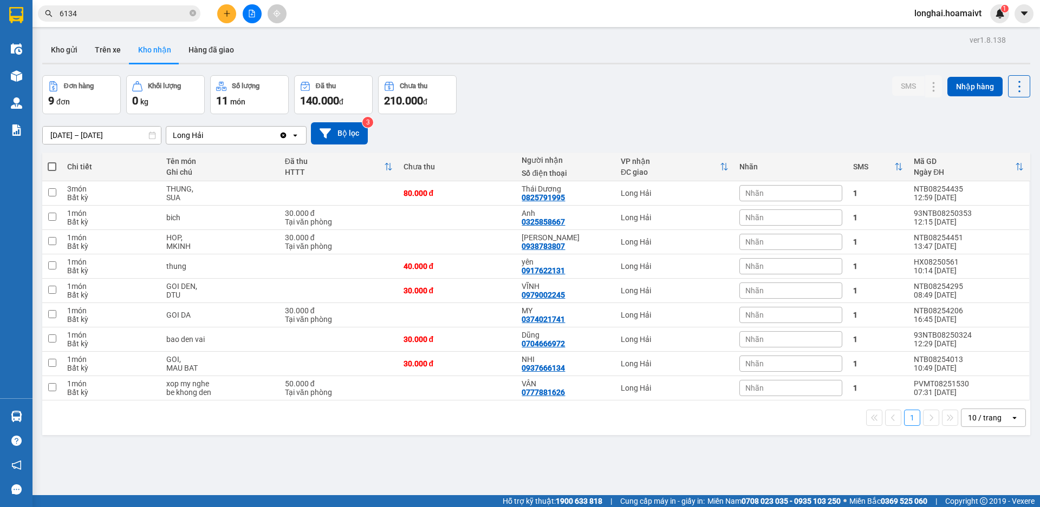
click at [133, 14] on input "6134" at bounding box center [124, 14] width 128 height 12
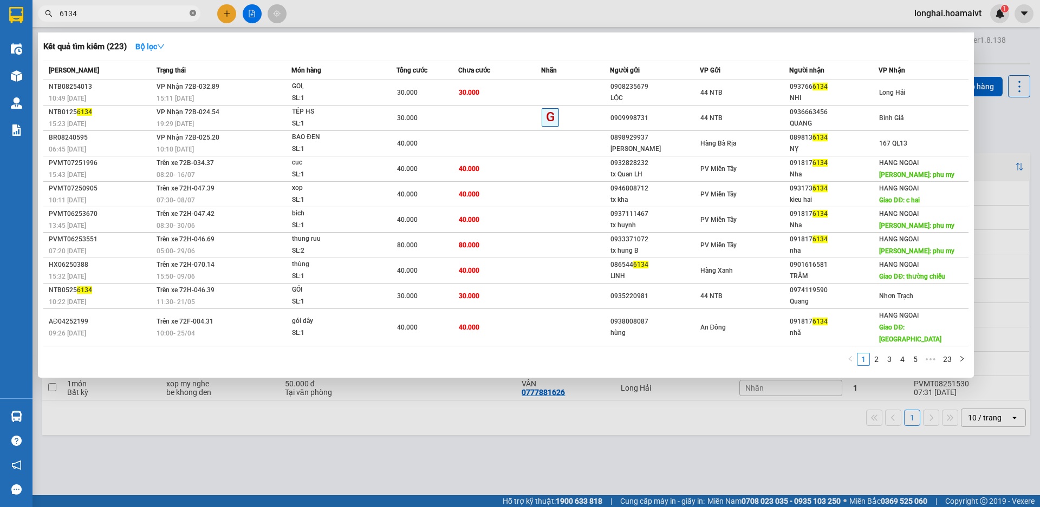
click at [193, 12] on icon "close-circle" at bounding box center [193, 13] width 6 height 6
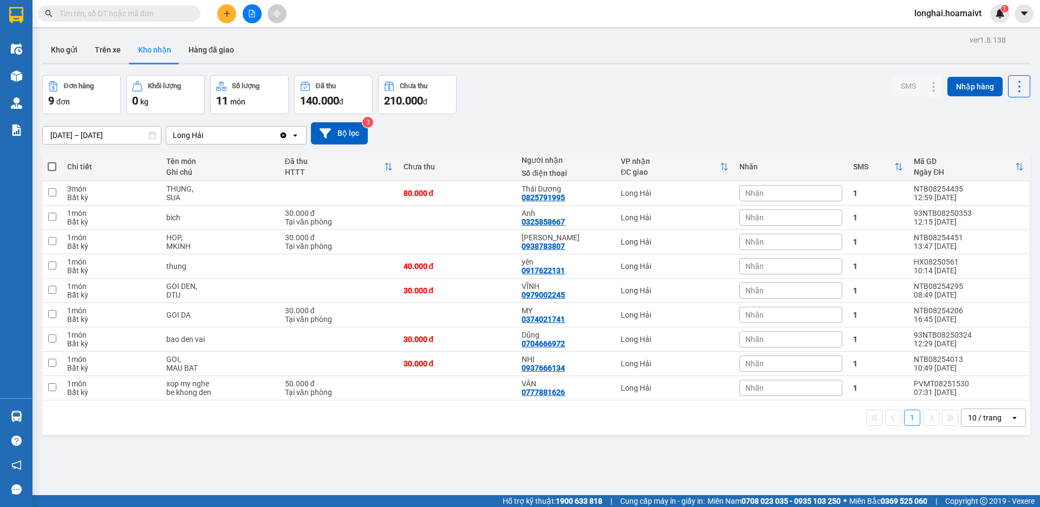
click at [145, 19] on input "text" at bounding box center [124, 14] width 128 height 12
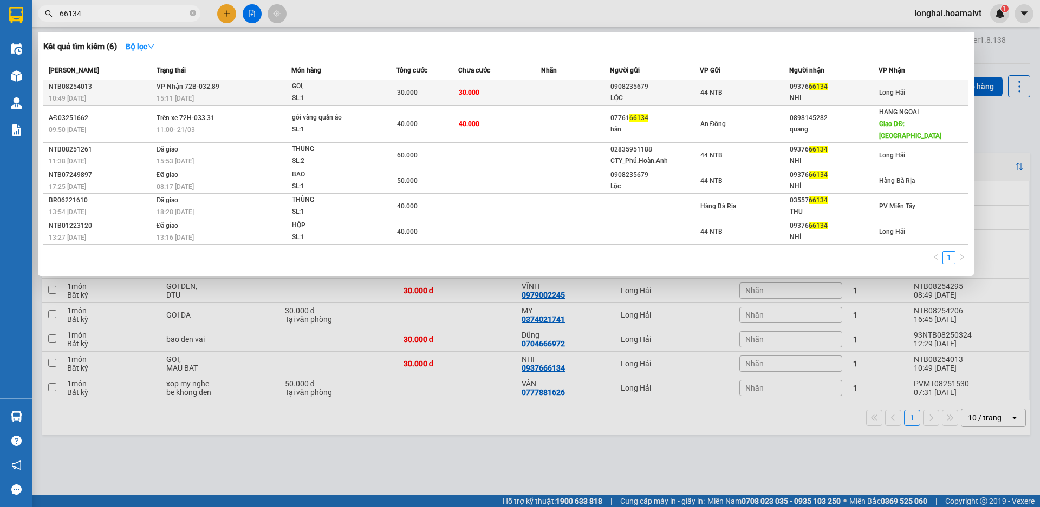
type input "66134"
click at [516, 90] on td "30.000" at bounding box center [499, 92] width 83 height 25
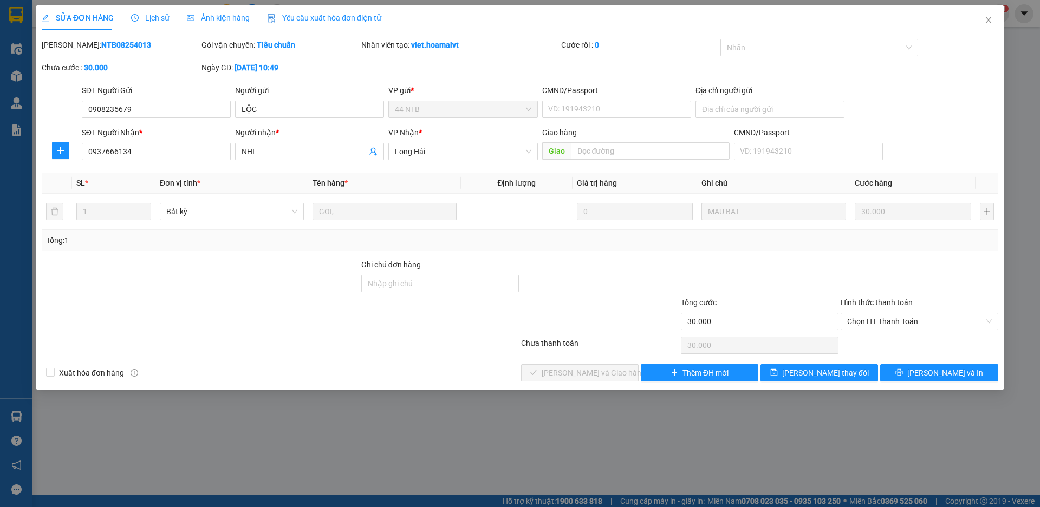
type input "0908235679"
type input "LỘC"
type input "0937666134"
type input "NHI"
type input "30.000"
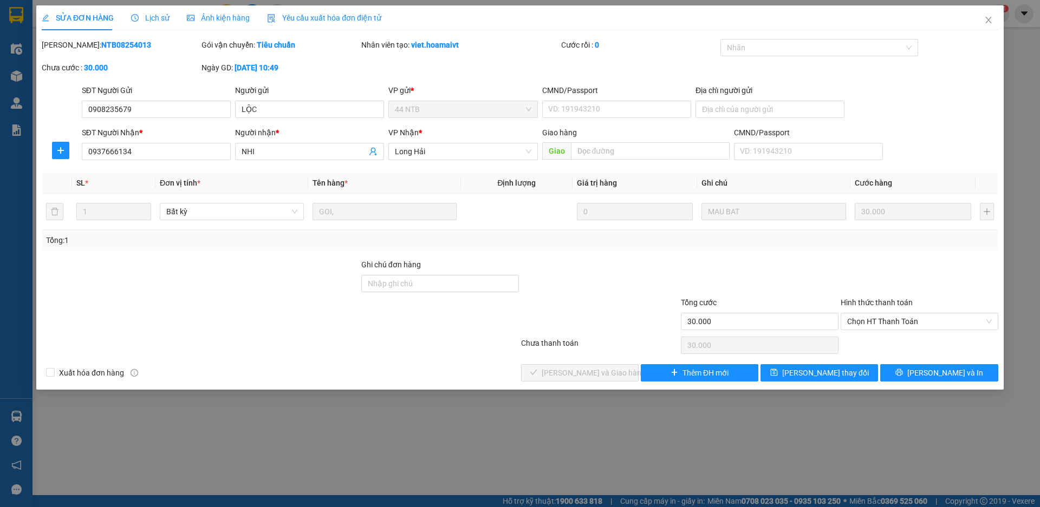
type input "30.000"
click at [167, 18] on div "SỬA ĐƠN HÀNG Lịch sử Ảnh kiện hàng Yêu cầu xuất hóa đơn điện tử" at bounding box center [212, 17] width 340 height 25
click at [151, 19] on span "Lịch sử" at bounding box center [150, 18] width 38 height 9
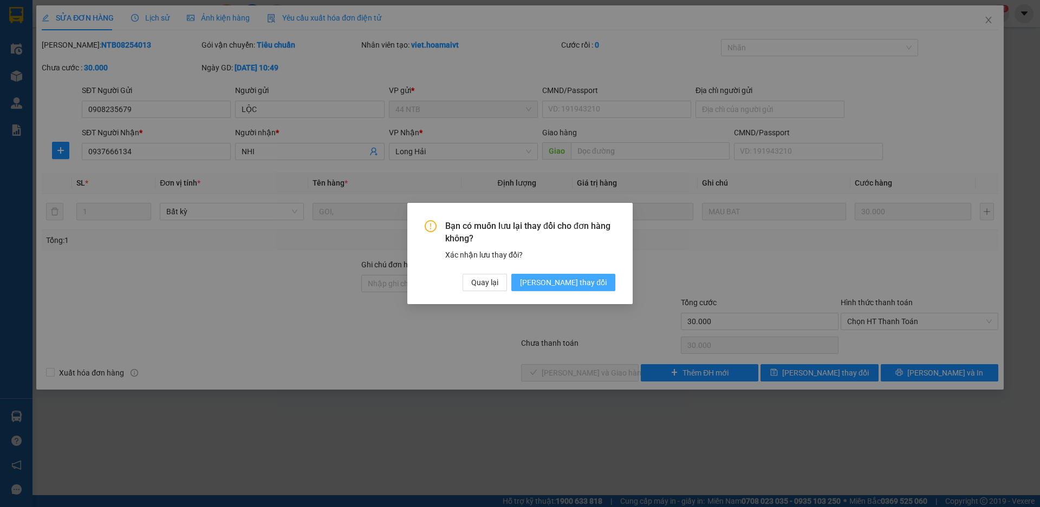
click at [598, 289] on button "[PERSON_NAME] thay đổi" at bounding box center [563, 282] width 104 height 17
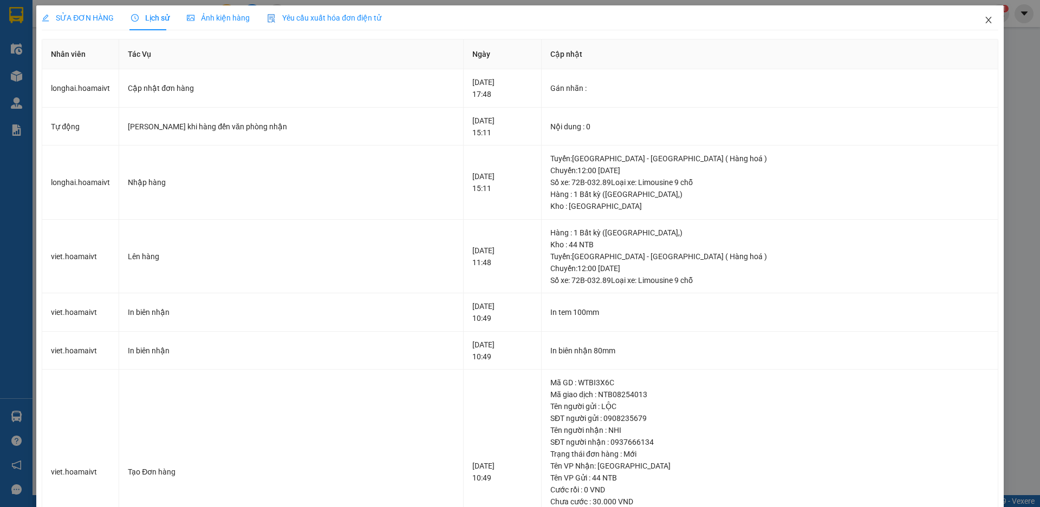
click at [985, 20] on icon "close" at bounding box center [988, 20] width 6 height 6
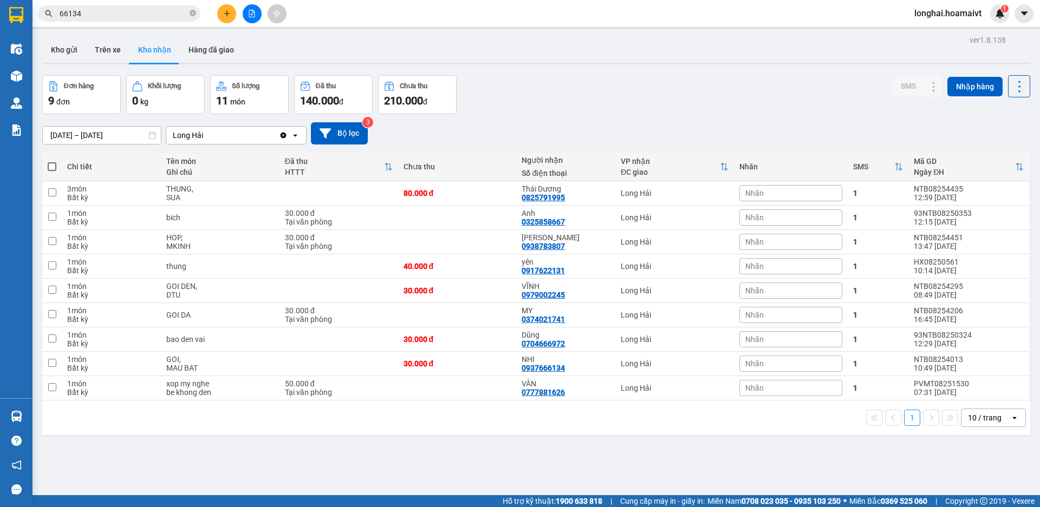
click at [171, 14] on input "66134" at bounding box center [124, 14] width 128 height 12
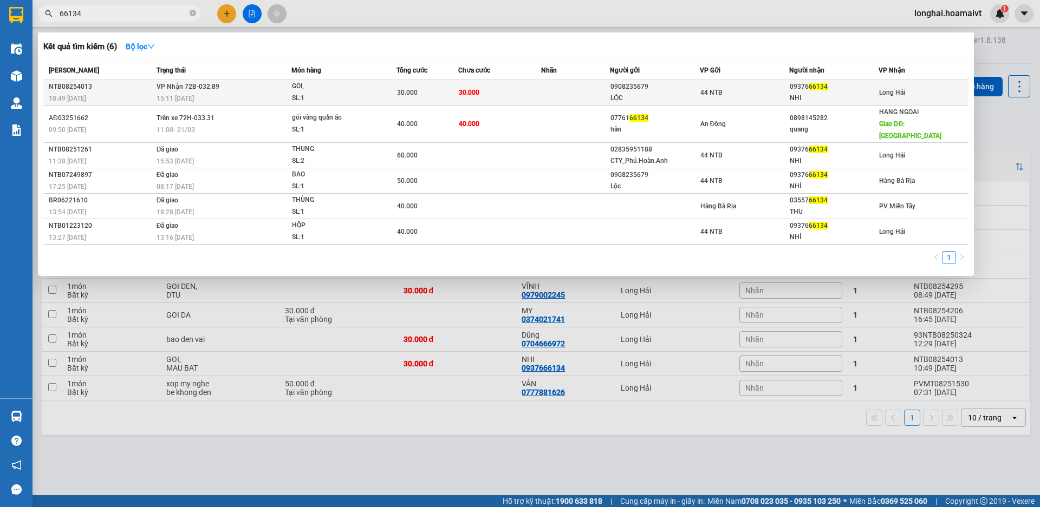
click at [252, 90] on td "VP Nhận 72B-032.89 15:11 [DATE]" at bounding box center [223, 92] width 138 height 25
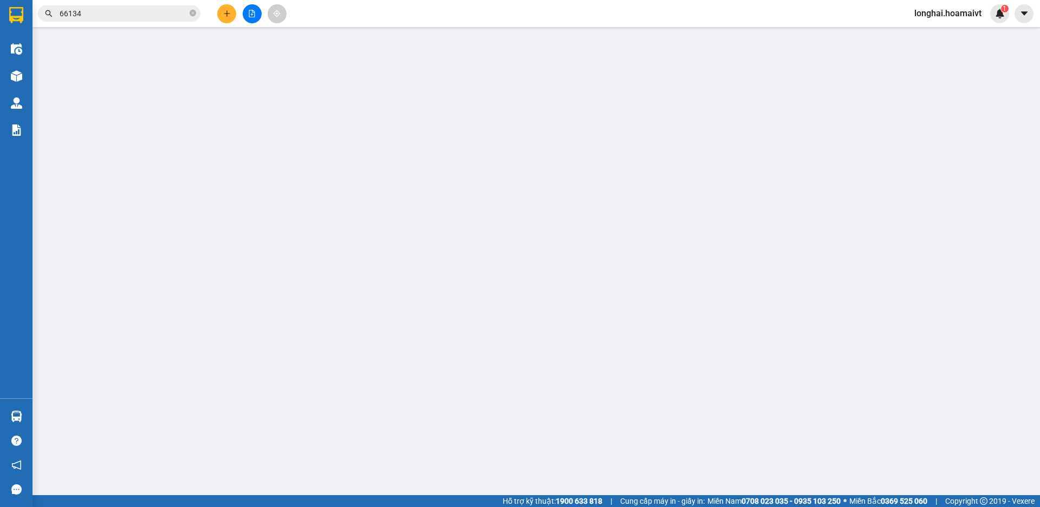
type input "0908235679"
type input "LỘC"
type input "0937666134"
type input "NHI"
type input "30.000"
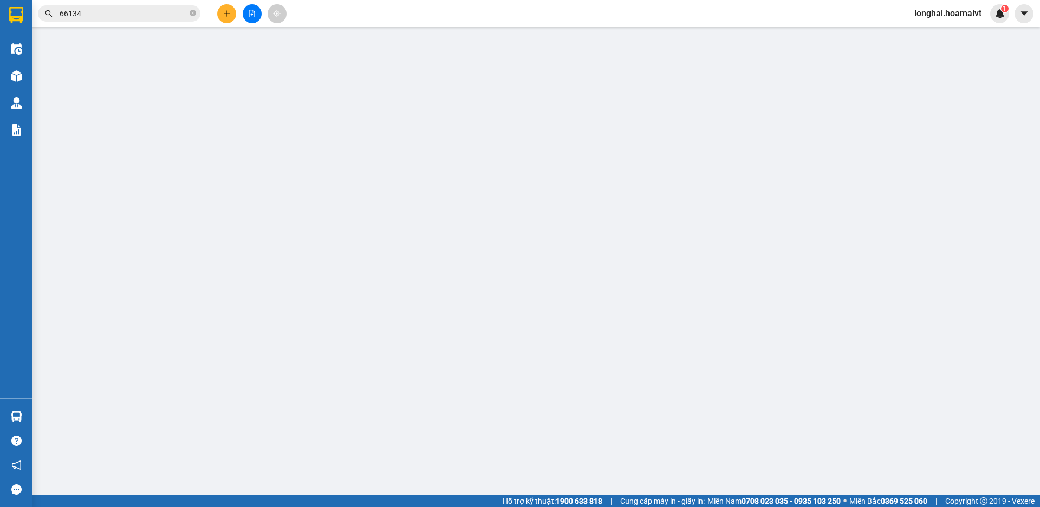
type input "30.000"
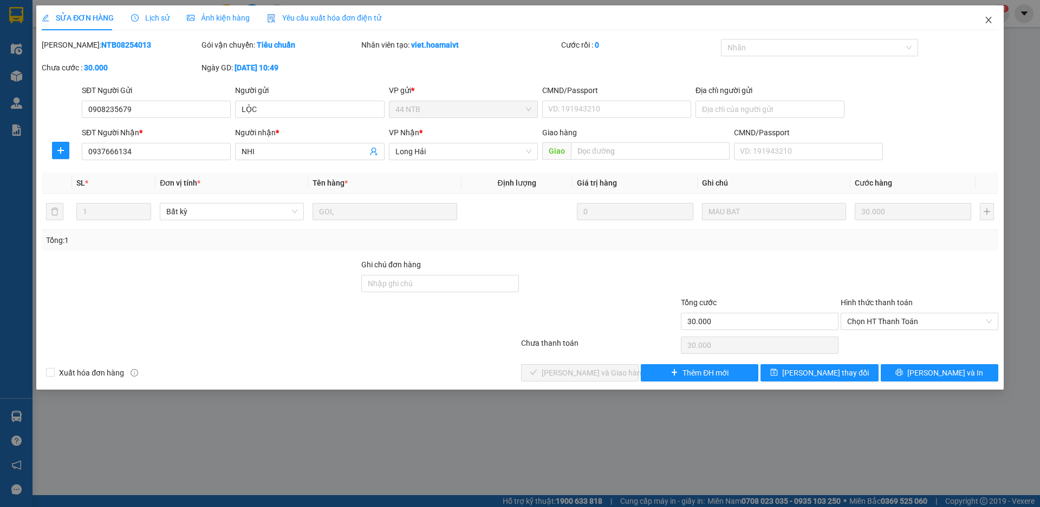
click at [989, 15] on span "Close" at bounding box center [988, 20] width 30 height 30
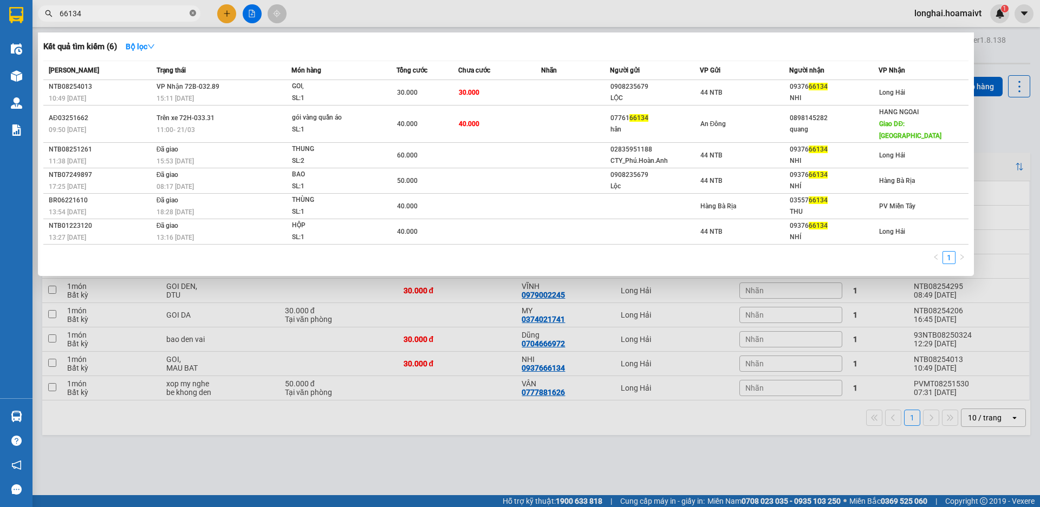
click at [192, 16] on icon "close-circle" at bounding box center [193, 13] width 6 height 6
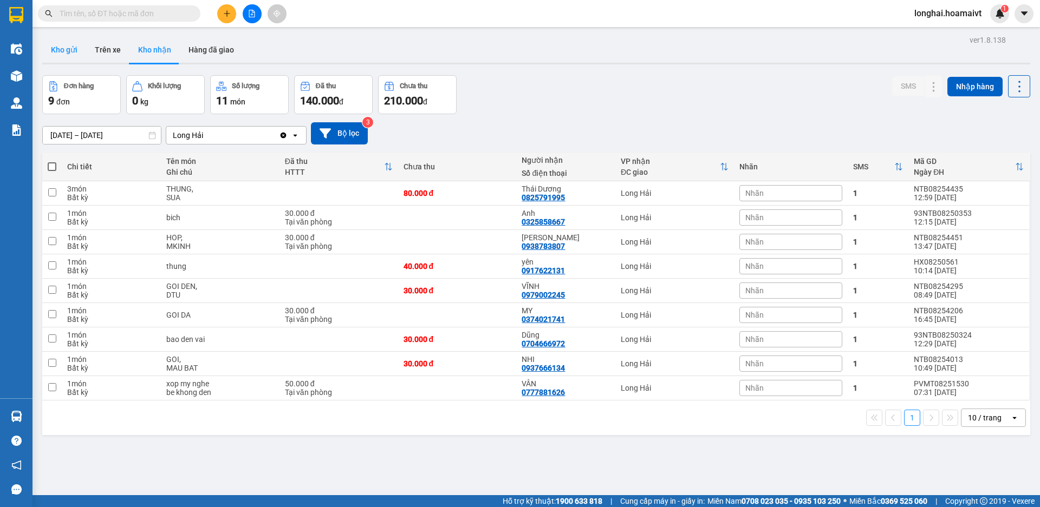
click at [72, 45] on button "Kho gửi" at bounding box center [64, 50] width 44 height 26
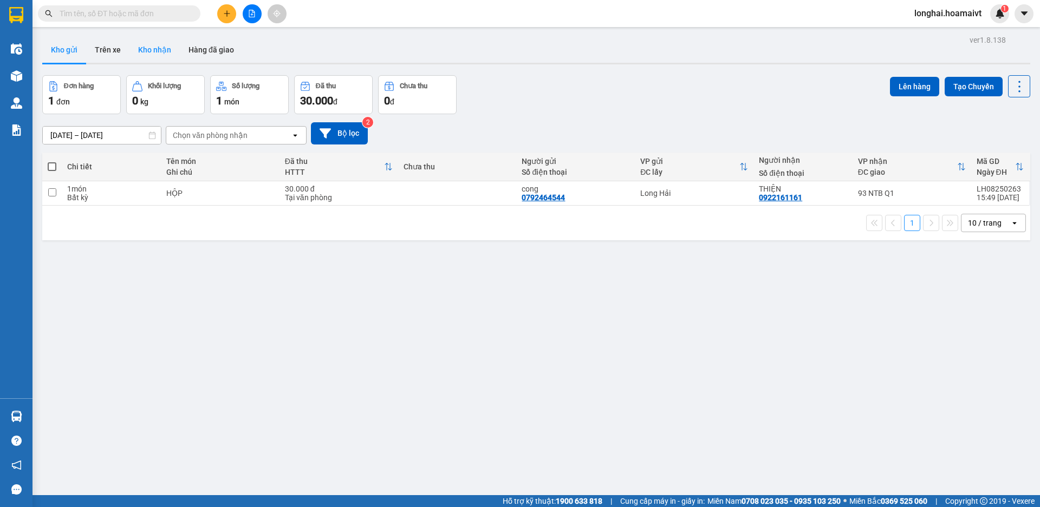
click at [162, 50] on button "Kho nhận" at bounding box center [154, 50] width 50 height 26
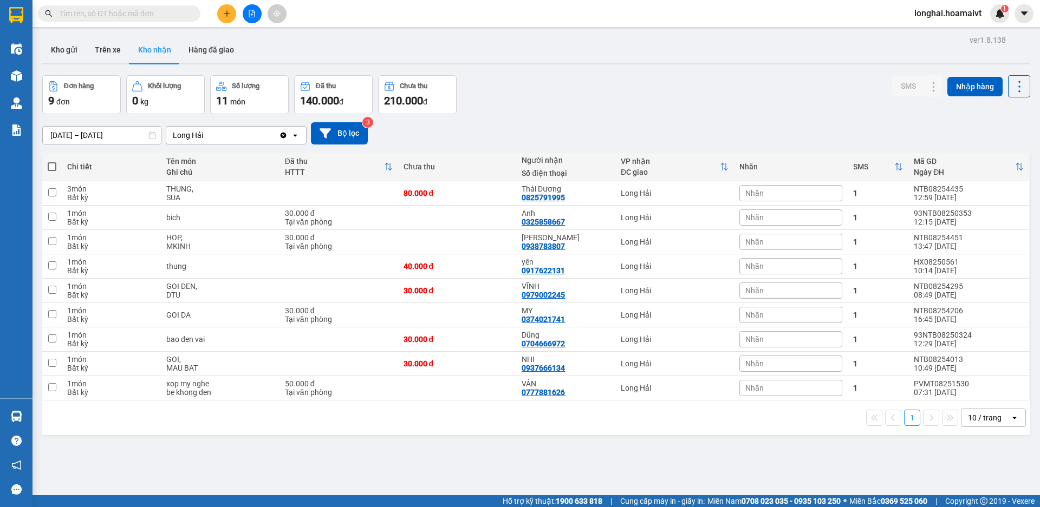
click at [152, 13] on input "text" at bounding box center [124, 14] width 128 height 12
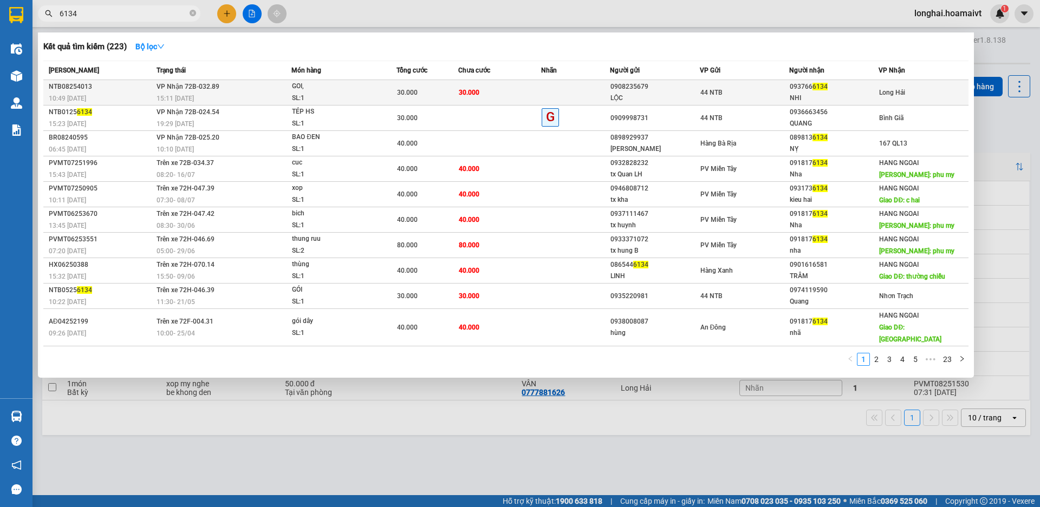
type input "6134"
click at [373, 90] on div "GOI," at bounding box center [332, 87] width 81 height 12
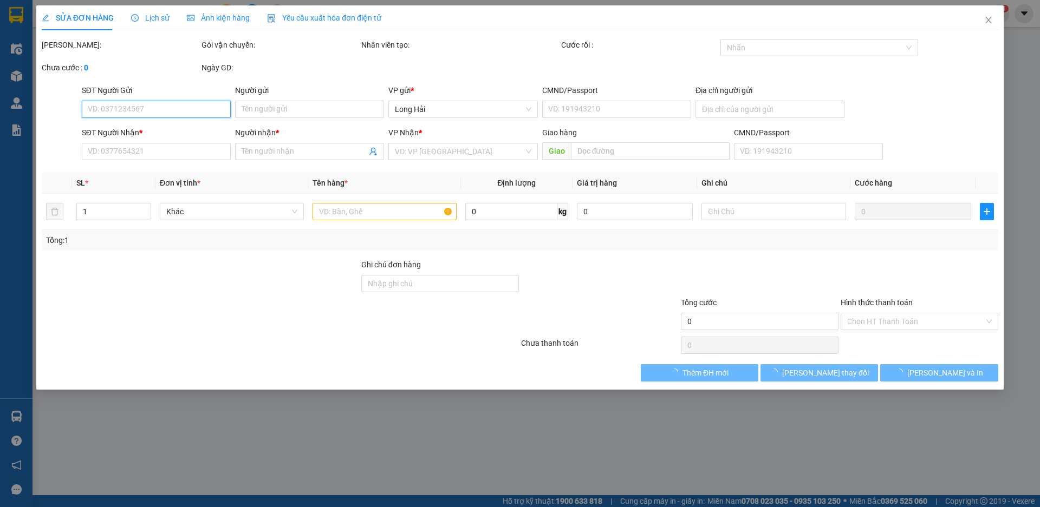
type input "0908235679"
type input "LỘC"
type input "0937666134"
type input "NHI"
type input "30.000"
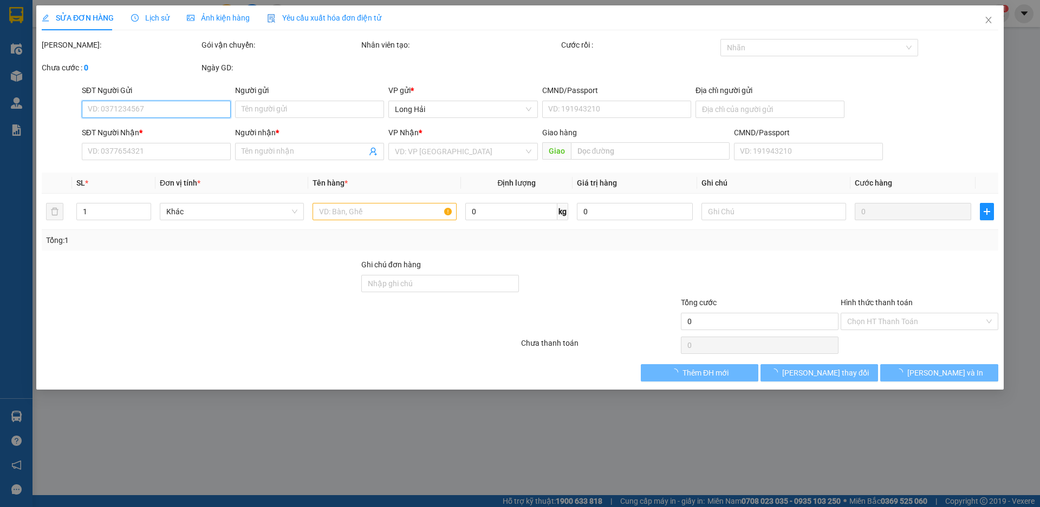
type input "30.000"
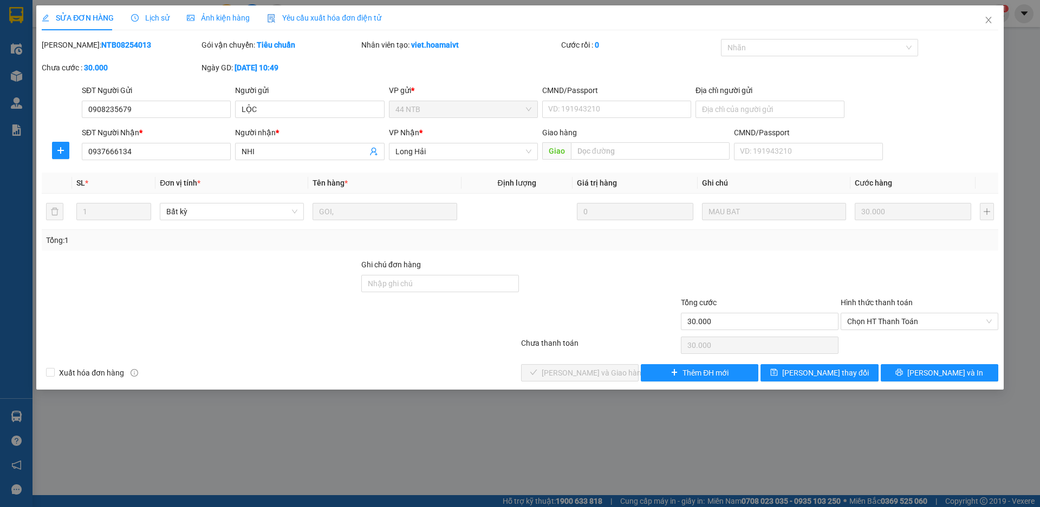
click at [164, 17] on span "Lịch sử" at bounding box center [150, 18] width 38 height 9
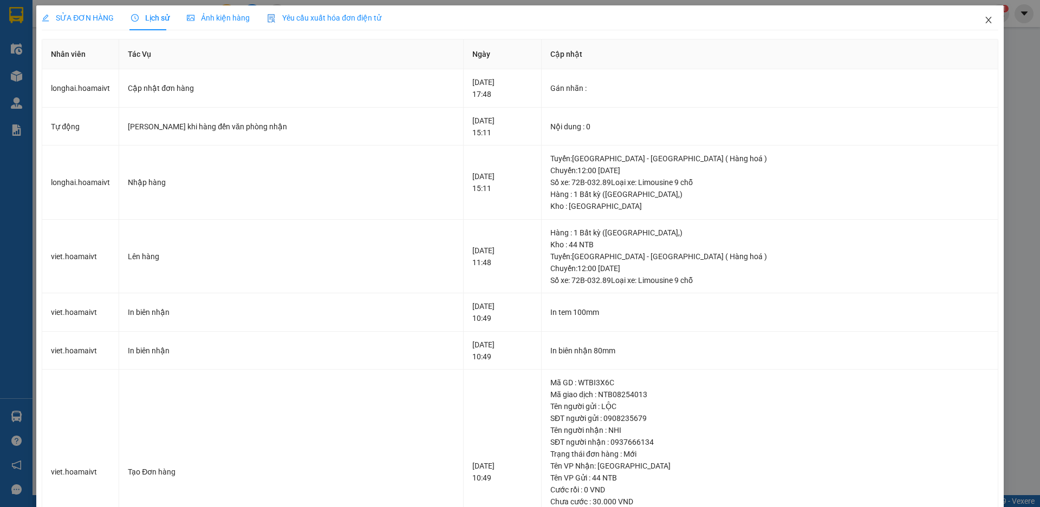
click at [984, 21] on icon "close" at bounding box center [988, 20] width 9 height 9
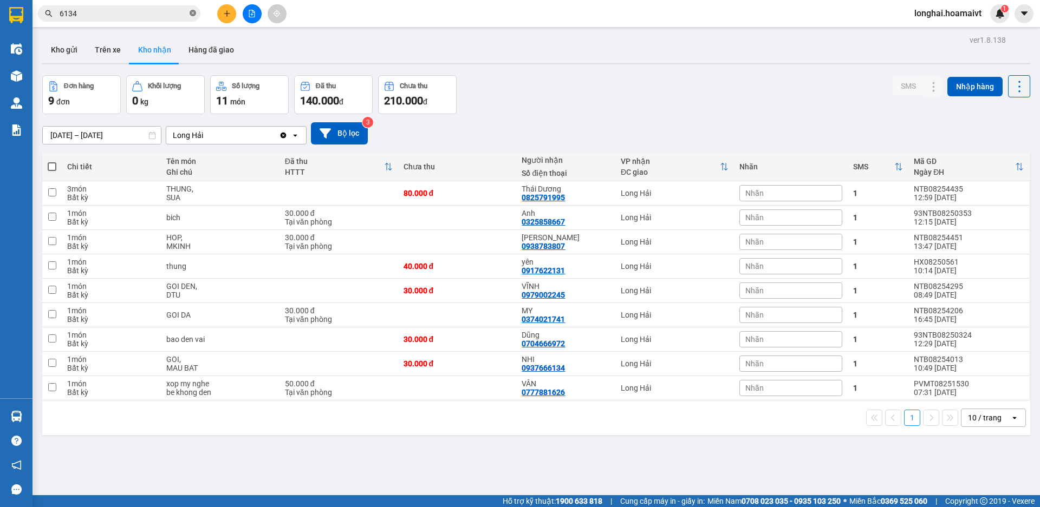
click at [191, 15] on icon "close-circle" at bounding box center [193, 13] width 6 height 6
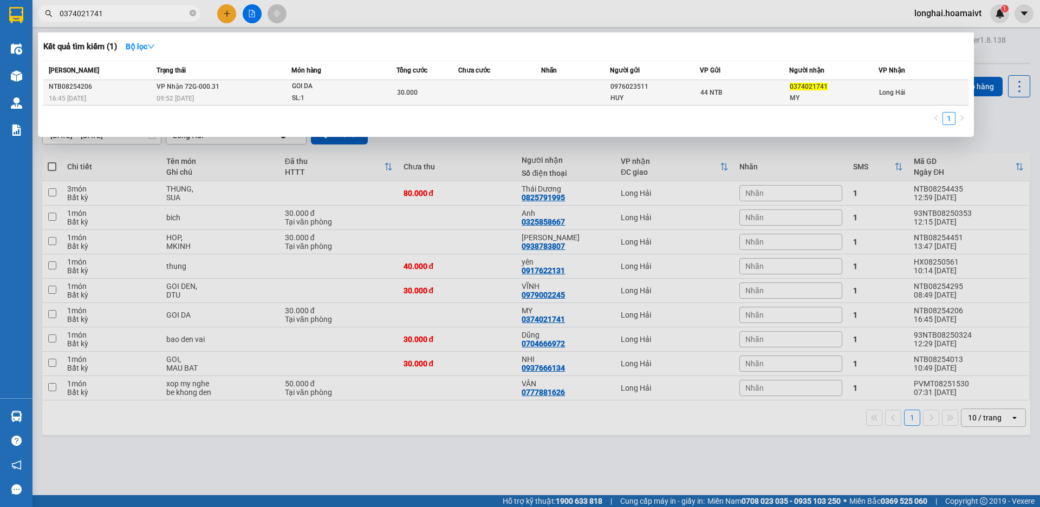
type input "0374021741"
click at [390, 93] on span "GOI DA SL: 1" at bounding box center [343, 92] width 103 height 23
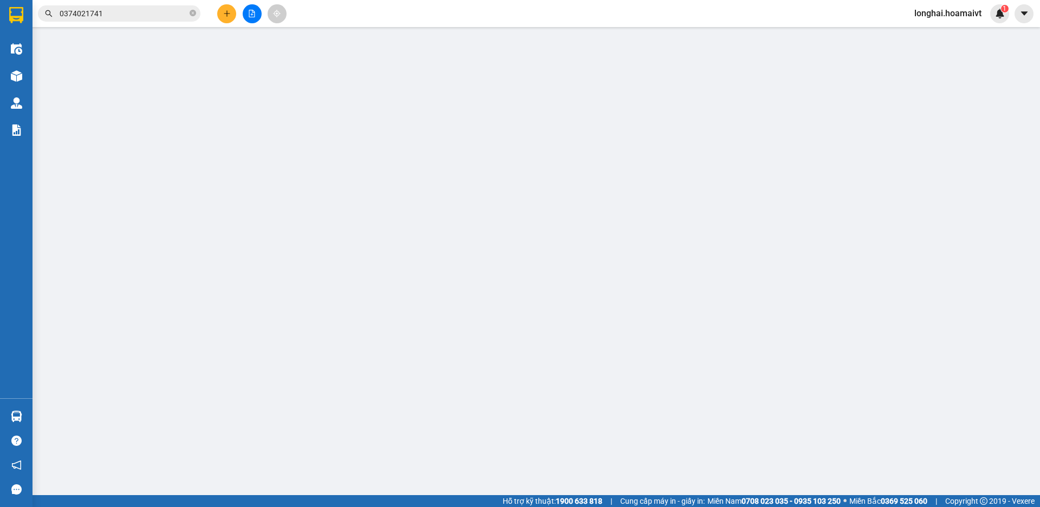
type input "0976023511"
type input "HUY"
type input "0374021741"
type input "MY"
type input "30.000"
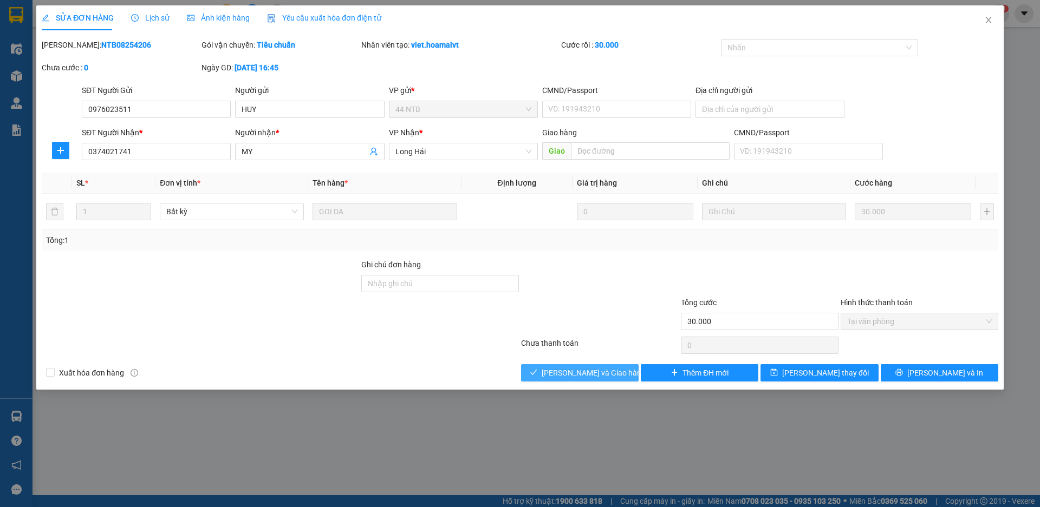
click at [586, 379] on span "[PERSON_NAME] và Giao hàng" at bounding box center [594, 373] width 104 height 12
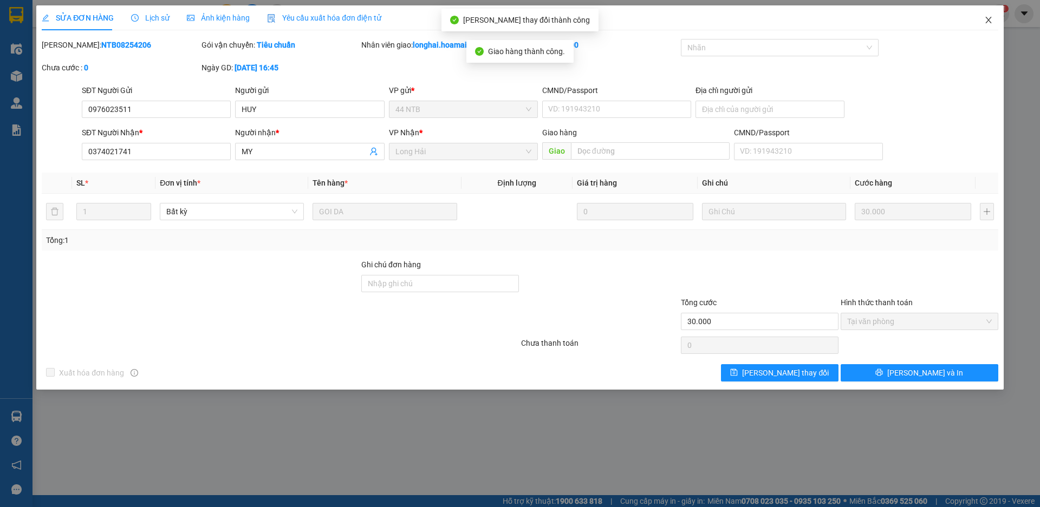
click at [987, 17] on icon "close" at bounding box center [988, 20] width 9 height 9
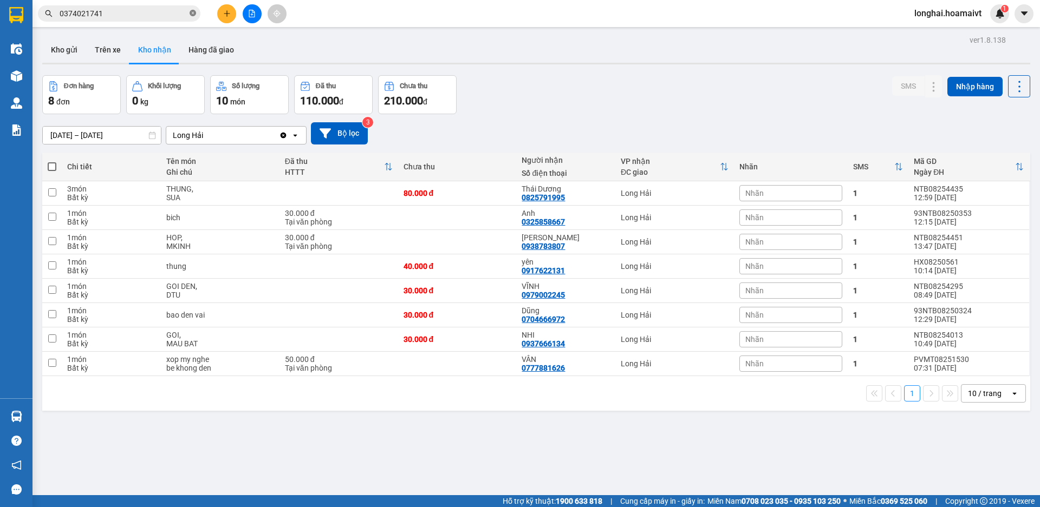
click at [192, 13] on icon "close-circle" at bounding box center [193, 13] width 6 height 6
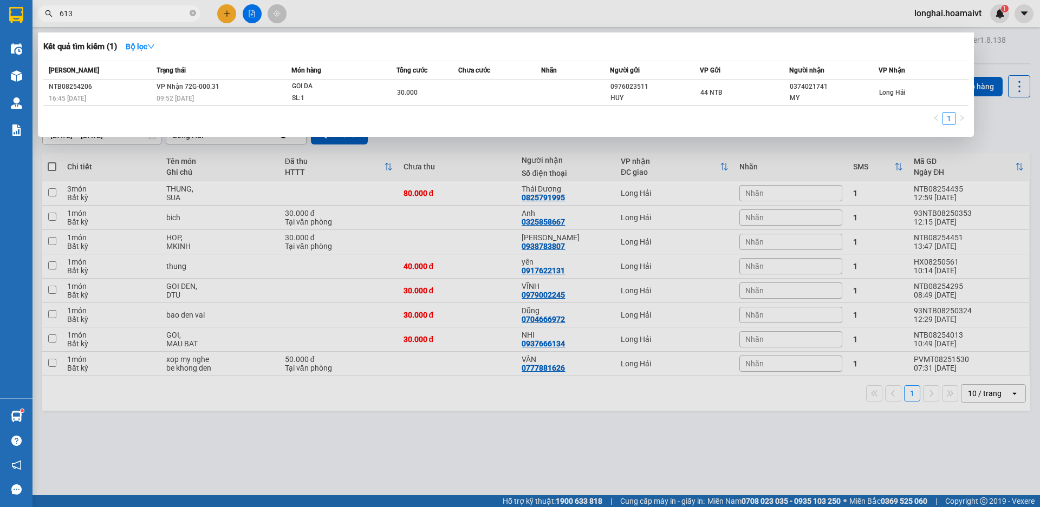
type input "6134"
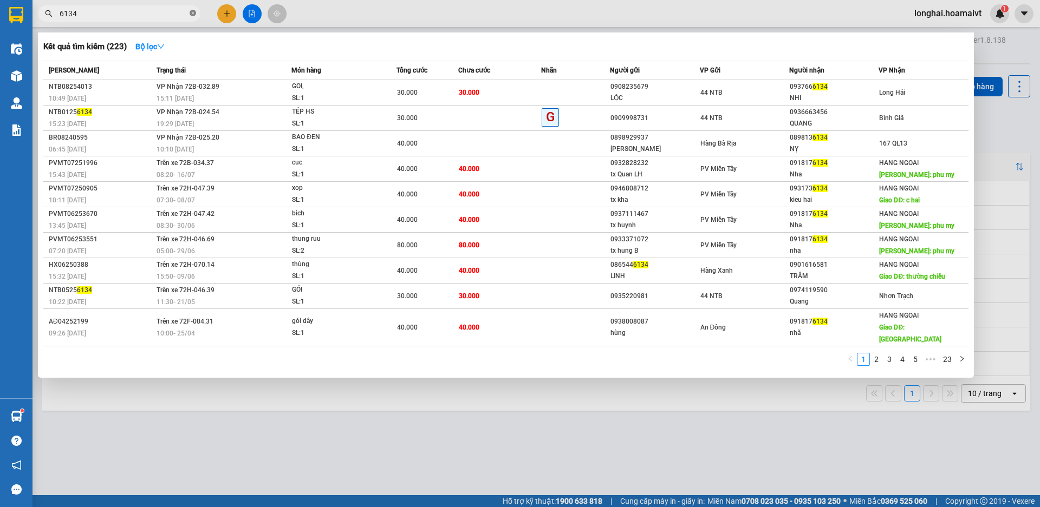
click at [191, 16] on icon "close-circle" at bounding box center [193, 13] width 6 height 6
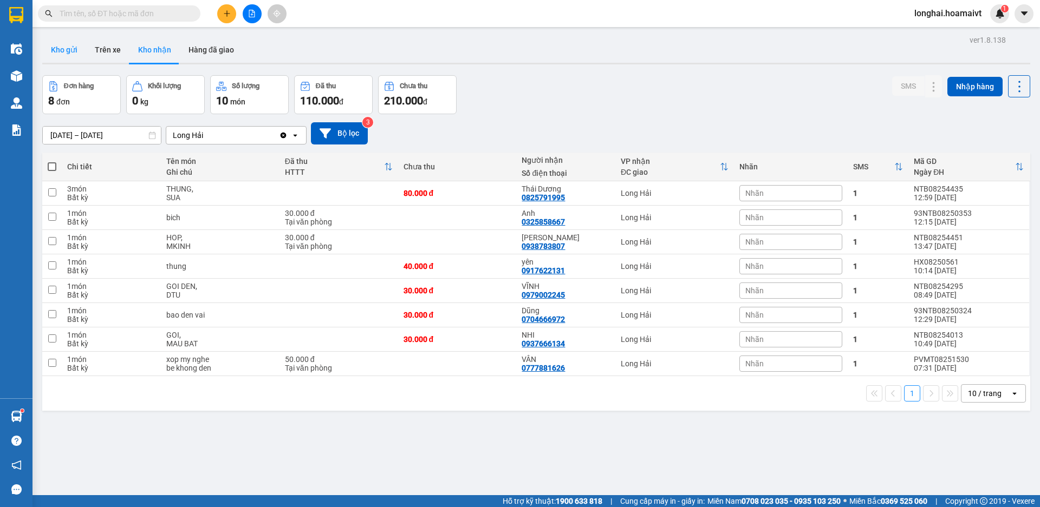
click at [70, 44] on button "Kho gửi" at bounding box center [64, 50] width 44 height 26
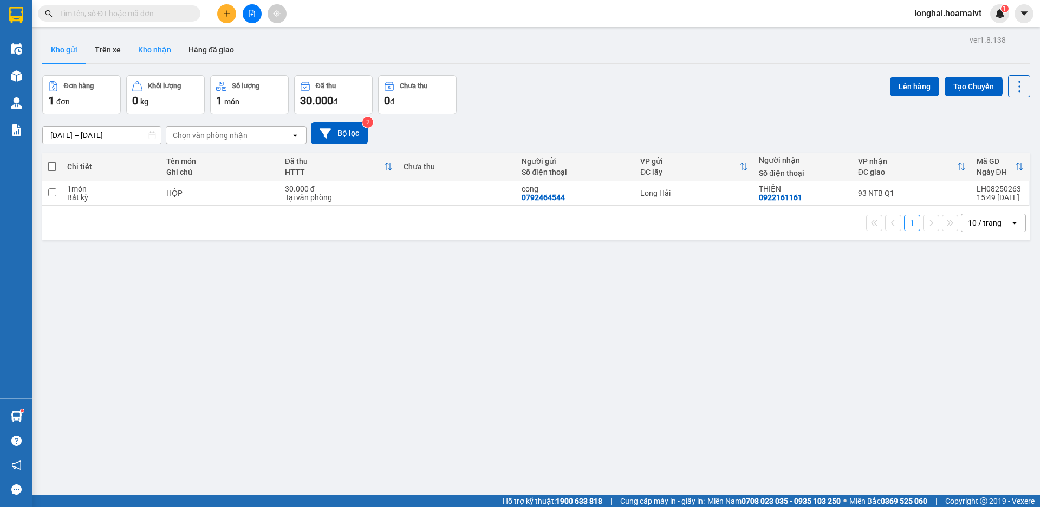
click at [155, 51] on button "Kho nhận" at bounding box center [154, 50] width 50 height 26
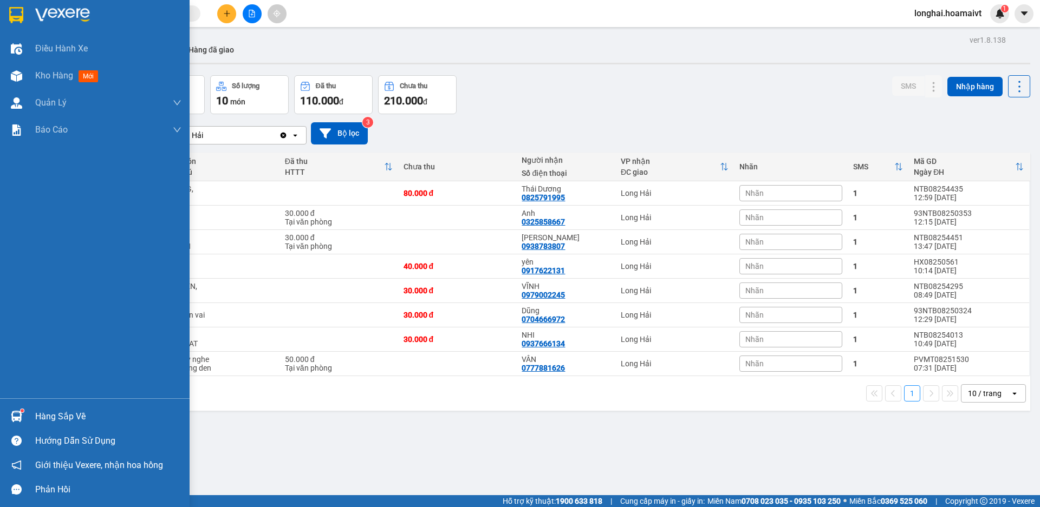
click at [50, 412] on div "Hàng sắp về" at bounding box center [108, 417] width 146 height 16
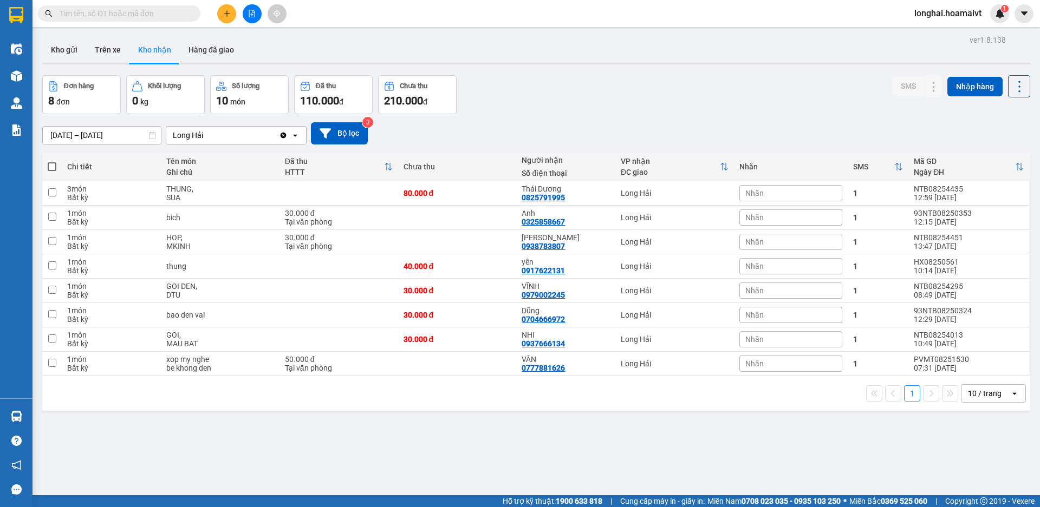
click at [530, 443] on section "Kết quả tìm kiếm ( 223 ) Bộ lọc Mã ĐH Trạng thái Món hàng Tổng cước Chưa cước N…" at bounding box center [520, 253] width 1040 height 507
click at [129, 12] on input "text" at bounding box center [124, 14] width 128 height 12
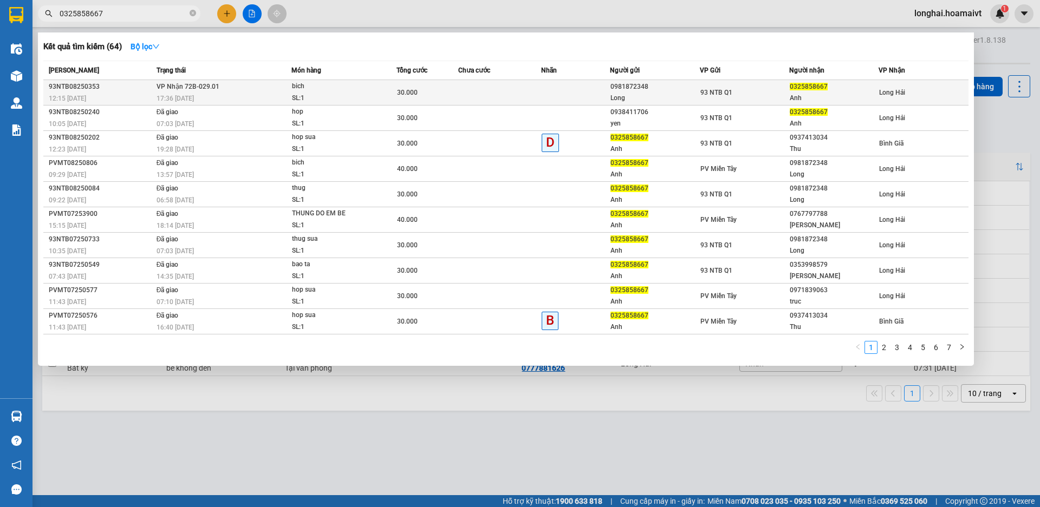
type input "0325858667"
click at [193, 96] on span "17:36 - 14/08" at bounding box center [175, 99] width 37 height 8
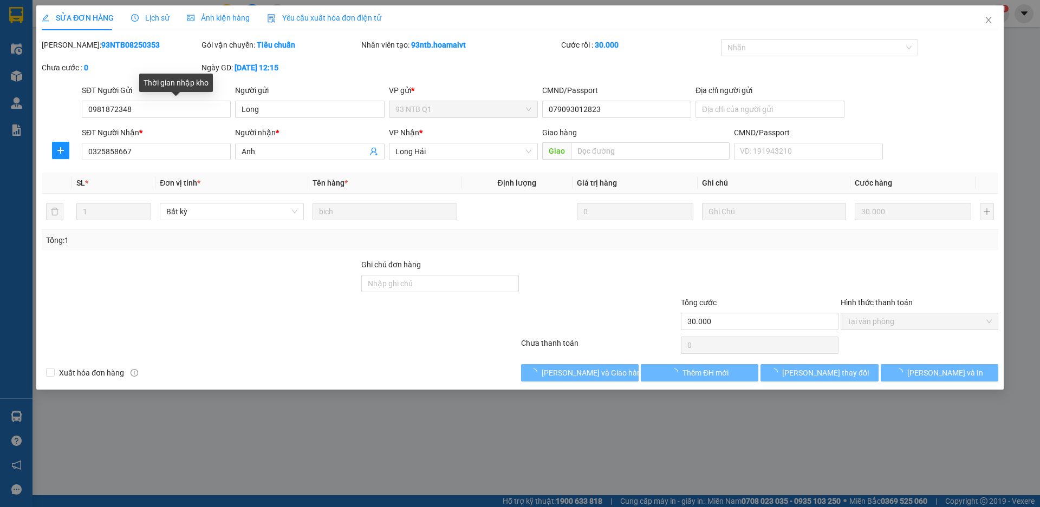
type input "0981872348"
type input "Long"
type input "079093012823"
type input "0325858667"
type input "Anh"
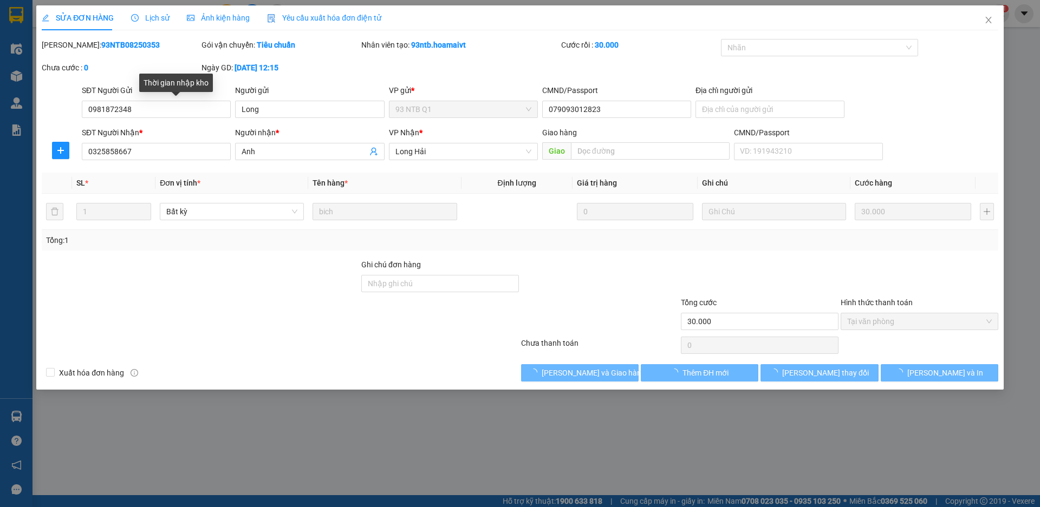
type input "30.000"
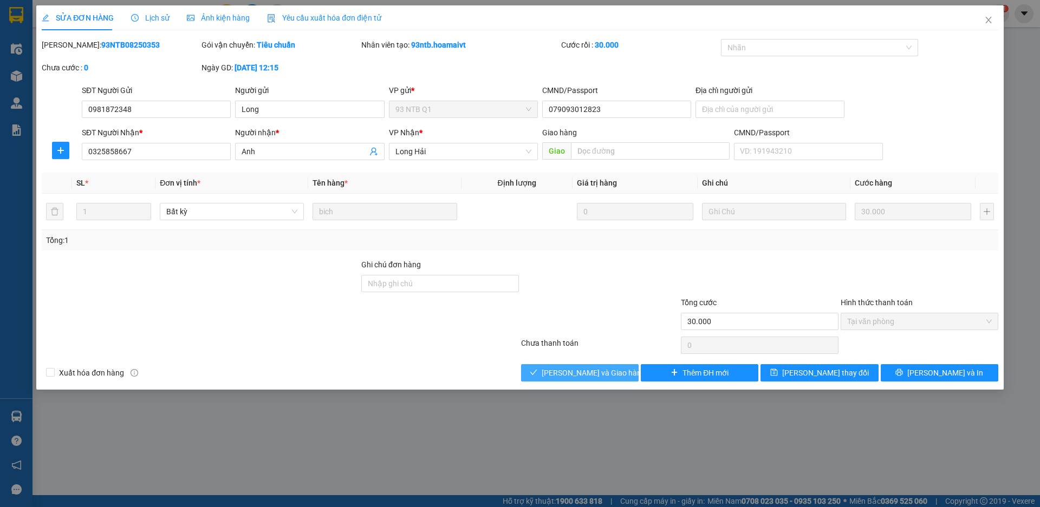
click at [589, 375] on span "[PERSON_NAME] và Giao hàng" at bounding box center [594, 373] width 104 height 12
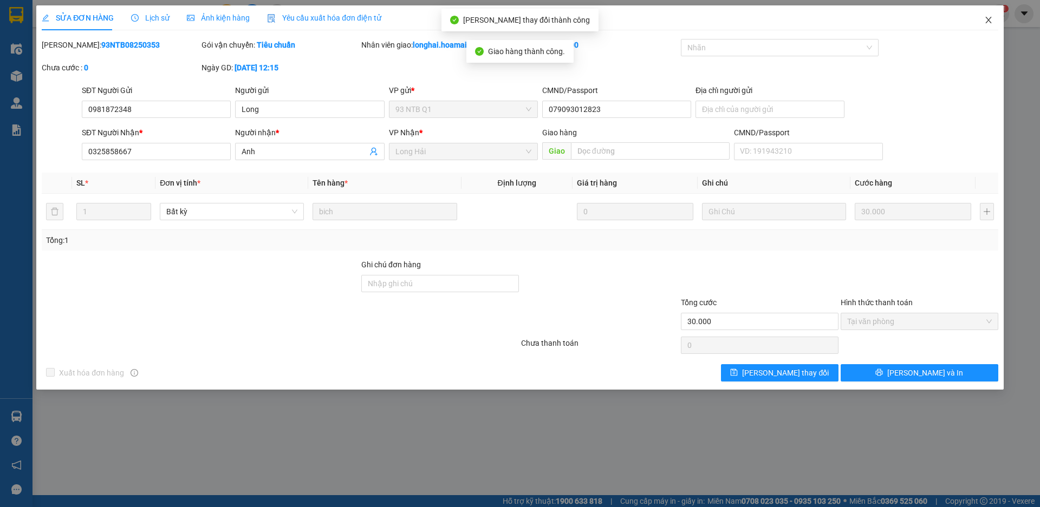
click at [987, 16] on span "Close" at bounding box center [988, 20] width 30 height 30
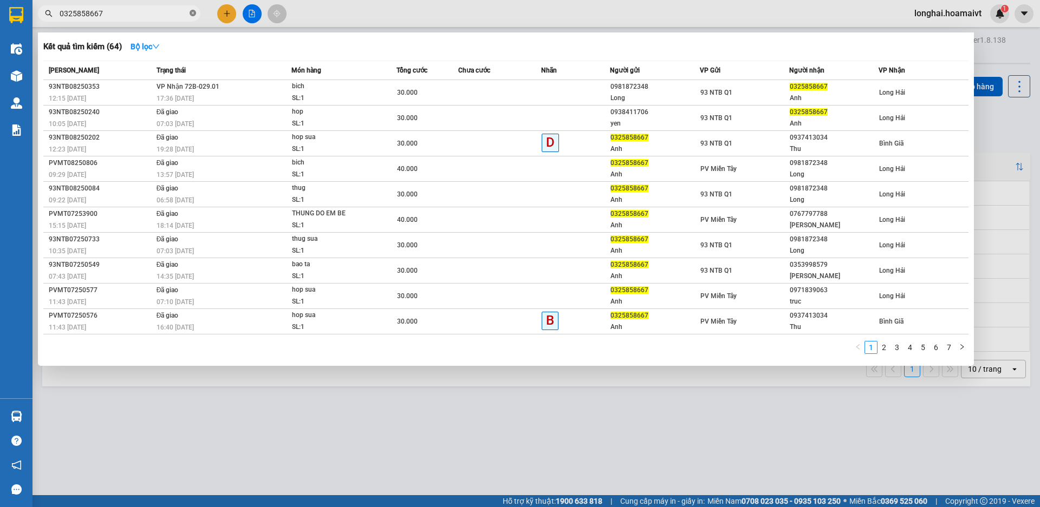
click at [193, 14] on icon "close-circle" at bounding box center [193, 13] width 6 height 6
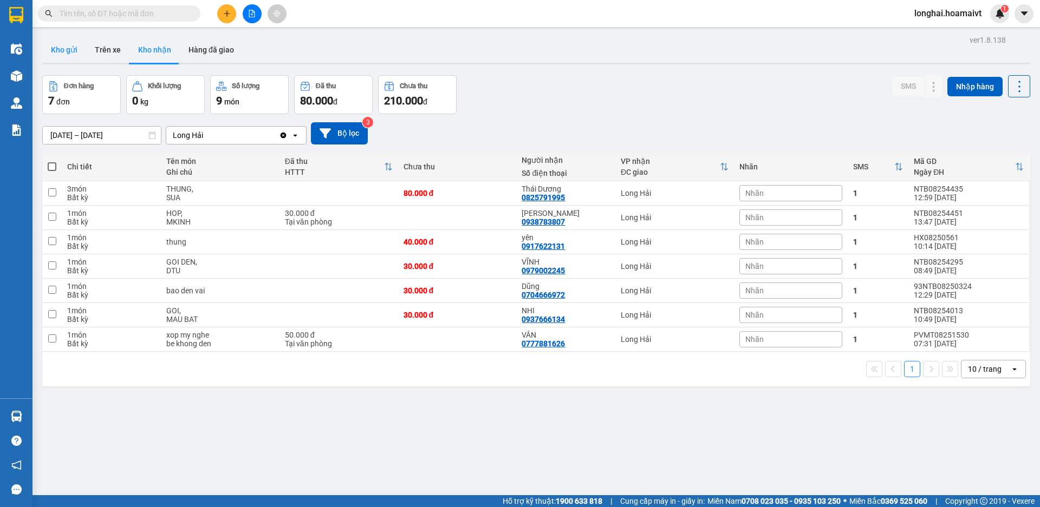
click at [61, 53] on button "Kho gửi" at bounding box center [64, 50] width 44 height 26
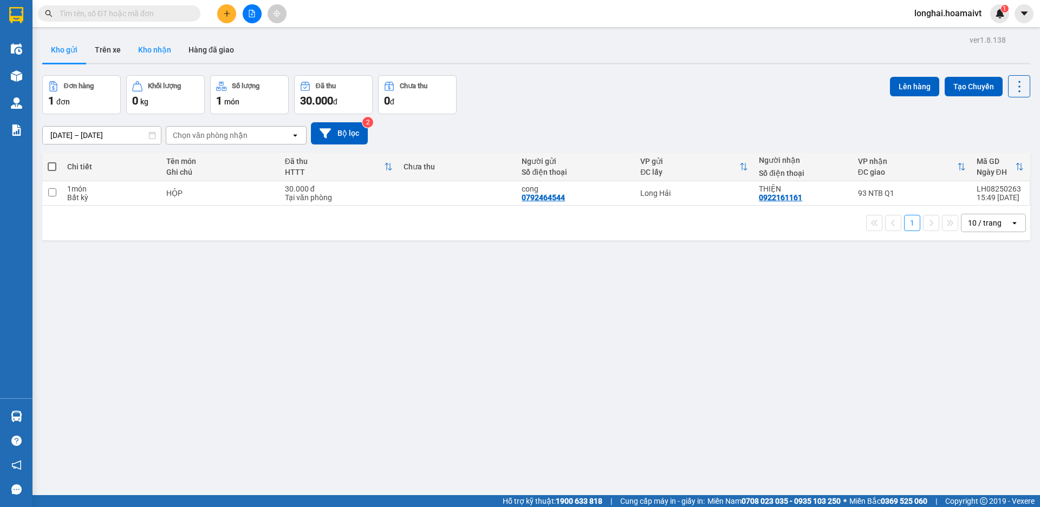
click at [161, 51] on button "Kho nhận" at bounding box center [154, 50] width 50 height 26
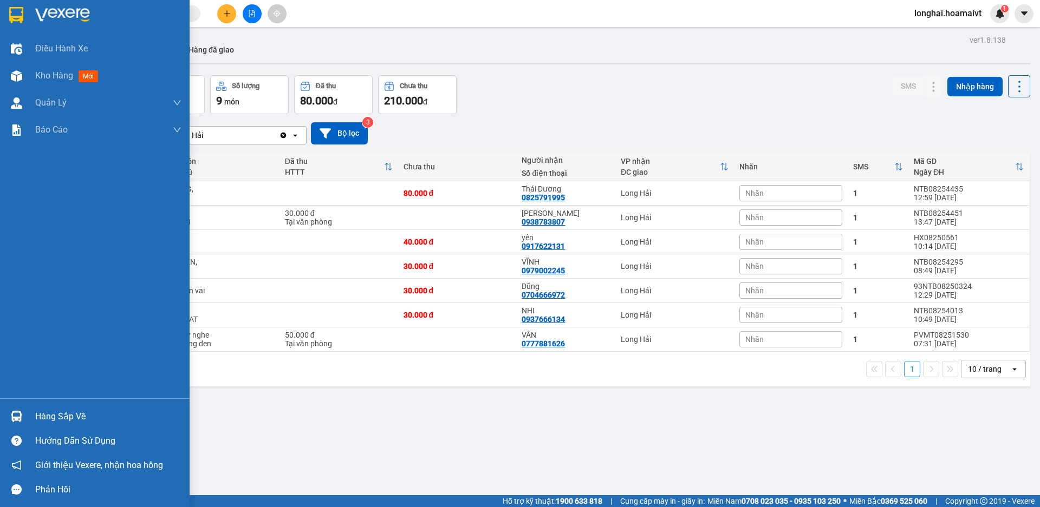
click at [45, 413] on div "Hàng sắp về" at bounding box center [108, 417] width 146 height 16
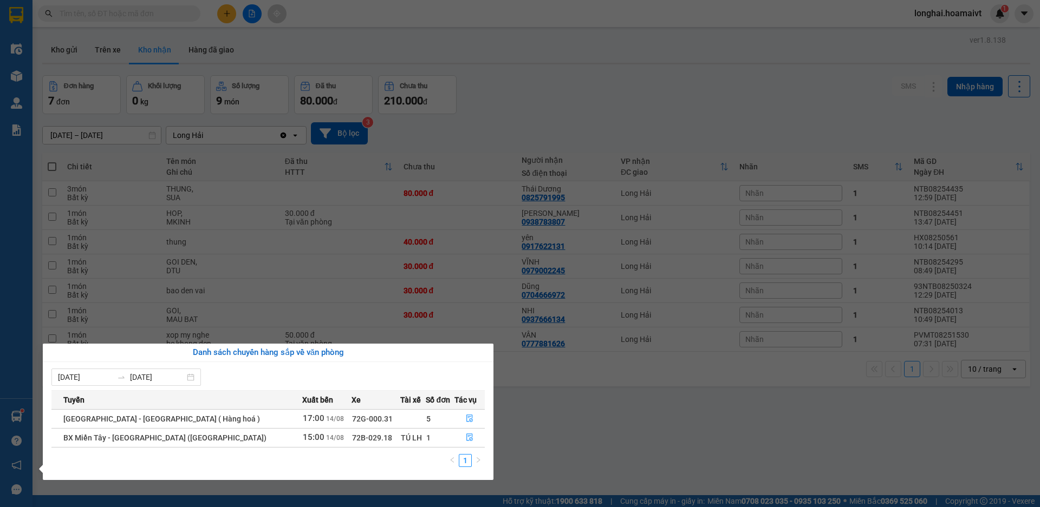
click at [551, 453] on section "Kết quả tìm kiếm ( 64 ) Bộ lọc Mã ĐH Trạng thái Món hàng Tổng cước Chưa cước Nh…" at bounding box center [520, 253] width 1040 height 507
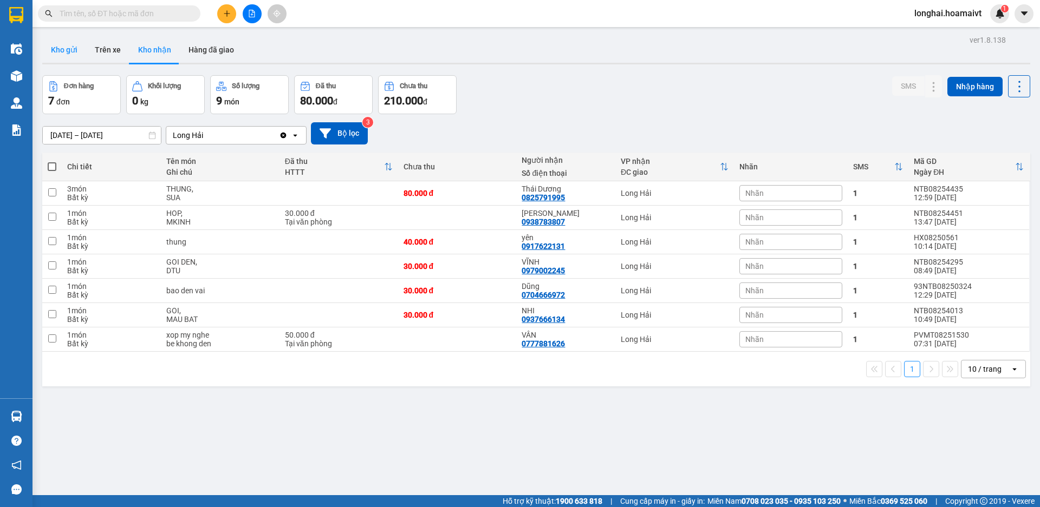
click at [57, 55] on button "Kho gửi" at bounding box center [64, 50] width 44 height 26
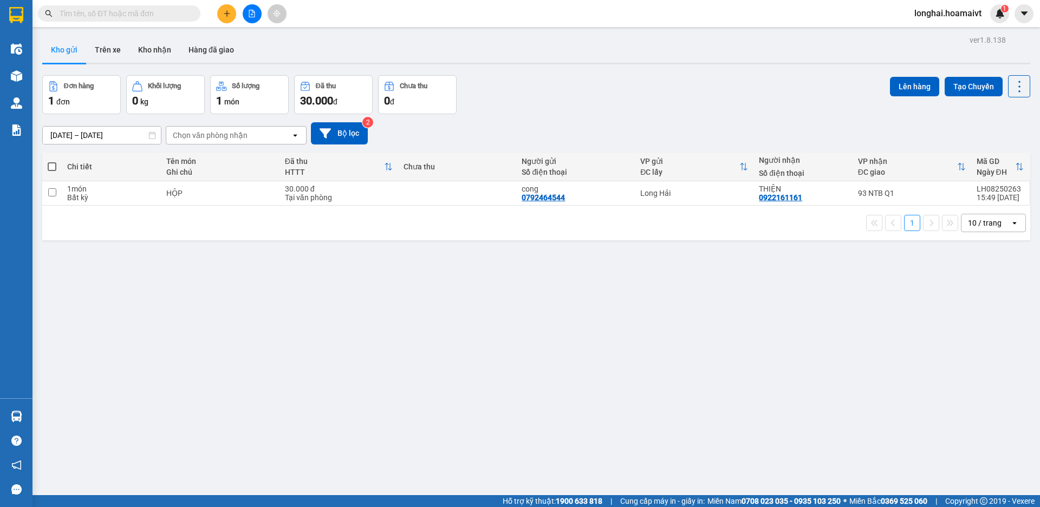
click at [140, 51] on button "Kho nhận" at bounding box center [154, 50] width 50 height 26
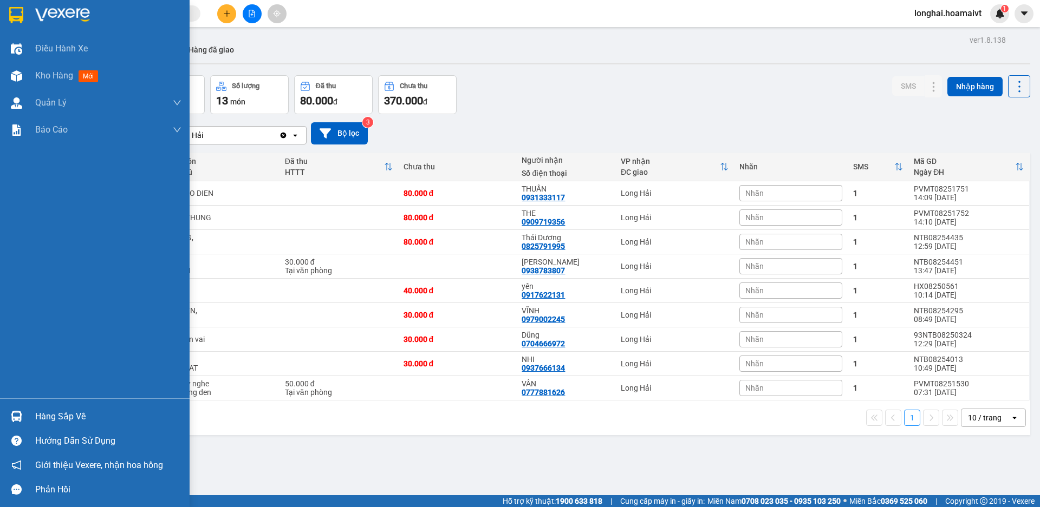
click at [20, 410] on div at bounding box center [16, 416] width 19 height 19
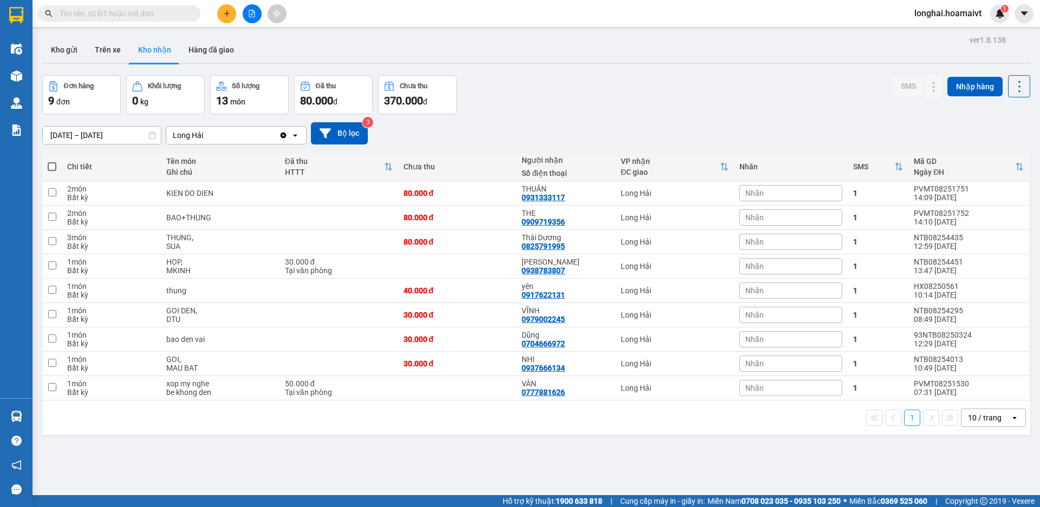
click at [555, 449] on section "Kết quả tìm kiếm ( 64 ) Bộ lọc Mã ĐH Trạng thái Món hàng Tổng cước Chưa cước Nh…" at bounding box center [520, 253] width 1040 height 507
click at [66, 52] on button "Kho gửi" at bounding box center [64, 50] width 44 height 26
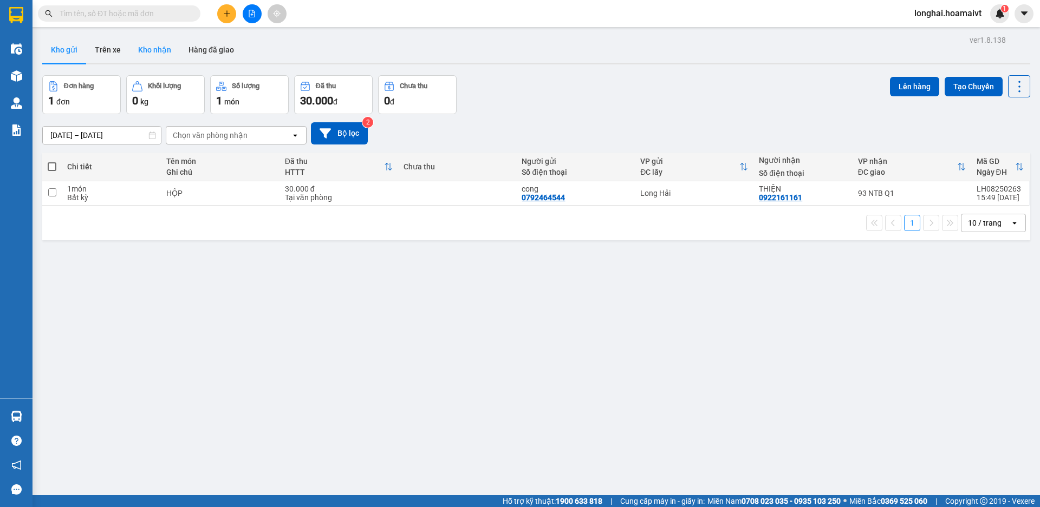
click at [155, 50] on button "Kho nhận" at bounding box center [154, 50] width 50 height 26
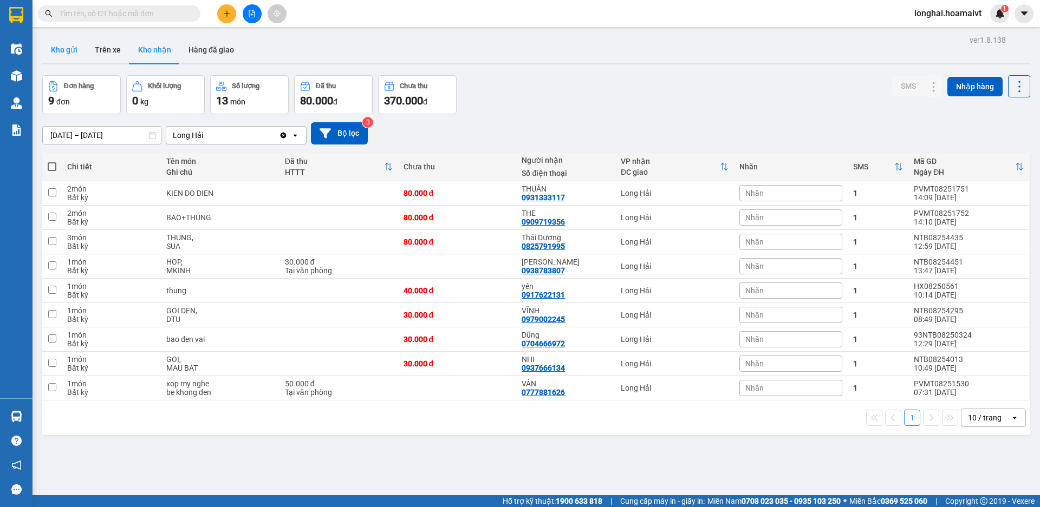
click at [69, 54] on button "Kho gửi" at bounding box center [64, 50] width 44 height 26
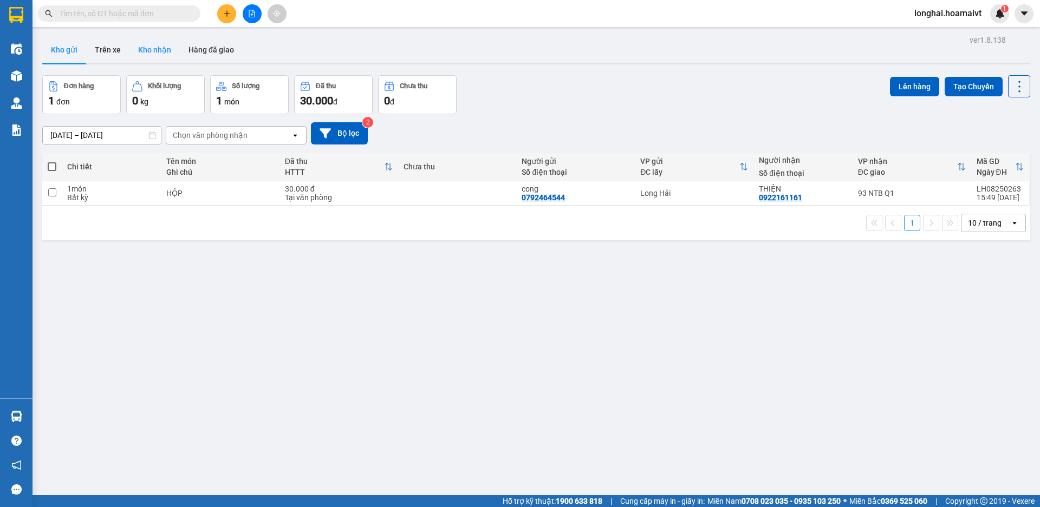
click at [161, 47] on button "Kho nhận" at bounding box center [154, 50] width 50 height 26
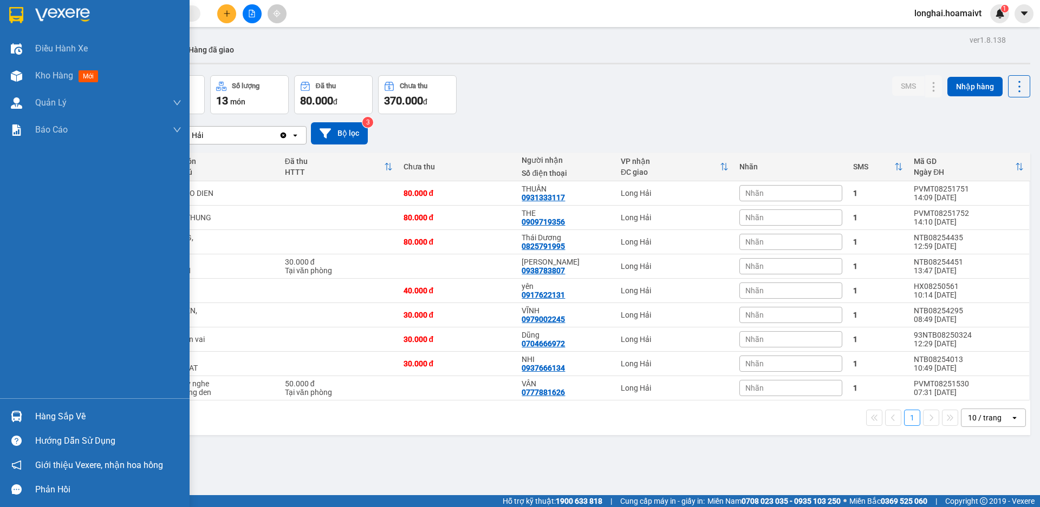
click at [51, 412] on div "Hàng sắp về" at bounding box center [108, 417] width 146 height 16
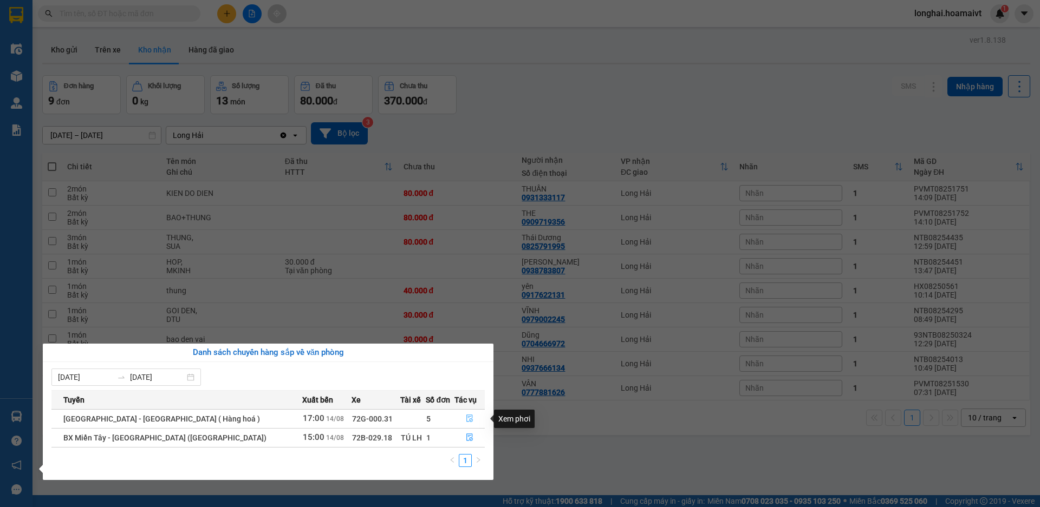
click at [466, 416] on icon "file-done" at bounding box center [469, 419] width 6 height 8
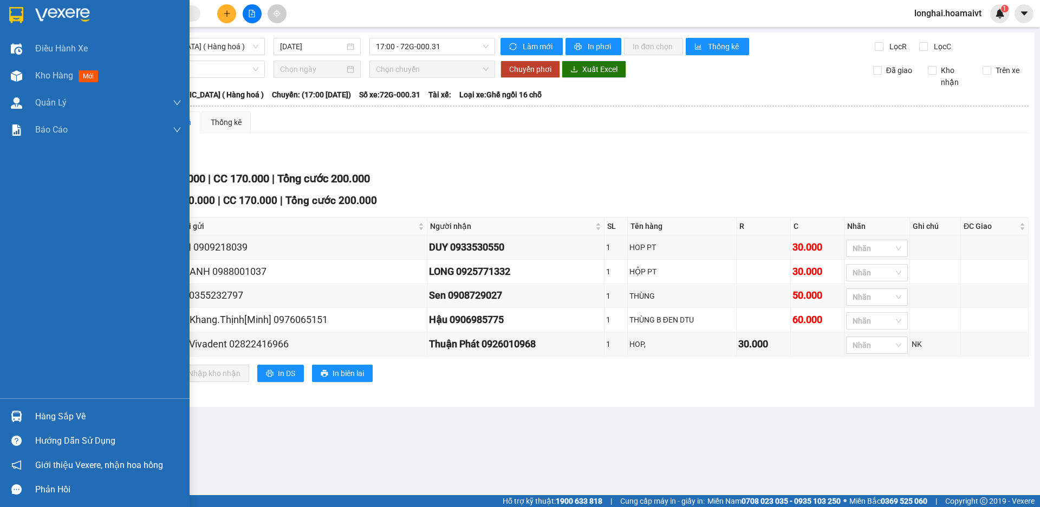
click at [66, 413] on div "Hàng sắp về" at bounding box center [108, 417] width 146 height 16
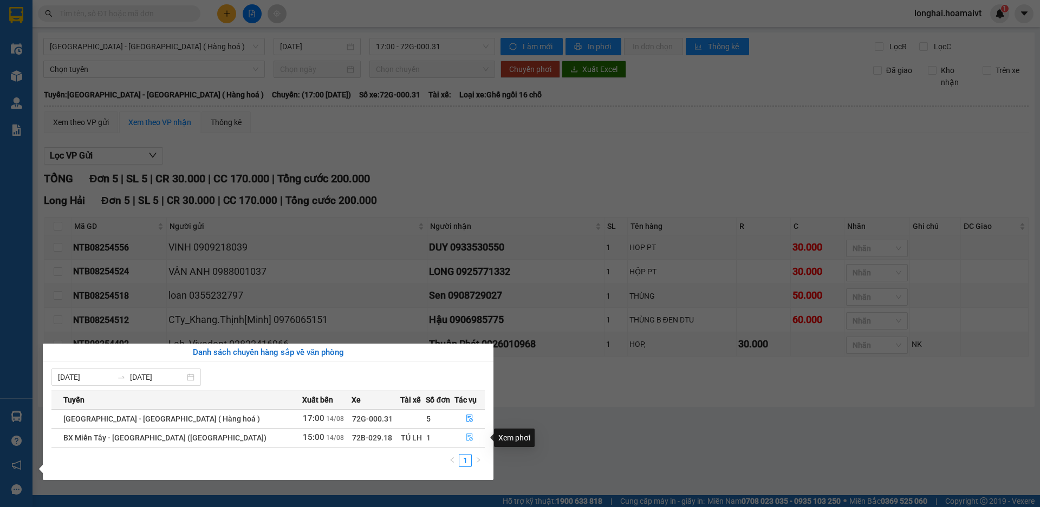
click at [471, 433] on button "button" at bounding box center [469, 437] width 29 height 17
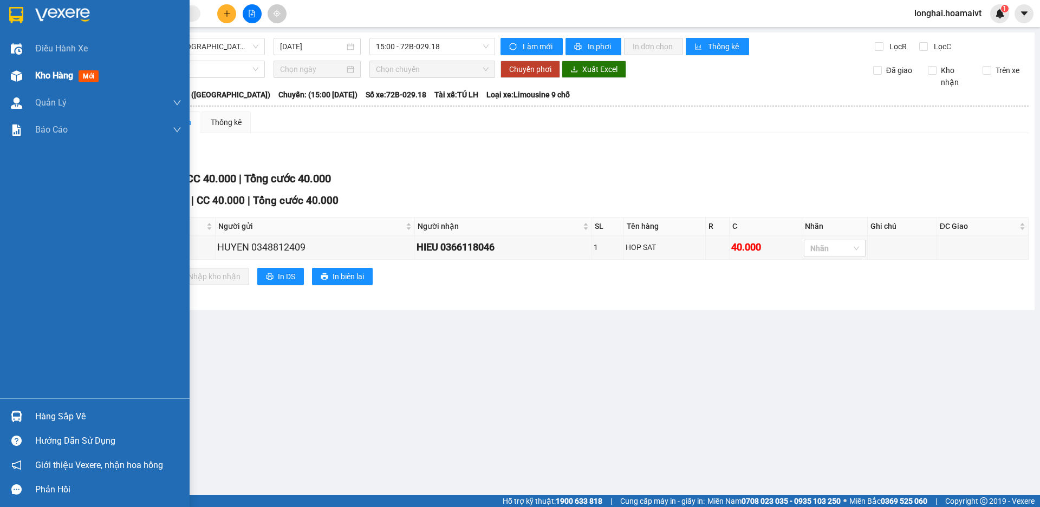
click at [49, 71] on span "Kho hàng" at bounding box center [54, 75] width 38 height 10
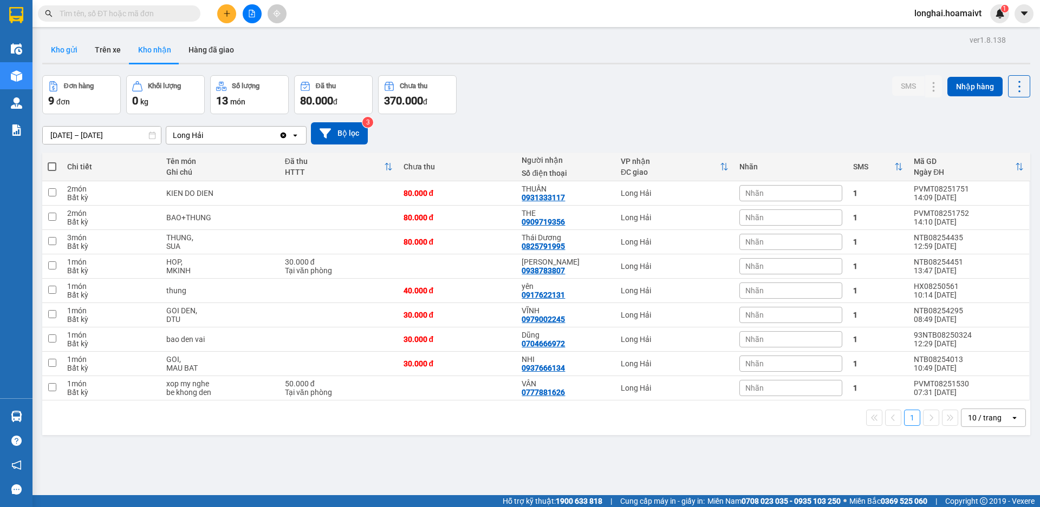
click at [65, 42] on button "Kho gửi" at bounding box center [64, 50] width 44 height 26
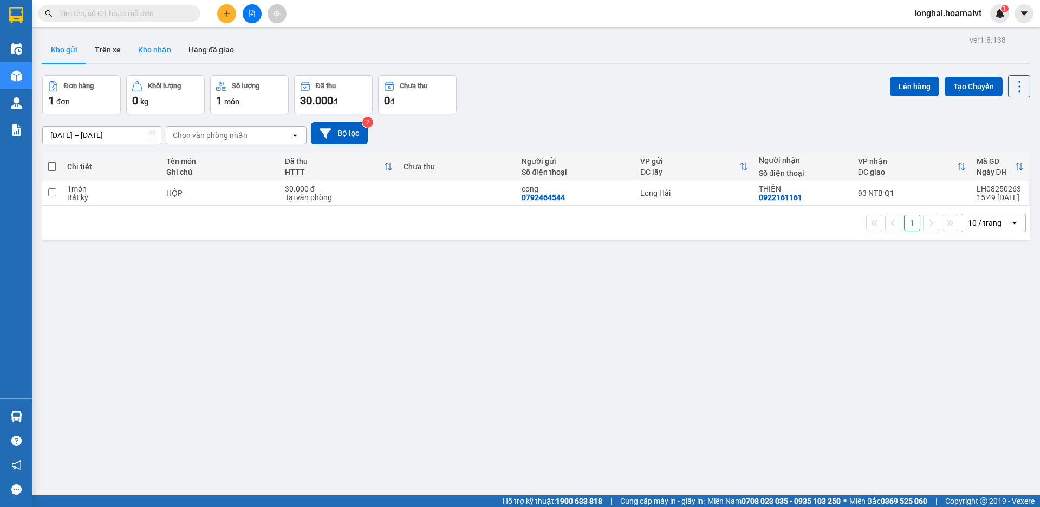
click at [165, 51] on button "Kho nhận" at bounding box center [154, 50] width 50 height 26
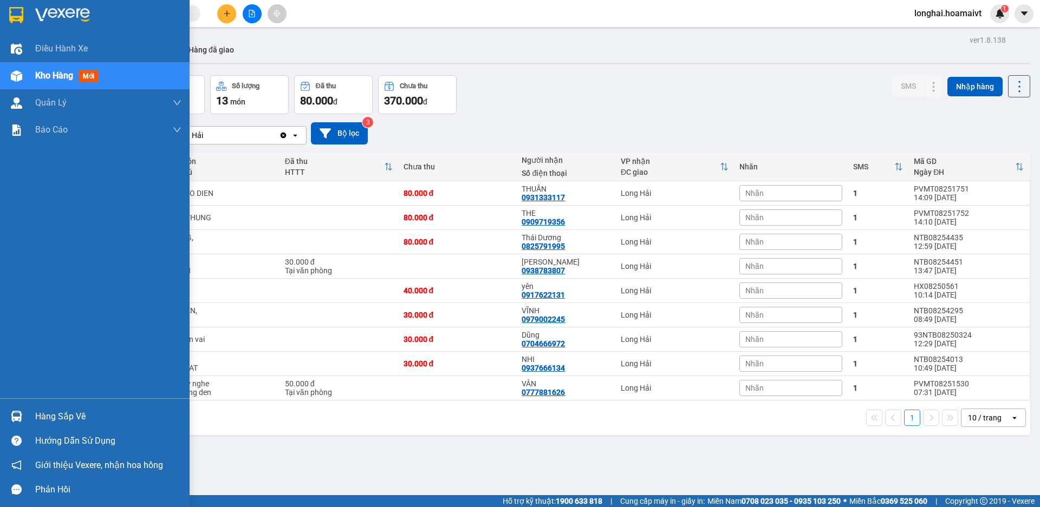
click at [52, 421] on div "Hàng sắp về" at bounding box center [108, 417] width 146 height 16
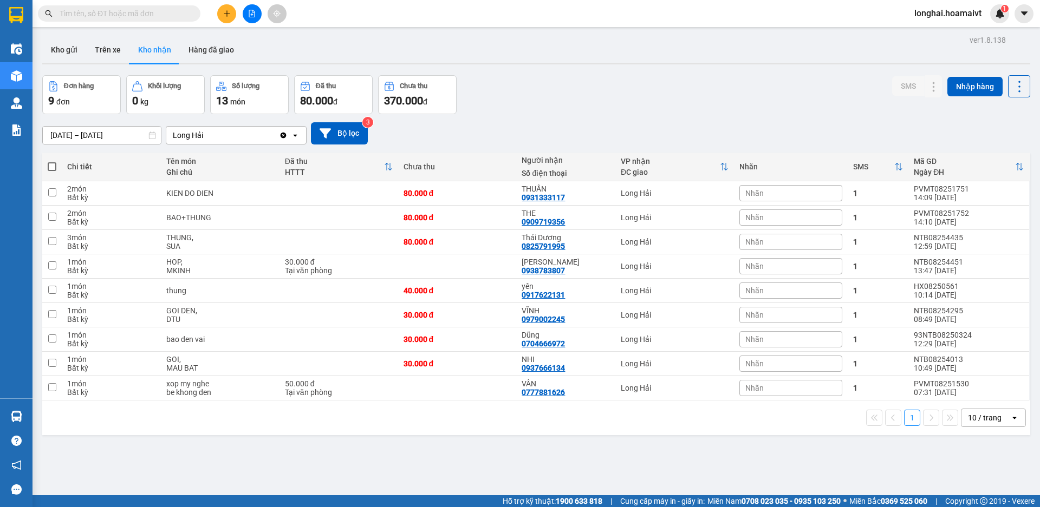
click at [487, 94] on section "Kết quả tìm kiếm ( 64 ) Bộ lọc Mã ĐH Trạng thái Món hàng Tổng cước Chưa cước Nh…" at bounding box center [520, 253] width 1040 height 507
click at [73, 40] on button "Kho gửi" at bounding box center [64, 50] width 44 height 26
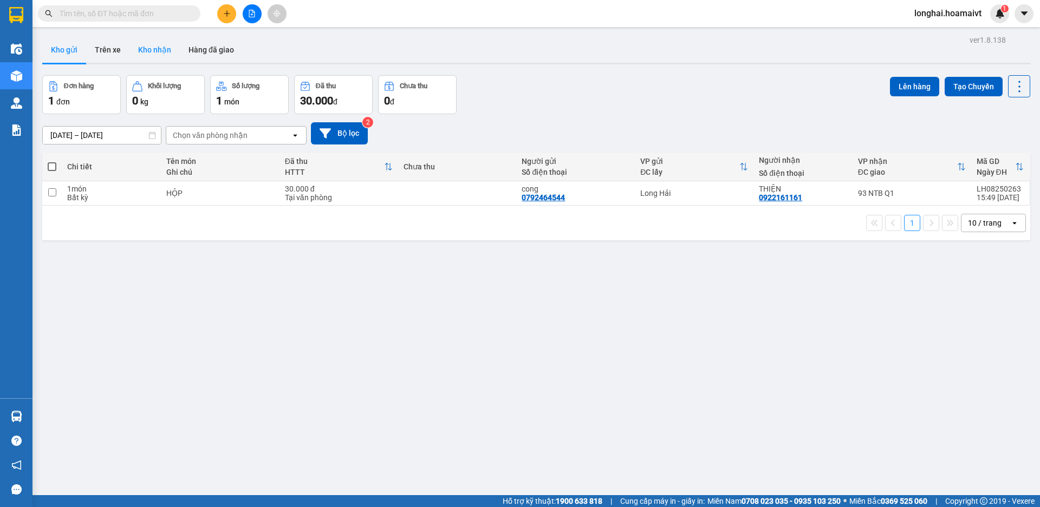
click at [162, 54] on button "Kho nhận" at bounding box center [154, 50] width 50 height 26
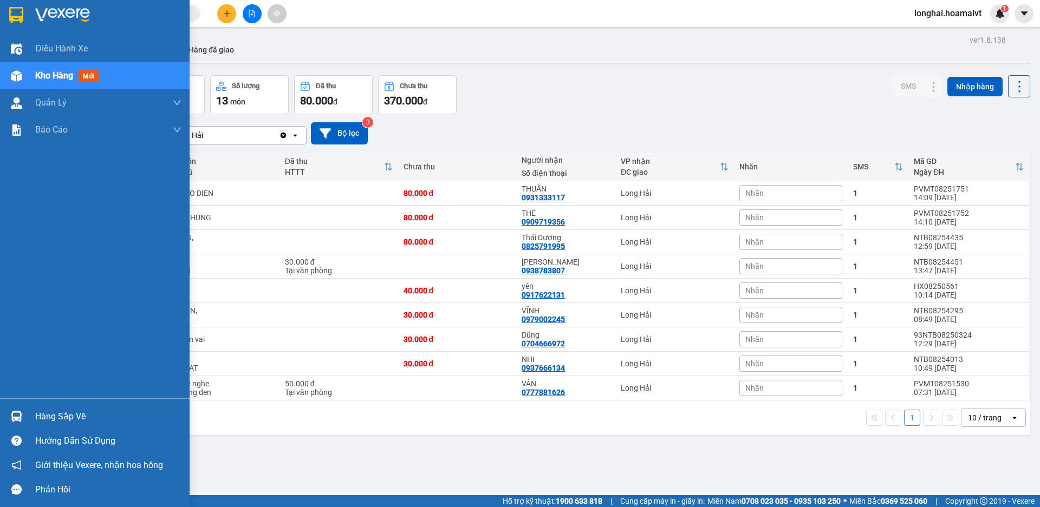
click at [35, 415] on div "Hàng sắp về" at bounding box center [95, 417] width 190 height 24
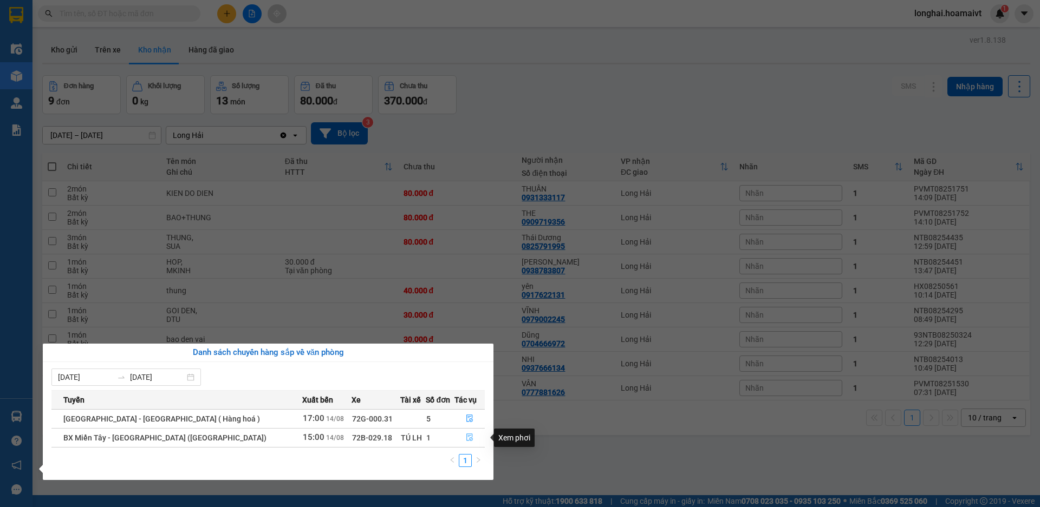
click at [466, 439] on icon "file-done" at bounding box center [469, 438] width 6 height 8
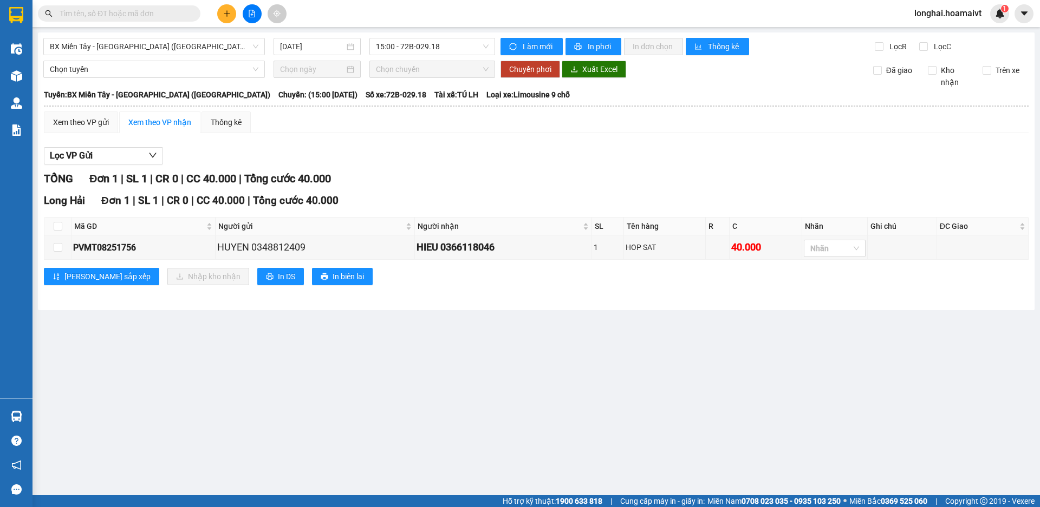
click at [57, 83] on div "Chọn tuyến Chọn chuyến Chuyển phơi Xuất Excel Đã giao Kho nhận Trên xe" at bounding box center [536, 75] width 986 height 28
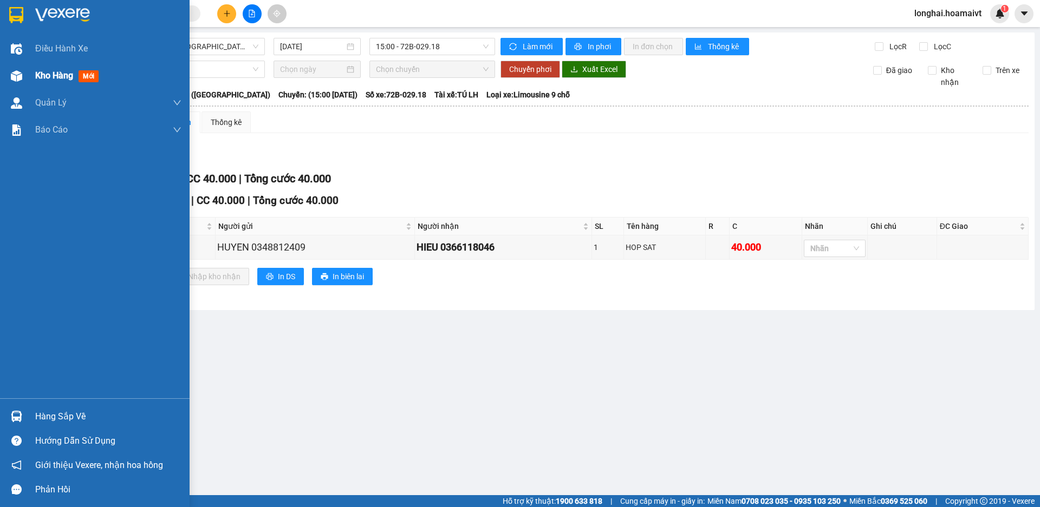
click at [38, 79] on span "Kho hàng" at bounding box center [54, 75] width 38 height 10
